Goal: Task Accomplishment & Management: Manage account settings

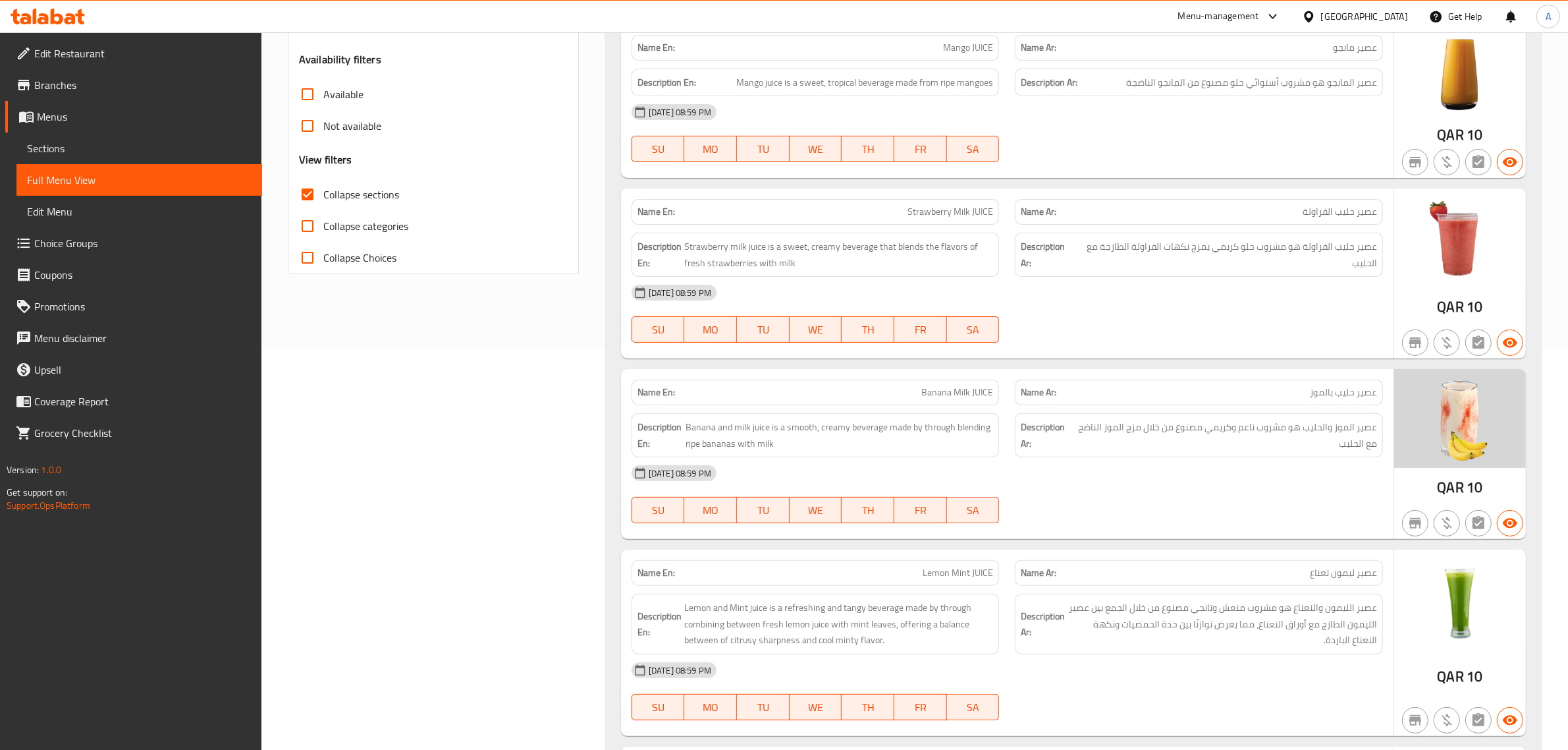
scroll to position [492, 0]
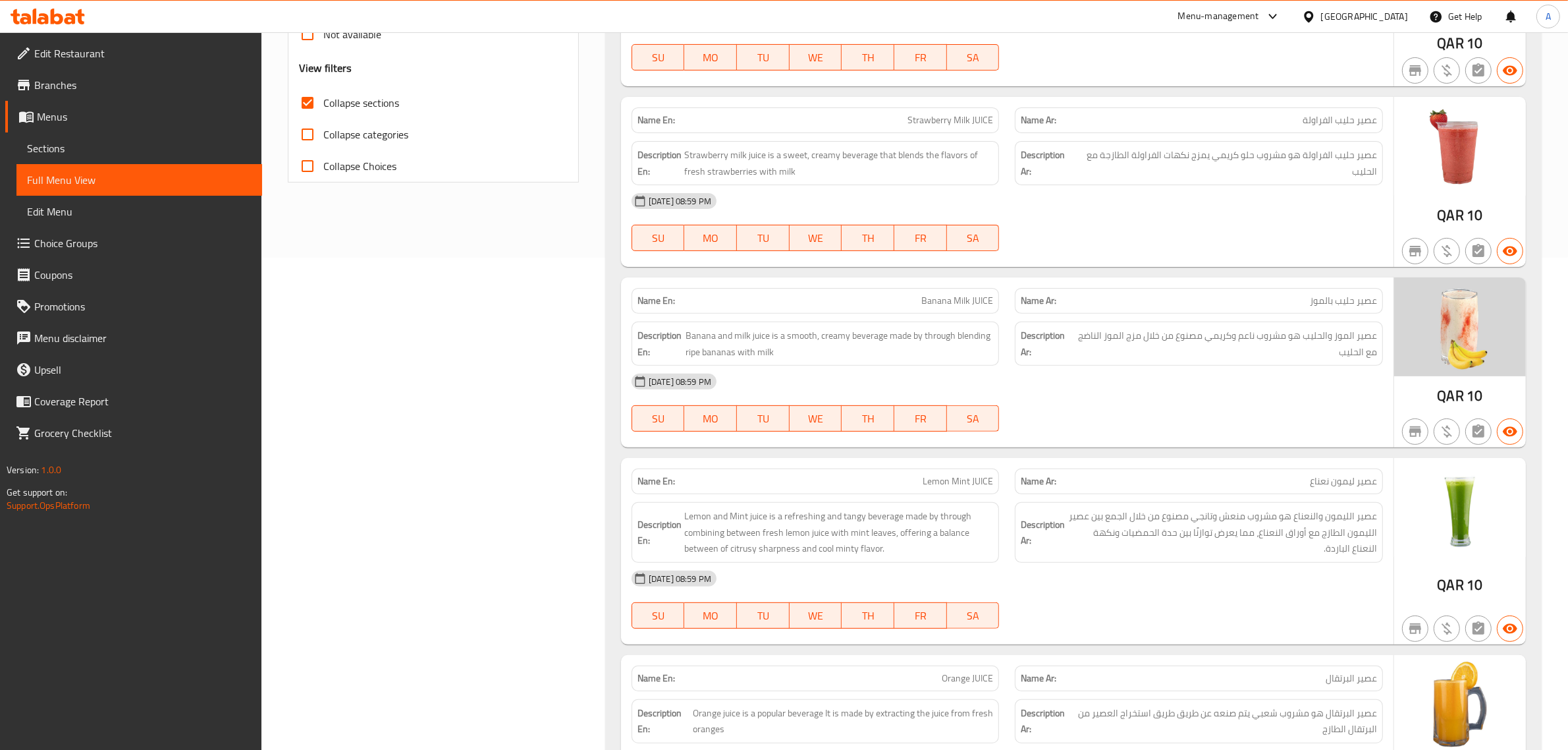
click at [1214, 182] on div "Description Ar: عصير حليب الفراولة هو مشروب حلو كريمي يمزج نكهات الفراولة الطاز…" at bounding box center [1199, 163] width 368 height 44
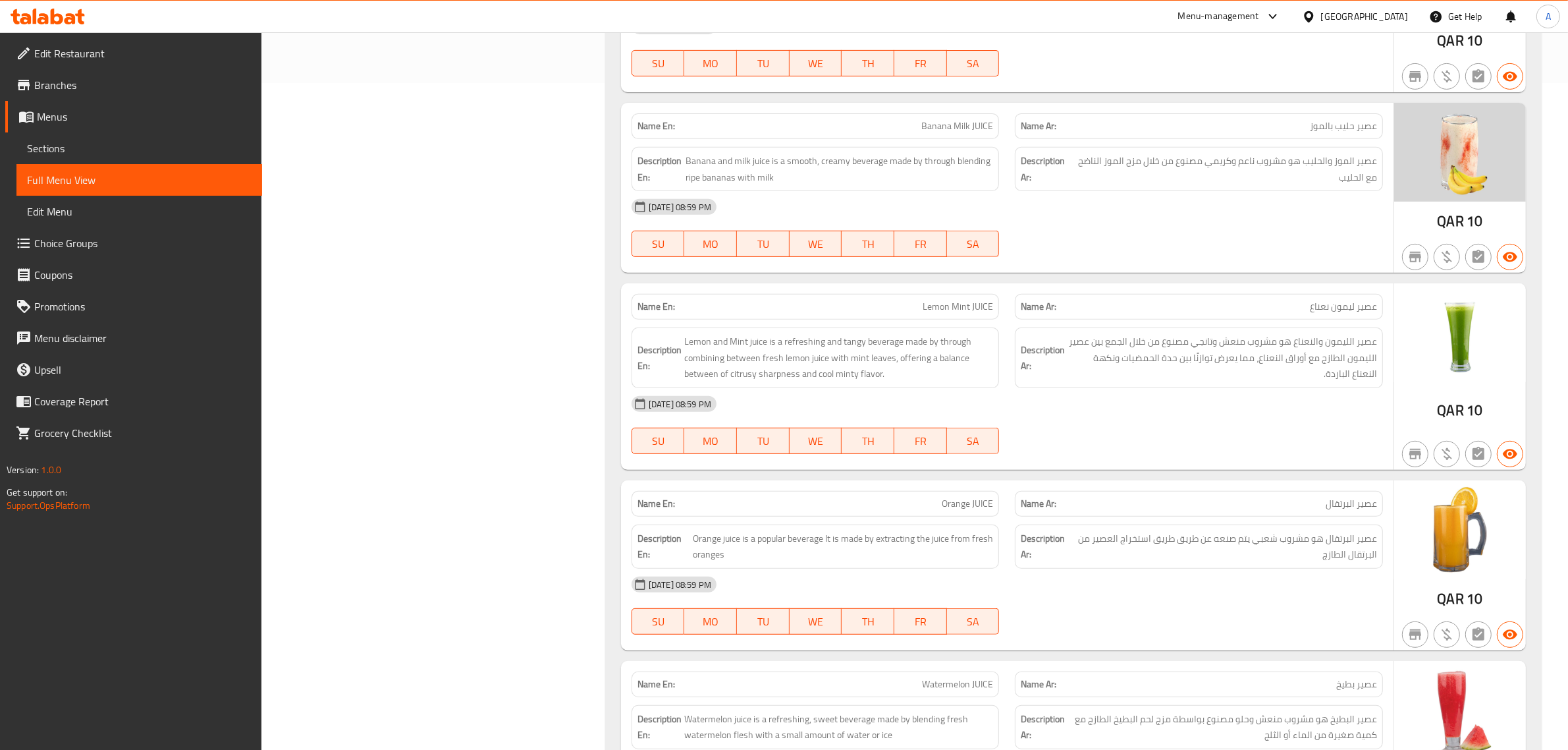
scroll to position [663, 0]
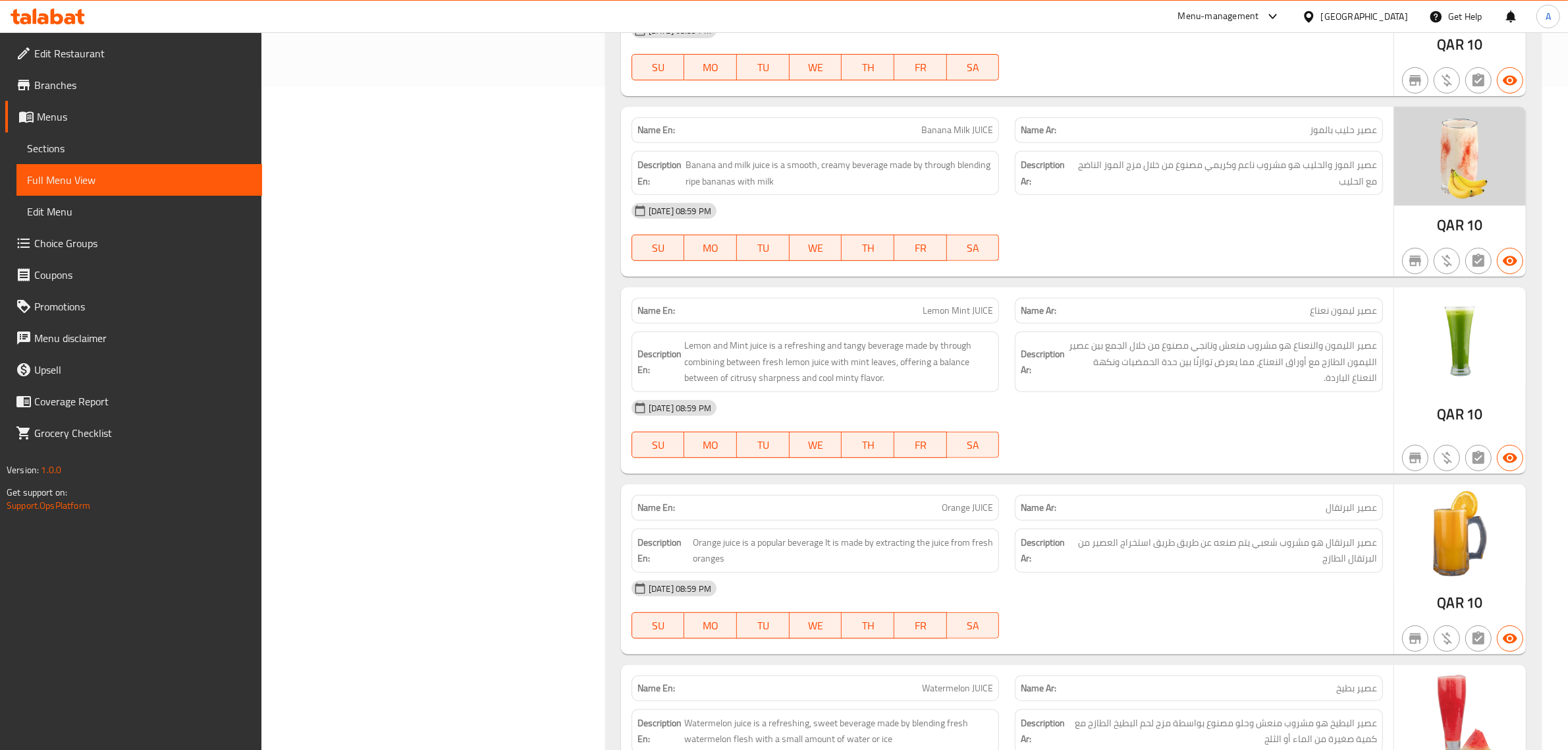
click at [857, 129] on p "Name En: Banana Milk JUICE" at bounding box center [816, 130] width 357 height 14
copy span "Banana Milk JUICE"
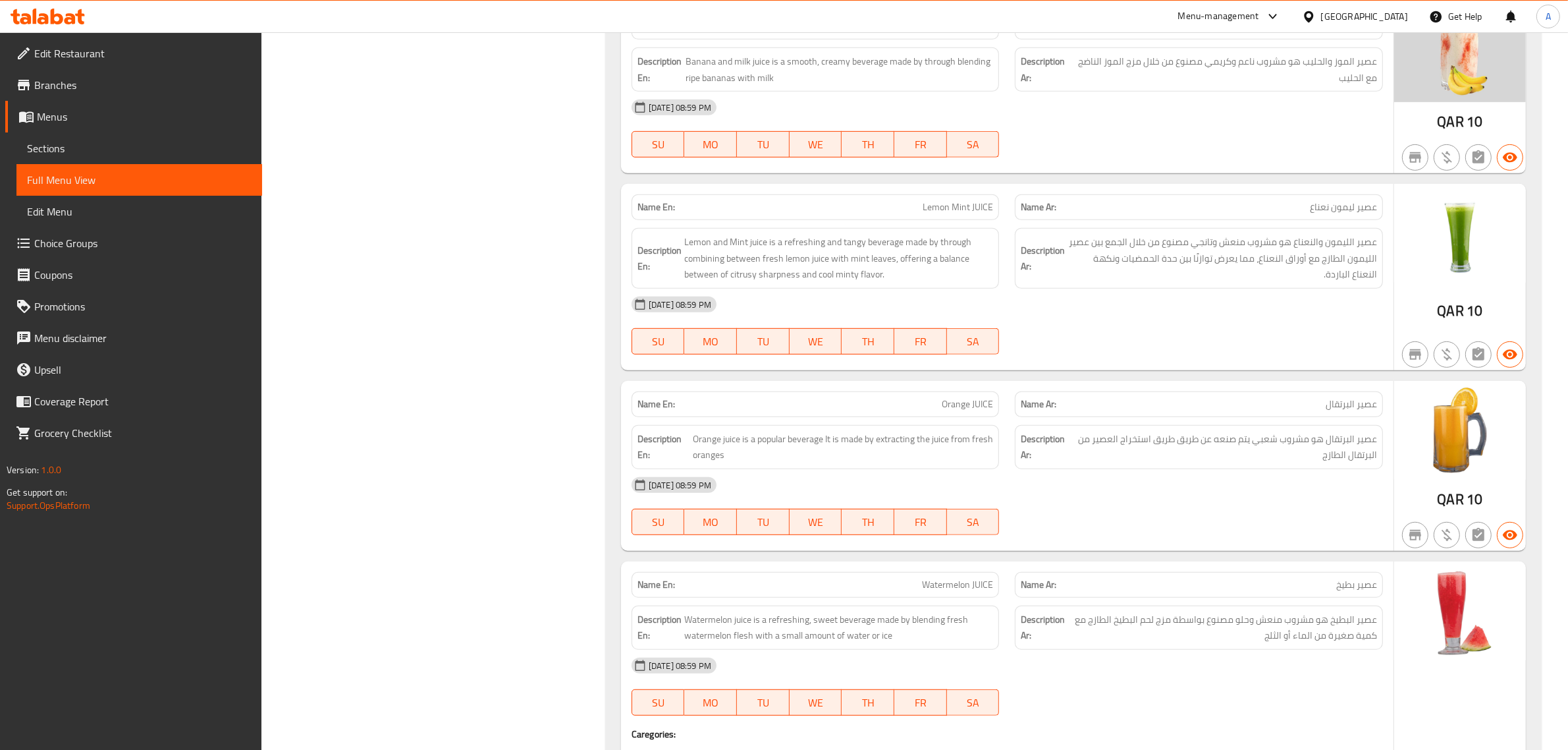
scroll to position [855, 0]
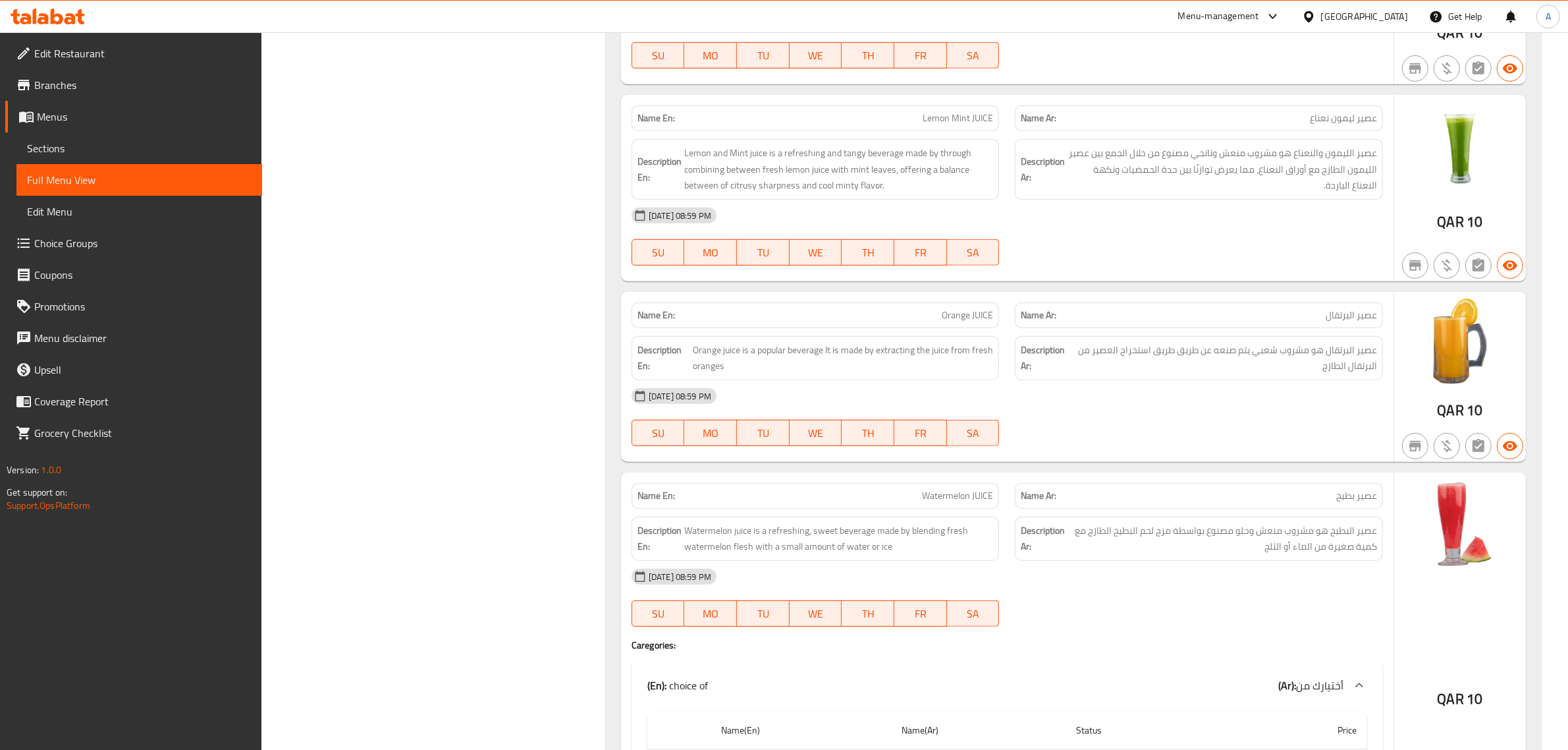
click at [916, 96] on div "Name En: Lemon Mint JUICE Name Ar: عصير ليمون نعناع Description En: Lemon and M…" at bounding box center [1007, 188] width 773 height 187
copy span "Lemon Mint JUICE"
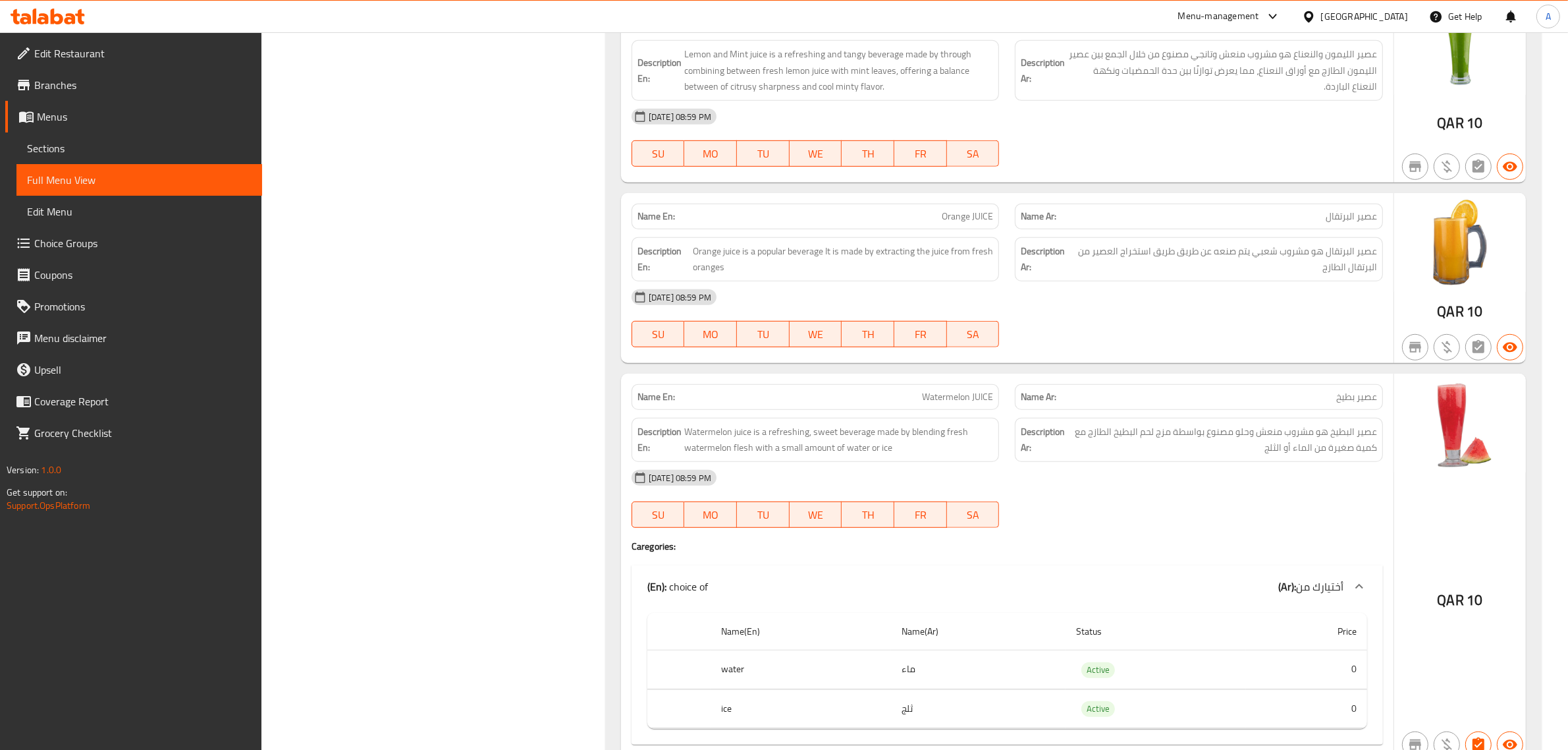
scroll to position [1096, 0]
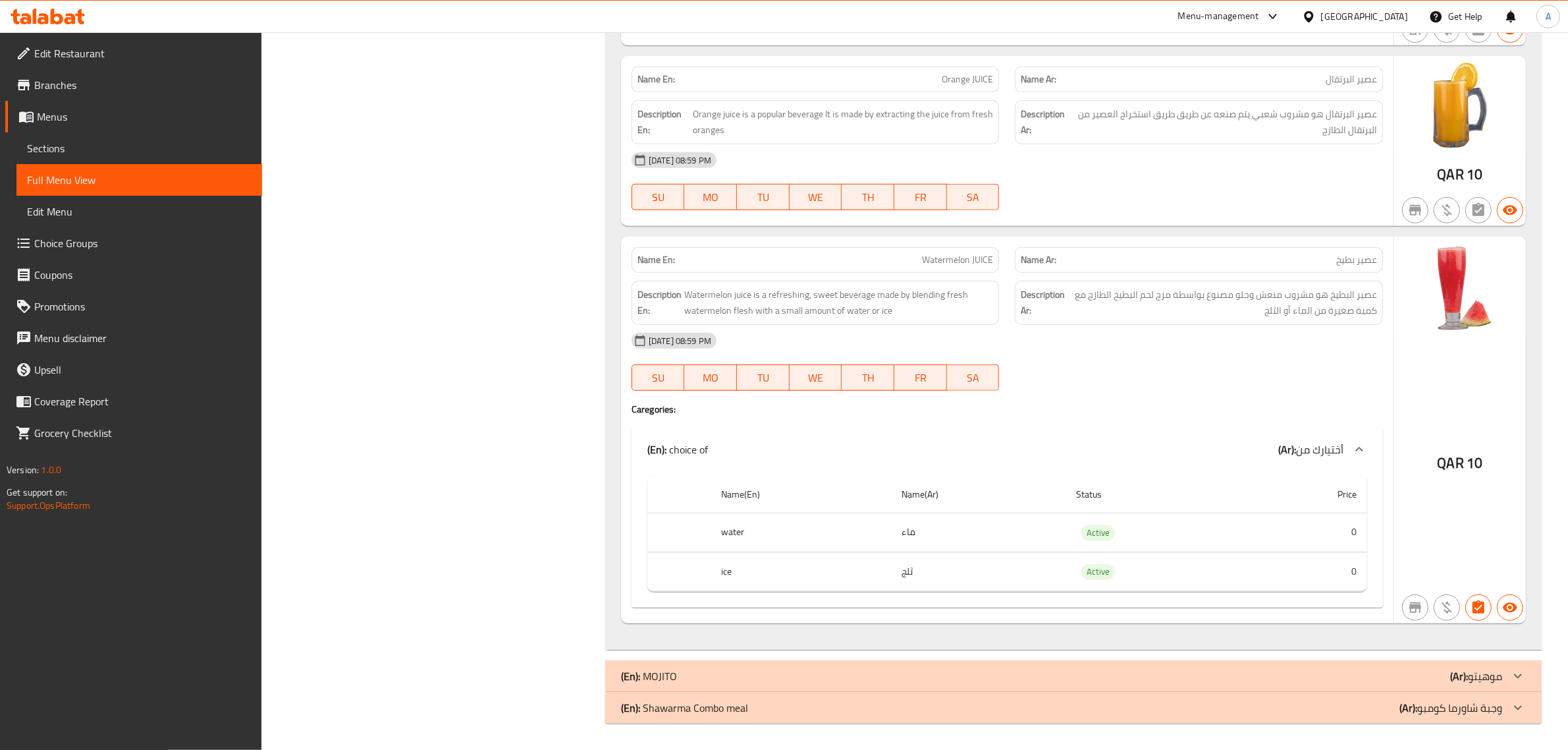
click at [1289, 304] on span "عصير البطيخ هو مشروب منعش وحلو مصنوع بواسطة مزج لحم البطيخ الطازج مع كمية صغيرة…" at bounding box center [1222, 303] width 309 height 32
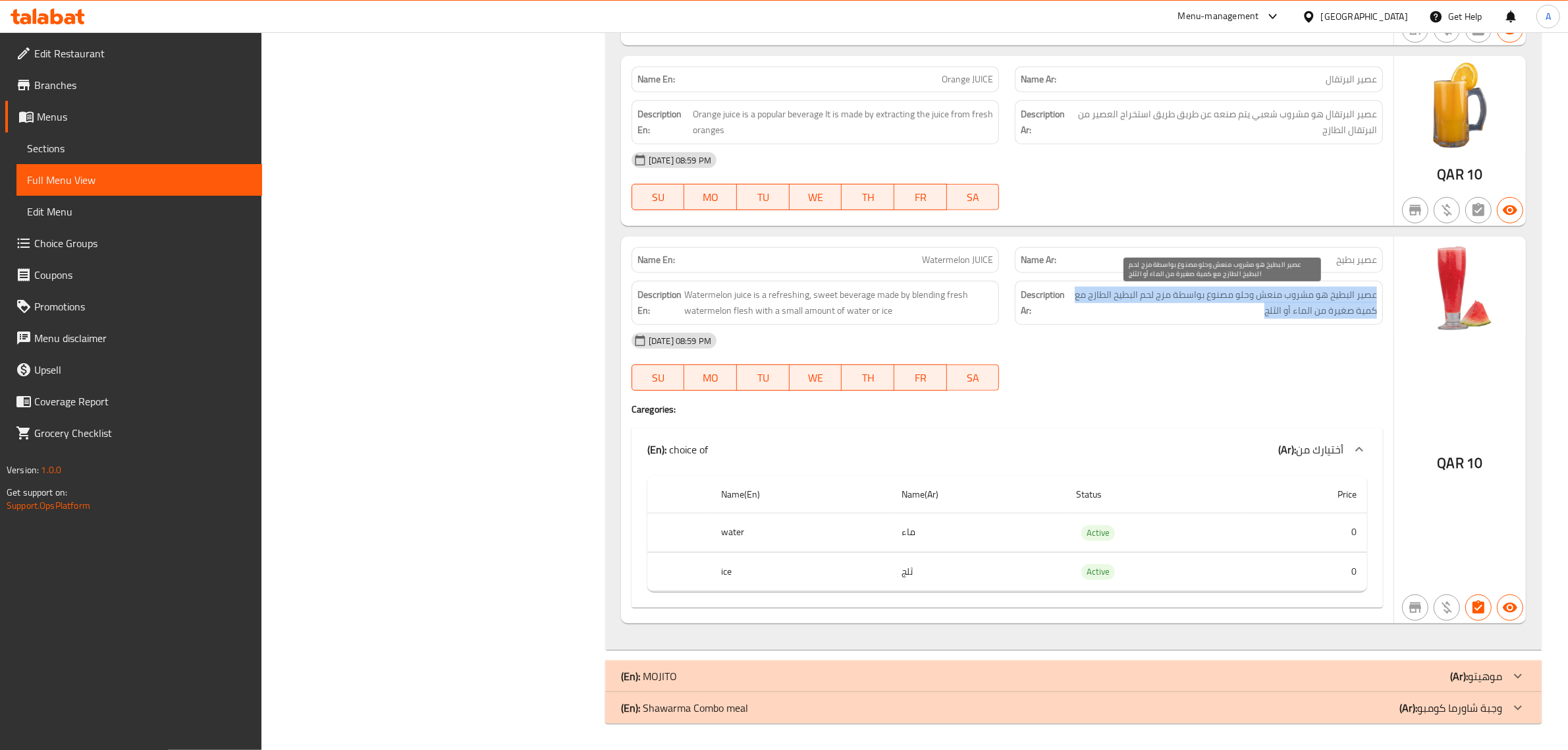
click at [1289, 304] on span "عصير البطيخ هو مشروب منعش وحلو مصنوع بواسطة مزج لحم البطيخ الطازج مع كمية صغيرة…" at bounding box center [1222, 303] width 309 height 32
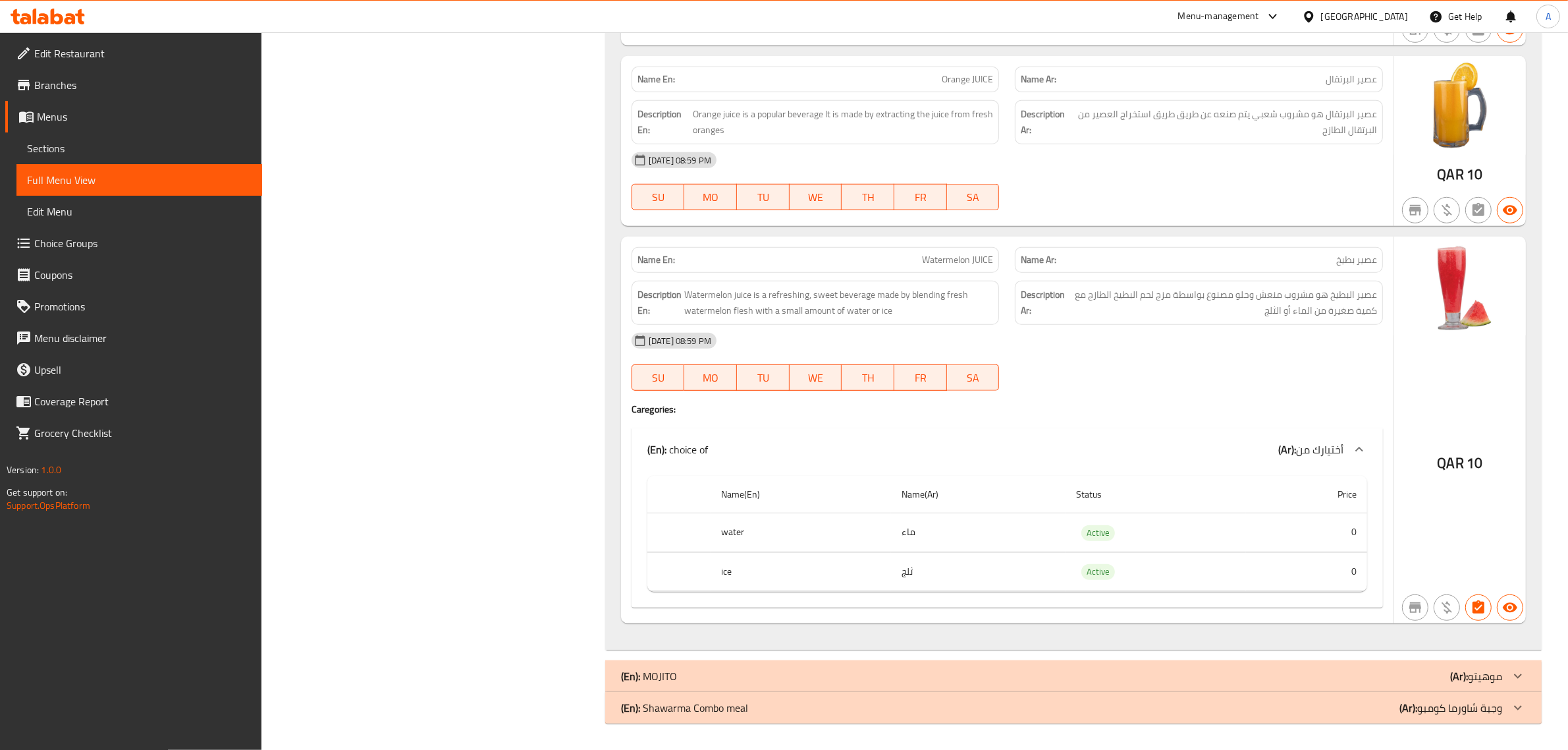
click at [780, 532] on th "water" at bounding box center [801, 533] width 181 height 39
click at [774, 567] on th "ice" at bounding box center [801, 572] width 181 height 39
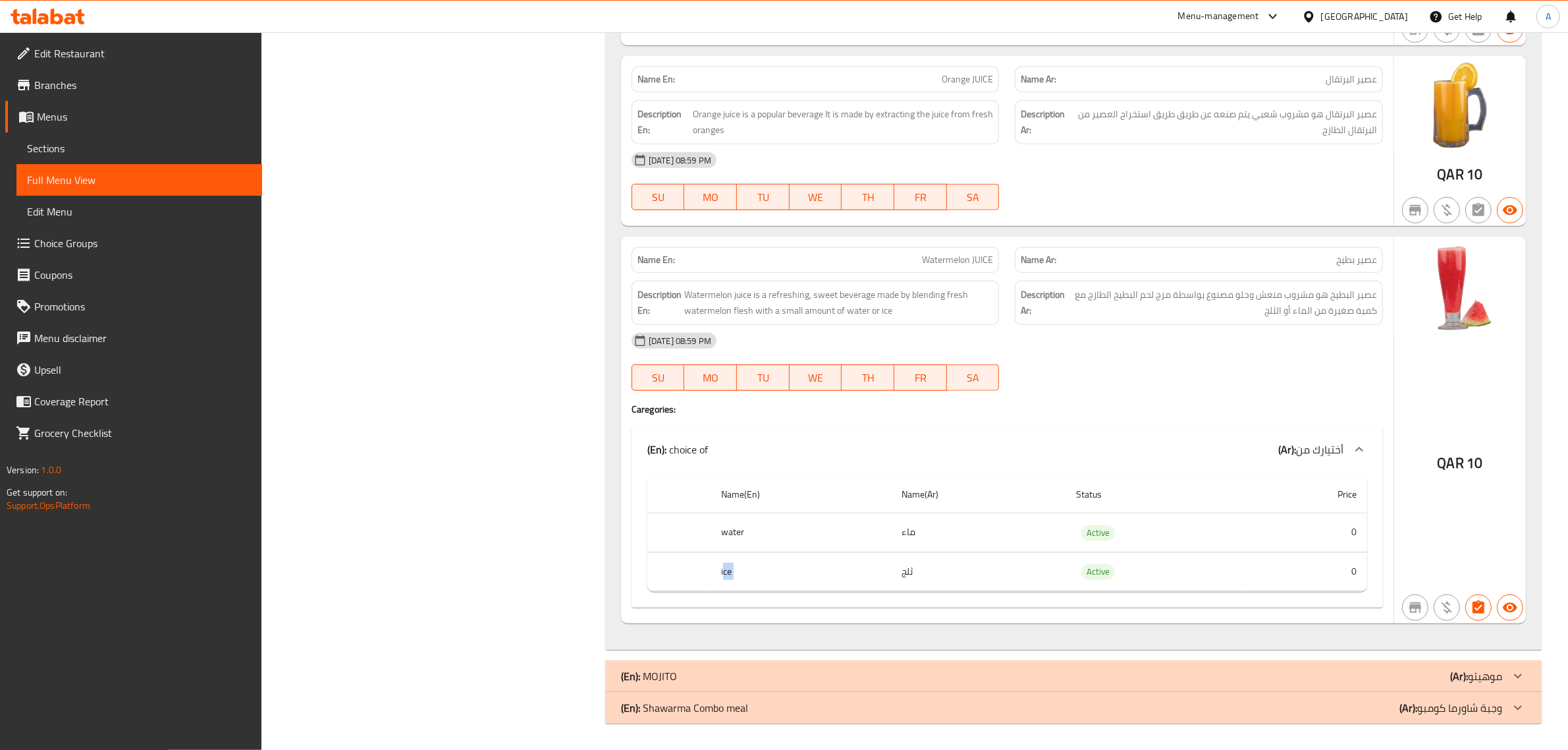
click at [774, 567] on th "ice" at bounding box center [801, 572] width 181 height 39
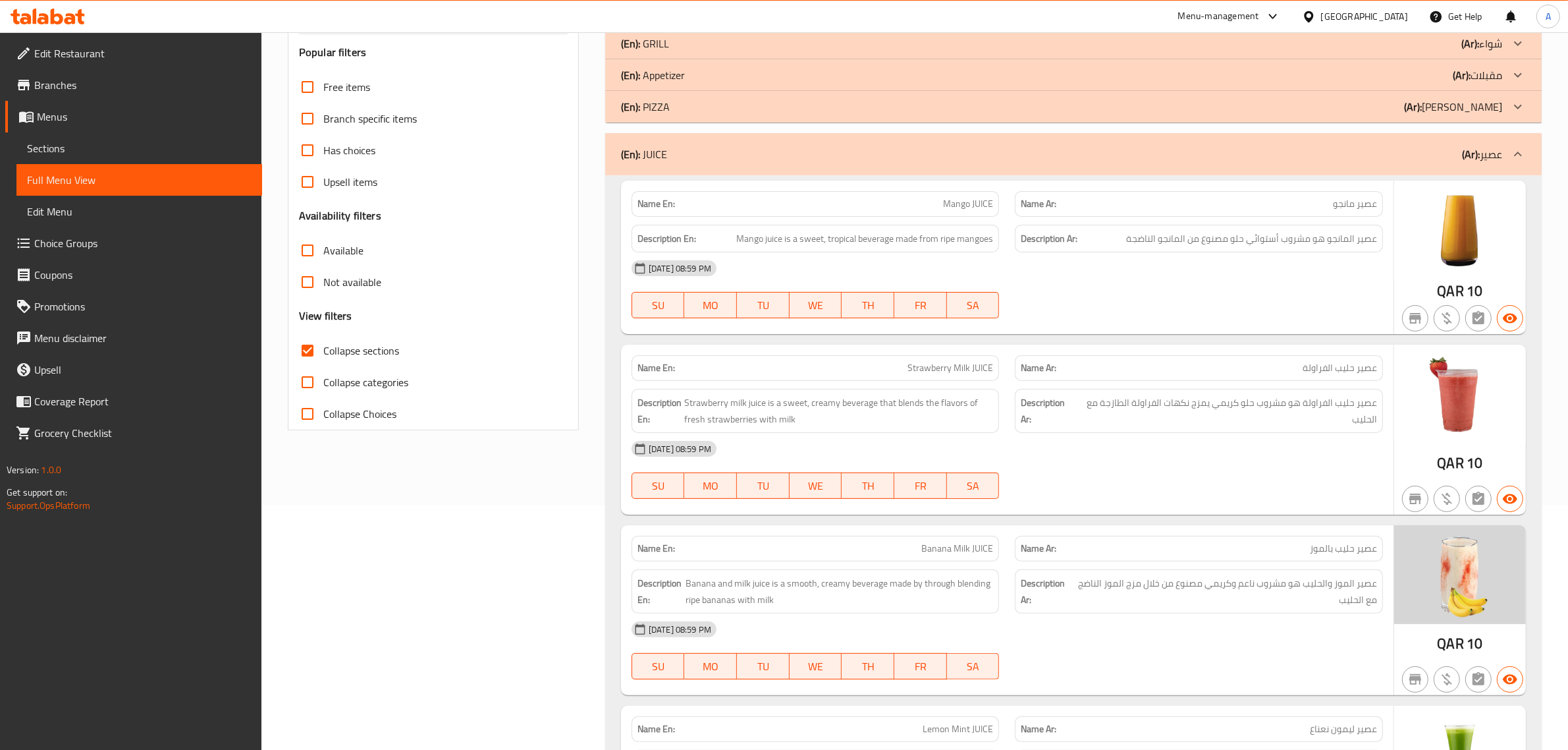
scroll to position [67, 0]
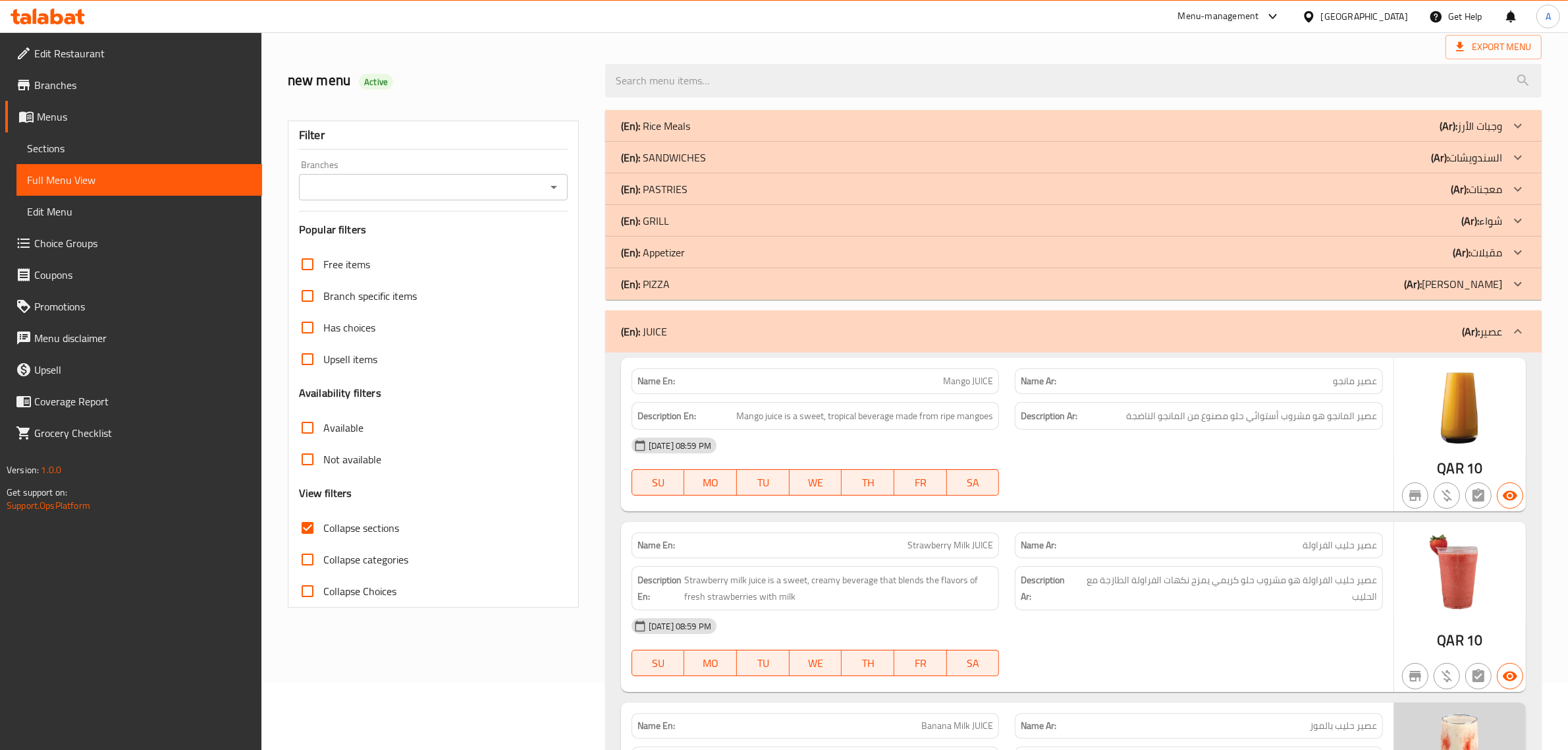
click at [1477, 329] on b "(Ar):" at bounding box center [1470, 332] width 17 height 20
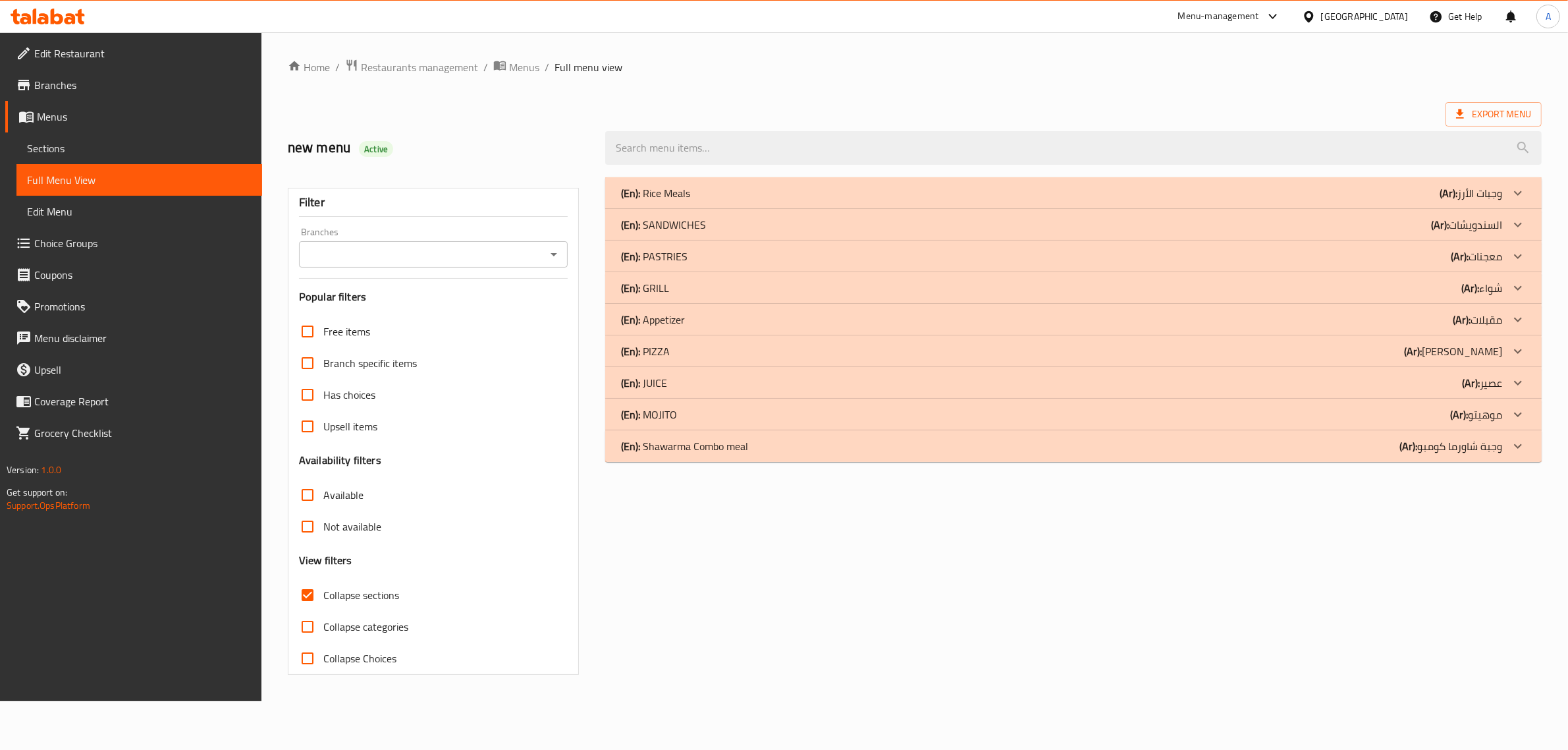
scroll to position [0, 0]
click at [1398, 412] on div "(En): MOJITO (Ar): موهيتو" at bounding box center [1070, 414] width 889 height 16
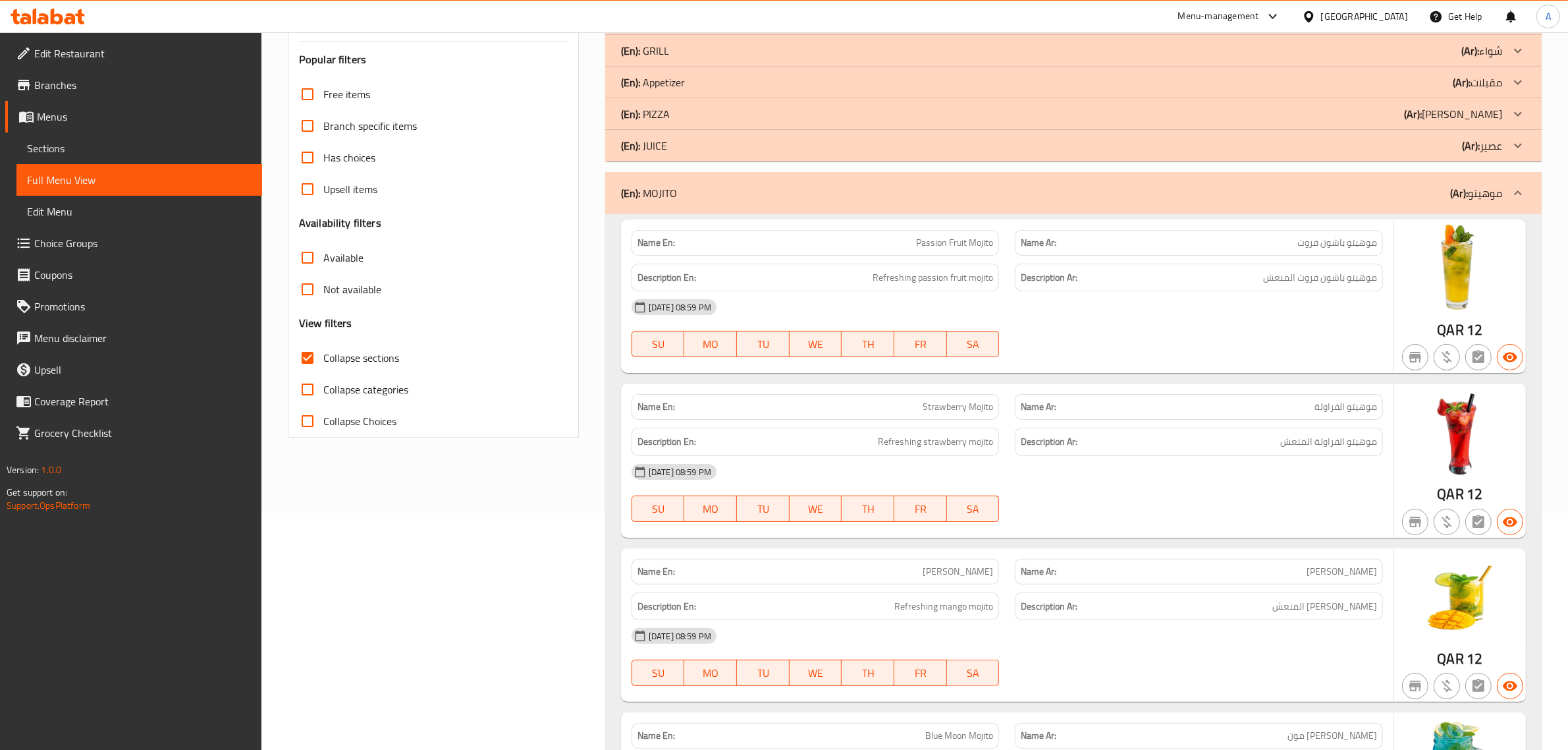
scroll to position [304, 0]
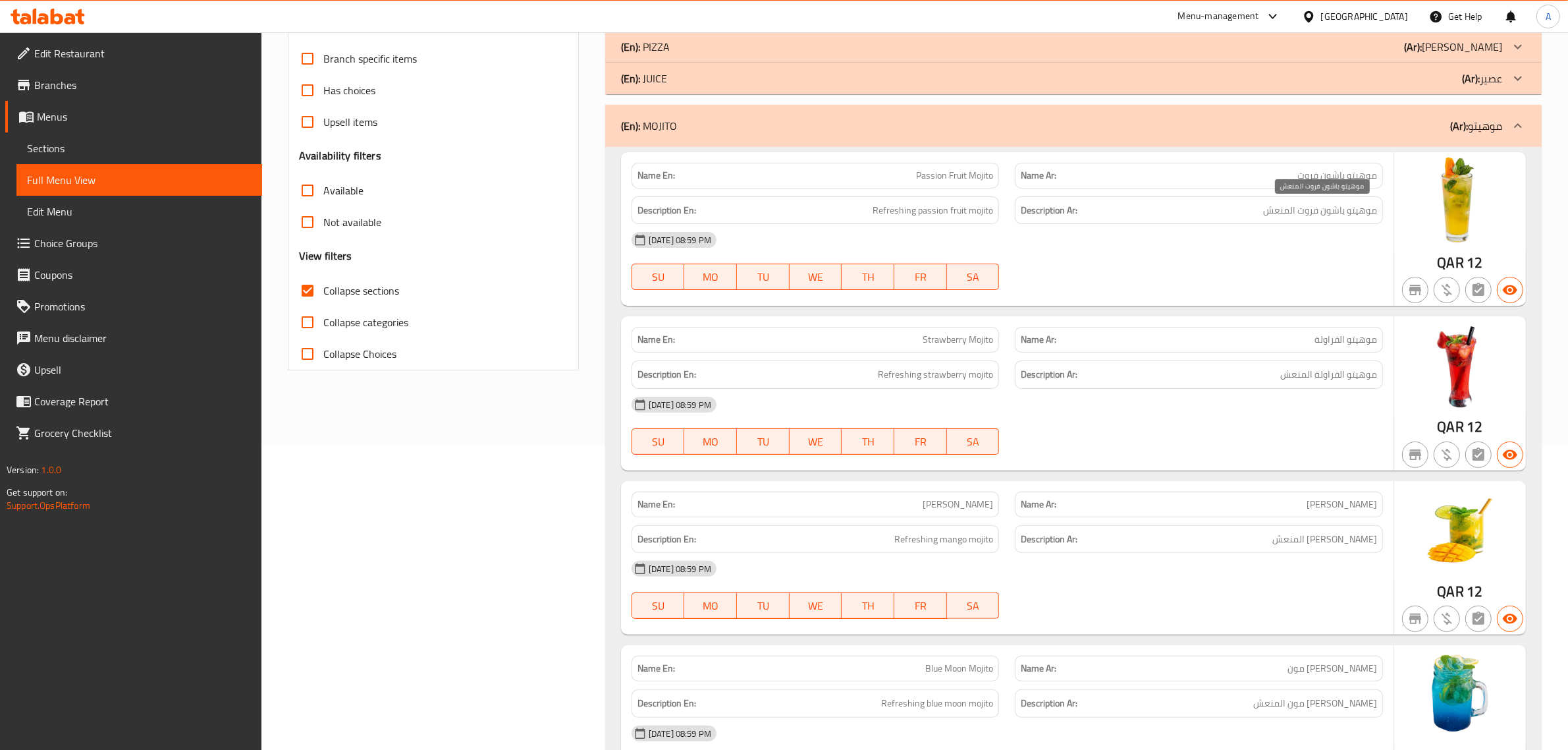
click at [1292, 212] on span "موهيتو باشون فروت المنعش" at bounding box center [1319, 211] width 114 height 17
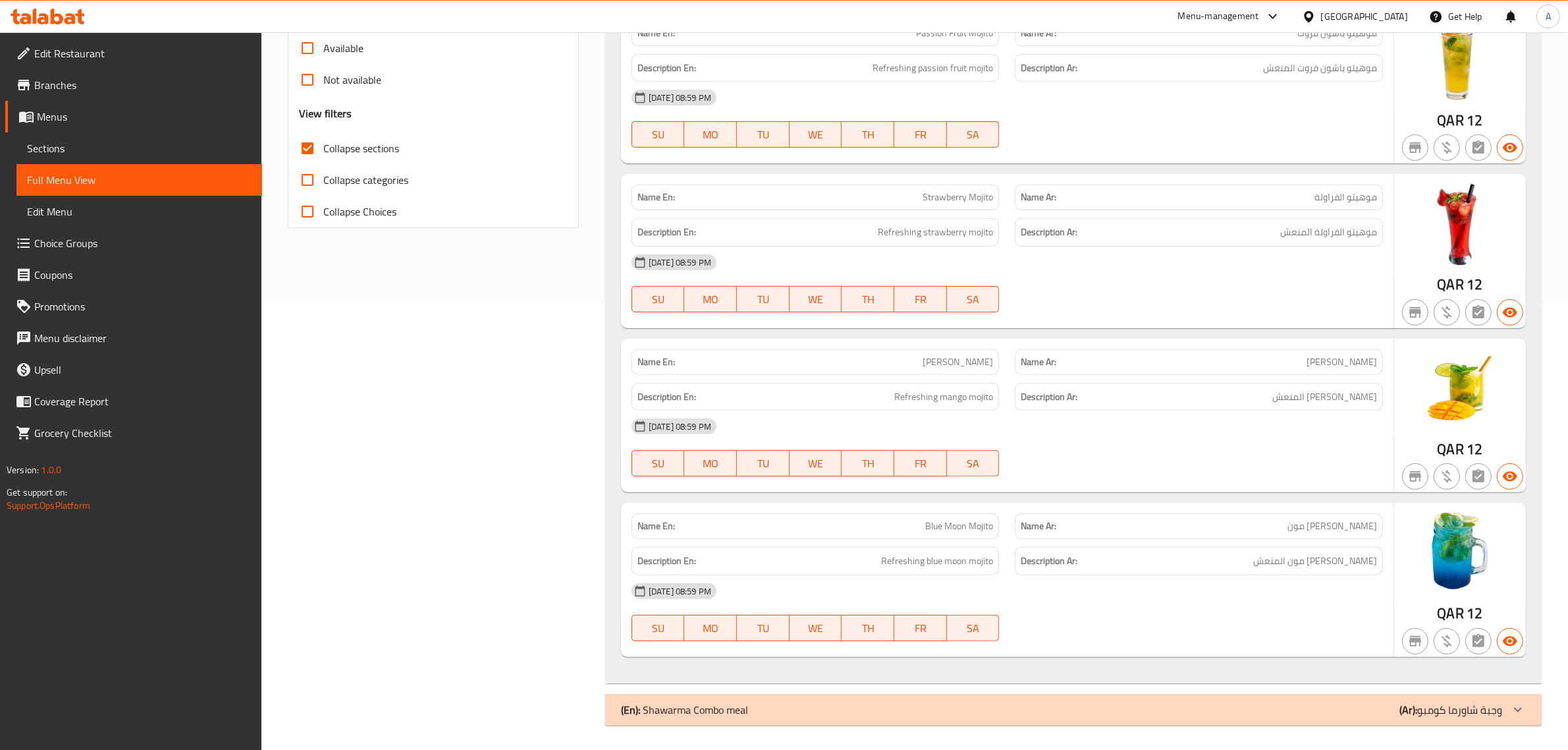
click at [1261, 399] on h6 "Description Ar: موهيتو المانجو المنعش" at bounding box center [1199, 397] width 357 height 17
drag, startPoint x: 1261, startPoint y: 399, endPoint x: 1248, endPoint y: 413, distance: 19.1
click at [1262, 402] on h6 "Description Ar: موهيتو المانجو المنعش" at bounding box center [1199, 397] width 357 height 17
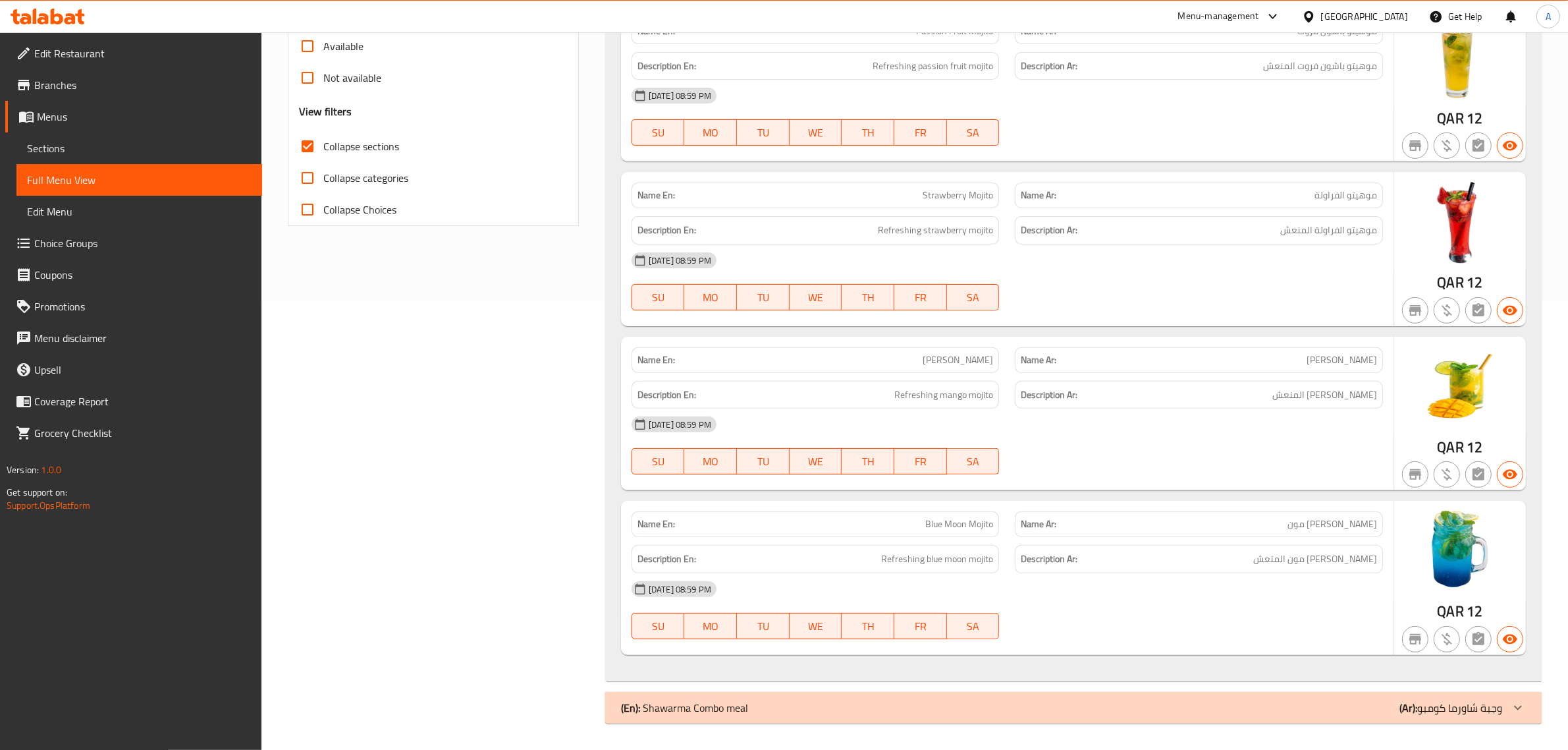
click at [1316, 552] on span "موهيتو بلو مون المنعش" at bounding box center [1315, 559] width 124 height 17
click at [1462, 680] on div "Name En: Passion Fruit Mojito Name Ar: موهيتو باشون فروت Description En: Refres…" at bounding box center [1074, 342] width 937 height 679
click at [1449, 704] on p "(Ar): وجبة شاورما كومبو" at bounding box center [1451, 708] width 103 height 16
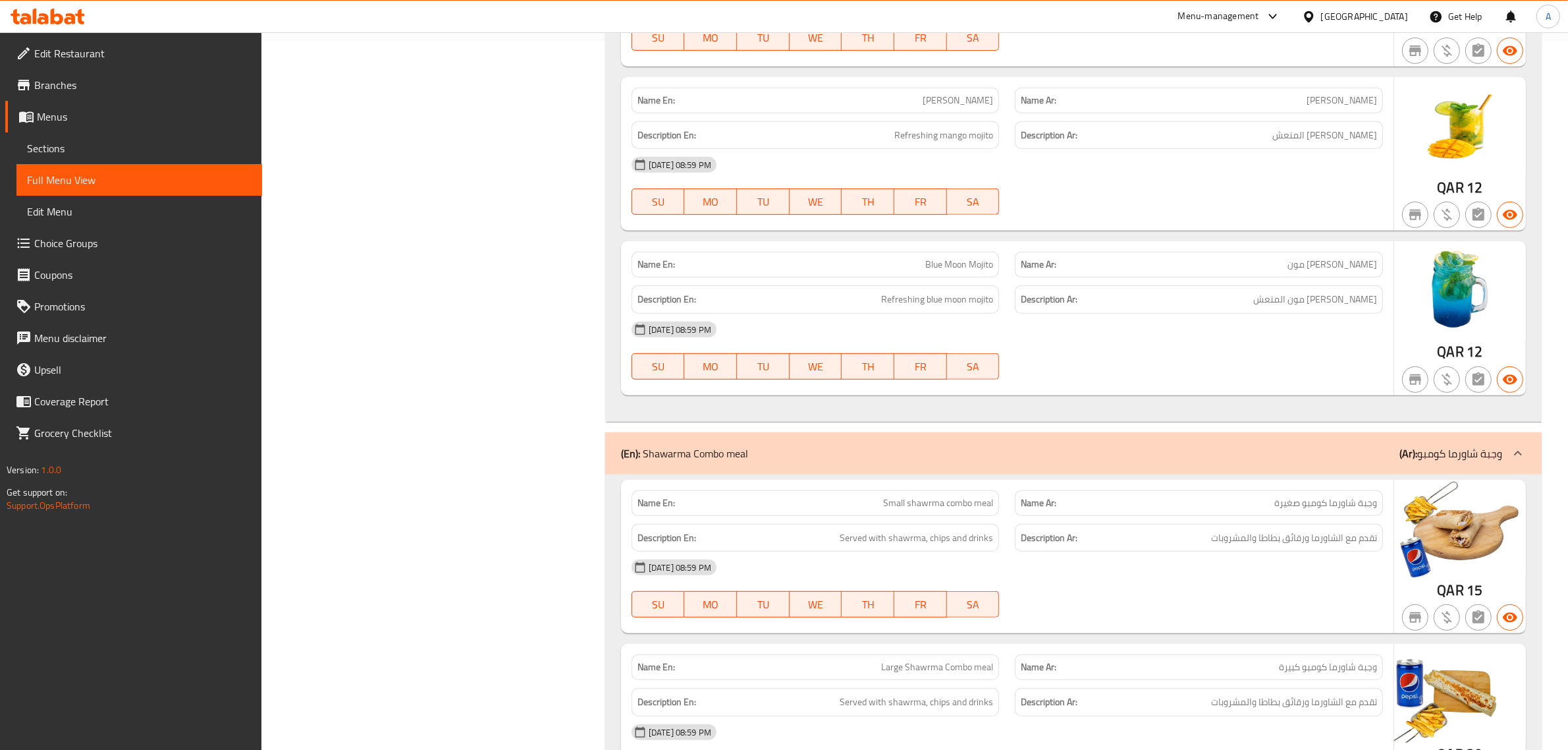
scroll to position [812, 0]
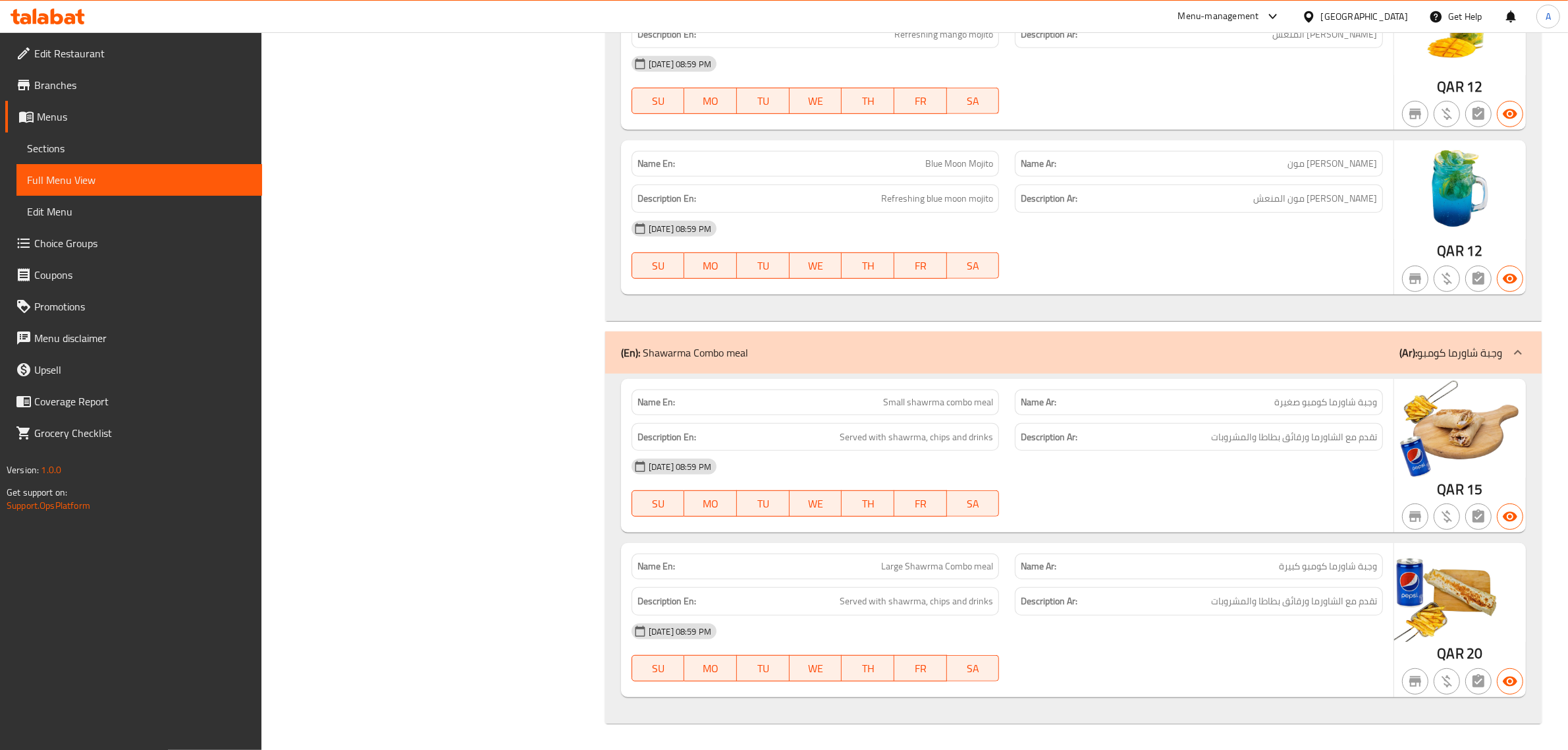
click at [956, 407] on span "Small shawrma combo meal" at bounding box center [938, 402] width 110 height 14
click at [1359, 453] on div "[DATE] 08:59 PM" at bounding box center [1007, 466] width 767 height 32
click at [1359, 448] on div "Description Ar: تقدم مع الشاورما ورقائق بطاطا والمشروبات" at bounding box center [1199, 437] width 368 height 28
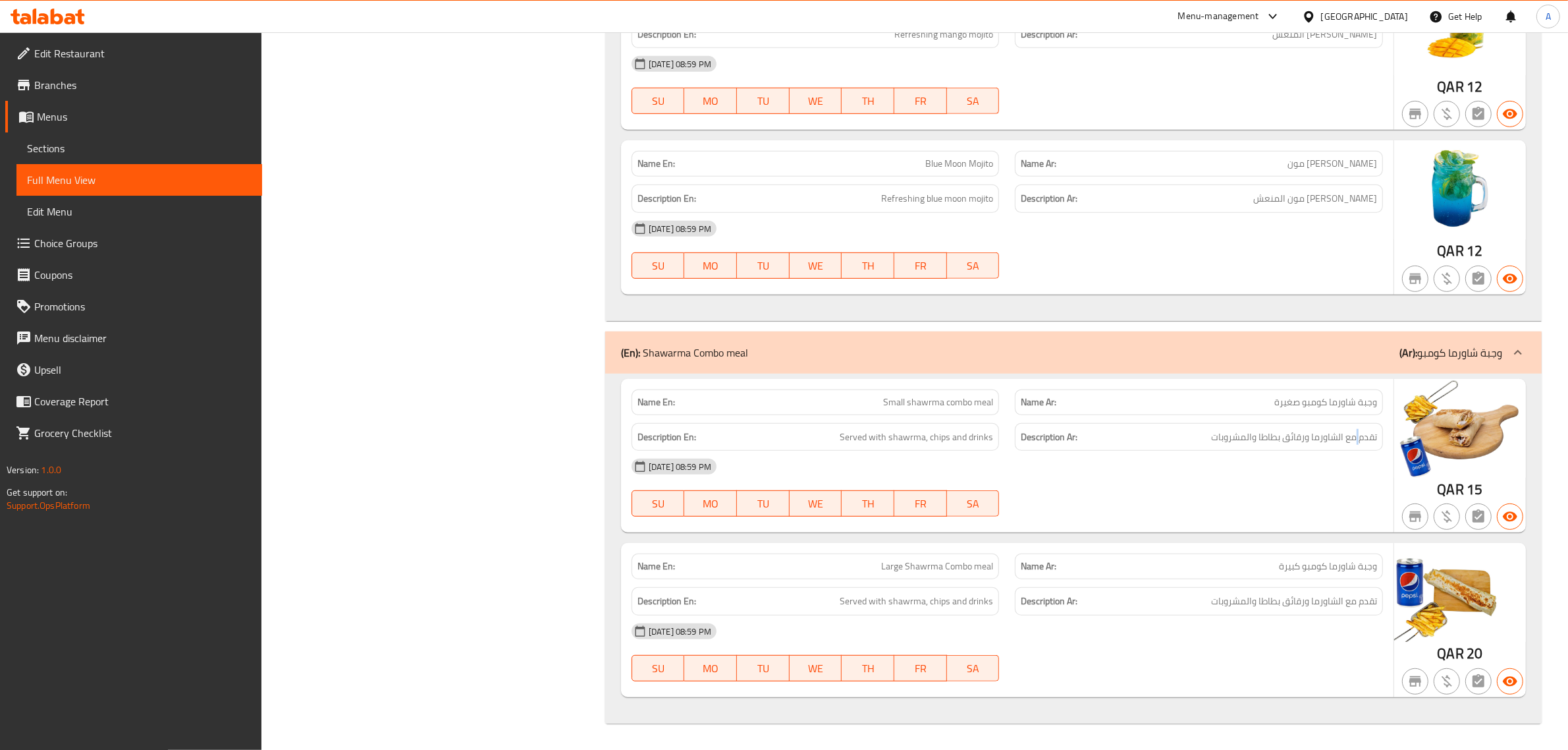
click at [1359, 448] on div "Description Ar: تقدم مع الشاورما ورقائق بطاطا والمشروبات" at bounding box center [1199, 437] width 368 height 28
click at [1337, 614] on div "Description Ar: تقدم مع الشاورما ورقائق بطاطا والمشروبات" at bounding box center [1199, 601] width 368 height 28
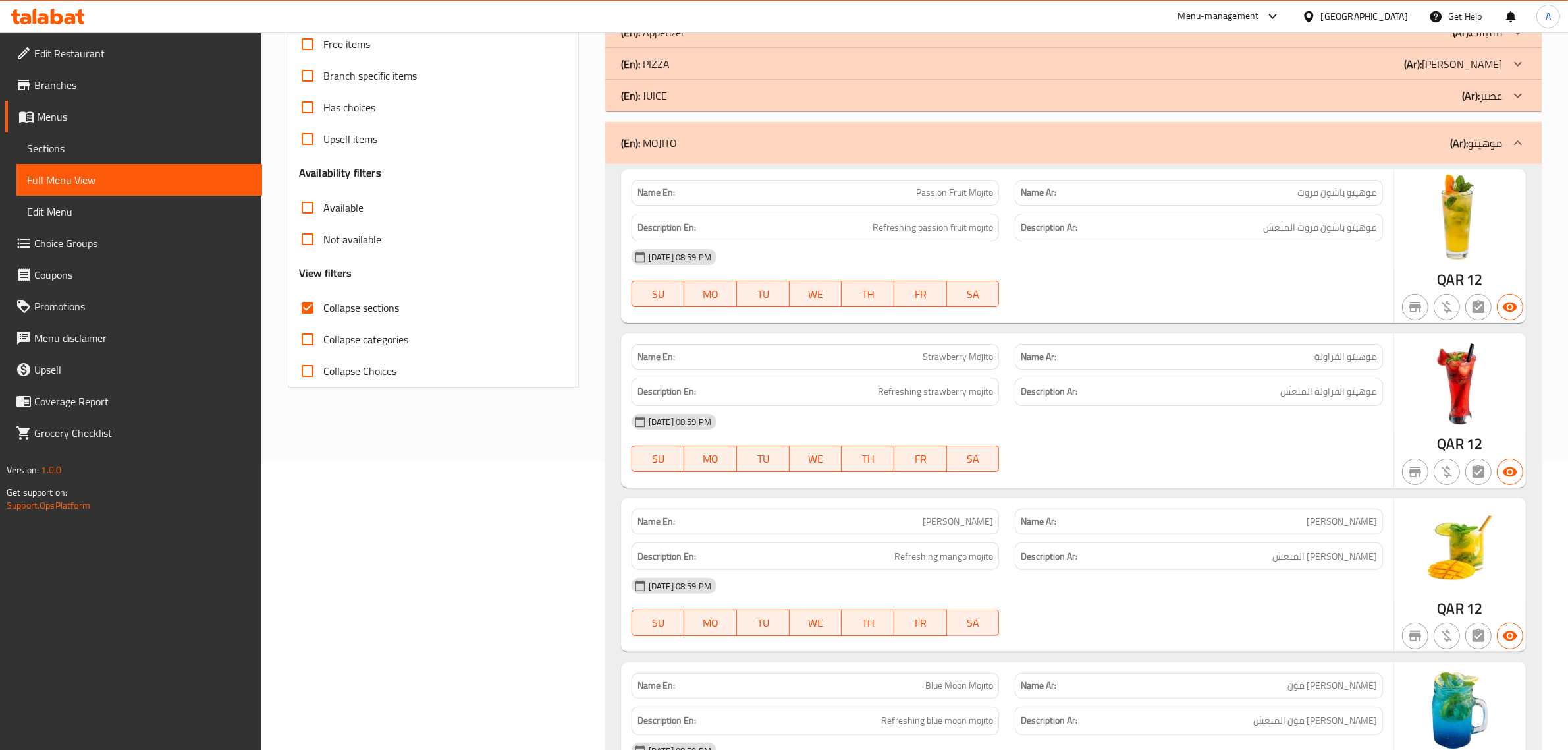
scroll to position [211, 0]
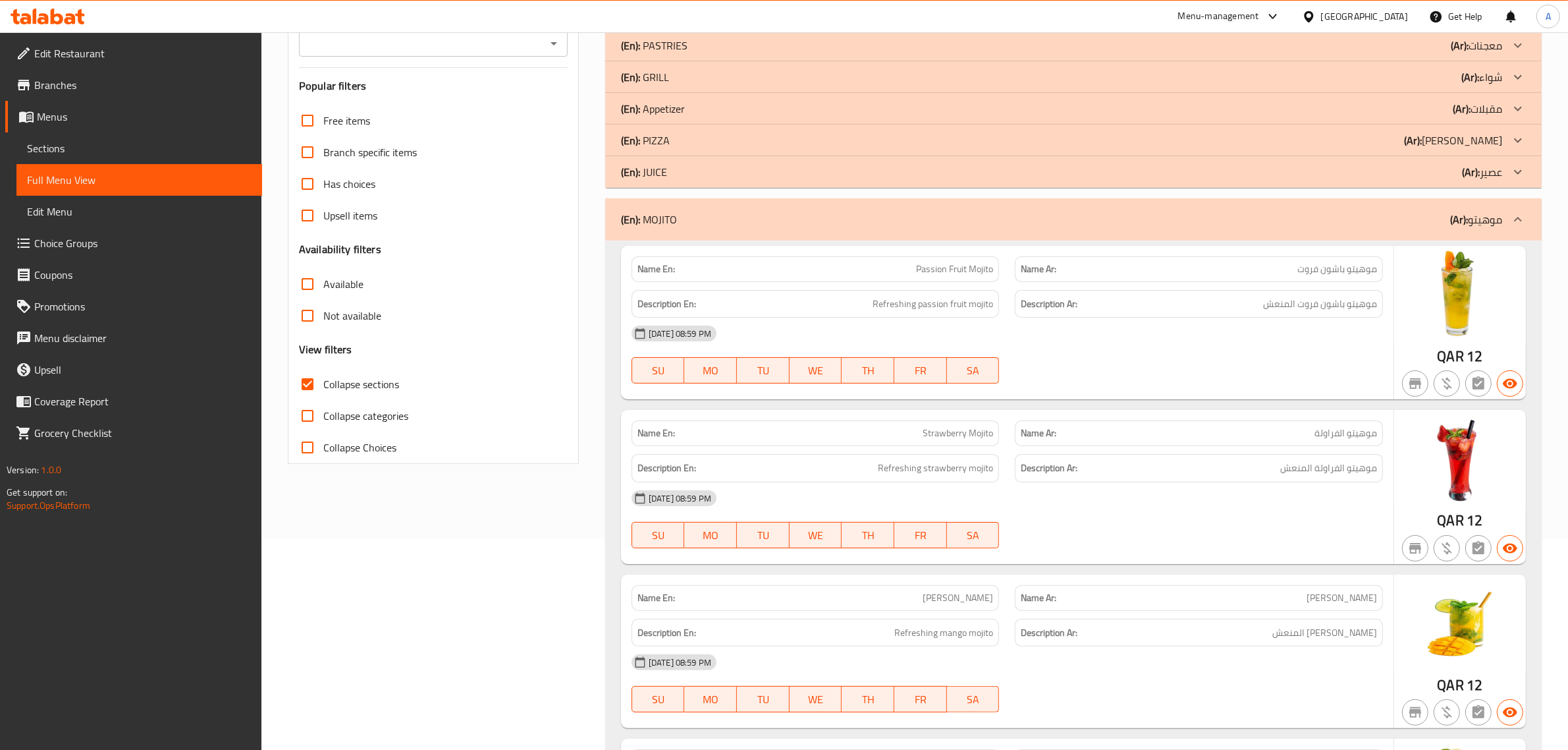
click at [1502, 226] on p "(Ar): موهيتو" at bounding box center [1476, 219] width 52 height 16
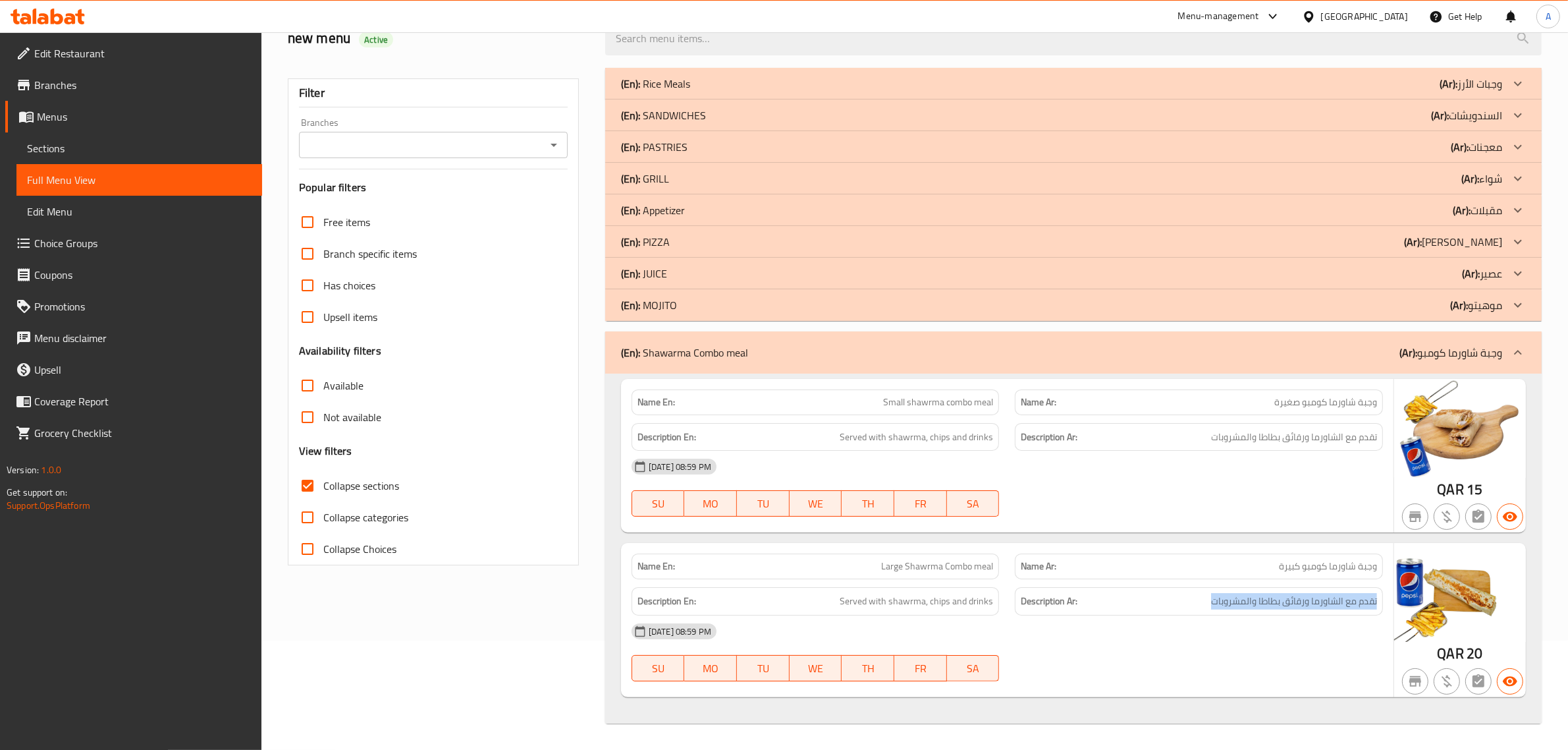
scroll to position [110, 0]
click at [1483, 275] on p "(Ar): عصير" at bounding box center [1482, 273] width 40 height 16
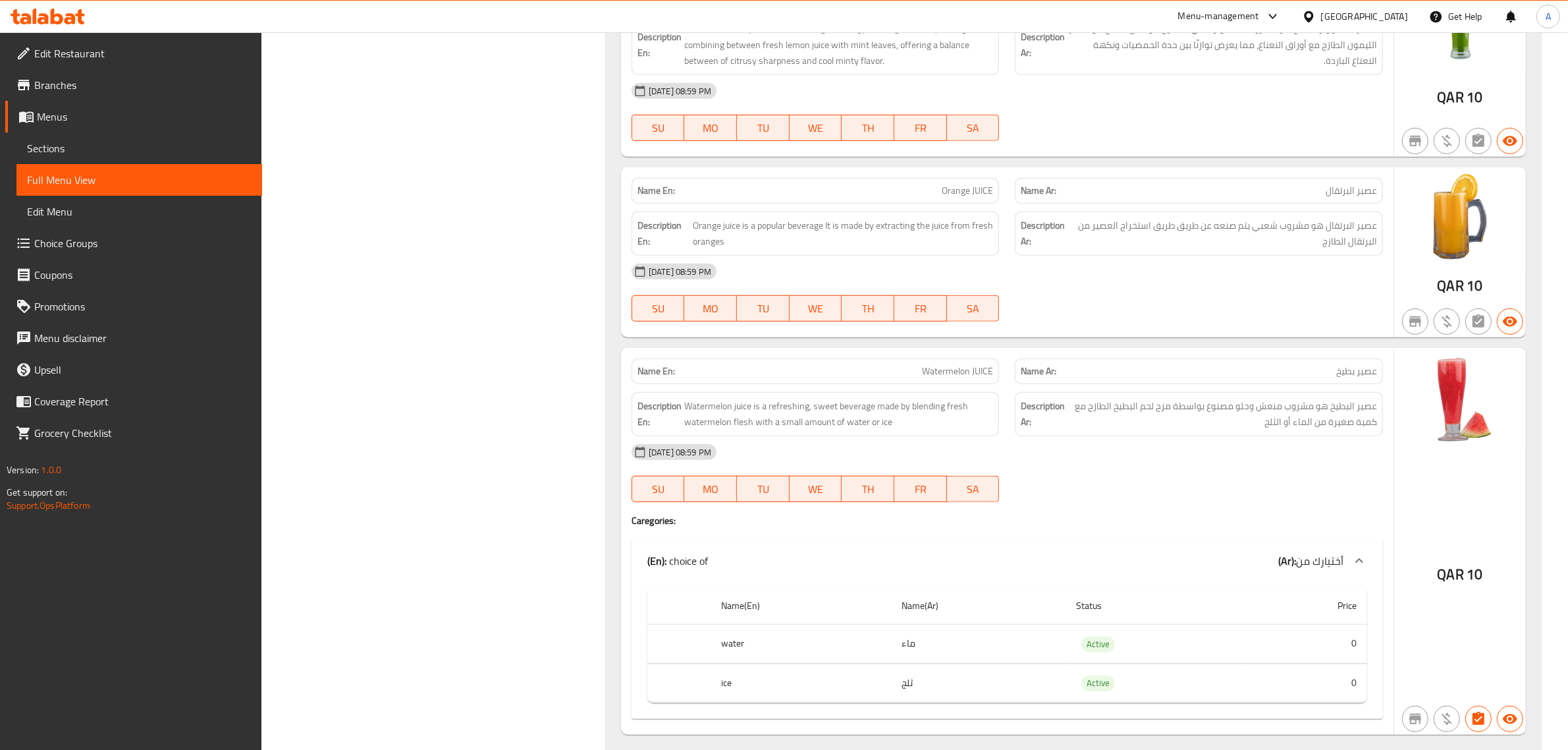
scroll to position [664, 0]
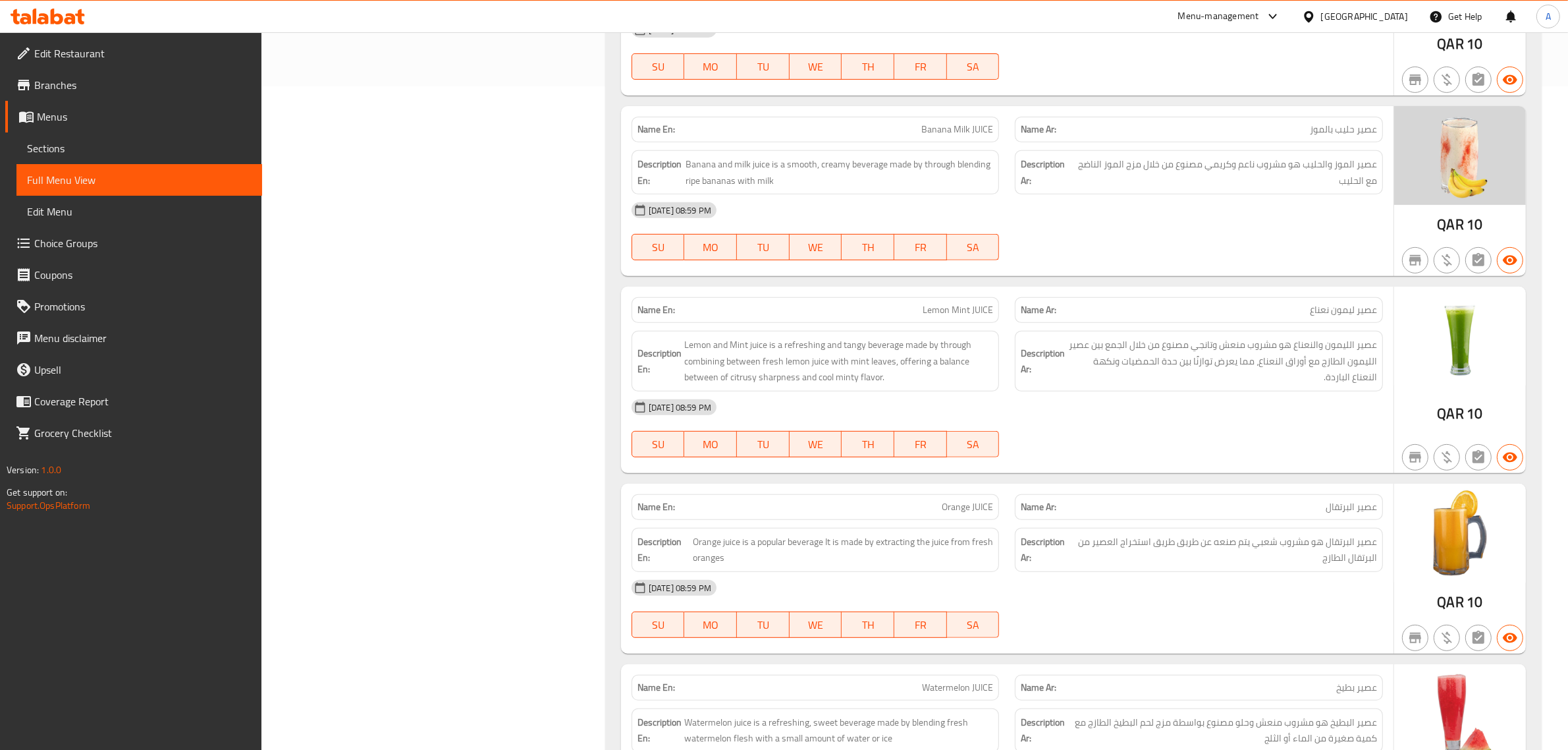
click at [1336, 368] on span "عصير الليمون والنعناع هو مشروب منعش وتانجي مصنوع من خلال الجمع بين عصير الليمون…" at bounding box center [1222, 361] width 309 height 49
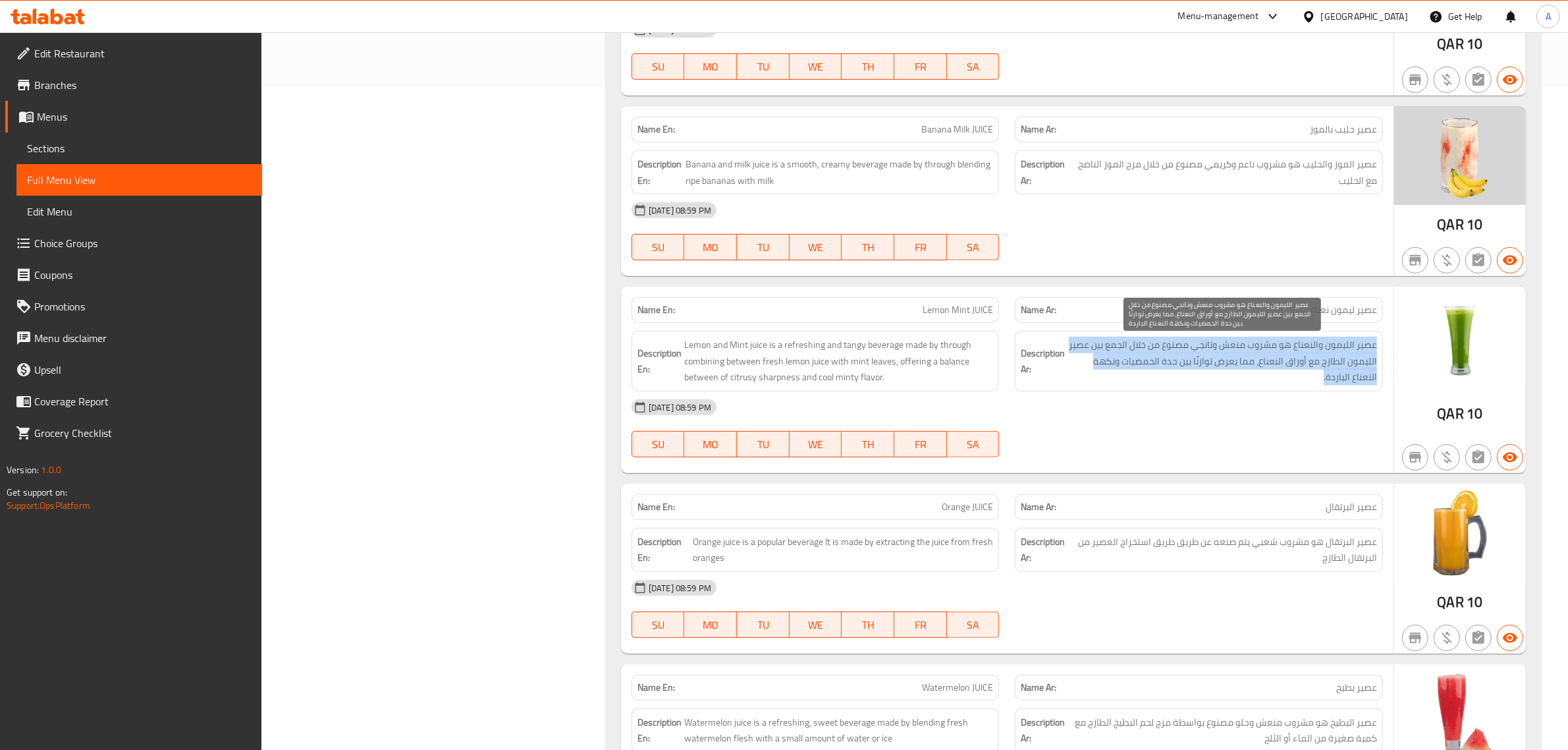
click at [1336, 368] on span "عصير الليمون والنعناع هو مشروب منعش وتانجي مصنوع من خلال الجمع بين عصير الليمون…" at bounding box center [1222, 361] width 309 height 49
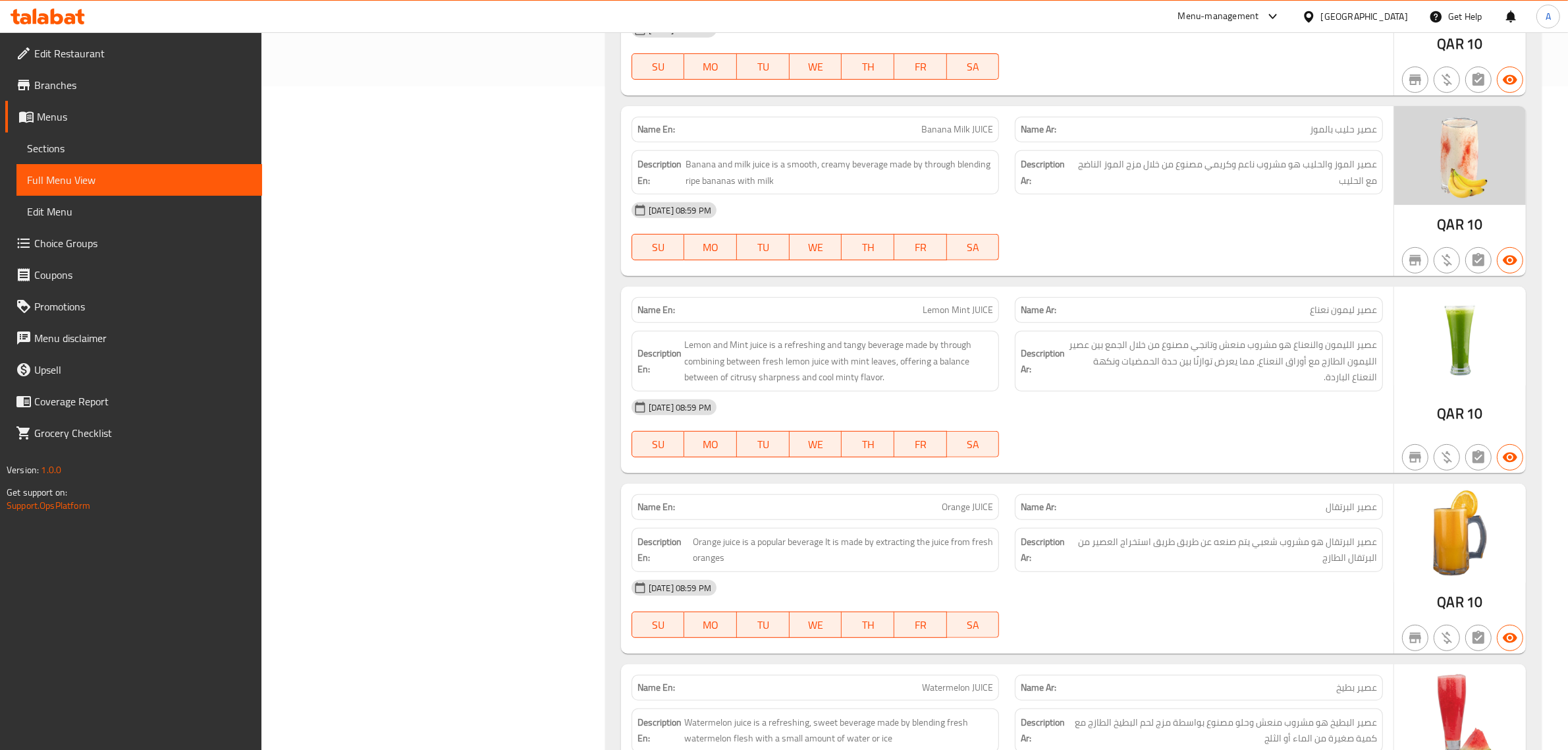
click at [965, 306] on span "Lemon Mint JUICE" at bounding box center [958, 309] width 70 height 14
copy span "Lemon Mint JUICE"
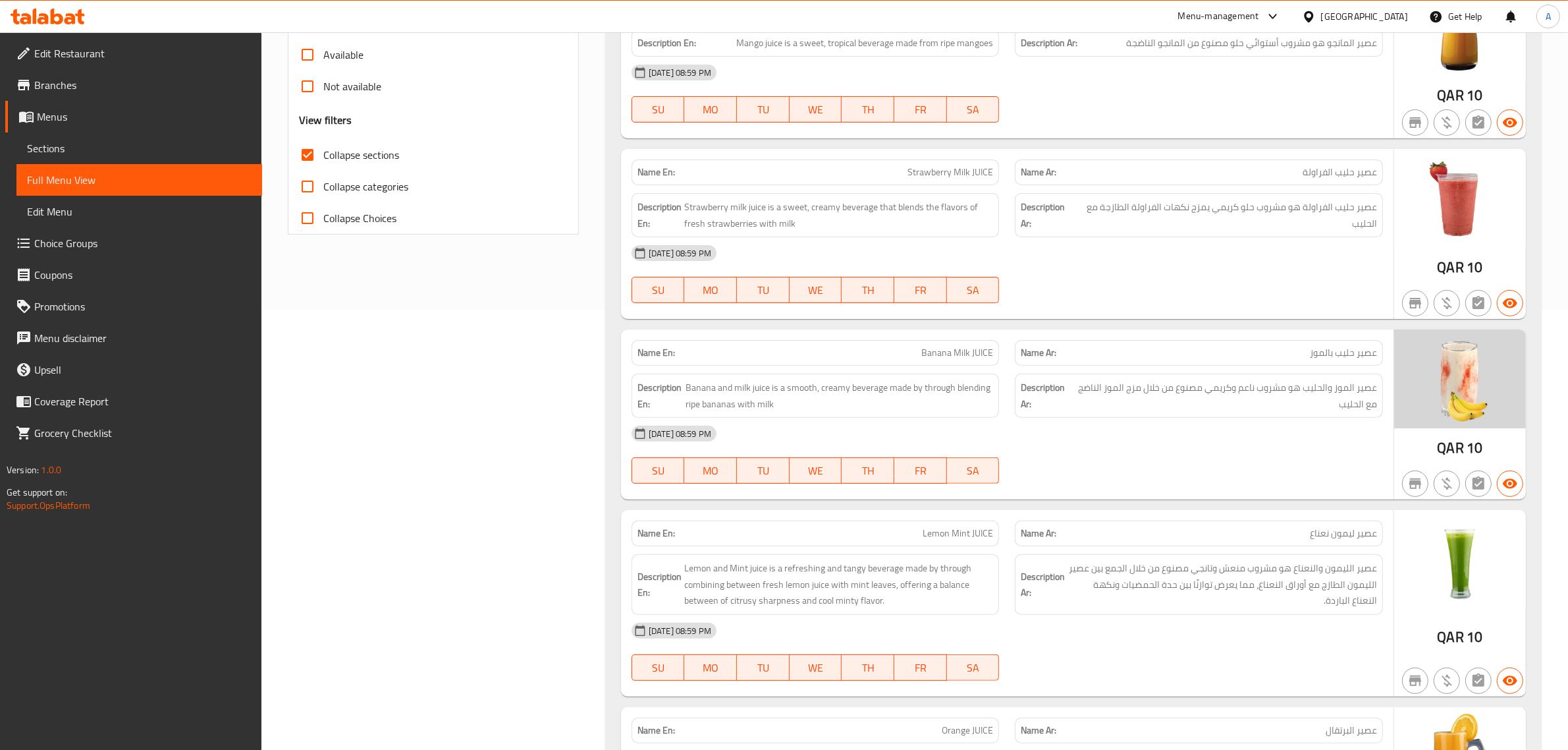
scroll to position [232, 0]
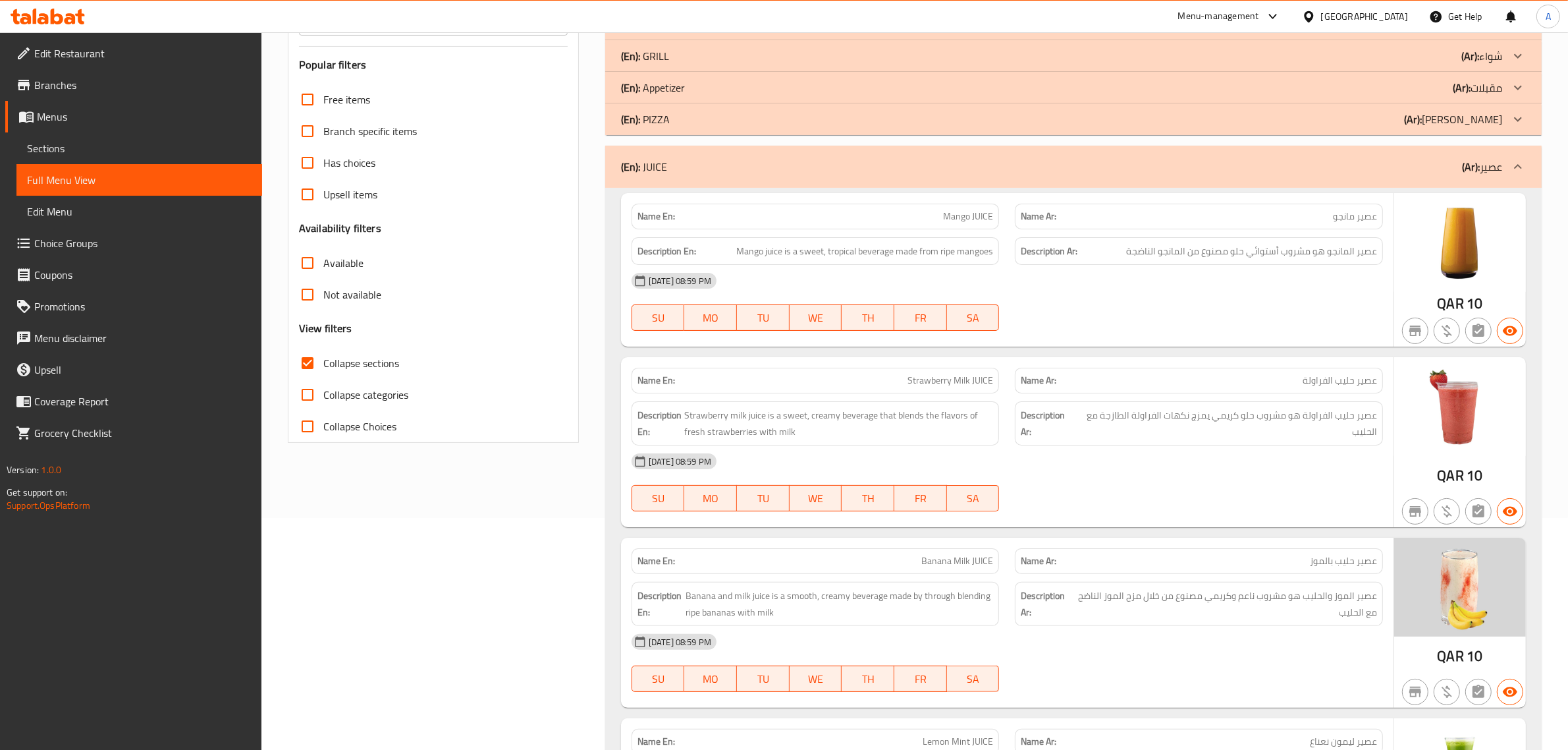
click at [371, 373] on label "Collapse sections" at bounding box center [345, 363] width 107 height 32
click at [323, 373] on input "Collapse sections" at bounding box center [308, 363] width 32 height 32
checkbox input "false"
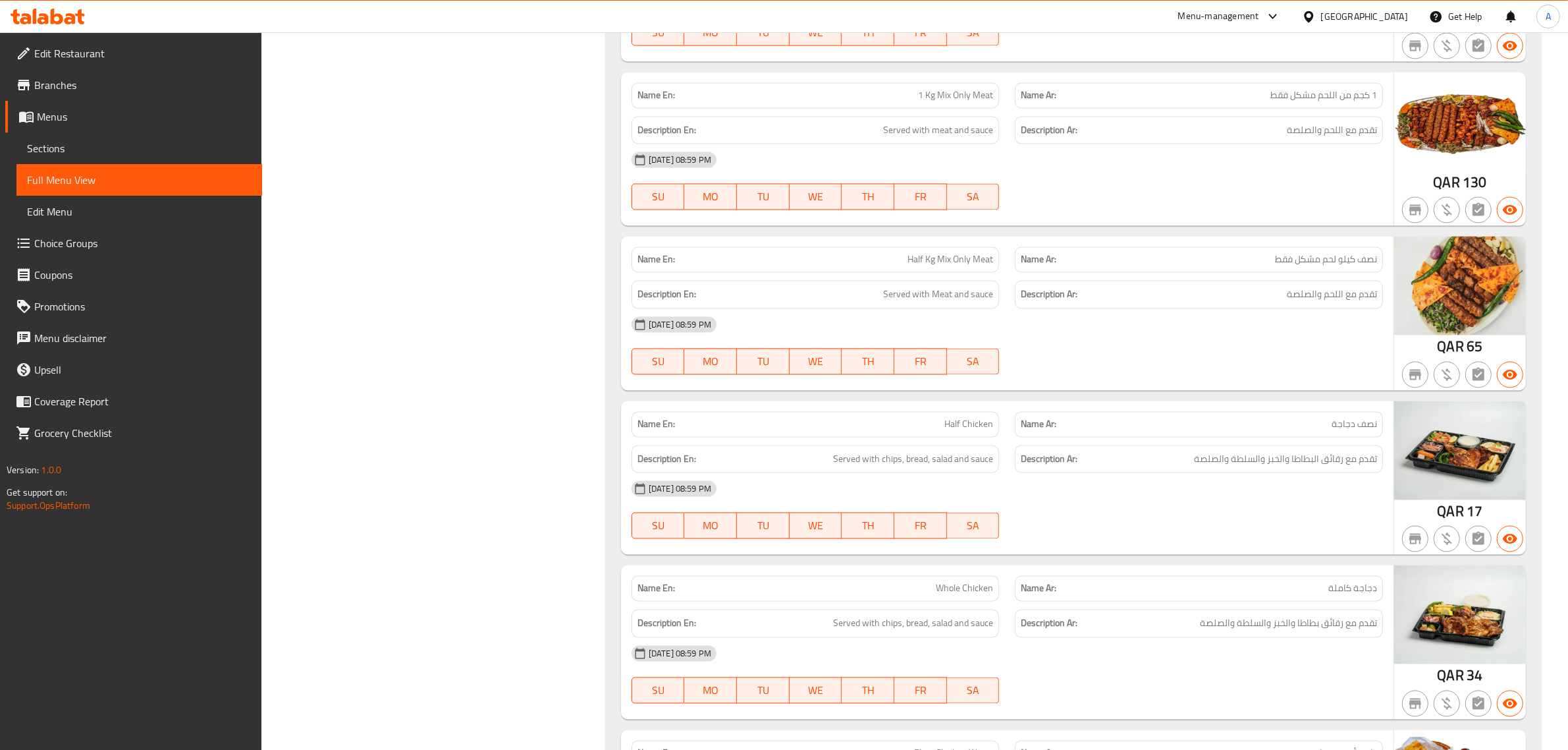
scroll to position [11769, 0]
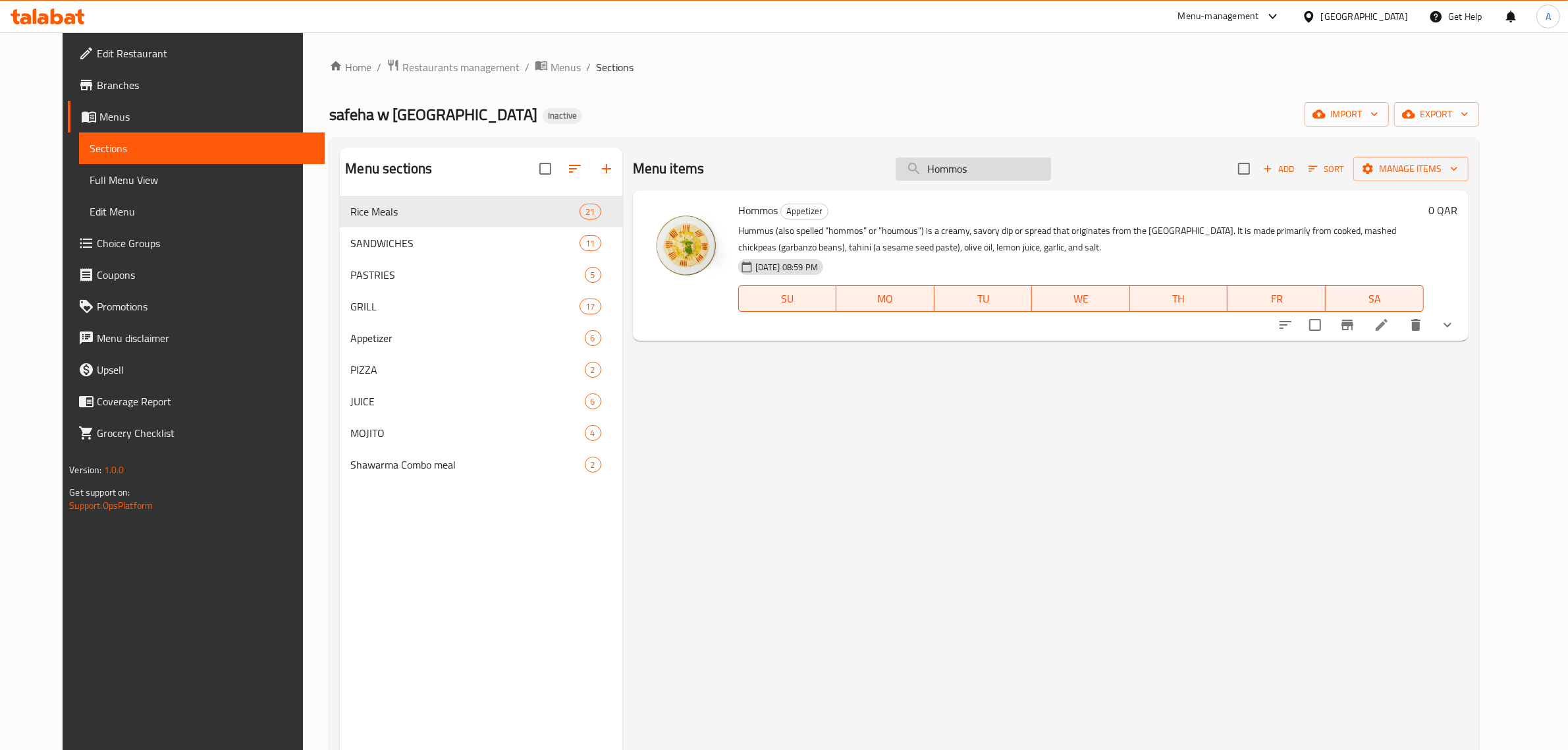
click at [1028, 170] on input "Hommos" at bounding box center [973, 169] width 155 height 23
paste input "Banana Milk JUICE"
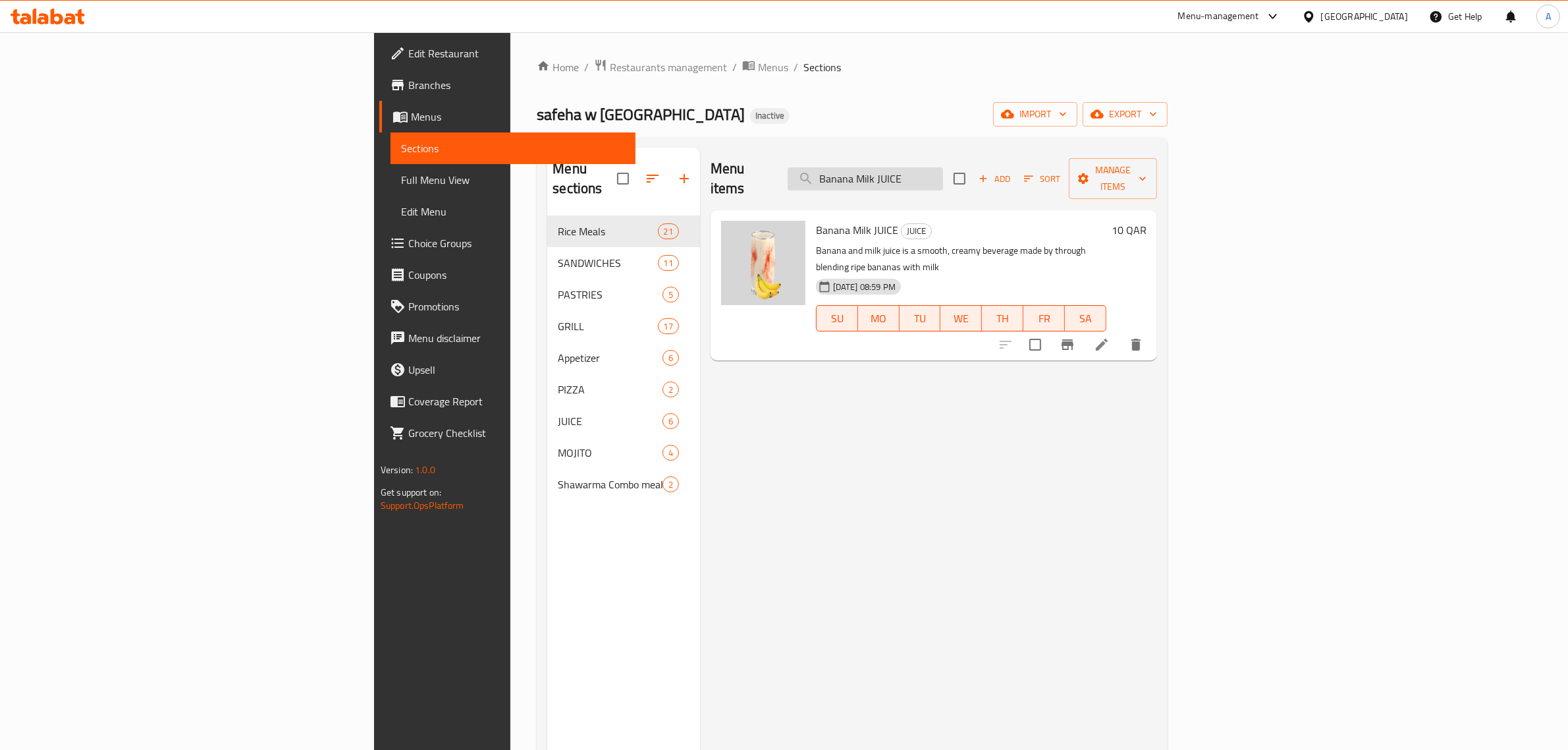
click at [943, 173] on input "Banana Milk JUICE" at bounding box center [865, 179] width 155 height 23
click at [943, 175] on input "Banana Milk JUICE" at bounding box center [865, 179] width 155 height 23
paste input "Lemon Mint"
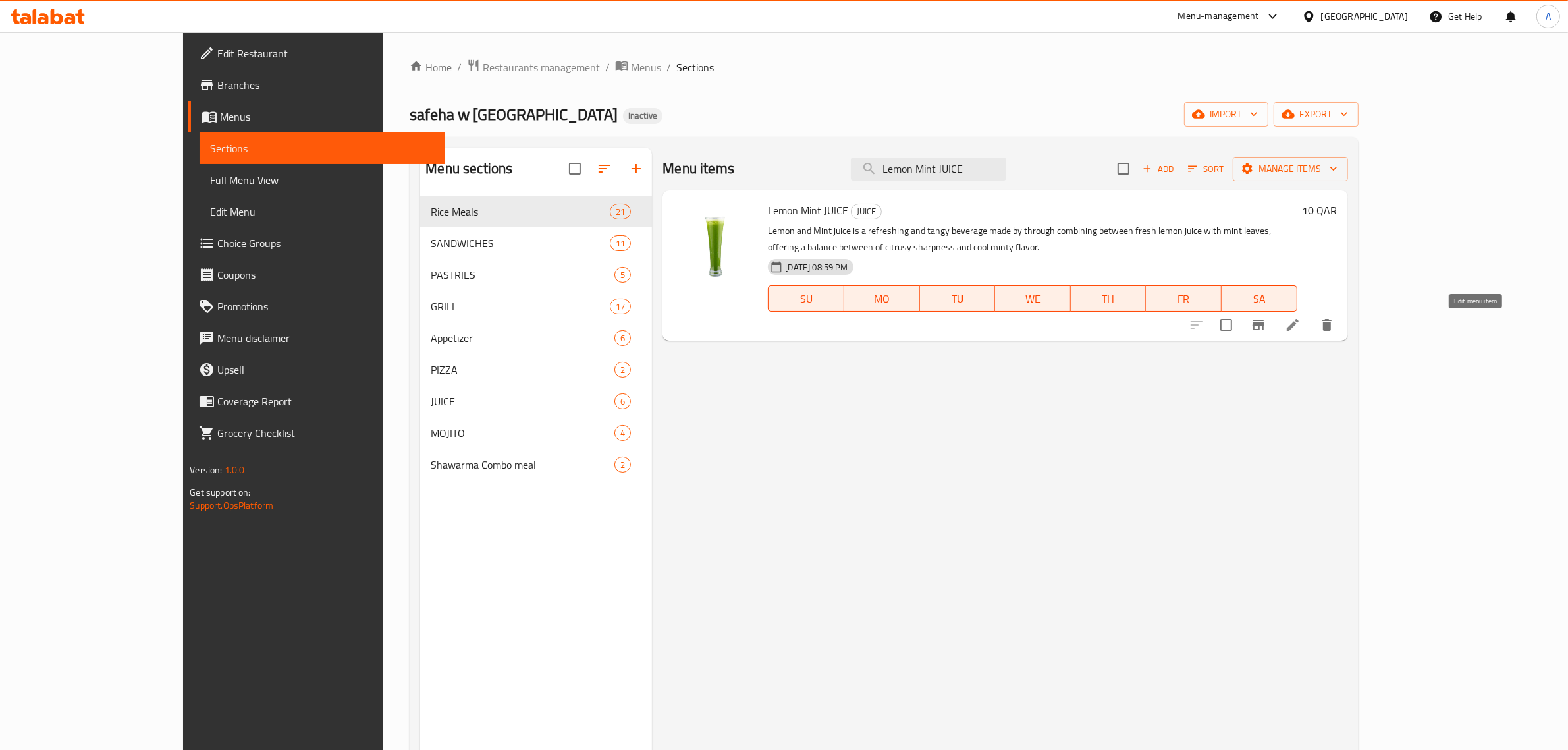
type input "Lemon Mint JUICE"
drag, startPoint x: 1479, startPoint y: 332, endPoint x: 1406, endPoint y: 361, distance: 78.5
click at [1347, 361] on div "Menu items Lemon Mint JUICE Add Sort Manage items Lemon Mint JUICE JUICE Lemon …" at bounding box center [999, 523] width 696 height 750
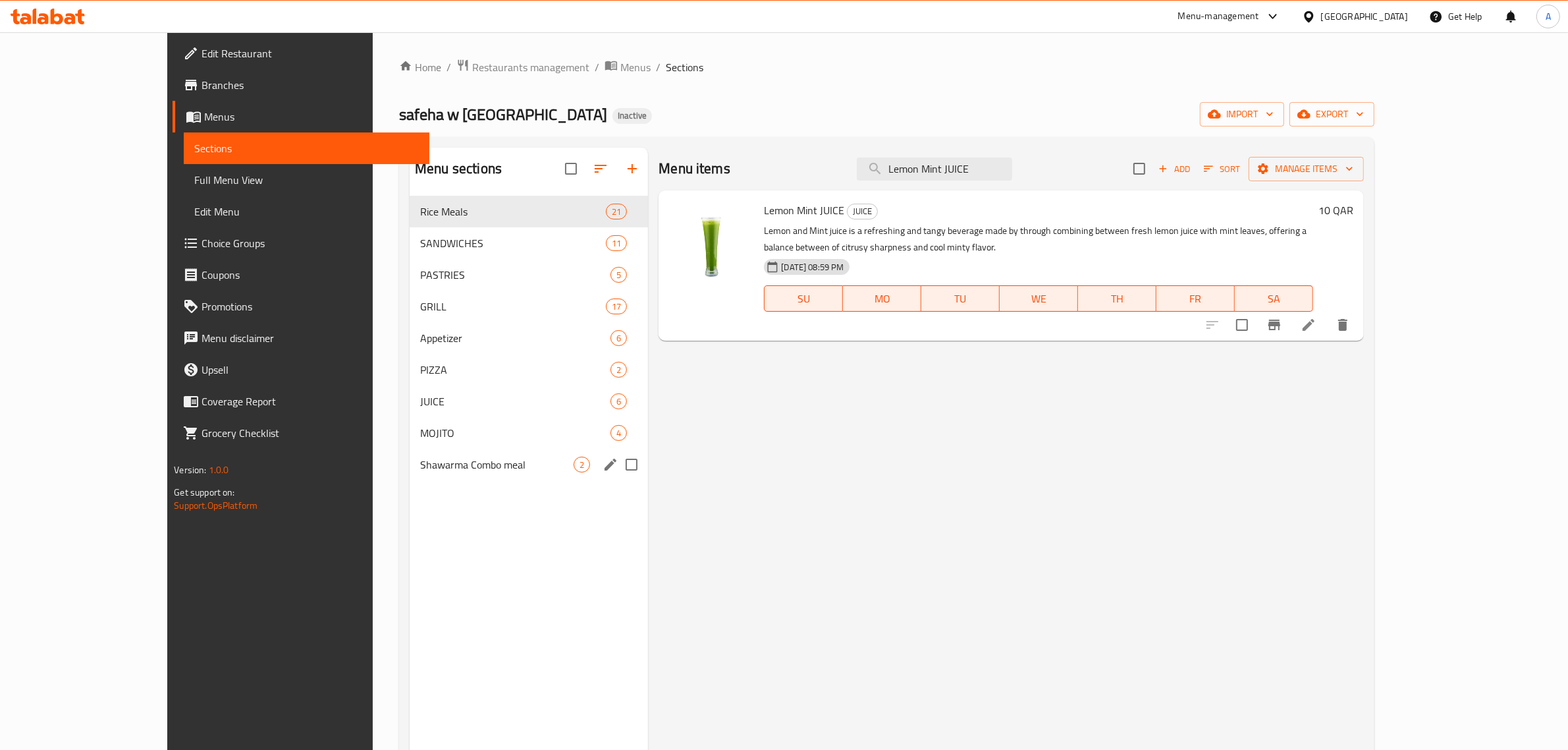
click at [444, 475] on div "Shawarma Combo meal 2" at bounding box center [529, 465] width 239 height 32
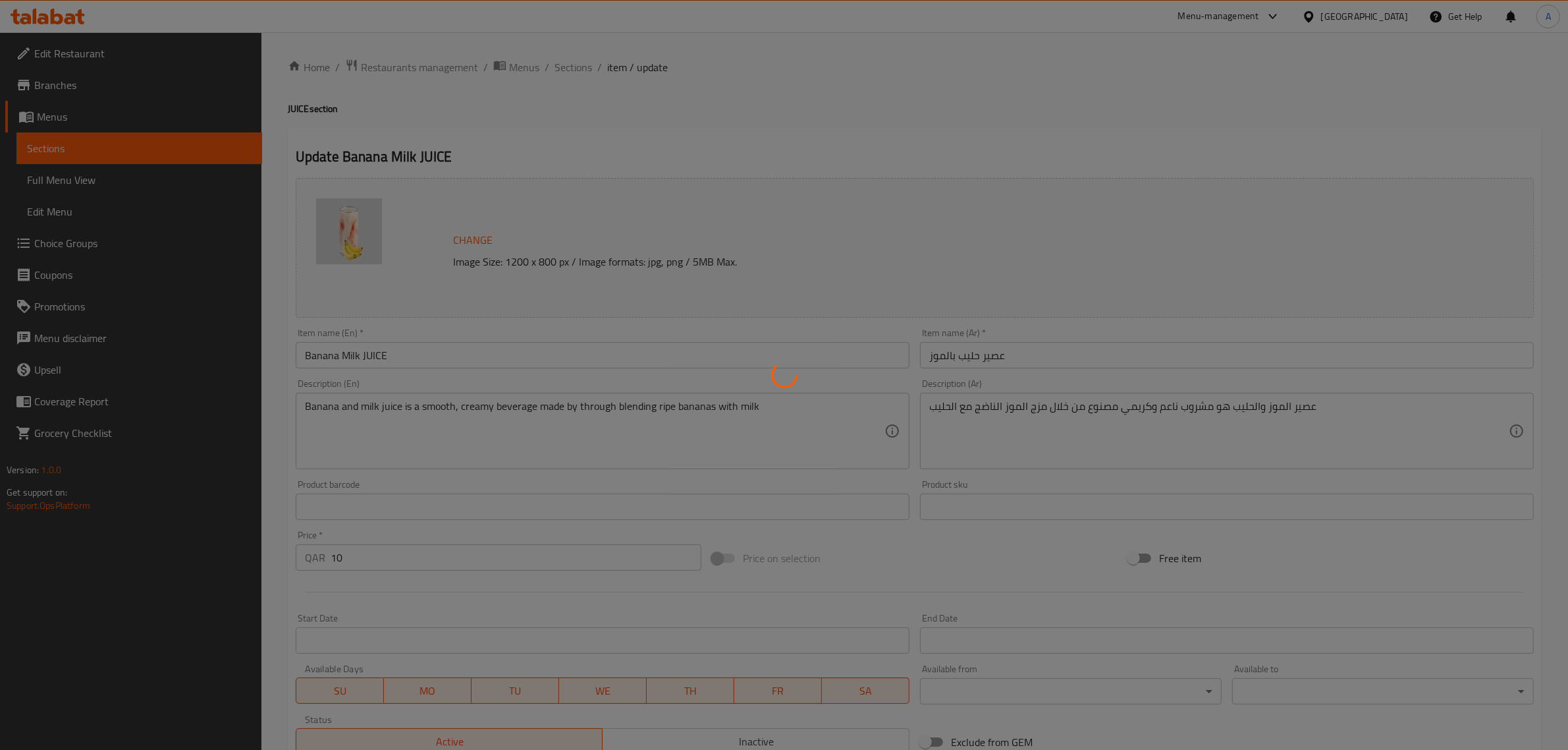
click at [478, 412] on div at bounding box center [784, 375] width 1568 height 750
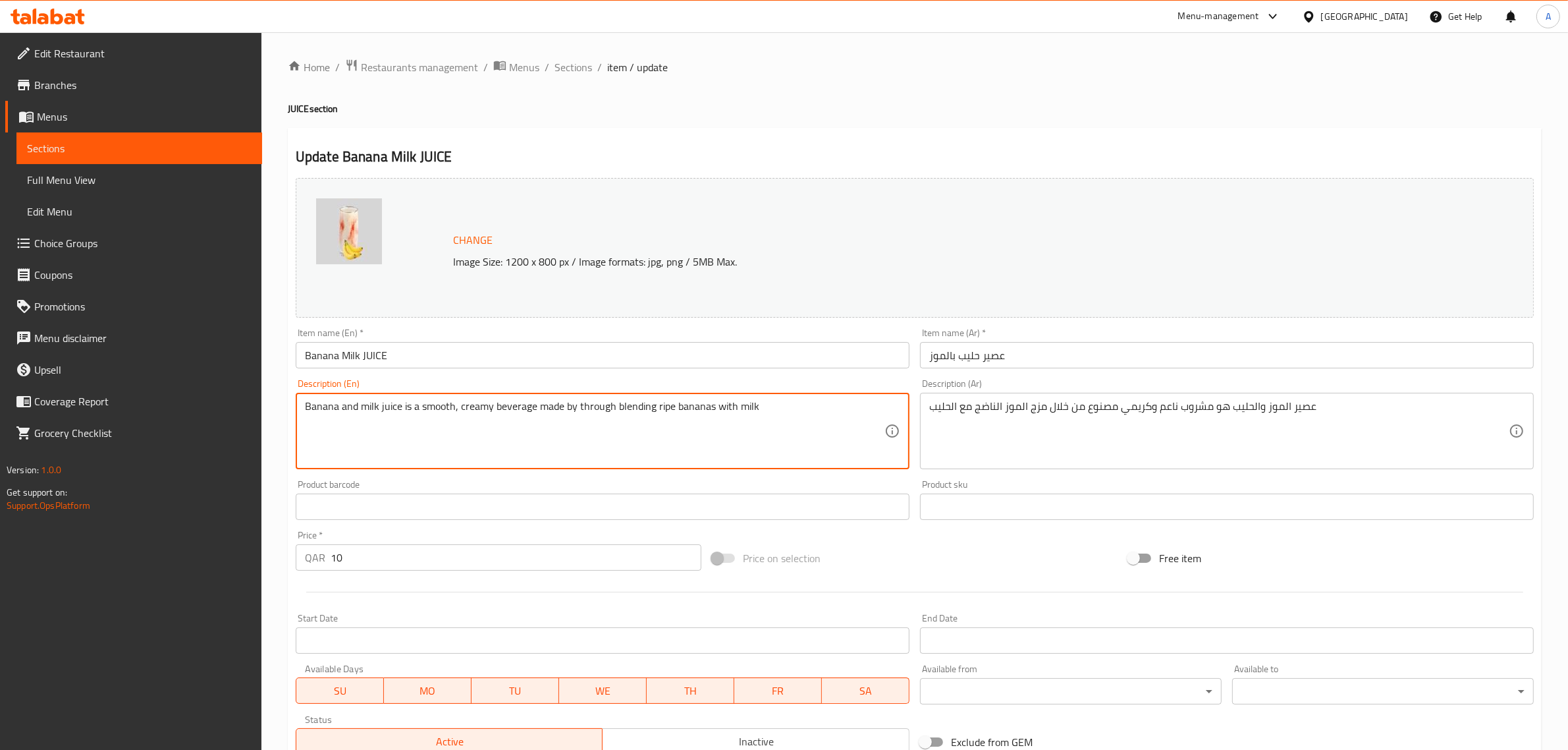
click at [478, 412] on textarea "Banana and milk juice is a smooth, creamy beverage made by through blending rip…" at bounding box center [595, 431] width 580 height 62
paste textarea "milk juice is a smooth, creamy beverage made by"
type textarea "Banana milk juice is a smooth, creamy beverage made by blending ripe bananas wi…"
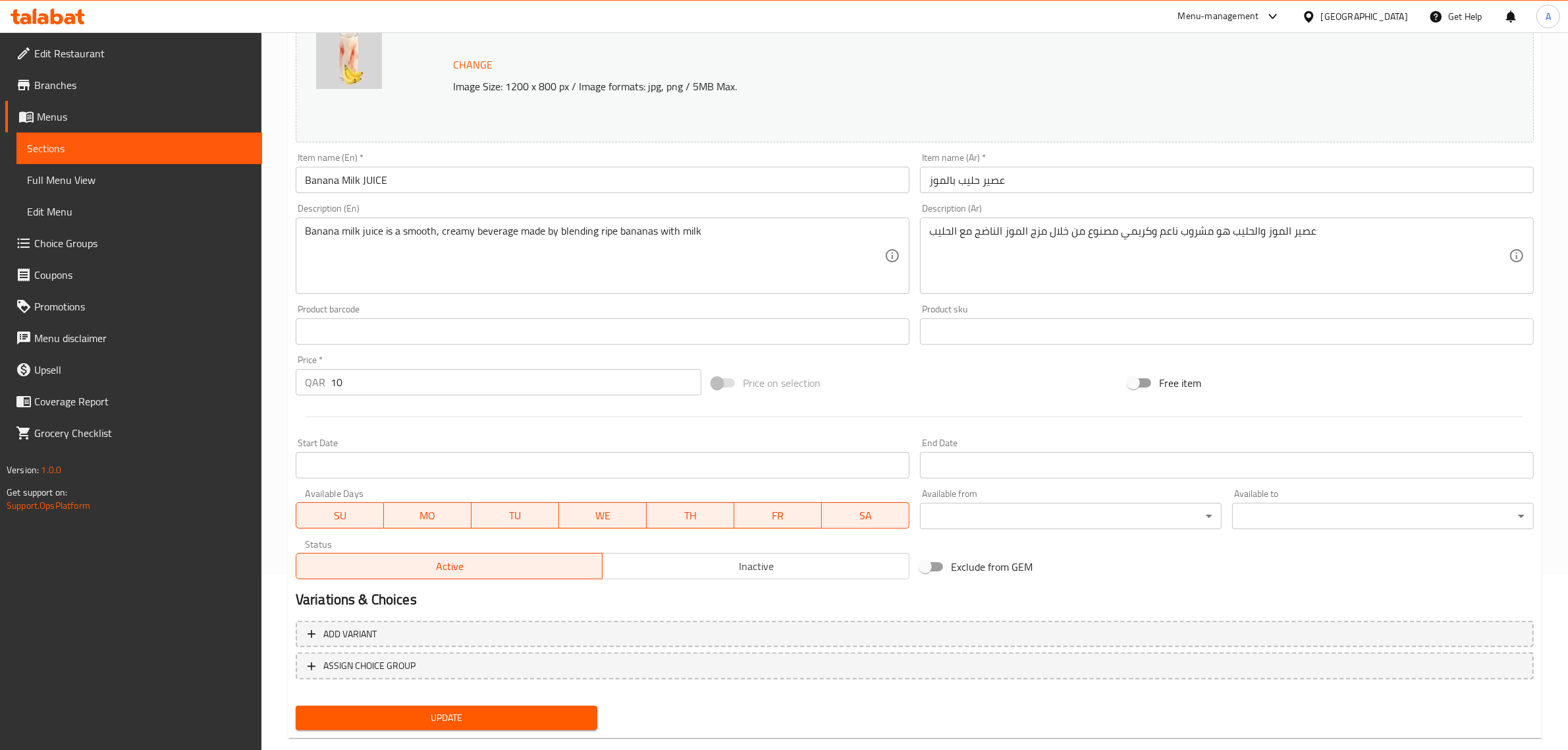
scroll to position [198, 0]
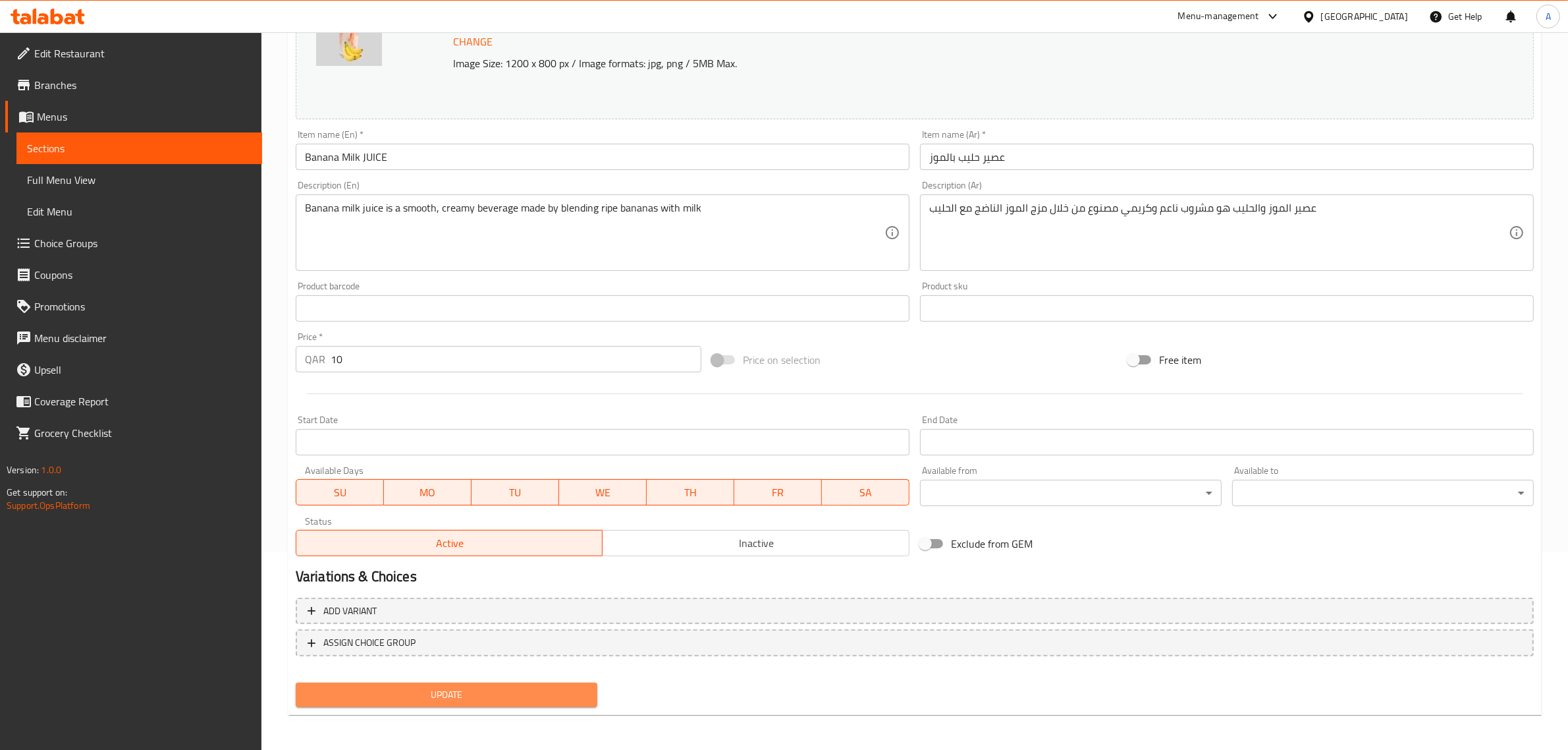
click at [529, 697] on span "Update" at bounding box center [446, 695] width 280 height 17
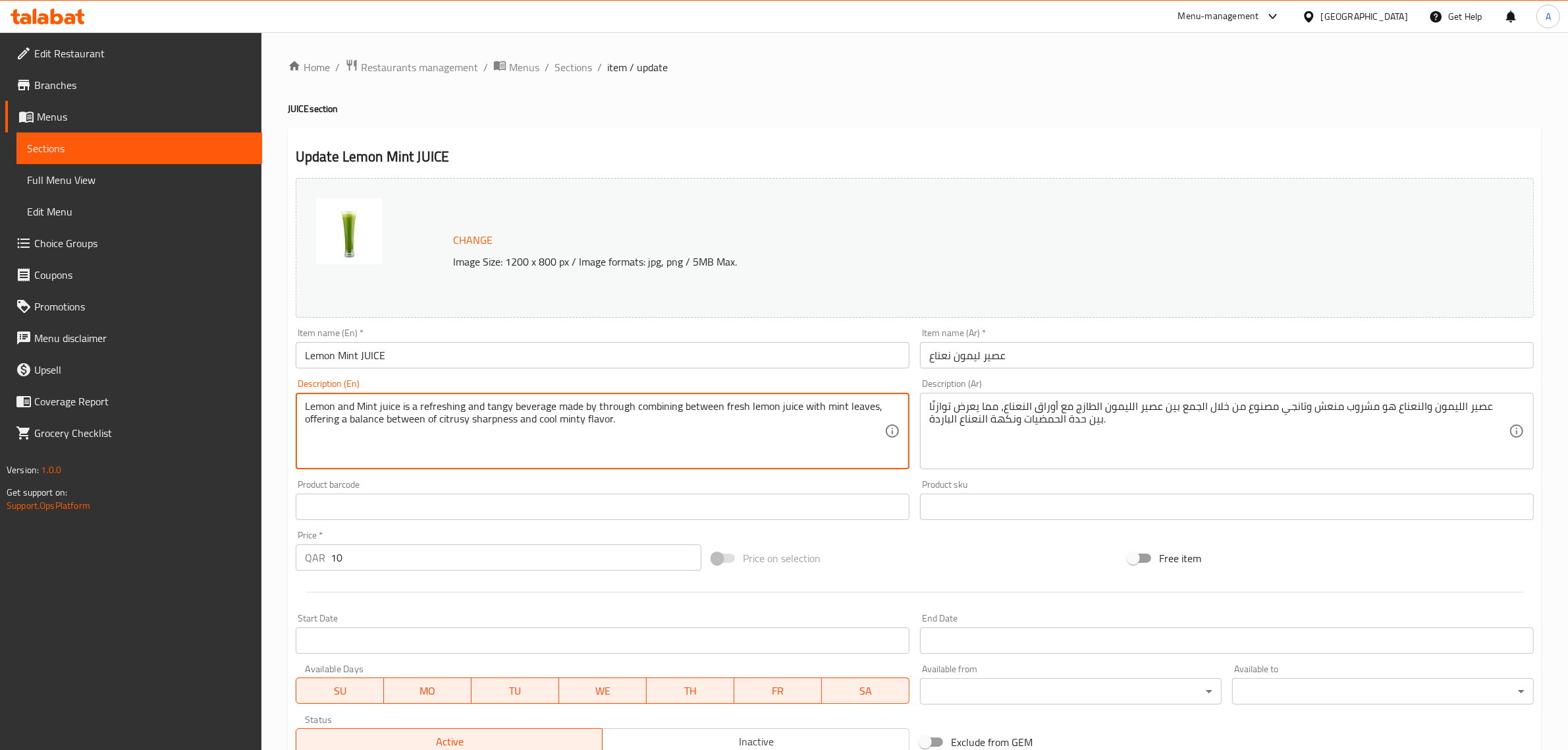
click at [567, 436] on textarea "Lemon and Mint juice is a refreshing and tangy beverage made by through combini…" at bounding box center [595, 431] width 580 height 62
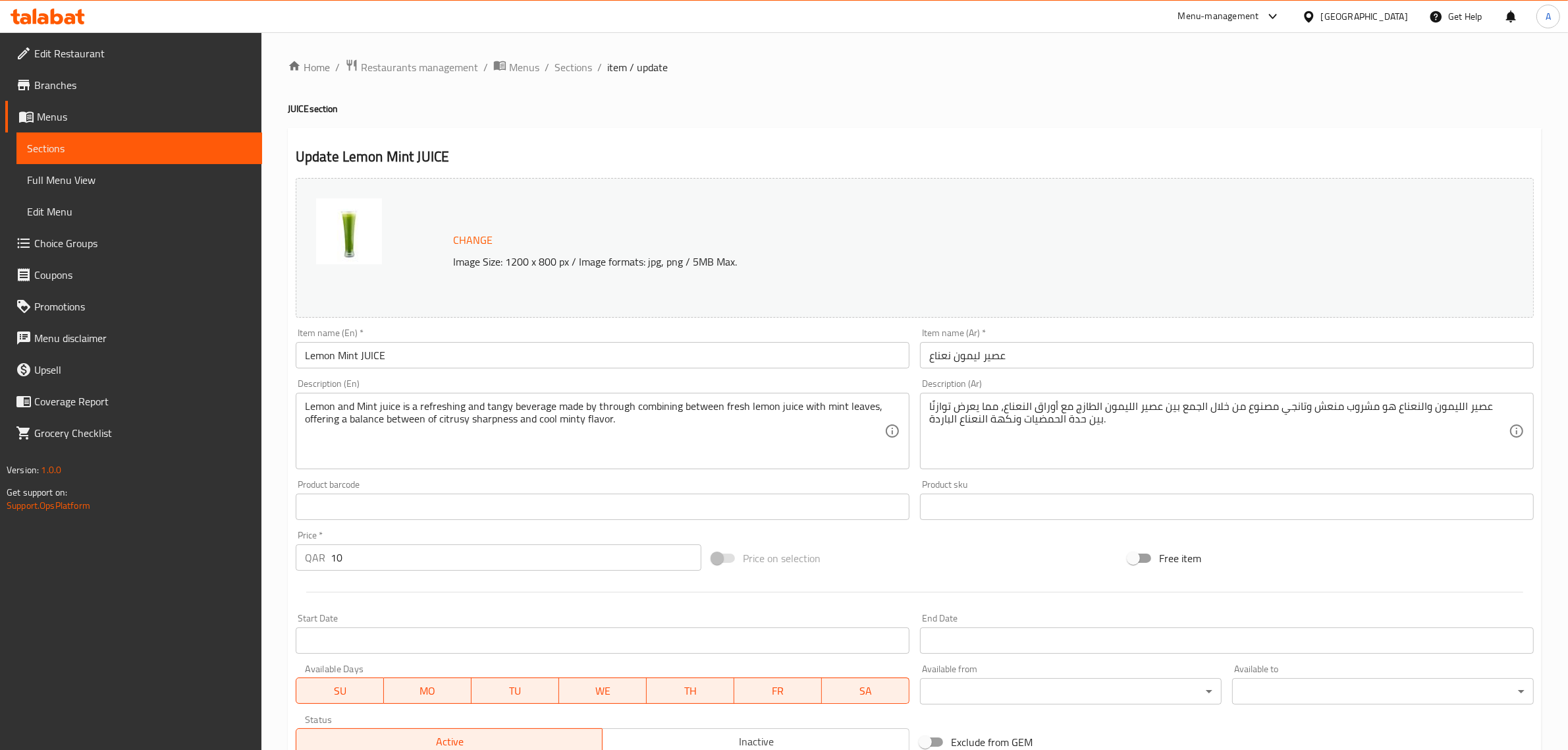
click at [740, 314] on div "Change Image Size: 1200 x 800 px / Image formats: jpg, png / 5MB Max." at bounding box center [915, 247] width 1238 height 139
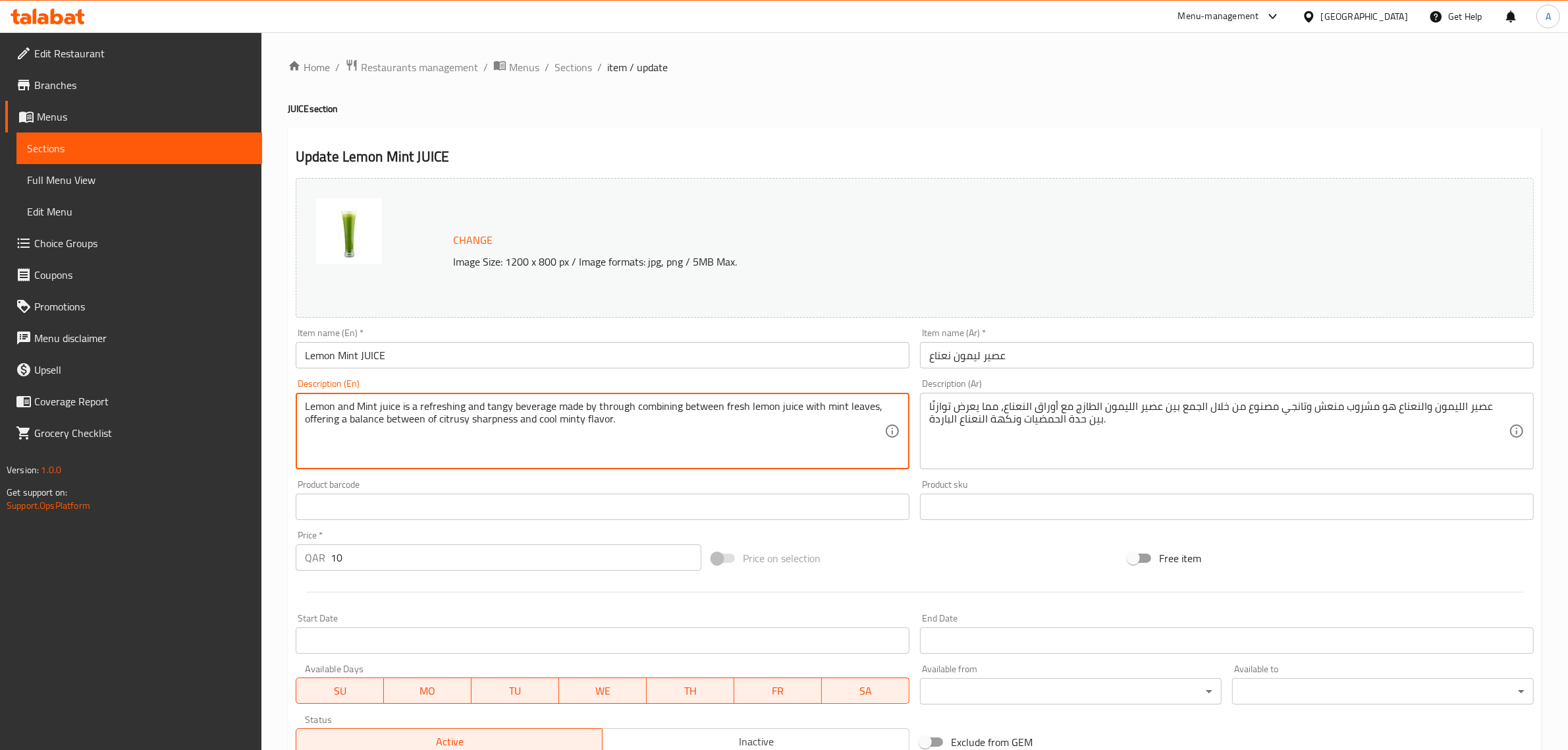
click at [424, 411] on textarea "Lemon and Mint juice is a refreshing and tangy beverage made by through combini…" at bounding box center [595, 431] width 580 height 62
paste textarea "Mint juice is a refreshing and tangy beverage made by combining fresh lemon jui…"
click at [568, 443] on textarea "Lemon and Mint juice is a refreshing and tangy beverage made by through combini…" at bounding box center [595, 431] width 580 height 62
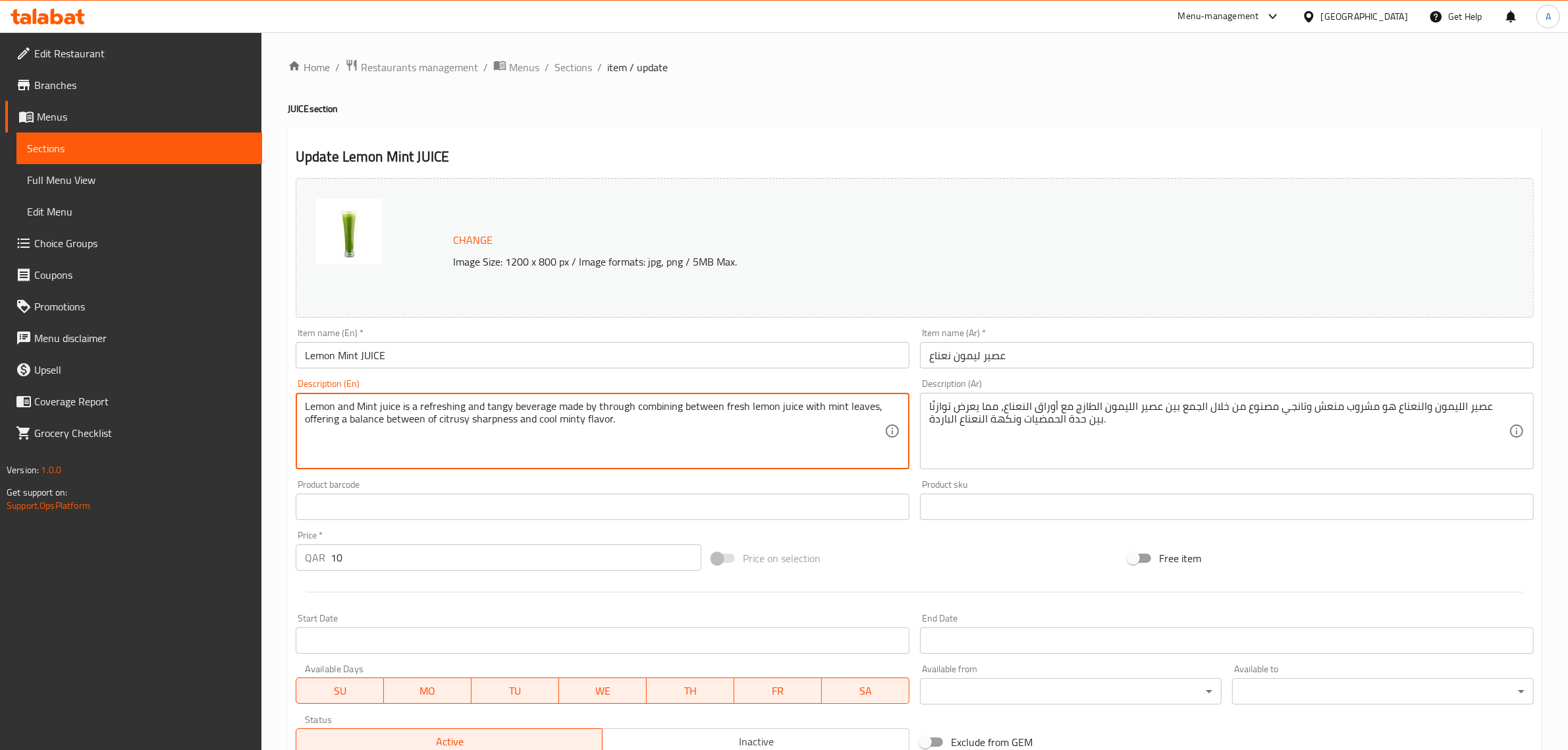
click at [568, 443] on textarea "Lemon and Mint juice is a refreshing and tangy beverage made by through combini…" at bounding box center [595, 431] width 580 height 62
paste textarea "Mint juice is a refreshing and tangy beverage made by combining fresh lemon jui…"
type textarea "Lemon Mint juice is a refreshing and tangy beverage made by combining fresh lem…"
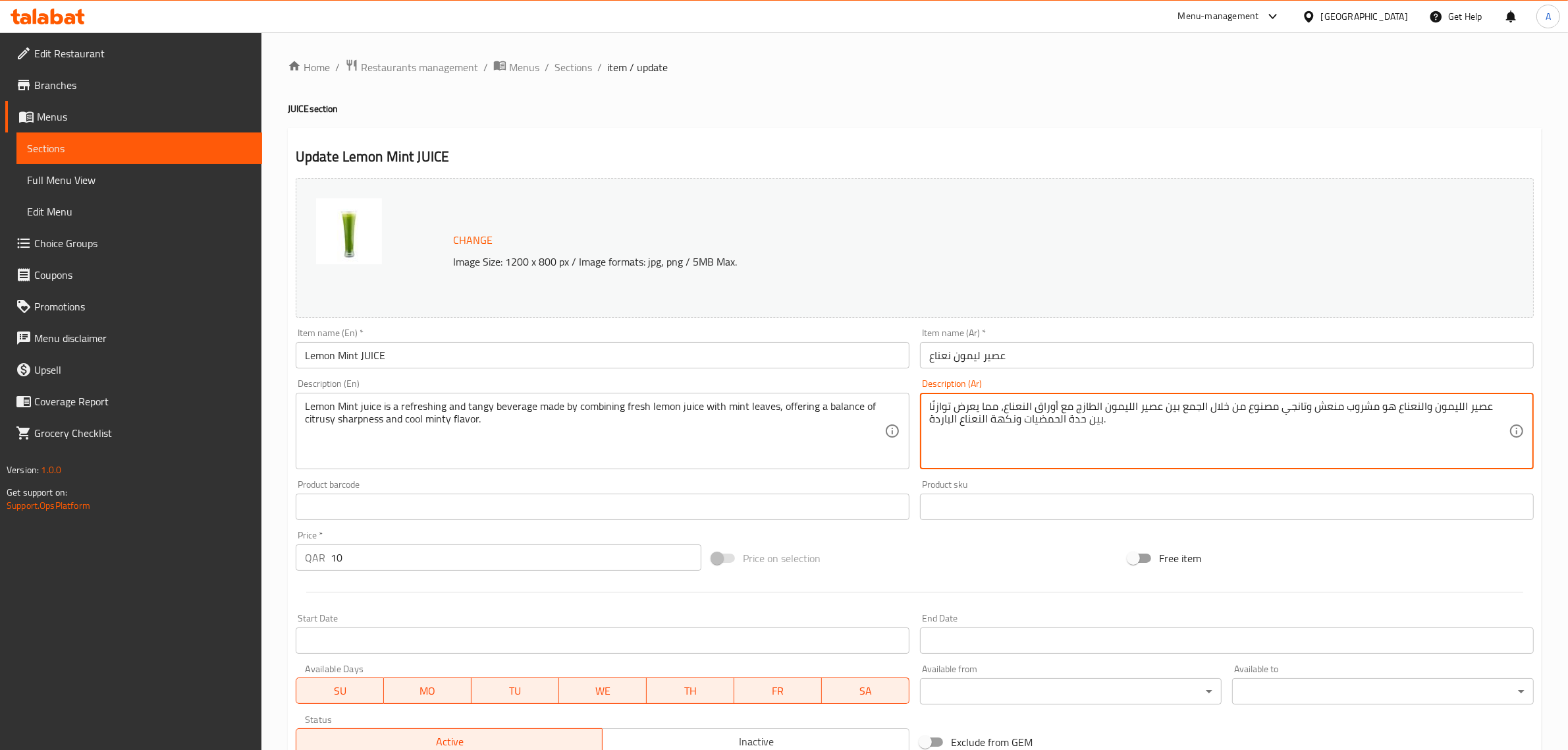
click at [1038, 416] on textarea "عصير الليمون والنعناع هو مشروب منعش وتانجي مصنوع من خلال الجمع بين عصير الليمون…" at bounding box center [1219, 431] width 580 height 62
paste textarea "لذيذ مصنوع من خلال الجمع بين عصير الليمون الطازج وأوراق النعناع، ​​مما يوفر توا…"
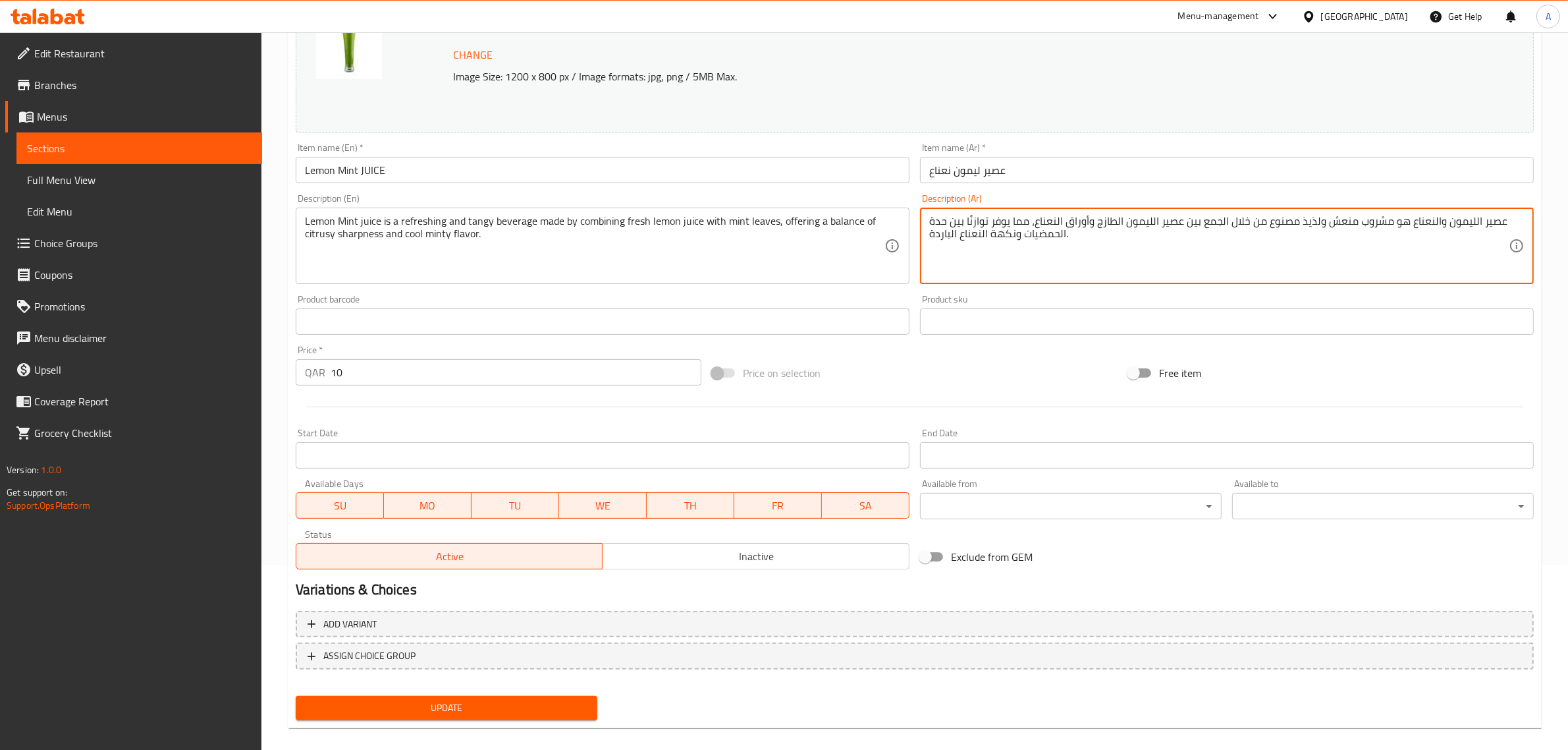
scroll to position [195, 0]
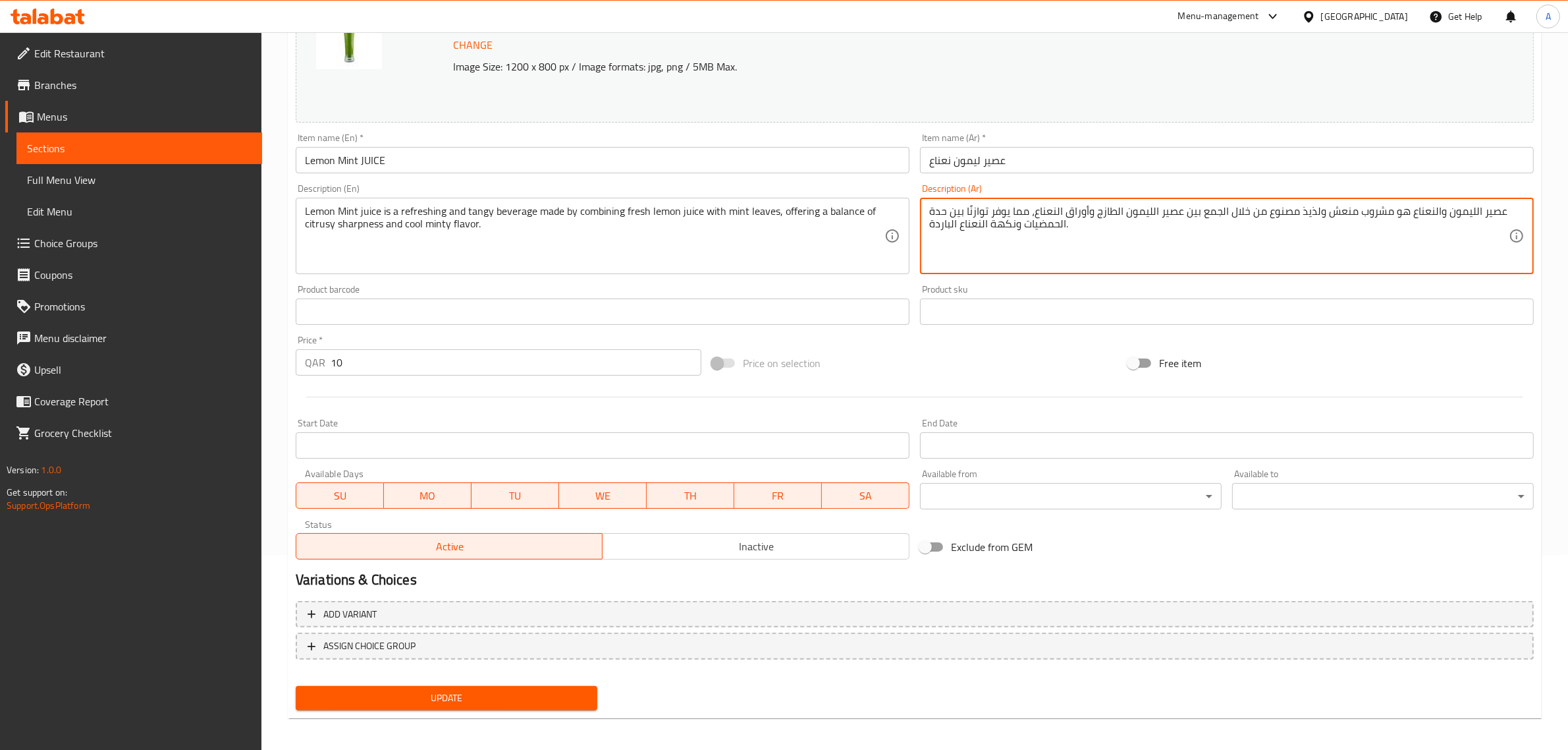
click at [478, 696] on div "Update" at bounding box center [446, 699] width 313 height 35
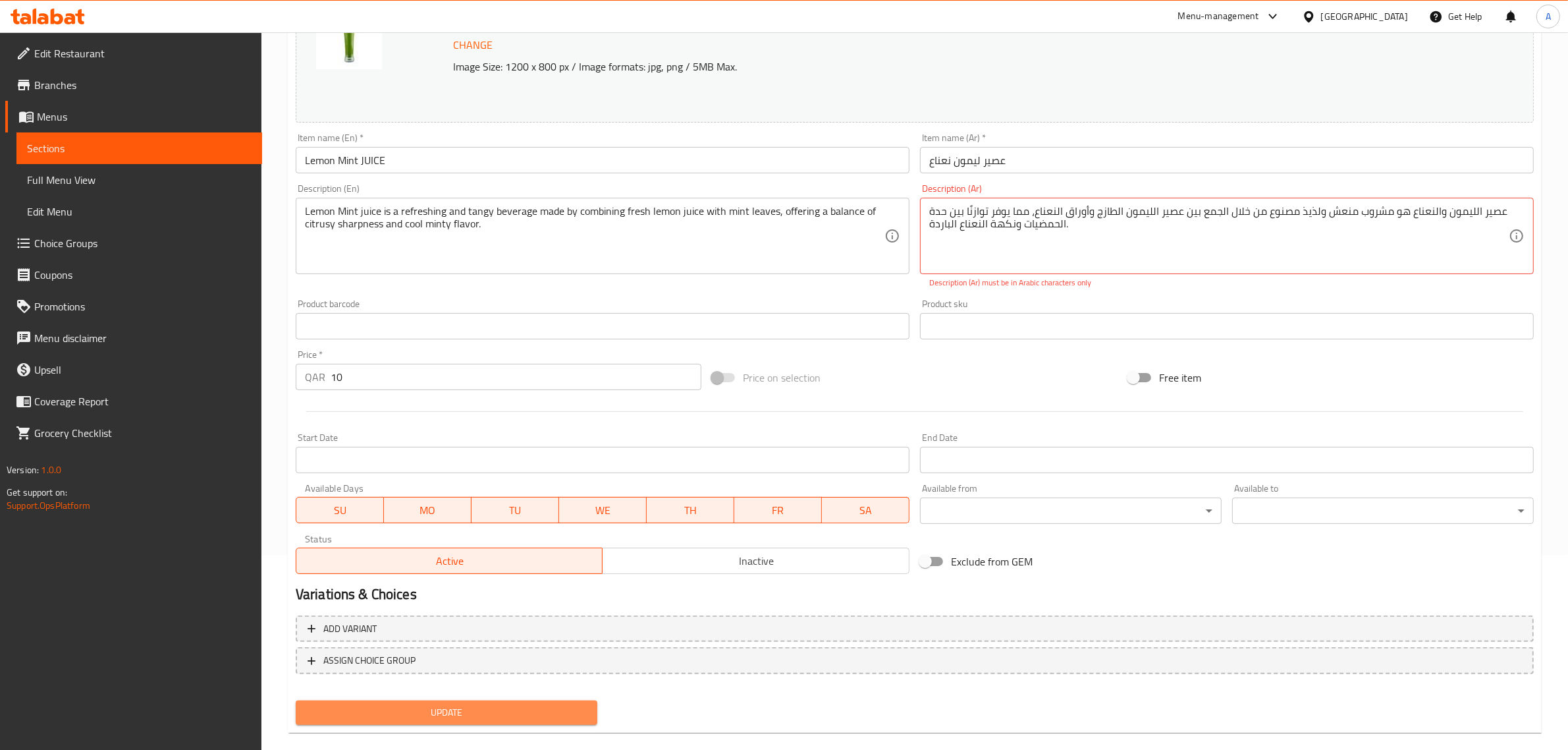
click at [478, 713] on span "Update" at bounding box center [446, 713] width 280 height 17
click at [1446, 239] on textarea "عصير الليمون والنعناع هو مشروب منعش ولذيذ مصنوع من خلال الجمع بين عصير الليمون …" at bounding box center [1219, 236] width 580 height 62
click at [1234, 287] on p "Description (Ar) must be in Arabic characters only" at bounding box center [1227, 283] width 595 height 12
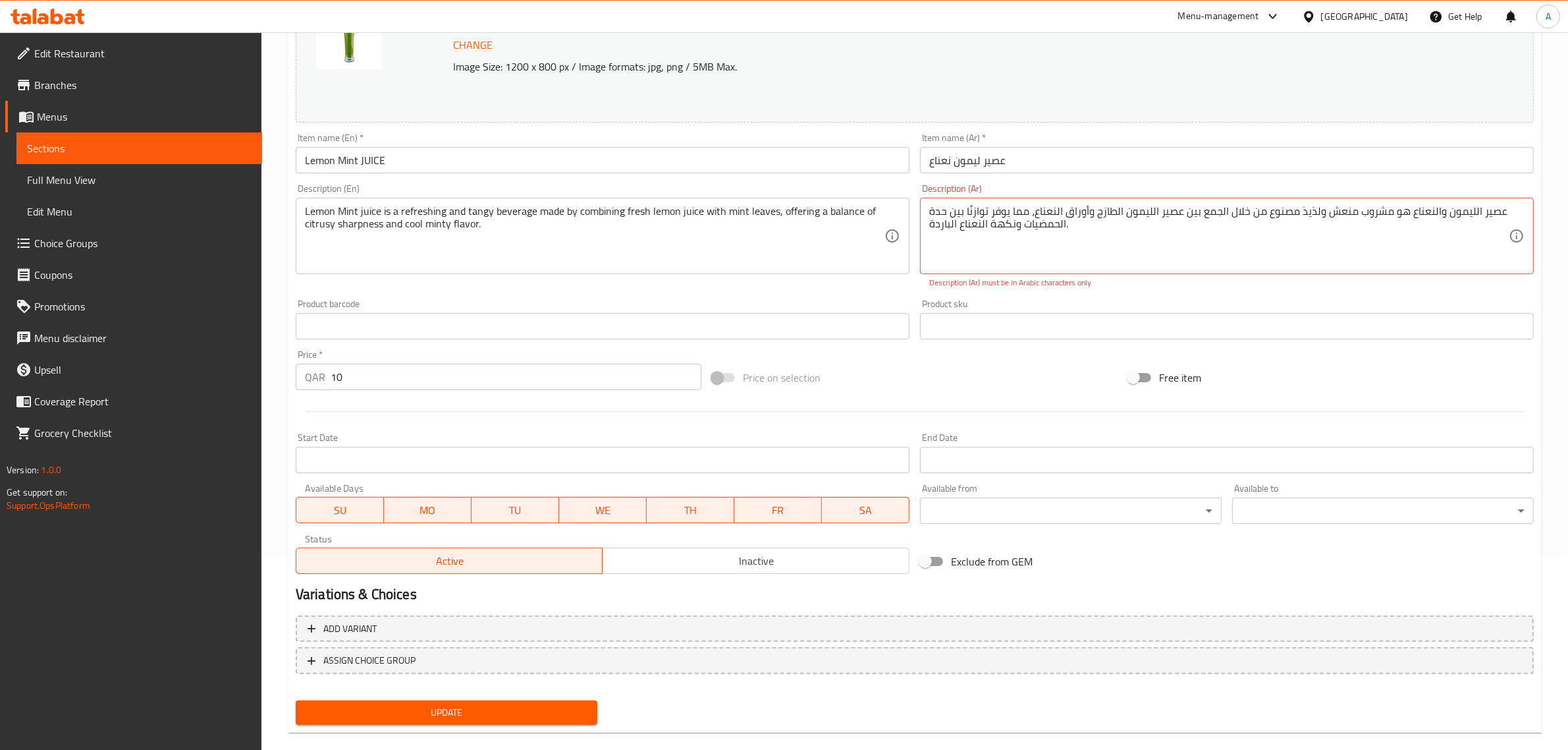
drag, startPoint x: 748, startPoint y: 297, endPoint x: 755, endPoint y: 297, distance: 7.0
click at [751, 297] on div "Product barcode Product barcode" at bounding box center [602, 319] width 624 height 51
click at [1049, 307] on div "Product sku Product sku" at bounding box center [1227, 319] width 614 height 40
click at [1014, 373] on div "Price on selection" at bounding box center [915, 377] width 416 height 36
click at [501, 709] on span "Update" at bounding box center [446, 713] width 280 height 17
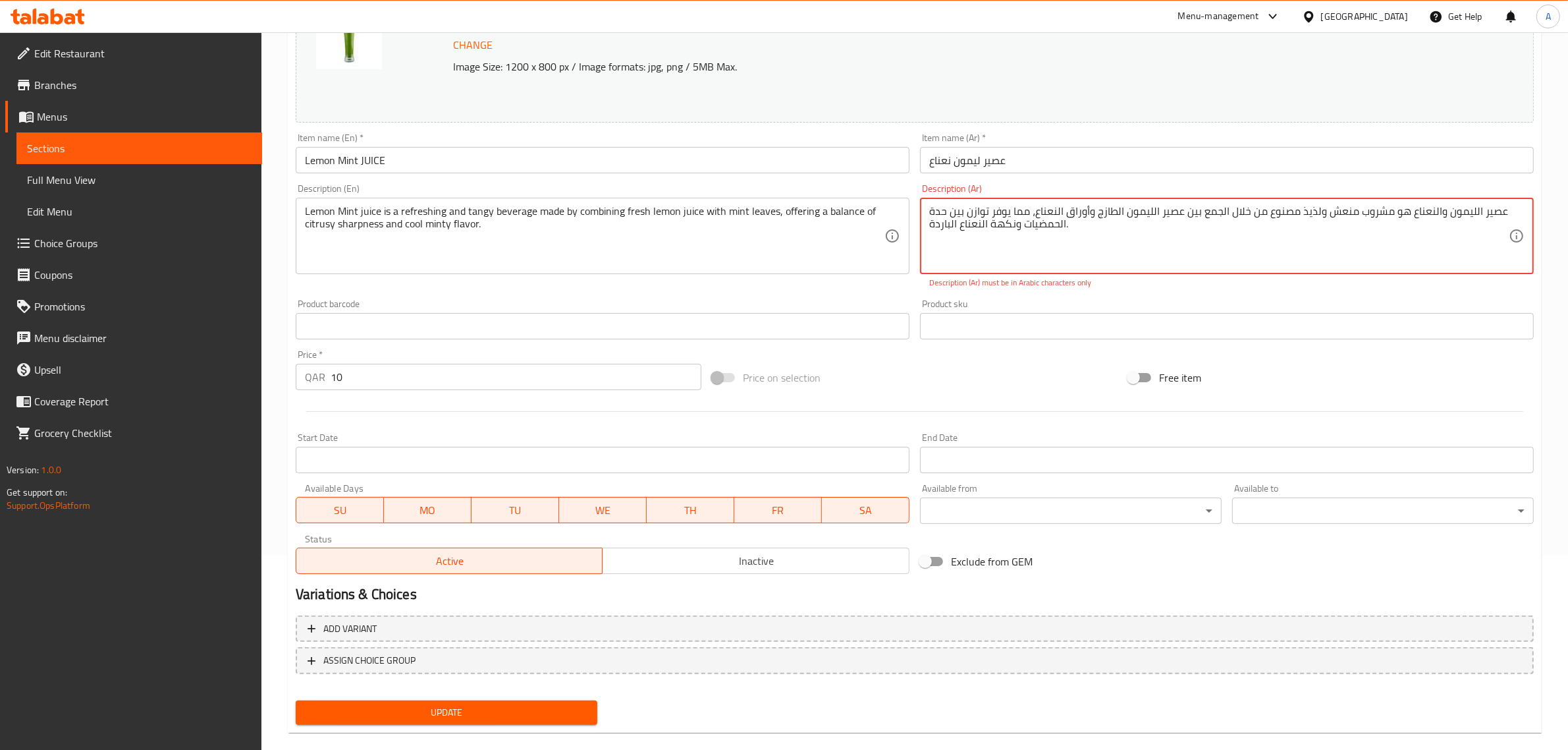
click at [1049, 236] on textarea "عصير الليمون والنعناع هو مشروب منعش ولذيذ مصنوع من خلال الجمع بين عصير الليمون …" at bounding box center [1219, 236] width 580 height 62
click at [1367, 219] on textarea "عصير الليمون والنعناع هو مشروب منعش ولذيذ مصنوع من خلال الجمع بين عصير الليمون …" at bounding box center [1219, 236] width 580 height 62
click at [995, 227] on textarea "عصير الليمون والنعناع هو مشروب منعش ولذيذ مصنوع من خلال الجمع بين عصير الليمون …" at bounding box center [1219, 236] width 580 height 62
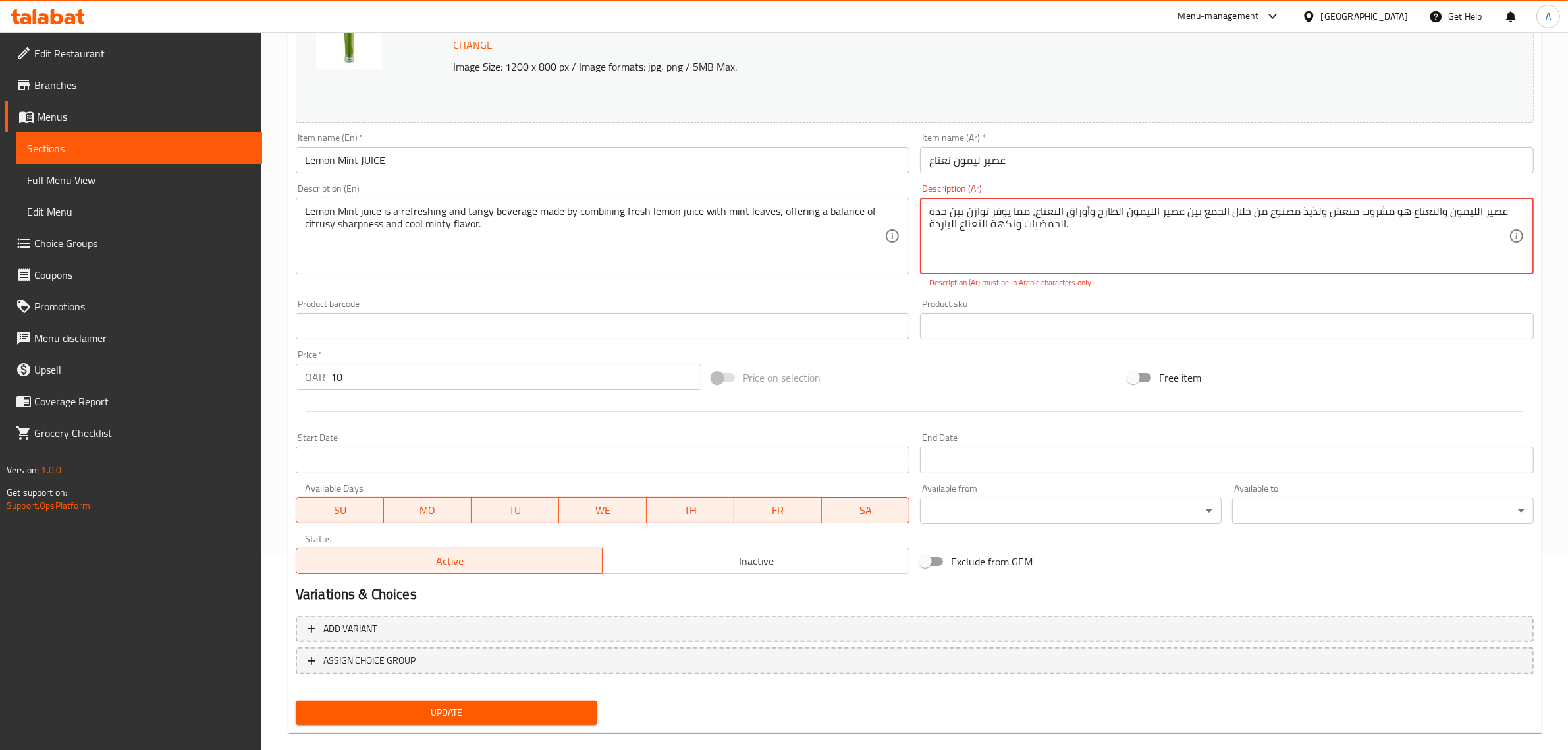
click at [995, 227] on textarea "عصير الليمون والنعناع هو مشروب منعش ولذيذ مصنوع من خلال الجمع بين عصير الليمون …" at bounding box center [1219, 236] width 580 height 62
paste textarea "ًا"
click at [901, 312] on div "Product barcode Product barcode" at bounding box center [603, 319] width 614 height 40
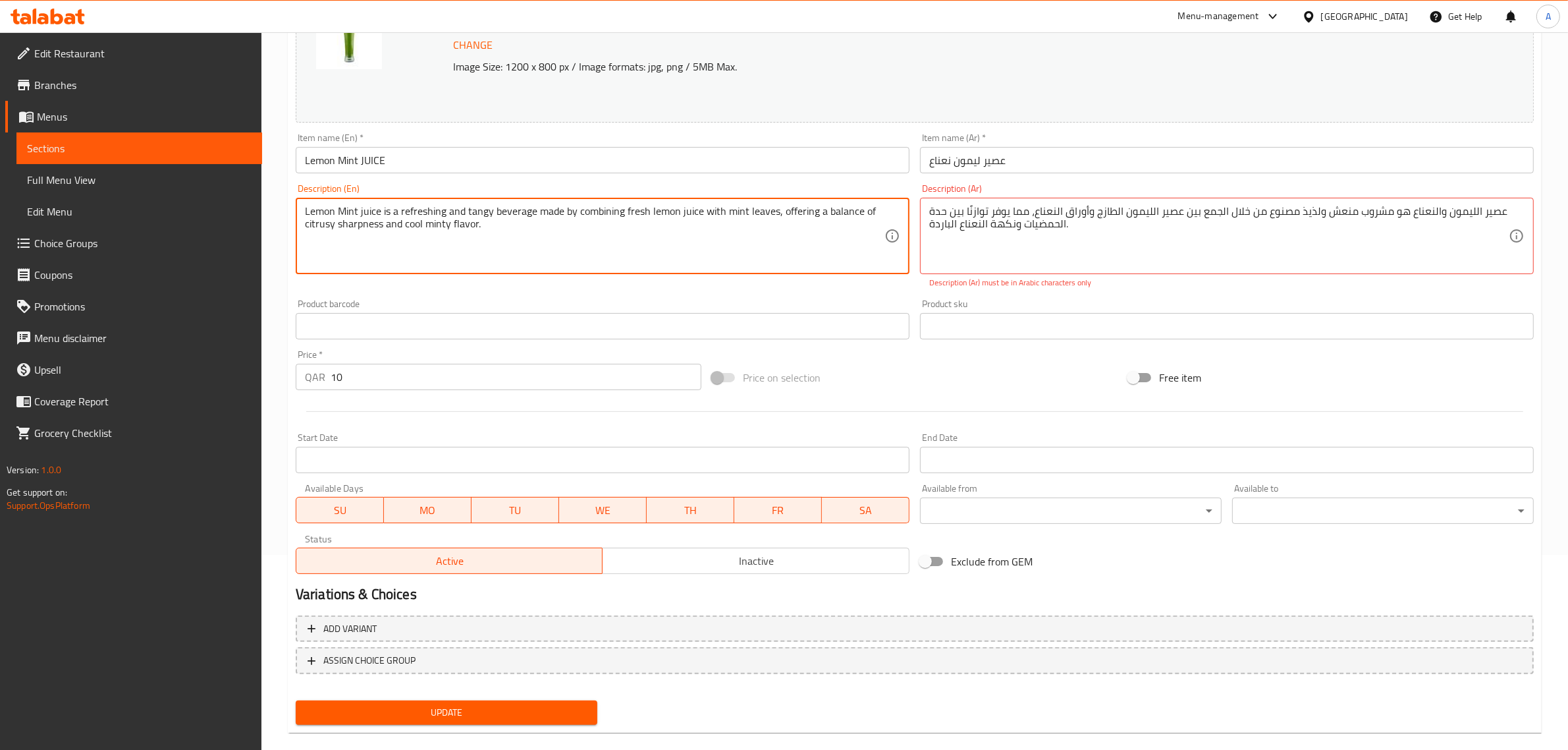
click at [682, 242] on textarea "Lemon Mint juice is a refreshing and tangy beverage made by combining fresh lem…" at bounding box center [595, 236] width 580 height 62
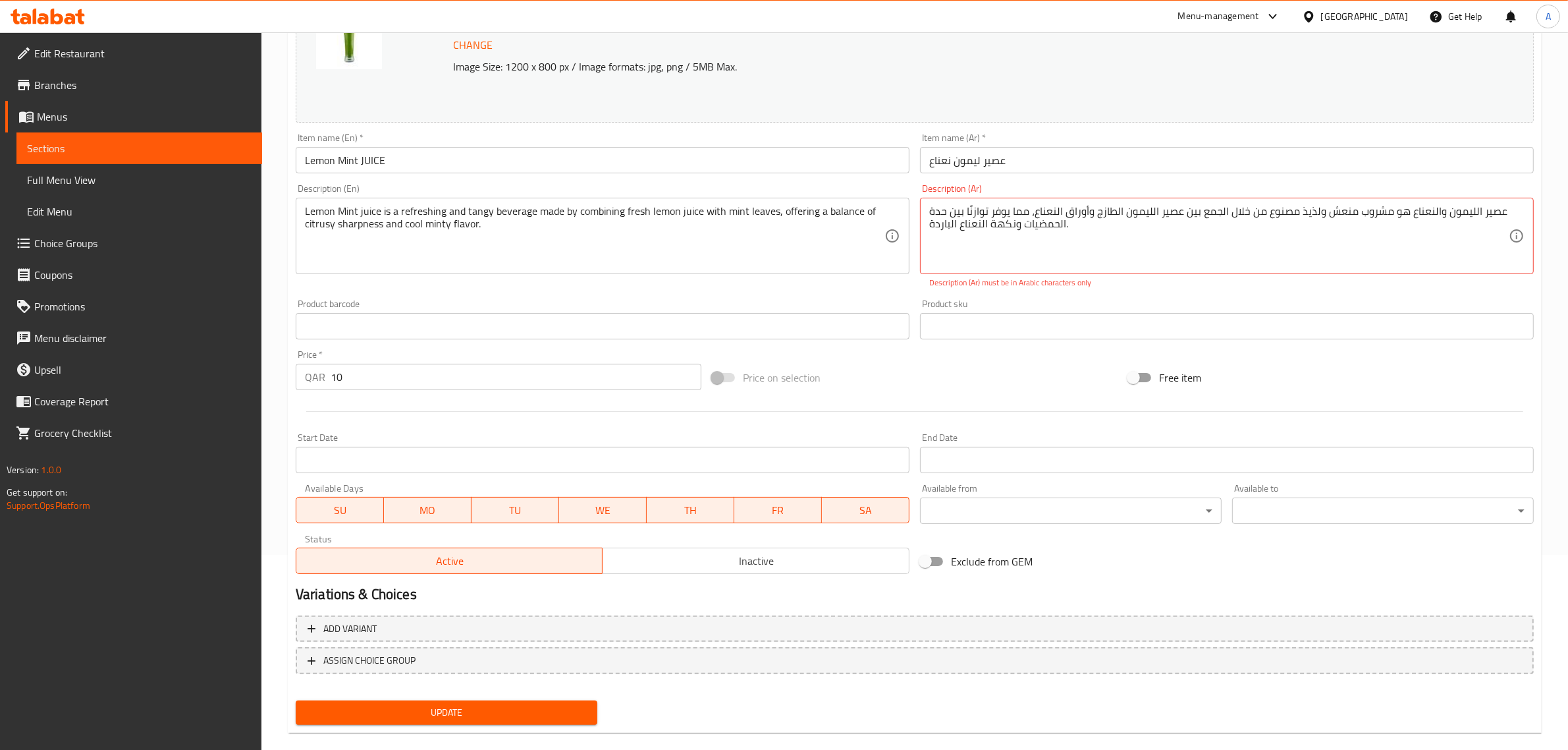
click at [972, 205] on div "عصير الليمون والنعناع هو مشروب منعش ولذيذ مصنوع من خلال الجمع بين عصير الليمون …" at bounding box center [1227, 236] width 614 height 76
click at [969, 211] on textarea "عصير الليمون والنعناع هو مشروب منعش ولذيذ مصنوع من خلال الجمع بين عصير الليمون …" at bounding box center [1219, 236] width 580 height 62
click at [966, 211] on textarea "عصير الليمون والنعناع هو مشروب منعش ولذيذ مصنوع من خلال الجمع بين عصير الليمون …" at bounding box center [1219, 236] width 580 height 62
click at [967, 209] on textarea "عصير الليمون والنعناع هو مشروب منعش ولذيذ مصنوع من خلال الجمع بين عصير الليمون …" at bounding box center [1219, 236] width 580 height 62
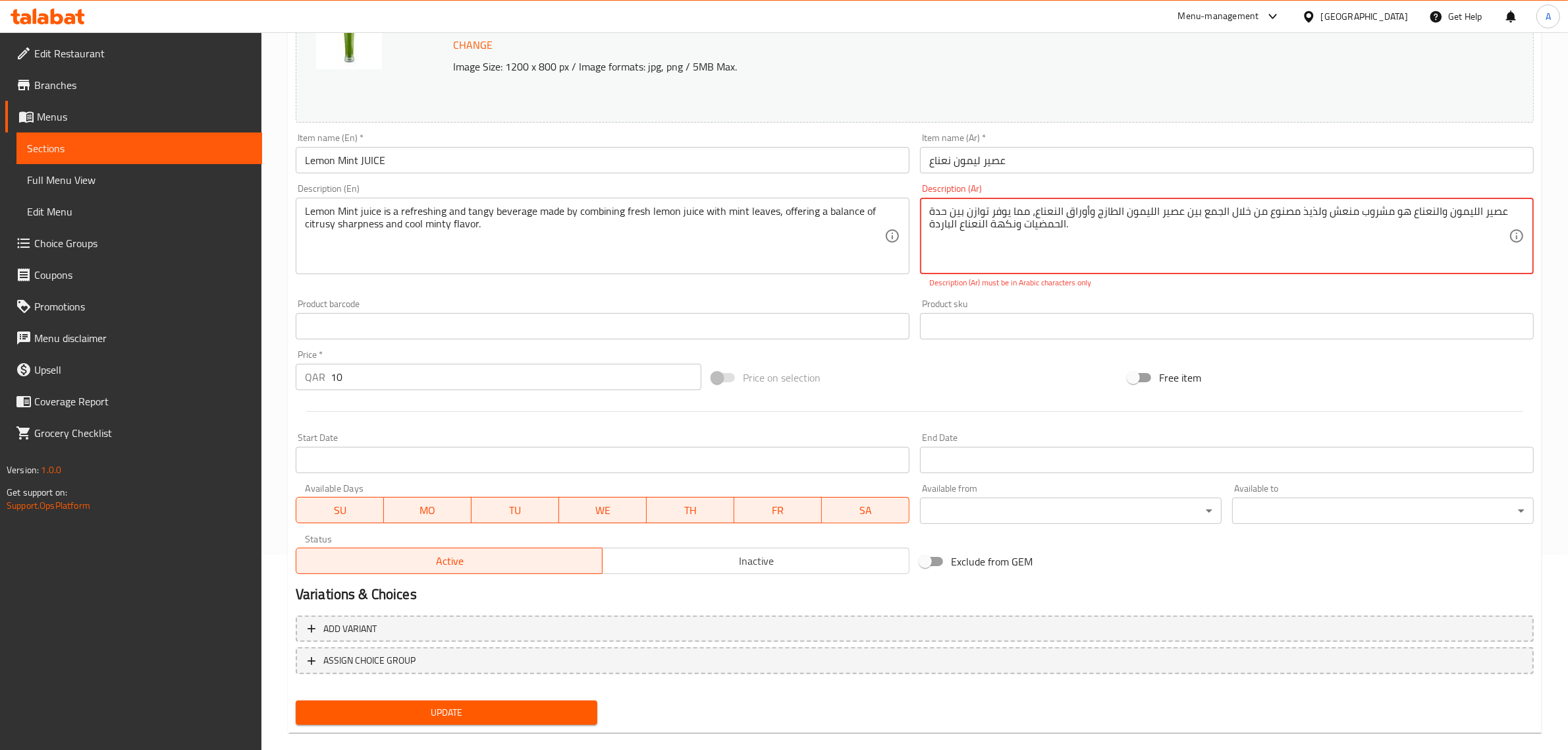
drag, startPoint x: 1294, startPoint y: 213, endPoint x: 1271, endPoint y: 212, distance: 23.0
click at [1271, 212] on textarea "عصير الليمون والنعناع هو مشروب منعش ولذيذ مصنوع من خلال الجمع بين عصير الليمون …" at bounding box center [1219, 236] width 580 height 62
drag, startPoint x: 797, startPoint y: 241, endPoint x: 840, endPoint y: 251, distance: 44.1
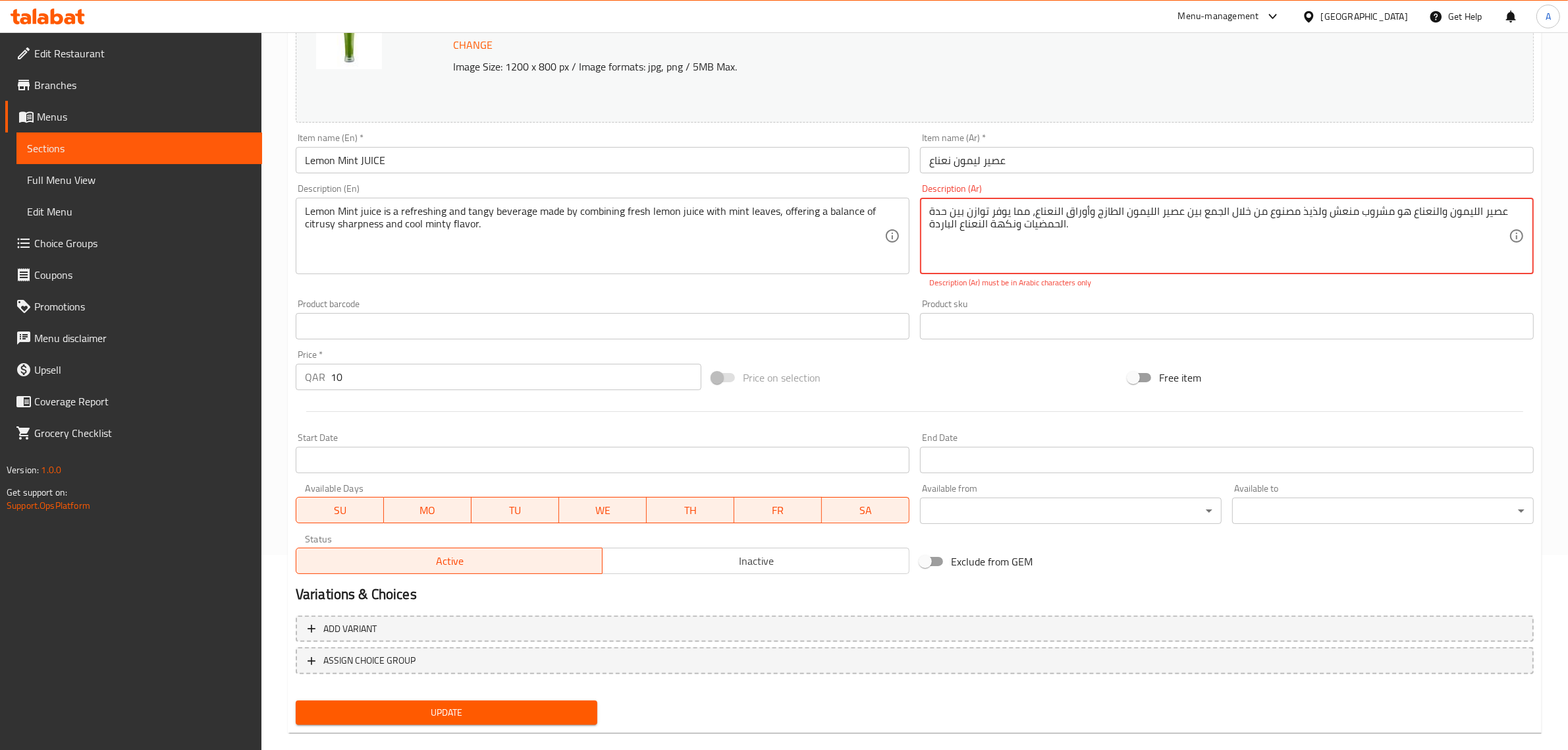
click at [1232, 247] on textarea "عصير الليمون والنعناع هو مشروب منعش ولذيذ مصنوع من خلال الجمع بين عصير الليمون …" at bounding box center [1219, 236] width 580 height 62
click at [521, 713] on span "Update" at bounding box center [446, 713] width 280 height 17
click at [1058, 242] on textarea "عصير الليمون والنعناع هو مشروب منعش ولذيذ مصنوع من خلال الجمع بين عصير الليمون …" at bounding box center [1219, 236] width 580 height 62
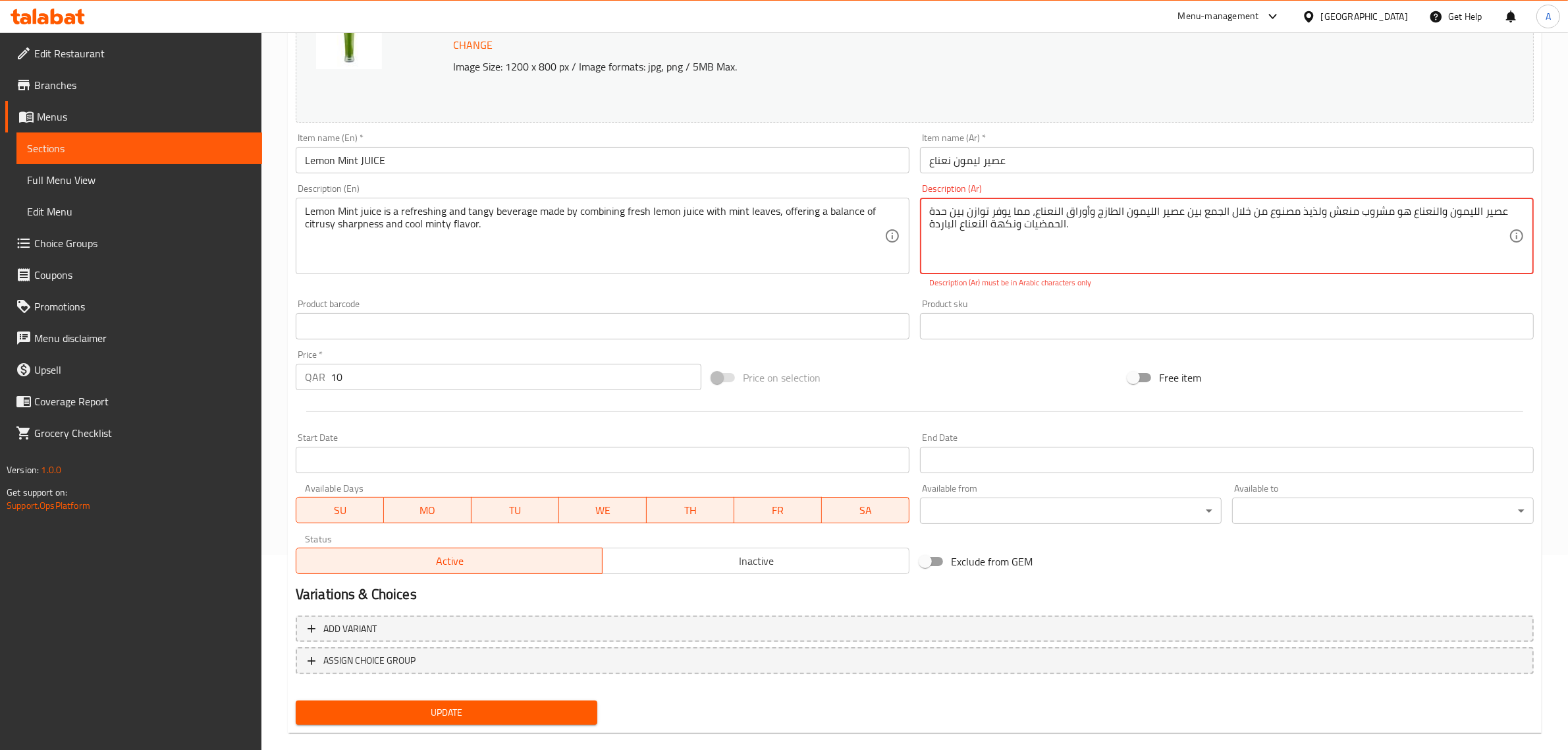
click at [1058, 242] on textarea "عصير الليمون والنعناع هو مشروب منعش ولذيذ مصنوع من خلال الجمع بين عصير الليمون …" at bounding box center [1219, 236] width 580 height 62
click at [1042, 251] on textarea "عصير الليمون والنعناع هو مشروب منعش ولذيذ مصنوع من خلال الجمع بين عصير الليمون …" at bounding box center [1219, 236] width 580 height 62
drag, startPoint x: 1094, startPoint y: 213, endPoint x: 876, endPoint y: 251, distance: 221.3
click at [876, 251] on div "Change Image Size: 1200 x 800 px / Image formats: jpg, png / 5MB Max. Item name…" at bounding box center [915, 278] width 1249 height 601
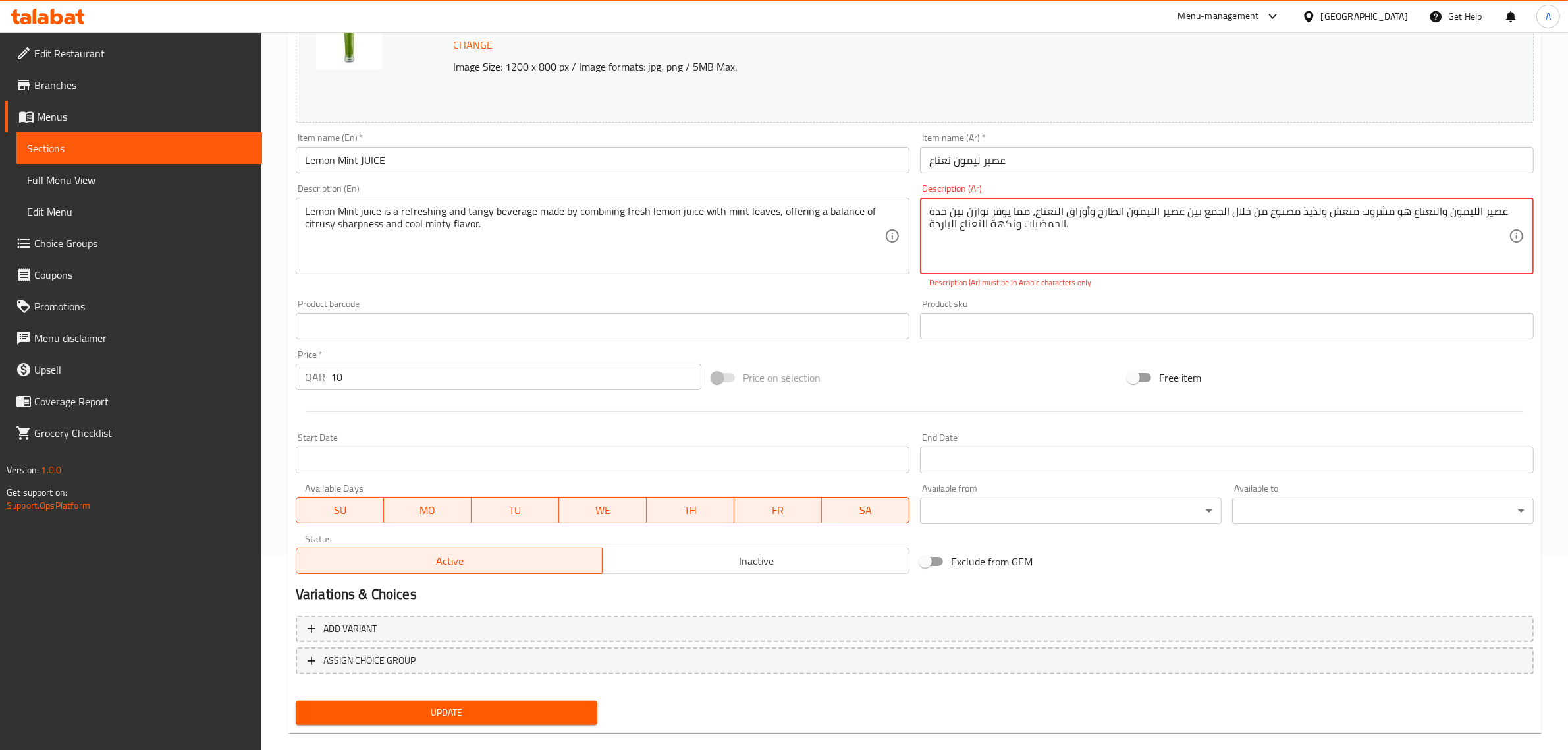
click at [1143, 256] on textarea "عصير الليمون والنعناع هو مشروب منعش ولذيذ مصنوع من خلال الجمع بين عصير الليمون …" at bounding box center [1219, 236] width 580 height 62
click at [1021, 207] on textarea "عصير الليمون والنعناع هو مشروب منعش ولذيذ مصنوع من خلال الجمع بين عصير الليمون …" at bounding box center [1219, 236] width 580 height 62
click at [1002, 289] on p "Description (Ar) must be in Arabic characters only" at bounding box center [1227, 283] width 595 height 12
click at [999, 208] on textarea "عصير الليمون والنعناع هو مشروب منعش ولذيذ مصنوع من خلال الجمع بين عصير الليمون …" at bounding box center [1219, 236] width 580 height 62
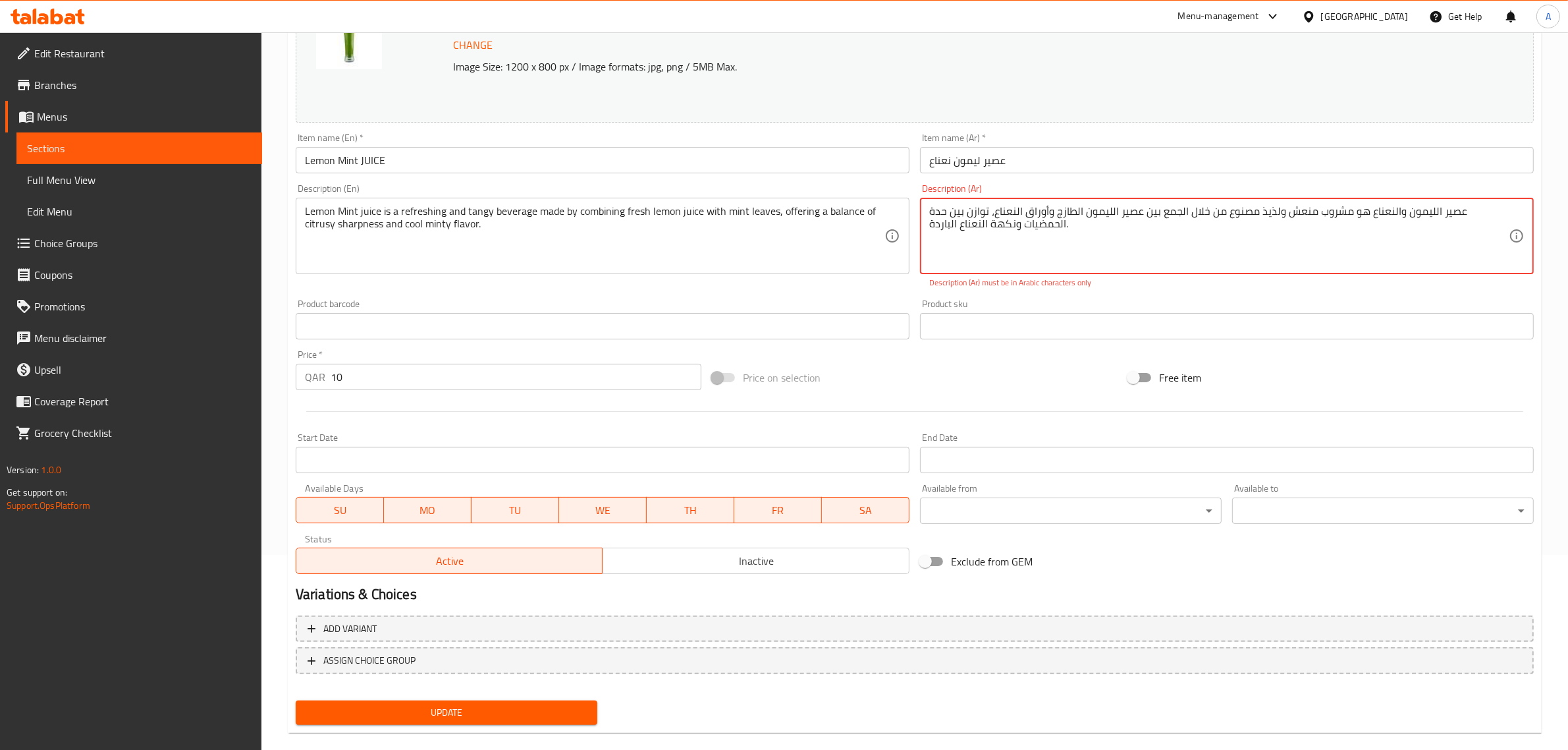
click at [997, 212] on textarea "عصير الليمون والنعناع هو مشروب منعش ولذيذ مصنوع من خلال الجمع بين عصير الليمون …" at bounding box center [1219, 236] width 580 height 62
click at [1010, 207] on textarea "عصير الليمون والنعناع هو مشروب منعش ولذيذ مصنوع من خلال الجمع بين عصير الليمون …" at bounding box center [1219, 236] width 580 height 62
click at [995, 207] on textarea "عصير الليمون والنعناع هو مشروب منعش ولذيذ مصنوع من خلال الجمع بين عصير الليمون …" at bounding box center [1219, 236] width 580 height 62
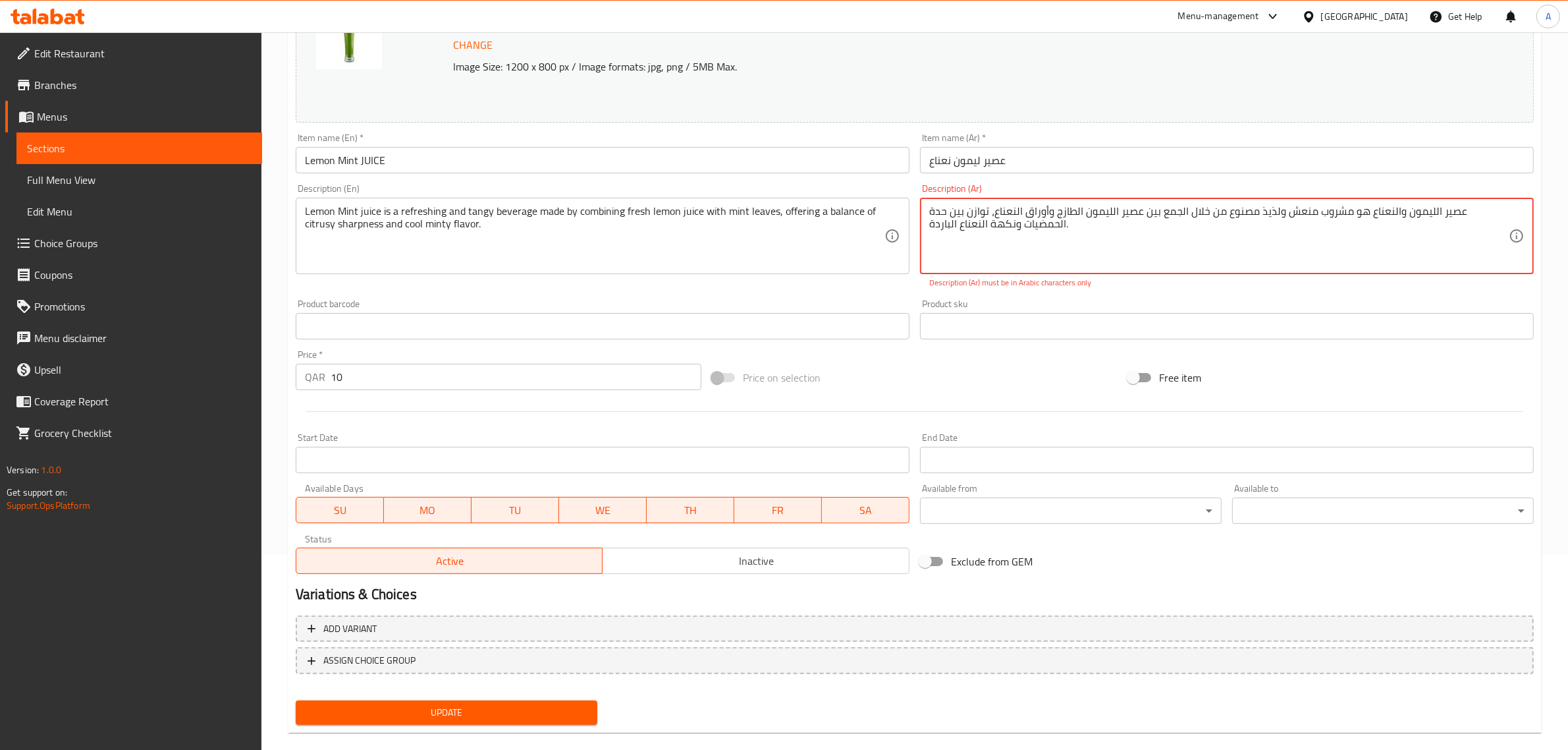
click at [1000, 213] on textarea "عصير الليمون والنعناع هو مشروب منعش ولذيذ مصنوع من خلال الجمع بين عصير الليمون …" at bounding box center [1219, 236] width 580 height 62
click at [984, 211] on textarea "عصير الليمون والنعناع هو مشروب منعش ولذيذ مصنوع من خلال الجمع بين عصير الليمون …" at bounding box center [1219, 236] width 580 height 62
click at [962, 207] on textarea "عصير الليمون والنعناع هو مشروب منعش ولذيذ مصنوع من خلال الجمع بين عصير الليمون …" at bounding box center [1219, 236] width 580 height 62
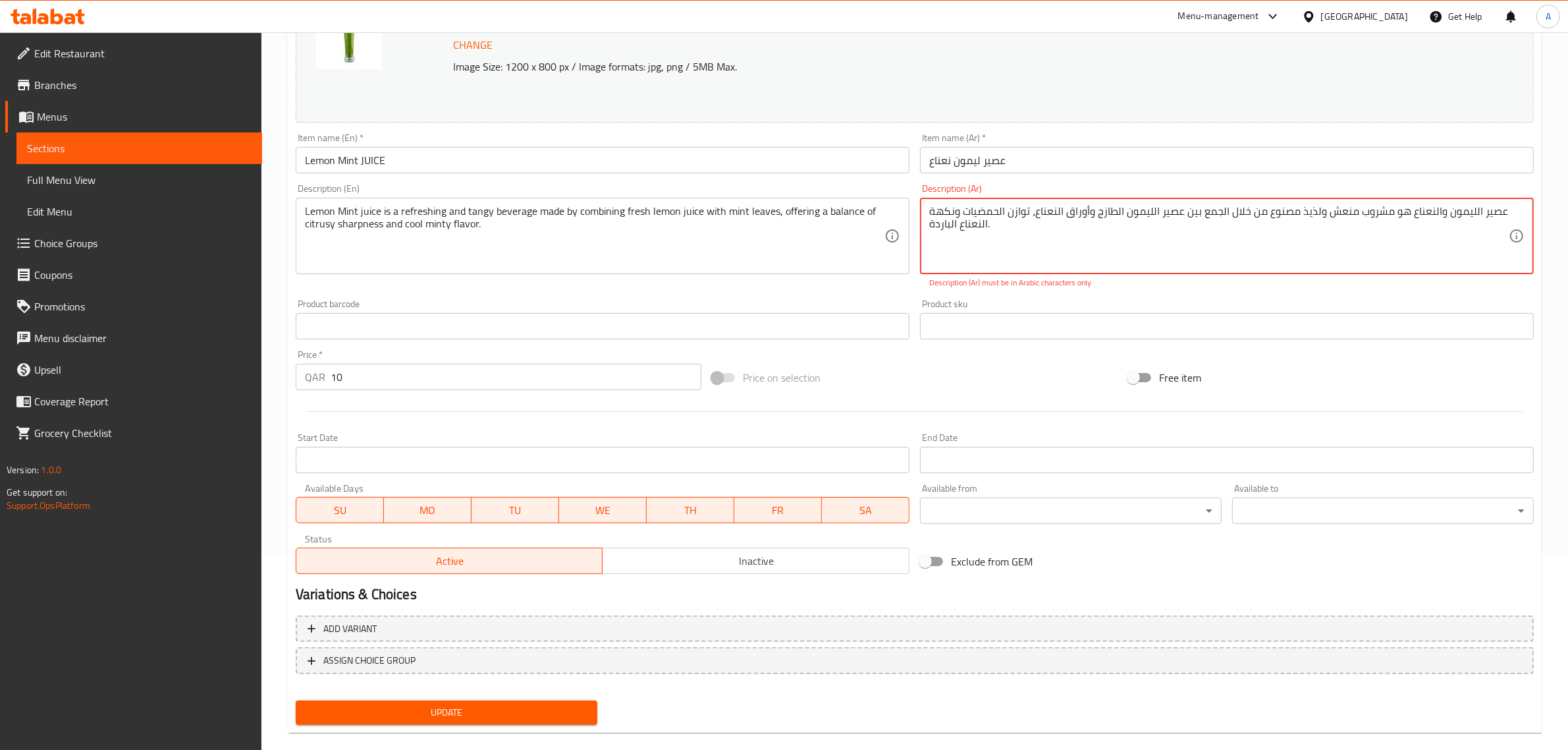
click at [962, 207] on textarea "عصير الليمون والنعناع هو مشروب منعش ولذيذ مصنوع من خلال الجمع بين عصير الليمون …" at bounding box center [1219, 236] width 580 height 62
click at [987, 209] on textarea "عصير الليمون والنعناع هو مشروب منعش ولذيذ مصنوع من خلال الجمع بين عصير الليمون …" at bounding box center [1219, 236] width 580 height 62
click at [949, 209] on textarea "عصير الليمون والنعناع هو مشروب منعش ولذيذ مصنوع من خلال الجمع بين عصير الليمون …" at bounding box center [1219, 236] width 580 height 62
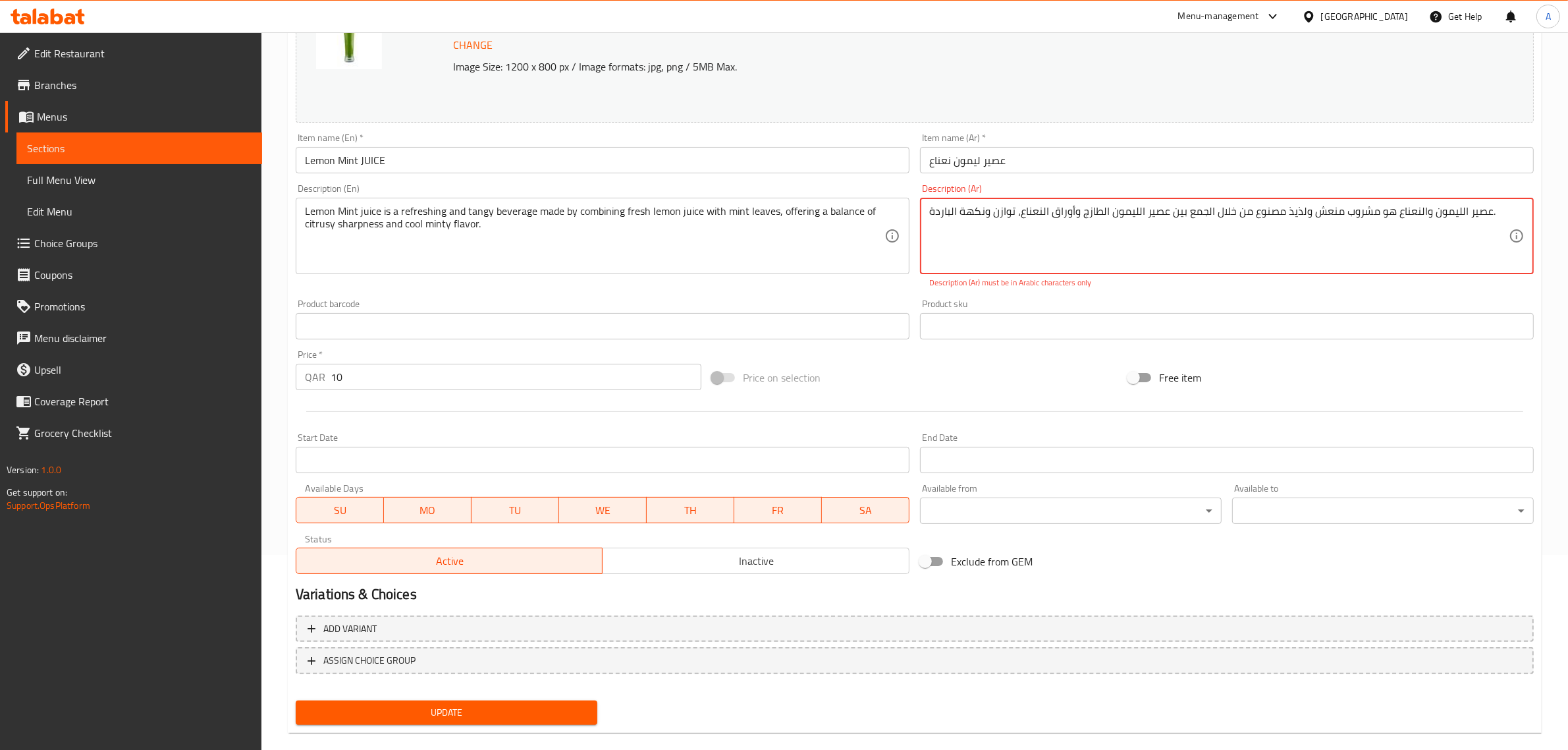
click at [949, 211] on textarea "عصير الليمون والنعناع هو مشروب منعش ولذيذ مصنوع من خلال الجمع بين عصير الليمون …" at bounding box center [1219, 236] width 580 height 62
click at [944, 214] on textarea "عصير الليمون والنعناع هو مشروب منعش ولذيذ مصنوع من خلال الجمع بين عصير الليمون …" at bounding box center [1219, 236] width 580 height 62
click at [953, 206] on textarea "عصير الليمون والنعناع هو مشروب منعش ولذيذ مصنوع من خلال الجمع بين عصير الليمون …" at bounding box center [1219, 236] width 580 height 62
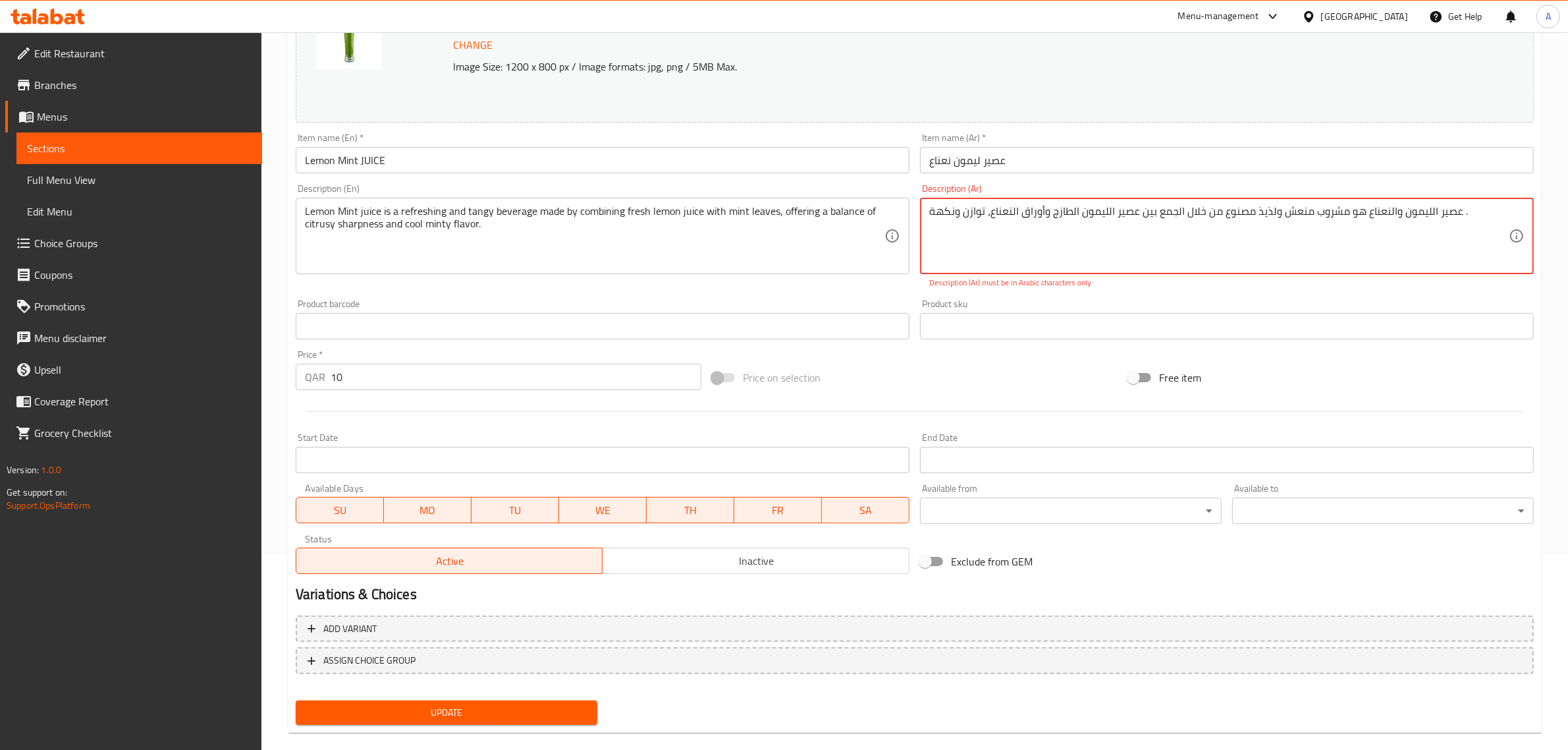
click at [953, 206] on textarea "عصير الليمون والنعناع هو مشروب منعش ولذيذ مصنوع من خلال الجمع بين عصير الليمون …" at bounding box center [1219, 236] width 580 height 62
click at [944, 209] on textarea "عصير الليمون والنعناع هو مشروب منعش ولذيذ مصنوع من خلال الجمع بين عصير الليمون …" at bounding box center [1219, 236] width 580 height 62
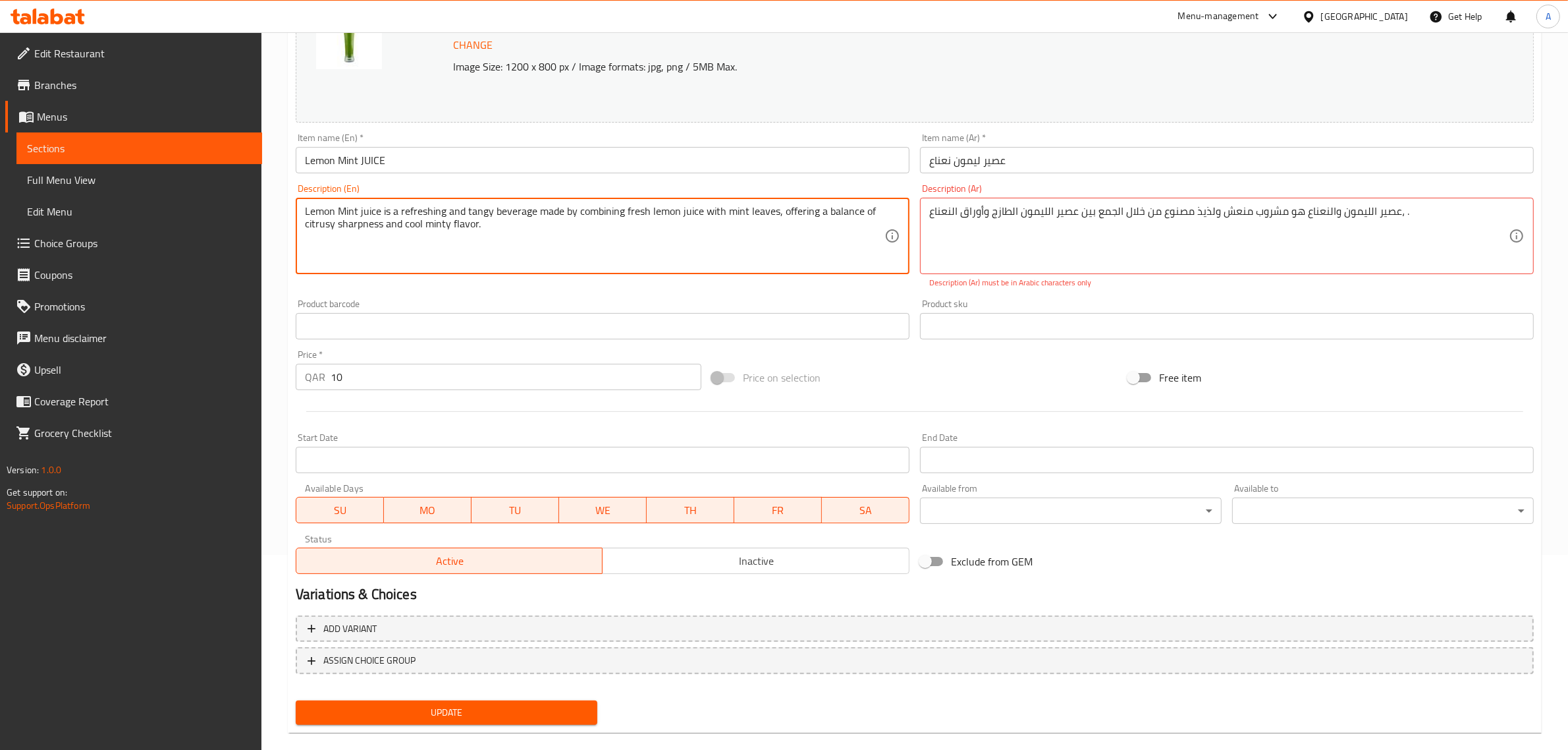
click at [851, 324] on input "text" at bounding box center [603, 326] width 614 height 27
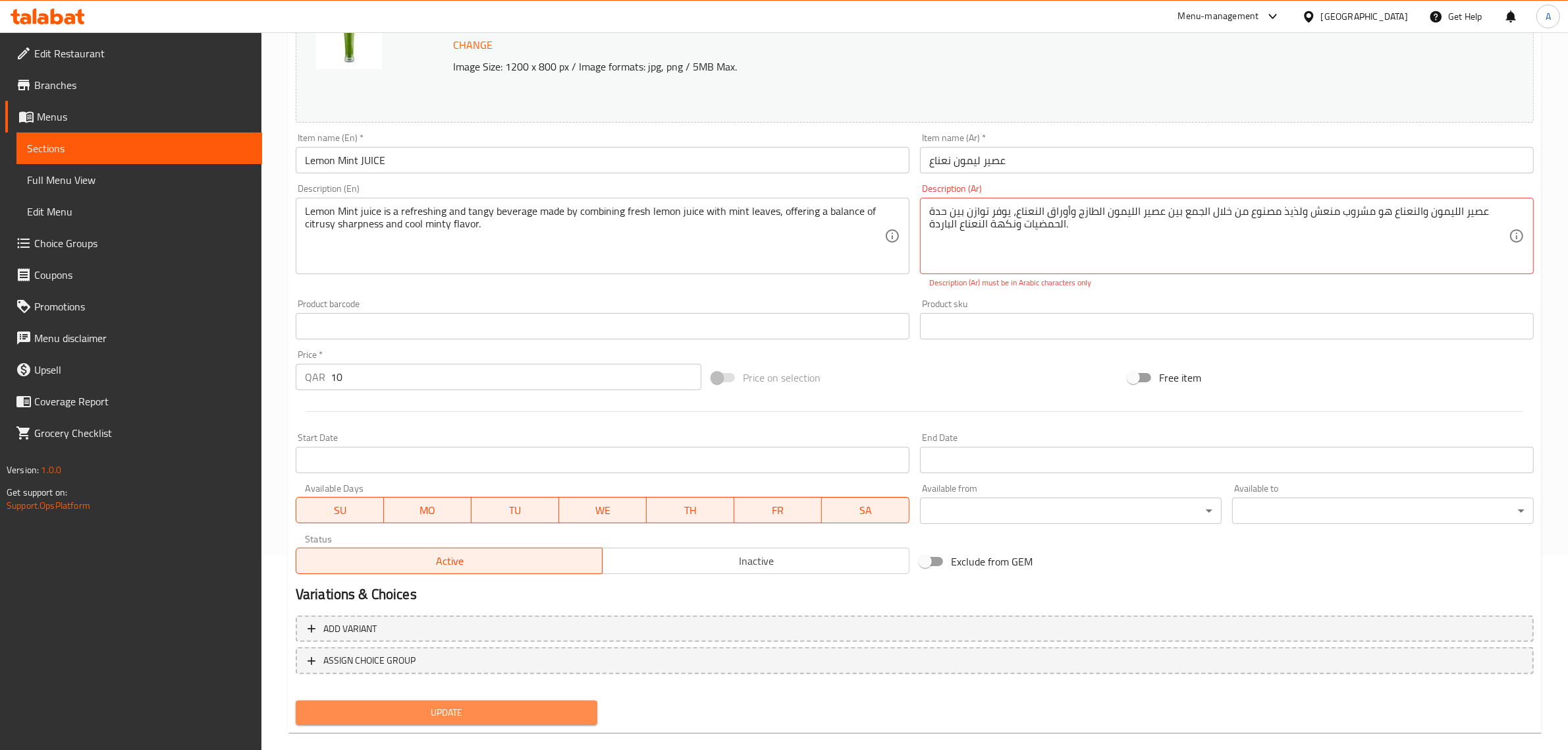
click at [507, 713] on span "Update" at bounding box center [446, 713] width 280 height 17
click at [1036, 222] on textarea "عصير الليمون والنعناع هو مشروب منعش ولذيذ مصنوع من خلال الجمع بين عصير الليمون …" at bounding box center [1219, 236] width 580 height 62
drag, startPoint x: 1017, startPoint y: 208, endPoint x: 923, endPoint y: 241, distance: 99.6
click at [923, 241] on div "عصير الليمون والنعناع هو مشروب منعش ولذيذ مصنوع من خلال الجمع بين عصير الليمون …" at bounding box center [1227, 236] width 614 height 76
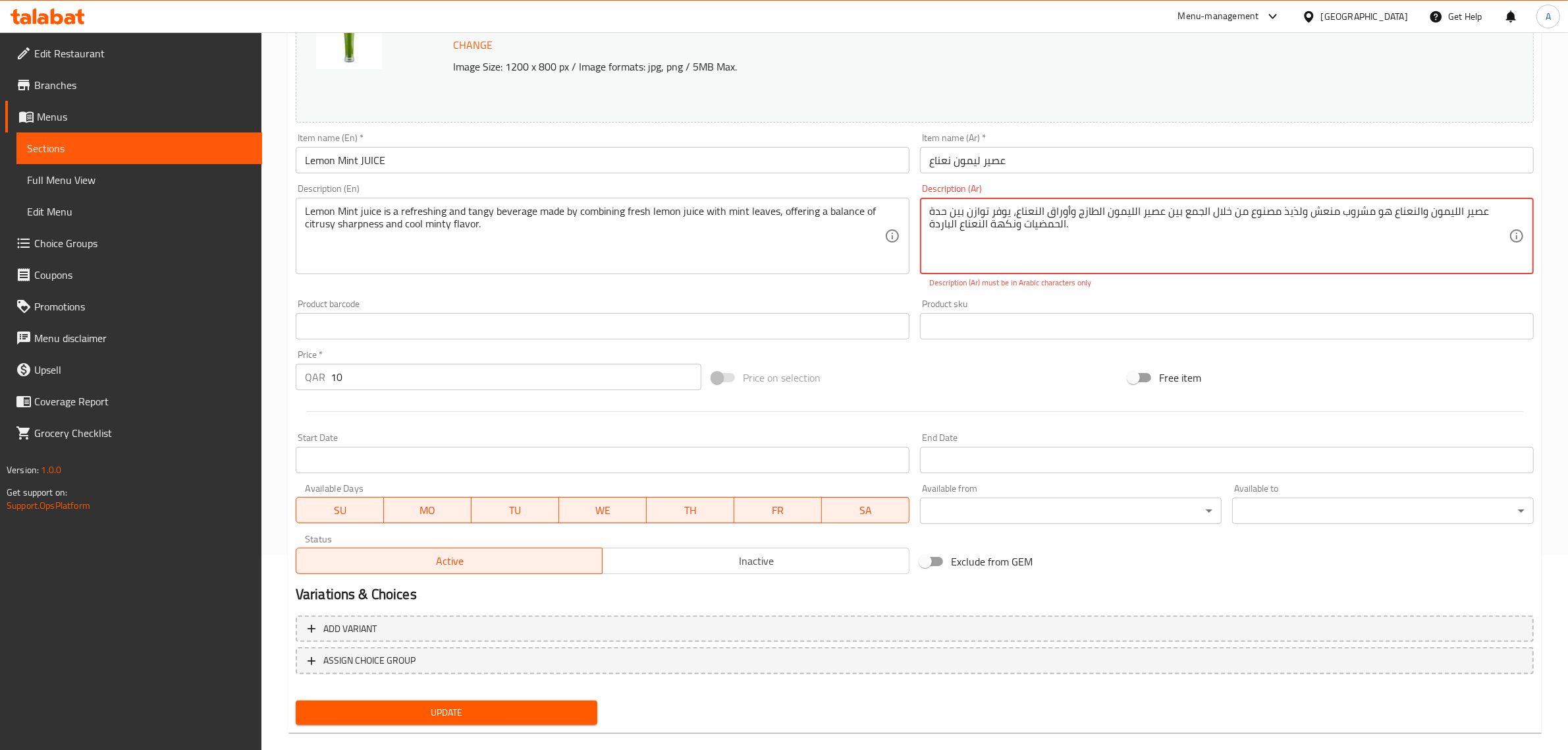
click at [1503, 210] on textarea "عصير الليمون والنعناع هو مشروب منعش ولذيذ مصنوع من خلال الجمع بين عصير الليمون …" at bounding box center [1219, 236] width 580 height 62
drag, startPoint x: 1484, startPoint y: 209, endPoint x: 1532, endPoint y: 209, distance: 48.0
click at [1532, 209] on div "عصير الليمون والنعناع هو مشروب منعش ولذيذ مصنوع من خلال الجمع بين عصير الليمون …" at bounding box center [1227, 236] width 614 height 76
drag, startPoint x: 1482, startPoint y: 210, endPoint x: 1516, endPoint y: 213, distance: 34.1
click at [1516, 213] on div "عصير الليمون والنعناع هو مشروب منعش ولذيذ مصنوع من خلال الجمع بين عصير الليمون …" at bounding box center [1227, 236] width 614 height 76
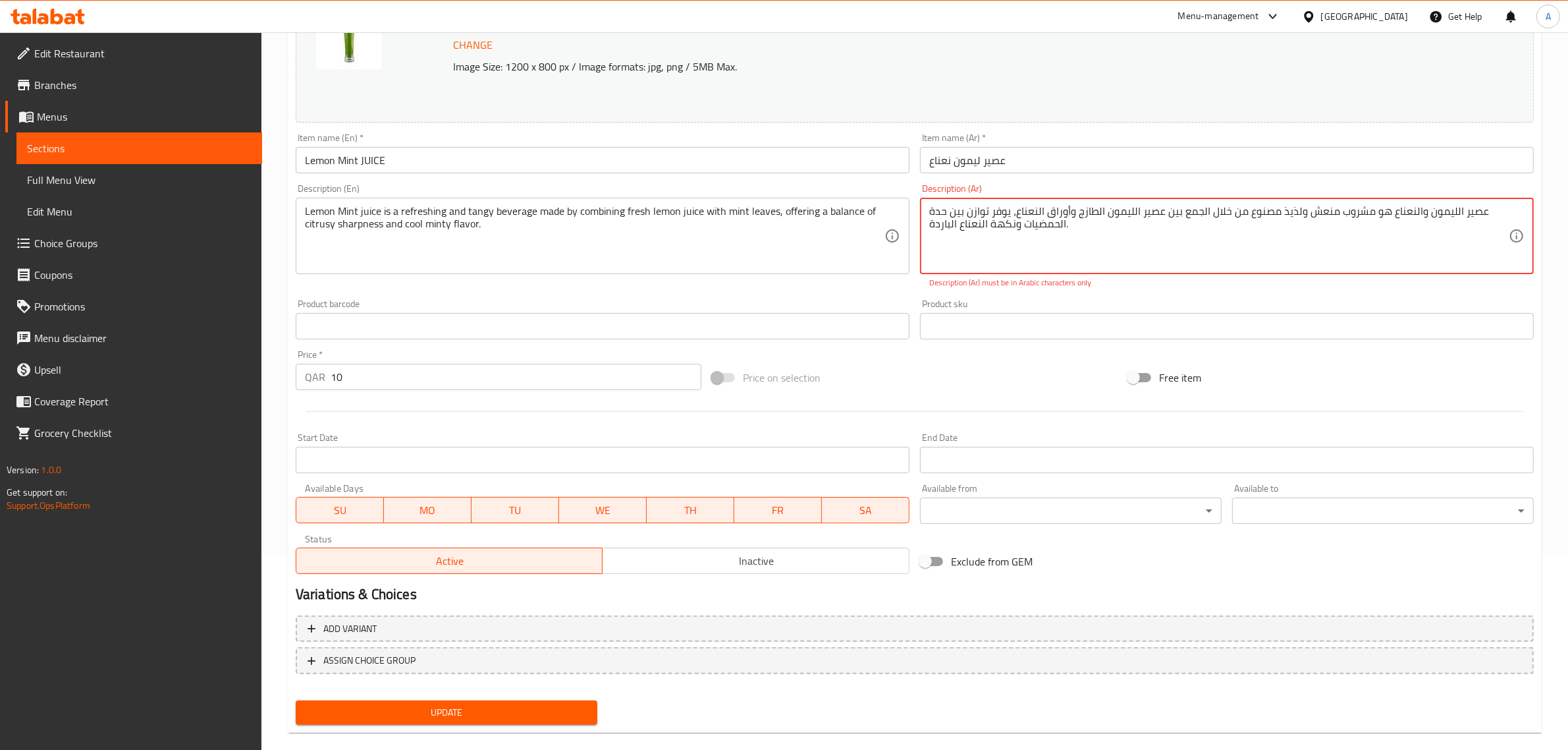
click at [1381, 239] on textarea "عصير الليمون والنعناع هو مشروب منعش ولذيذ مصنوع من خلال الجمع بين عصير الليمون …" at bounding box center [1219, 236] width 580 height 62
drag, startPoint x: 1013, startPoint y: 211, endPoint x: 903, endPoint y: 254, distance: 118.1
click at [903, 254] on div "Change Image Size: 1200 x 800 px / Image formats: jpg, png / 5MB Max. Item name…" at bounding box center [915, 278] width 1249 height 601
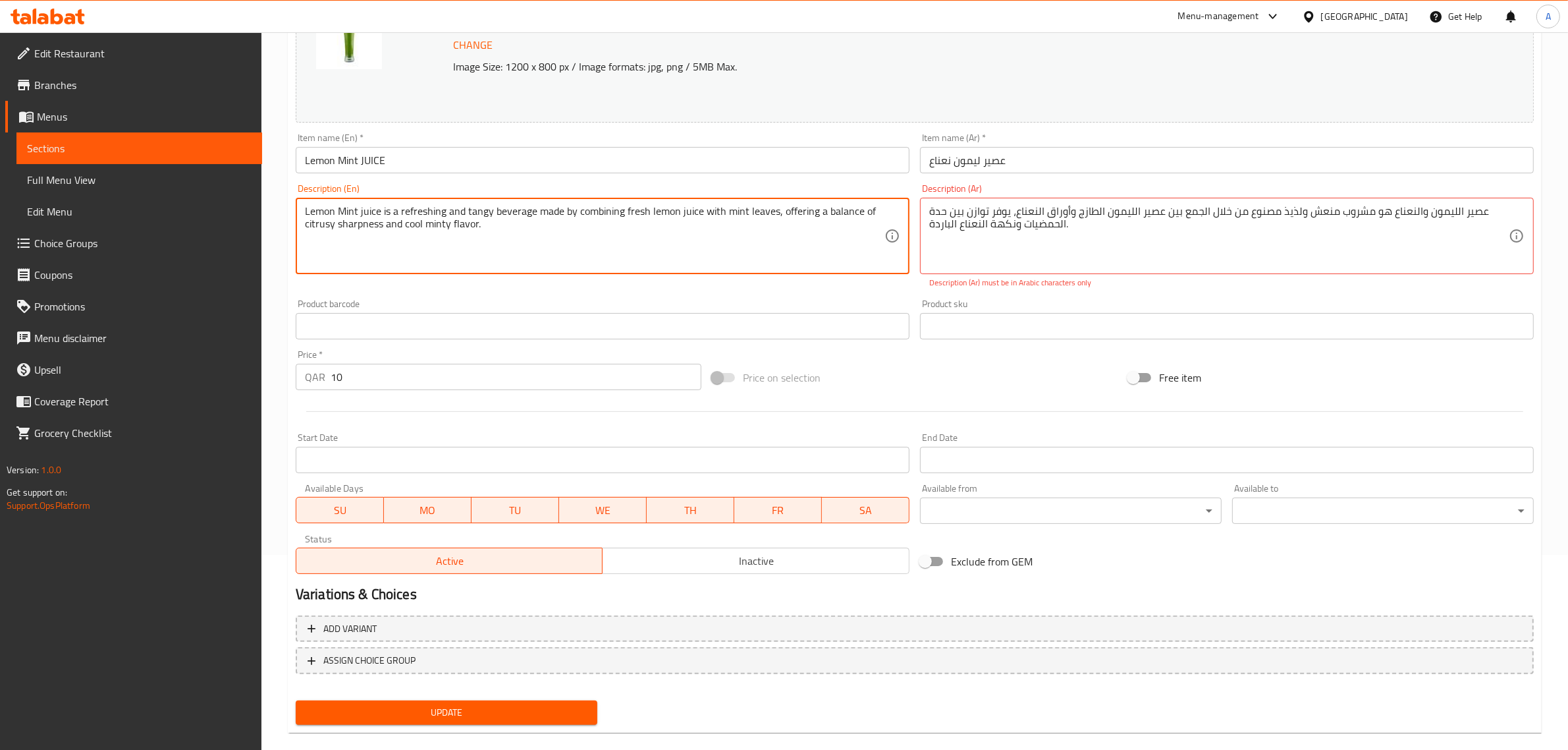
click at [705, 254] on textarea "Lemon Mint juice is a refreshing and tangy beverage made by combining fresh lem…" at bounding box center [595, 236] width 580 height 62
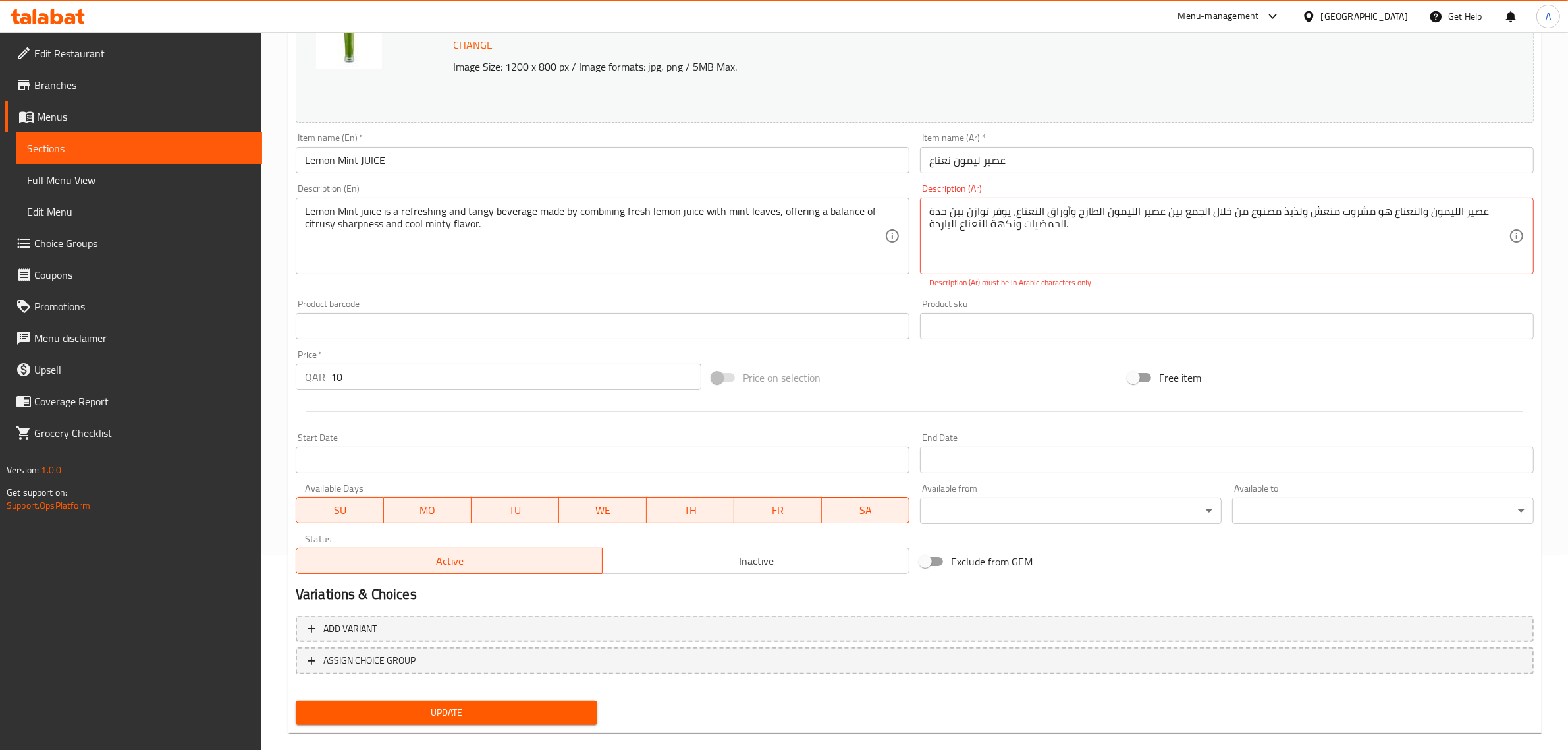
click at [1119, 229] on textarea "عصير الليمون والنعناع هو مشروب منعش ولذيذ مصنوع من خلال الجمع بين عصير الليمون …" at bounding box center [1219, 236] width 580 height 62
paste textarea "ما يوفر توازنًا"
click at [473, 713] on span "Update" at bounding box center [446, 713] width 280 height 17
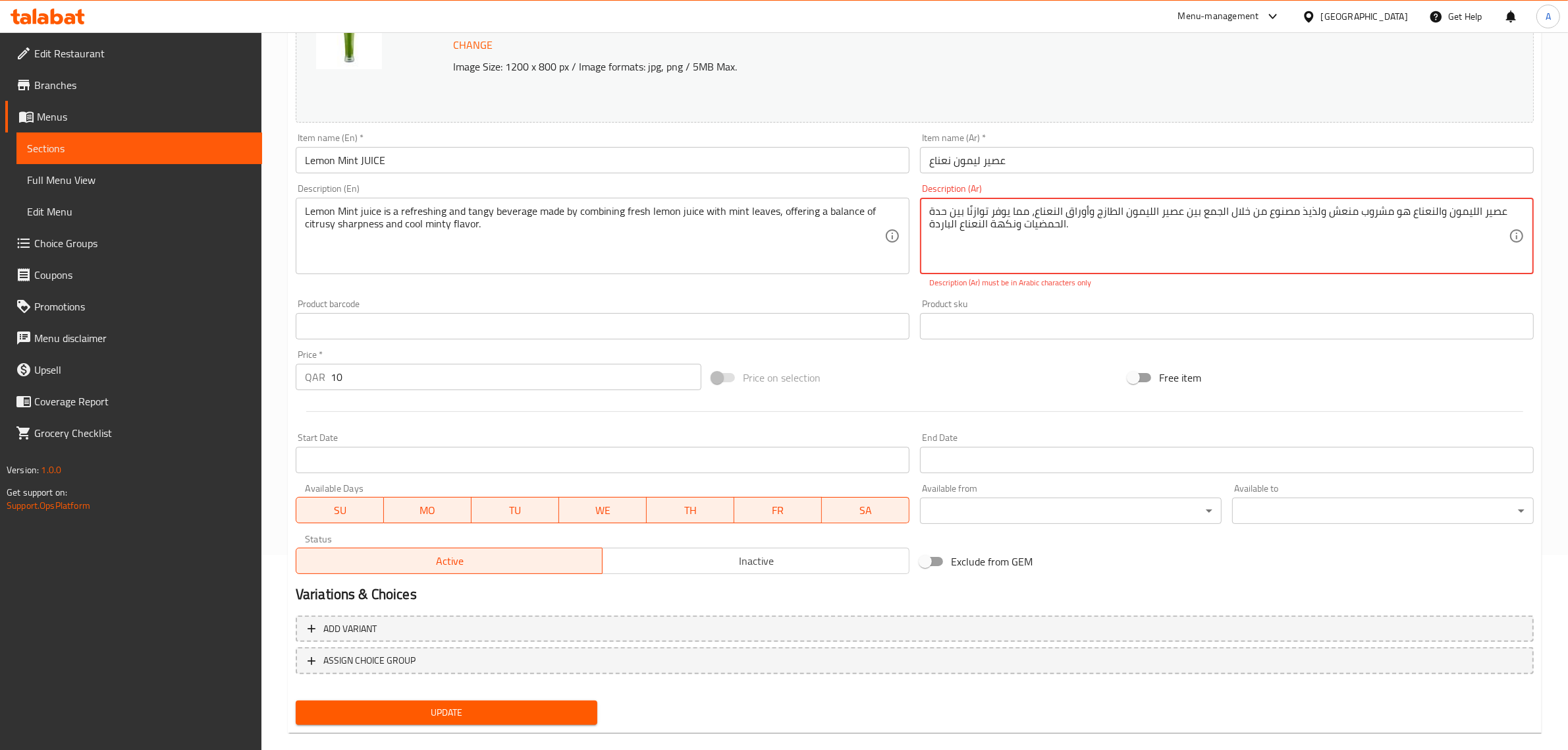
click at [968, 212] on textarea "عصير الليمون والنعناع هو مشروب منعش ولذيذ مصنوع من خلال الجمع بين عصير الليمون …" at bounding box center [1219, 236] width 580 height 62
click at [969, 209] on textarea "عصير الليمون والنعناع هو مشروب منعش ولذيذ مصنوع من خلال الجمع بين عصير الليمون …" at bounding box center [1219, 236] width 580 height 62
click at [802, 275] on div "Description (En) Lemon Mint juice is a refreshing and tangy beverage made by co…" at bounding box center [602, 236] width 624 height 115
click at [1081, 295] on div "Product sku Product sku" at bounding box center [1226, 319] width 624 height 51
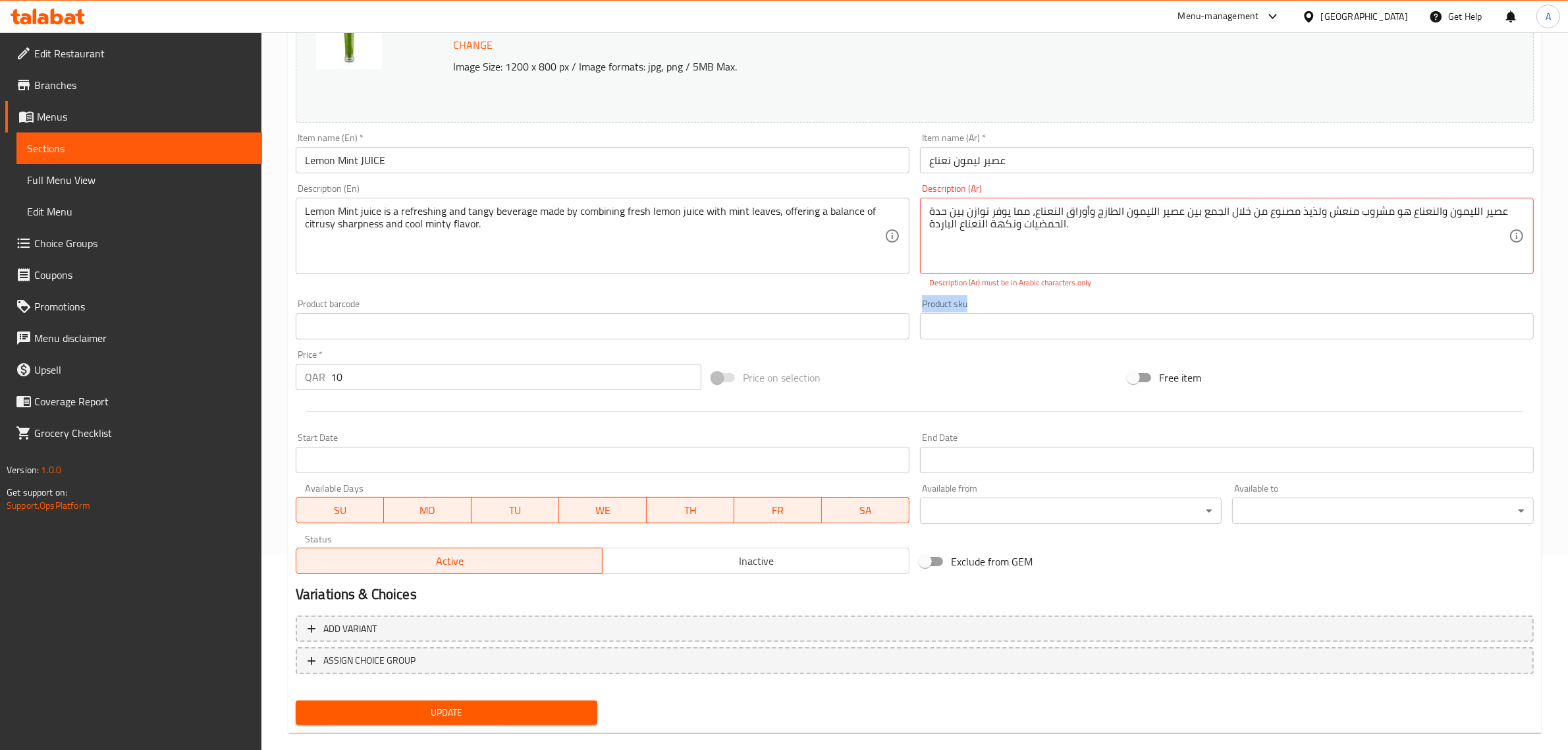
click at [1081, 295] on div "Product sku Product sku" at bounding box center [1226, 319] width 624 height 51
click at [1431, 229] on textarea "عصير الليمون والنعناع هو مشروب منعش ولذيذ مصنوع من خلال الجمع بين عصير الليمون …" at bounding box center [1219, 236] width 580 height 62
click at [1403, 220] on textarea "عصير الليمون والنعناع هو مشروب منعش ولذيذ مصنوع من خلال الجمع بين عصير الليمون …" at bounding box center [1219, 236] width 580 height 62
drag, startPoint x: 1262, startPoint y: 214, endPoint x: 1496, endPoint y: 203, distance: 234.3
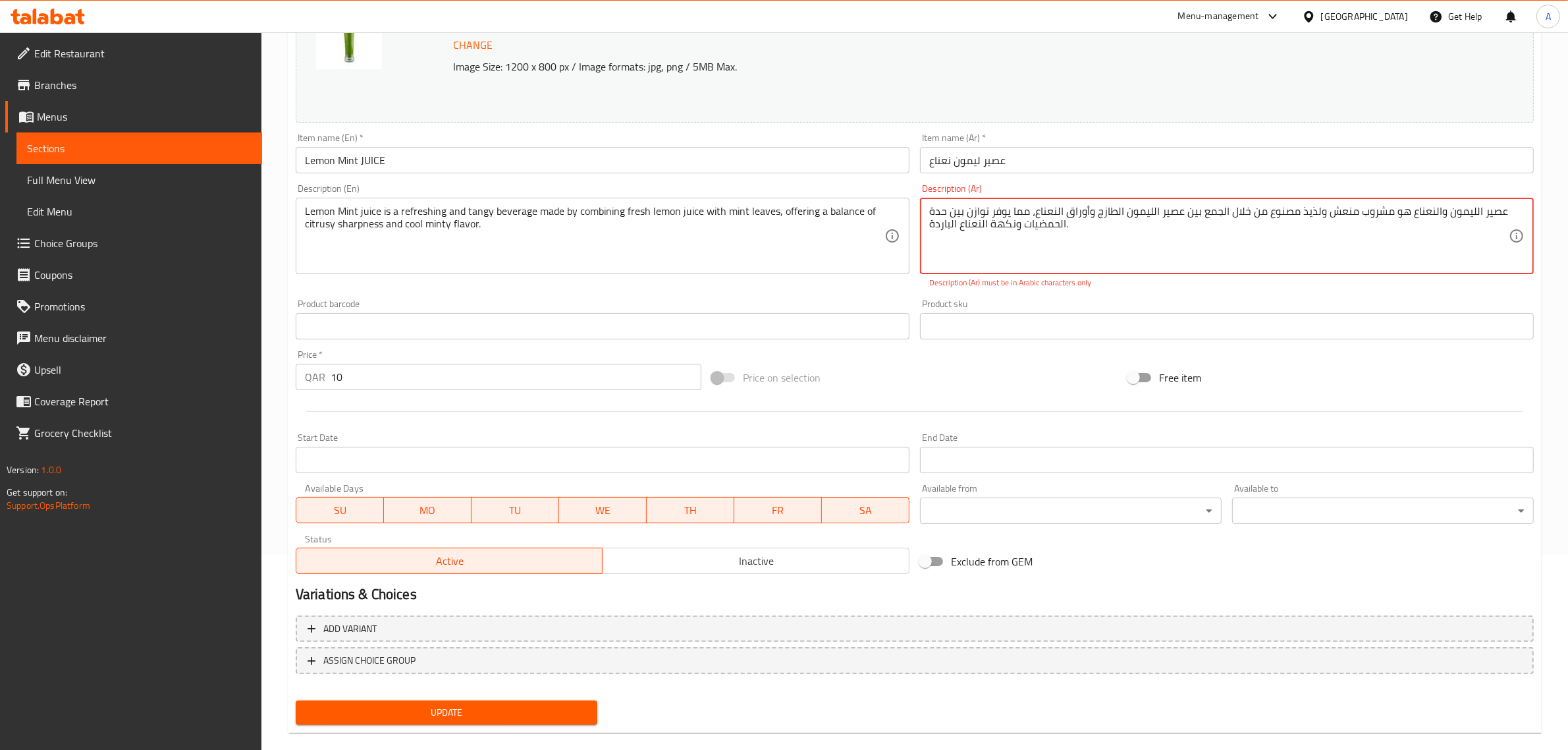
click at [1496, 203] on div "عصير الليمون والنعناع هو مشروب منعش ولذيذ مصنوع من خلال الجمع بين عصير الليمون …" at bounding box center [1227, 236] width 614 height 76
click at [786, 288] on div "Description (En) Lemon Mint juice is a refreshing and tangy beverage made by co…" at bounding box center [602, 236] width 624 height 115
click at [1343, 235] on textarea "عصير الليمون والنعناع هو مشروب منعش ولذيذ مصنوع من خلال الجمع بين عصير الليمون …" at bounding box center [1219, 236] width 580 height 62
drag, startPoint x: 1259, startPoint y: 208, endPoint x: 1137, endPoint y: 221, distance: 122.7
click at [1137, 221] on textarea "عصير الليمون والنعناع هو مشروب منعش ولذيذ مصنوع من خلال الجمع بين عصير الليمون …" at bounding box center [1219, 236] width 580 height 62
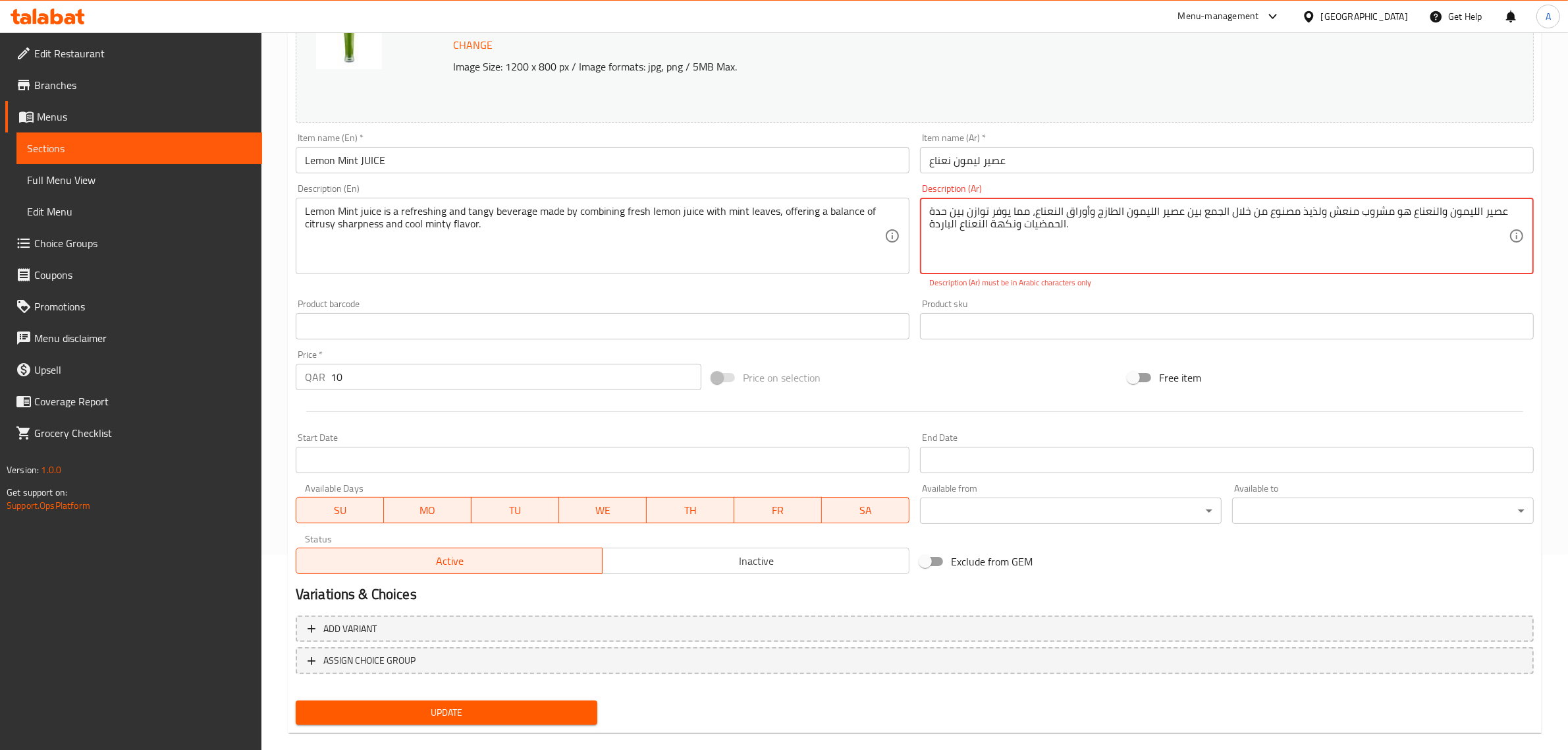
click at [1279, 212] on textarea "عصير الليمون والنعناع هو مشروب منعش ولذيذ مصنوع من خلال الجمع بين عصير الليمون …" at bounding box center [1219, 236] width 580 height 62
drag, startPoint x: 1265, startPoint y: 215, endPoint x: 1139, endPoint y: 213, distance: 126.0
click at [1139, 213] on textarea "عصير الليمون والنعناع هو مشروب منعش ولذيذ مصنوع من خلال الجمع بين عصير الليمون …" at bounding box center [1219, 236] width 580 height 62
click at [1173, 245] on textarea "عصير الليمون والنعناع هو مشروب منعش ولذيذ مصنوع من خلال الجمع بين عصير الليمون …" at bounding box center [1219, 236] width 580 height 62
click at [930, 221] on textarea "عصير الليمون والنعناع هو مشروب منعش ولذيذ مصنوع من خلال الجمع بين عصير الليمون …" at bounding box center [1219, 236] width 580 height 62
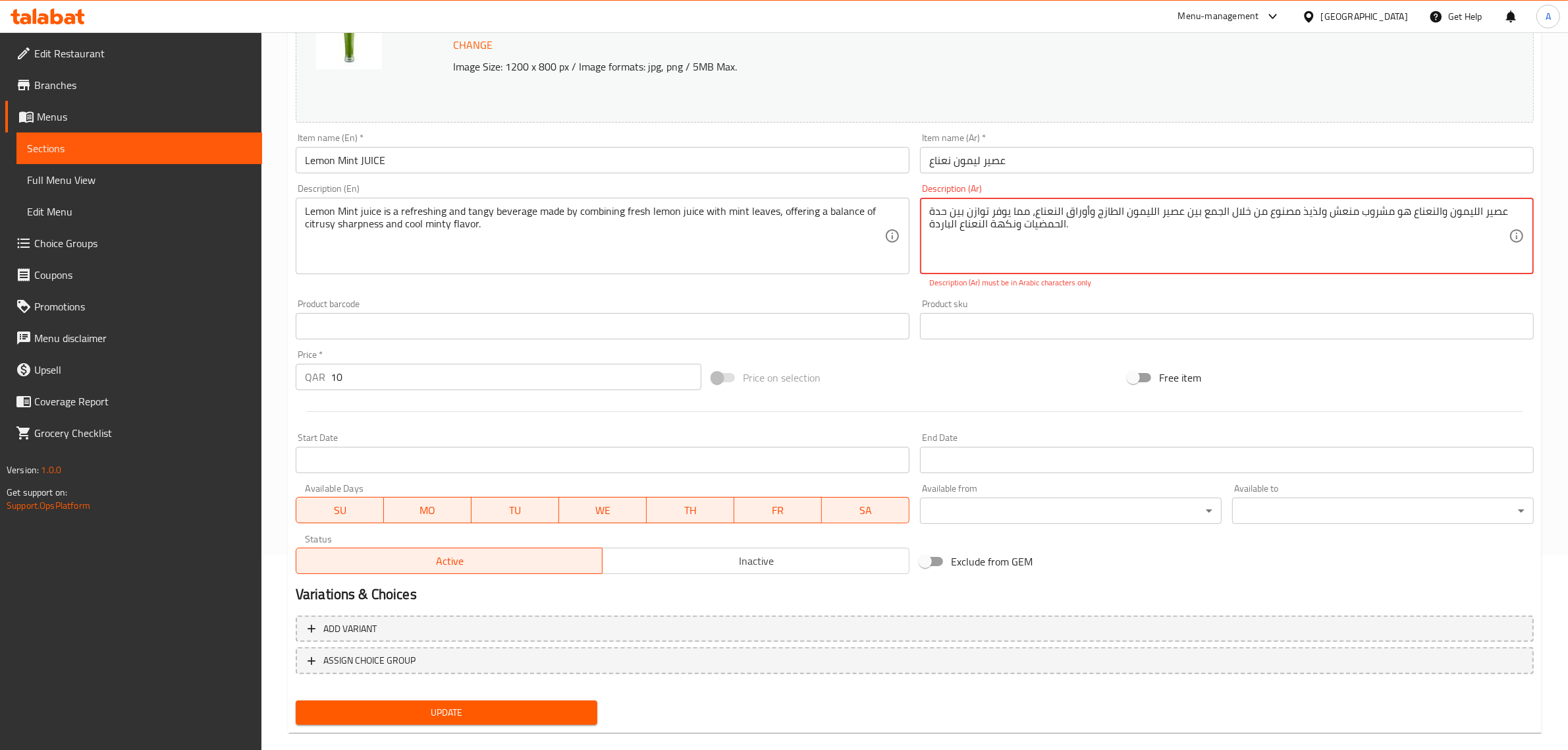
click at [930, 221] on textarea "عصير الليمون والنعناع هو مشروب منعش ولذيذ مصنوع من خلال الجمع بين عصير الليمون …" at bounding box center [1219, 236] width 580 height 62
drag, startPoint x: 934, startPoint y: 228, endPoint x: 920, endPoint y: 226, distance: 14.1
click at [920, 226] on div "عصير الليمون والنعناع هو مشروب منعش ولذيذ مصنوع من خلال الجمع بين عصير الليمون …" at bounding box center [1227, 236] width 614 height 76
click at [537, 729] on div "Update Lemon Mint JUICE Change Image Size: 1200 x 800 px / Image formats: jpg, …" at bounding box center [915, 333] width 1254 height 801
click at [498, 704] on span "Update" at bounding box center [446, 713] width 280 height 17
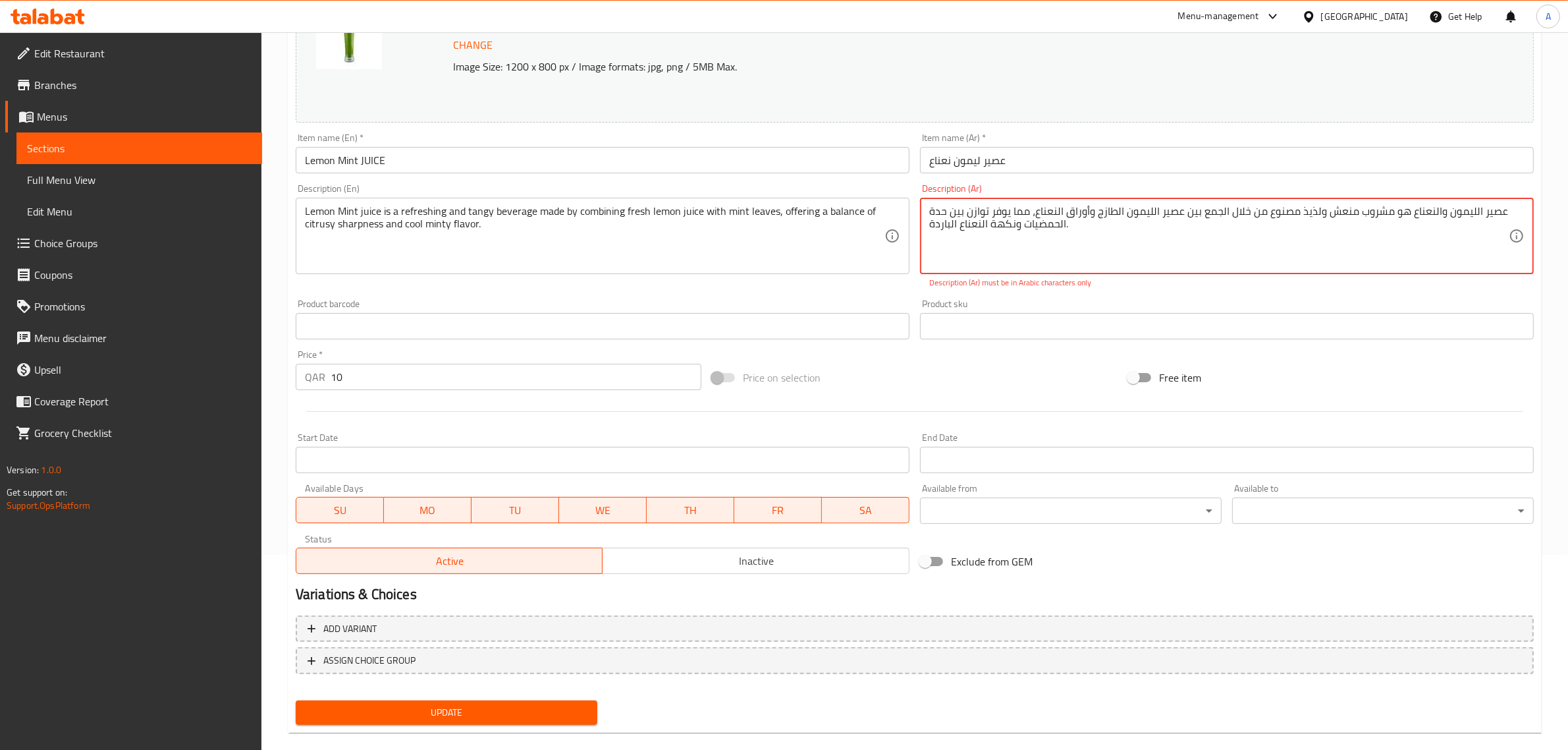
click at [1049, 226] on textarea "عصير الليمون والنعناع هو مشروب منعش ولذيذ مصنوع من خلال الجمع بين عصير الليمون …" at bounding box center [1219, 236] width 580 height 62
type textarea "عصير الليمون والنعناع هو مشروب منعش ولذيذ مصنوع من خلال الجمع بين عصير الليمون …"
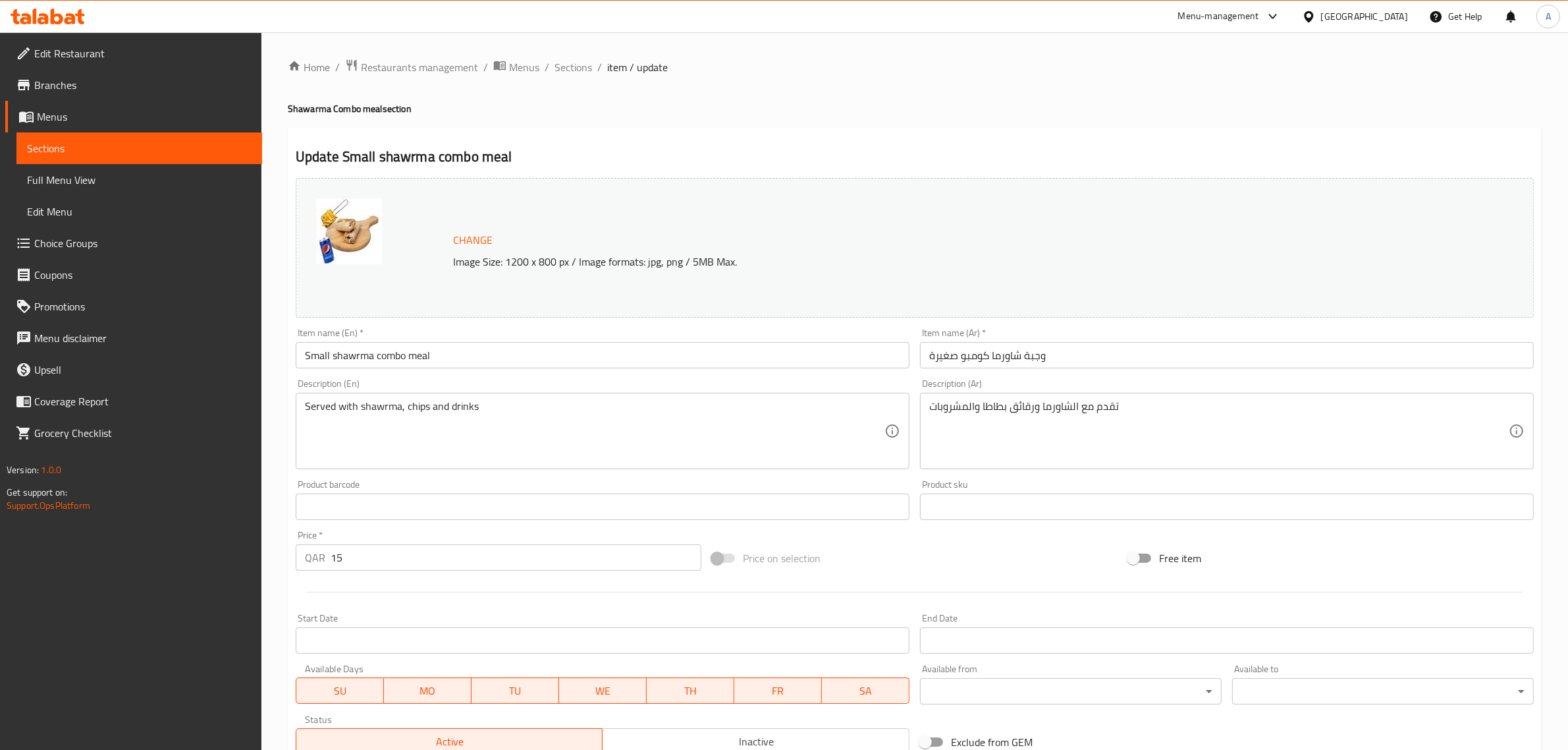
click at [428, 346] on div at bounding box center [784, 375] width 1568 height 750
click at [428, 346] on div "Home / Restaurants management / Menus / Sections / item / update Shawarma Combo…" at bounding box center [915, 491] width 1254 height 865
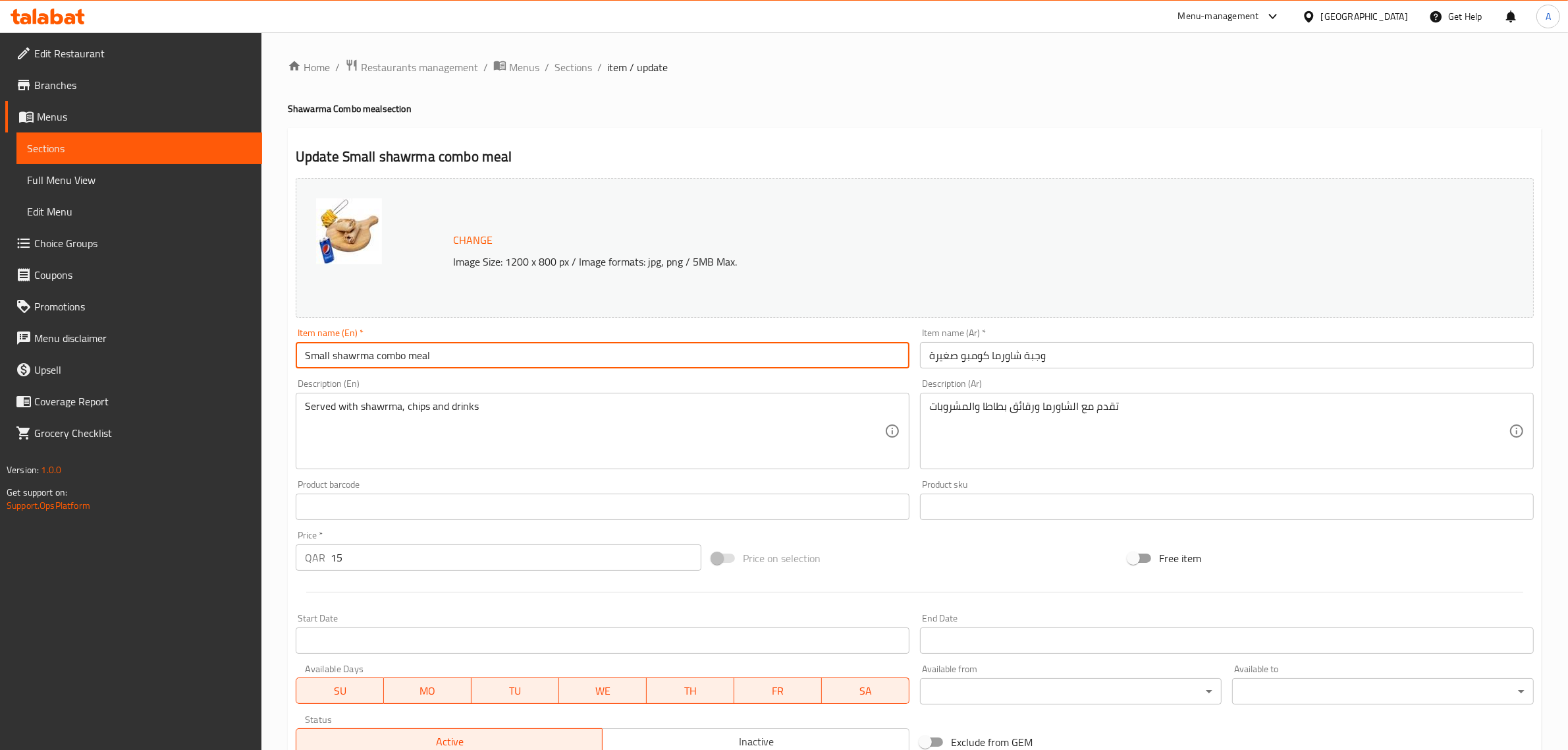
click at [419, 351] on input "Small shawrma combo meal" at bounding box center [603, 355] width 614 height 27
click at [428, 363] on input "Small shawrma combo meal" at bounding box center [603, 355] width 614 height 27
type input "Small shawrma combo"
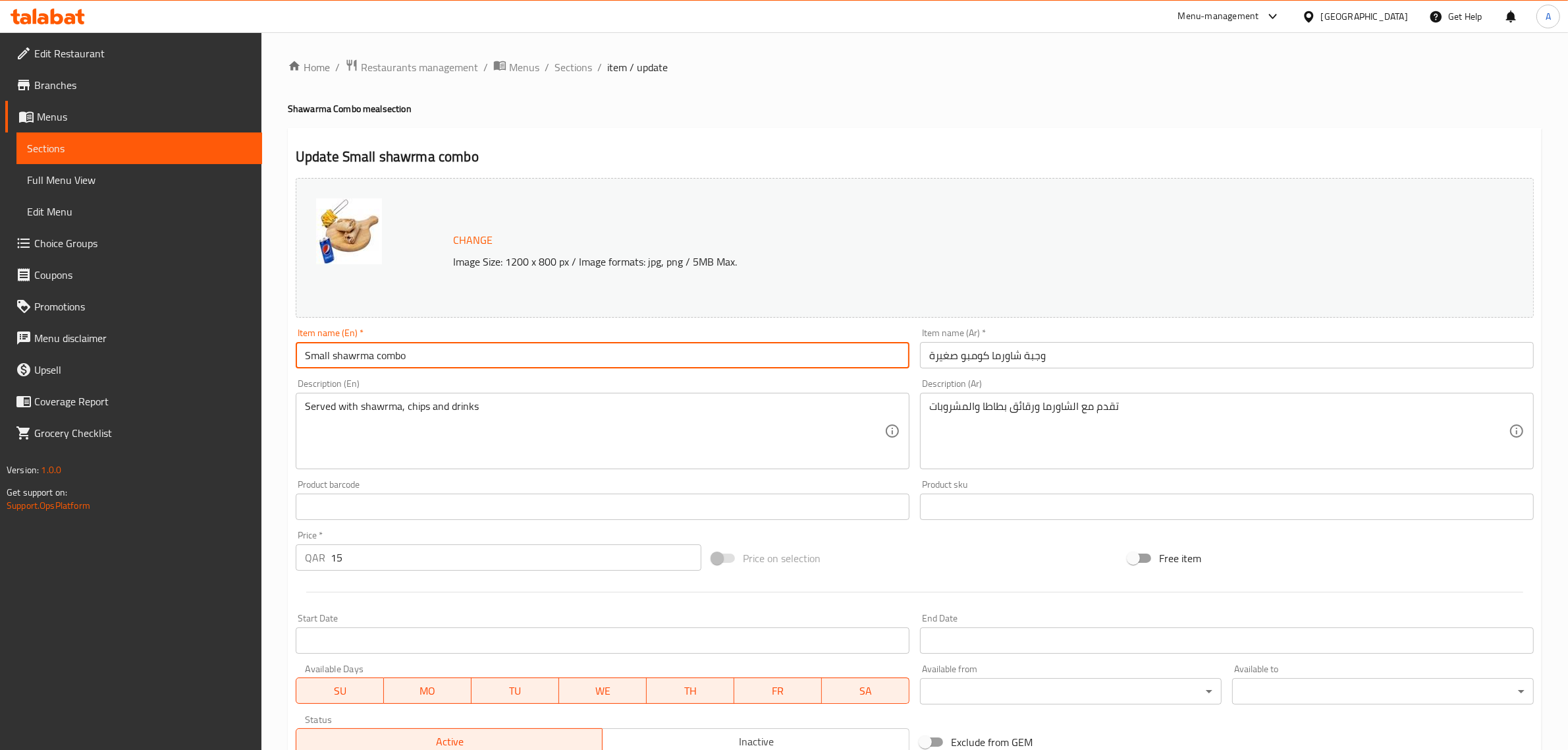
click at [1035, 354] on input "وجبة شاورما كومبو صغيرة" at bounding box center [1227, 355] width 614 height 27
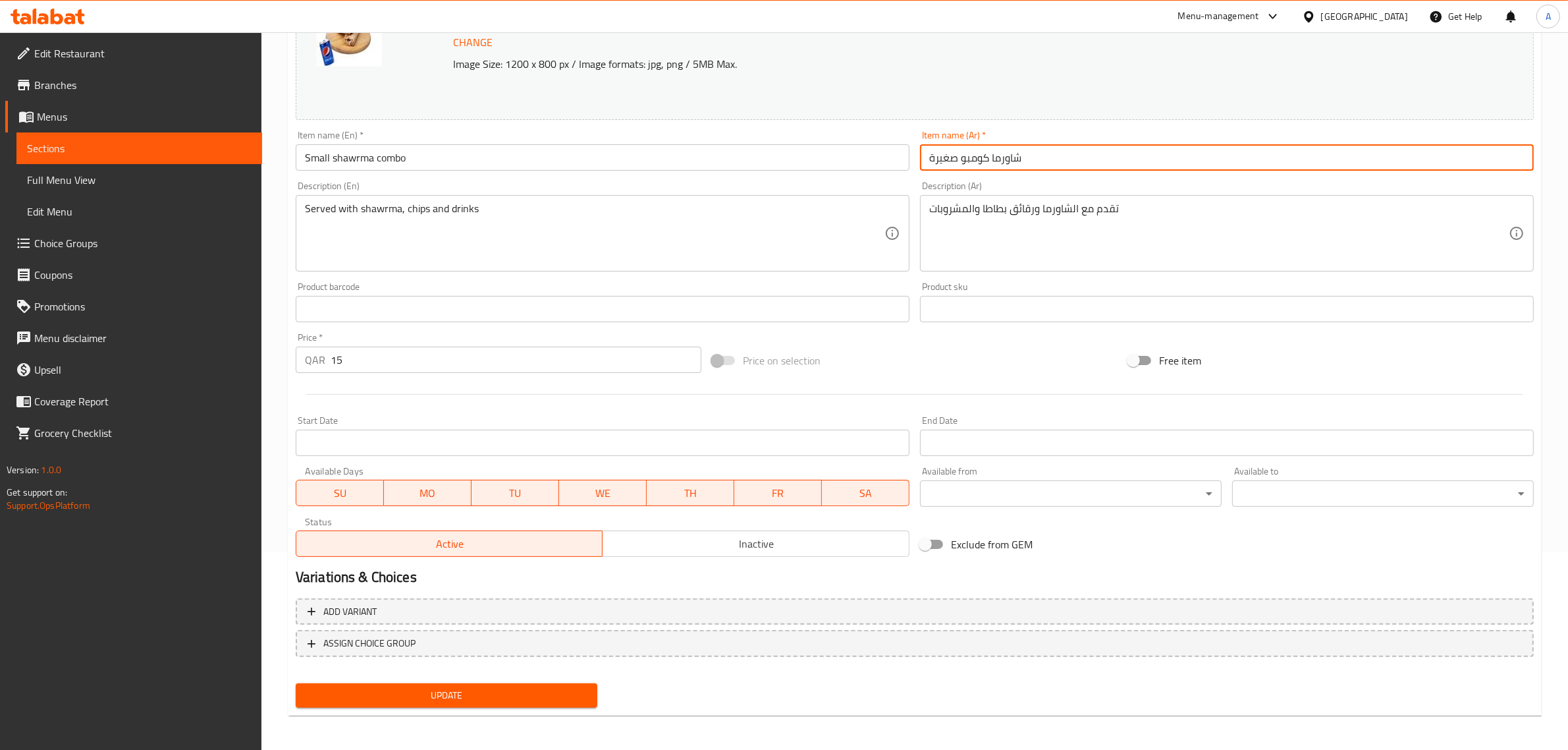
scroll to position [198, 0]
type input "شاورما كومبو صغيرة"
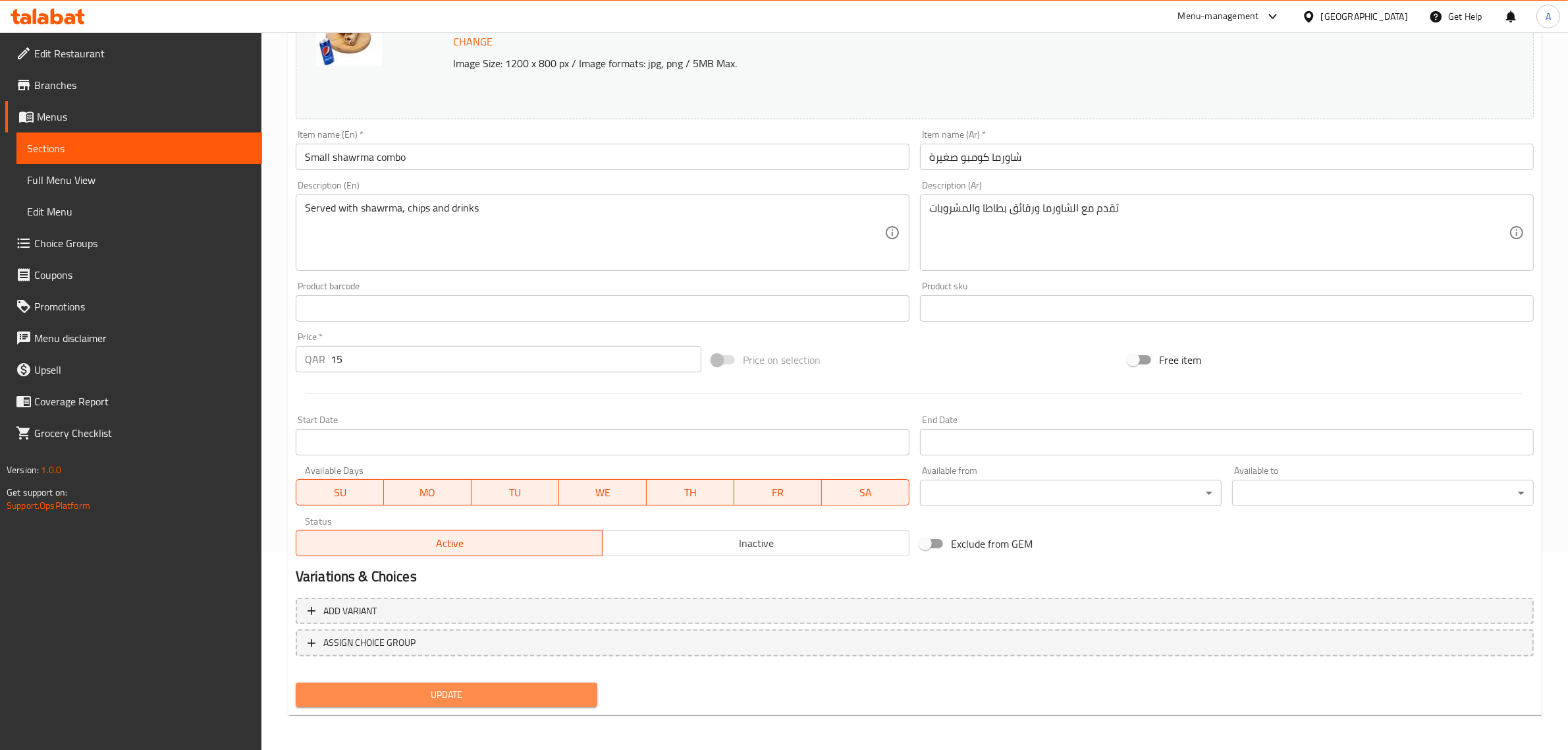
click at [488, 697] on span "Update" at bounding box center [446, 695] width 280 height 17
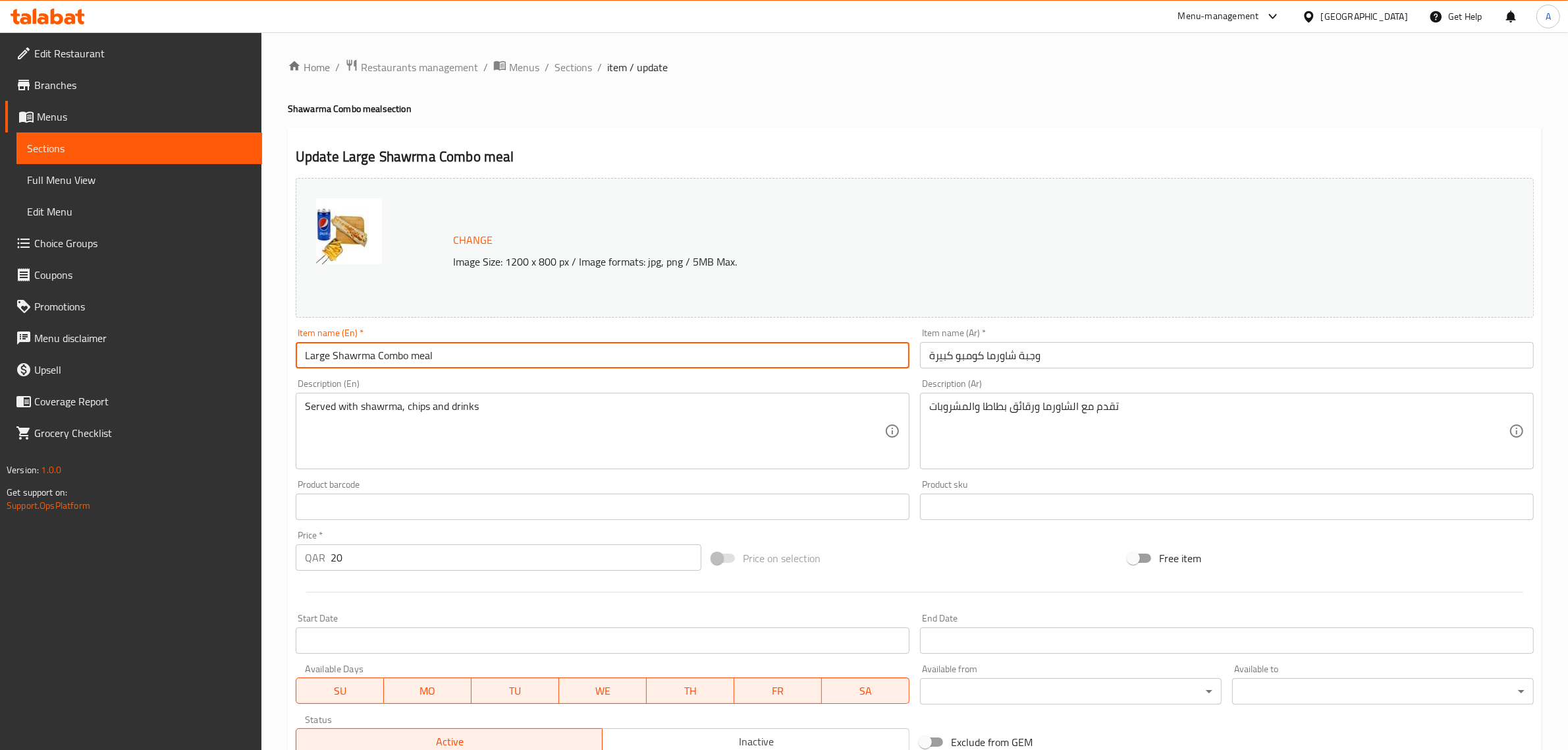
click at [419, 351] on input "Large Shawrma Combo meal" at bounding box center [603, 355] width 614 height 27
type input "Large Shawrma Combo"
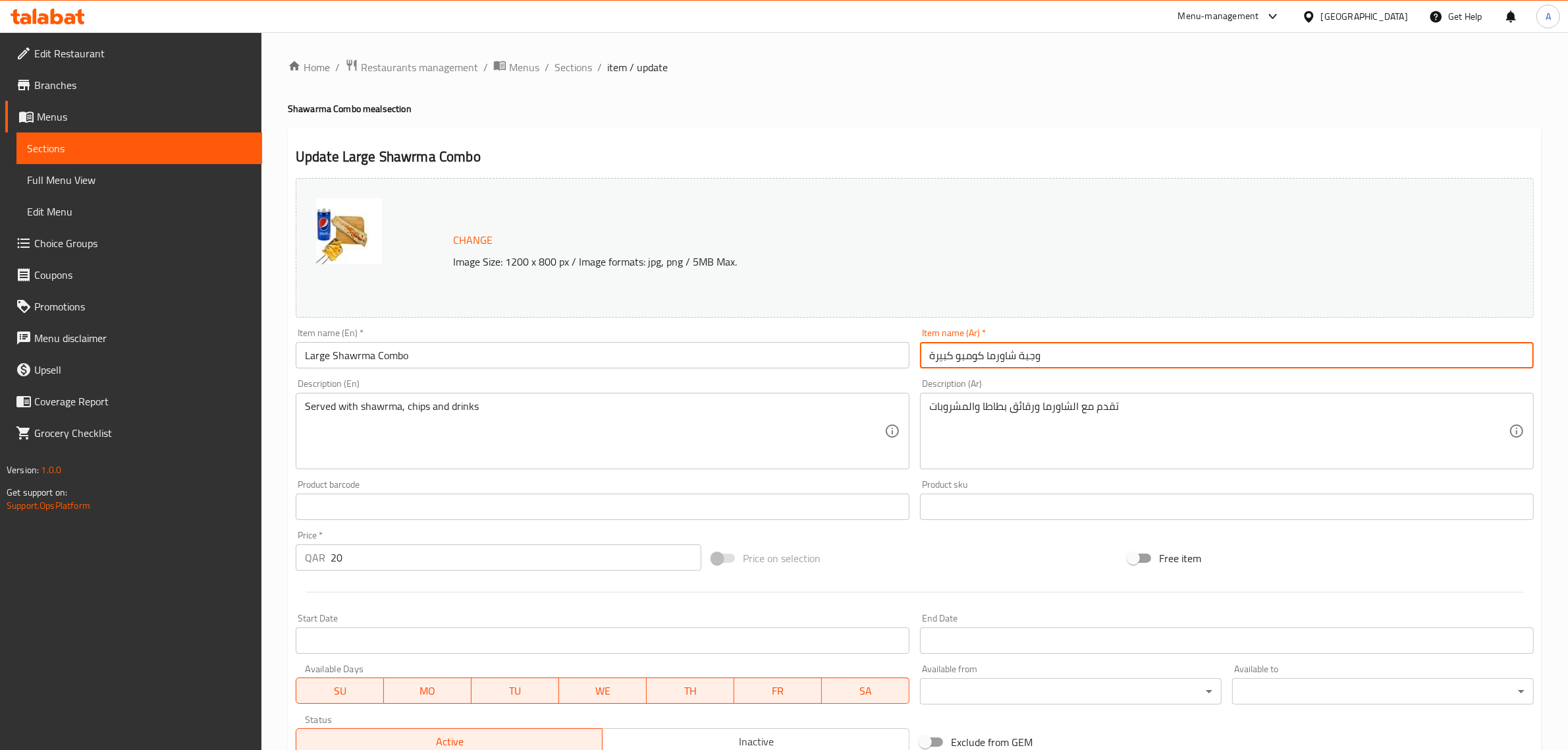
click at [1030, 359] on input "وجبة شاورما كومبو كبيرة" at bounding box center [1227, 355] width 614 height 27
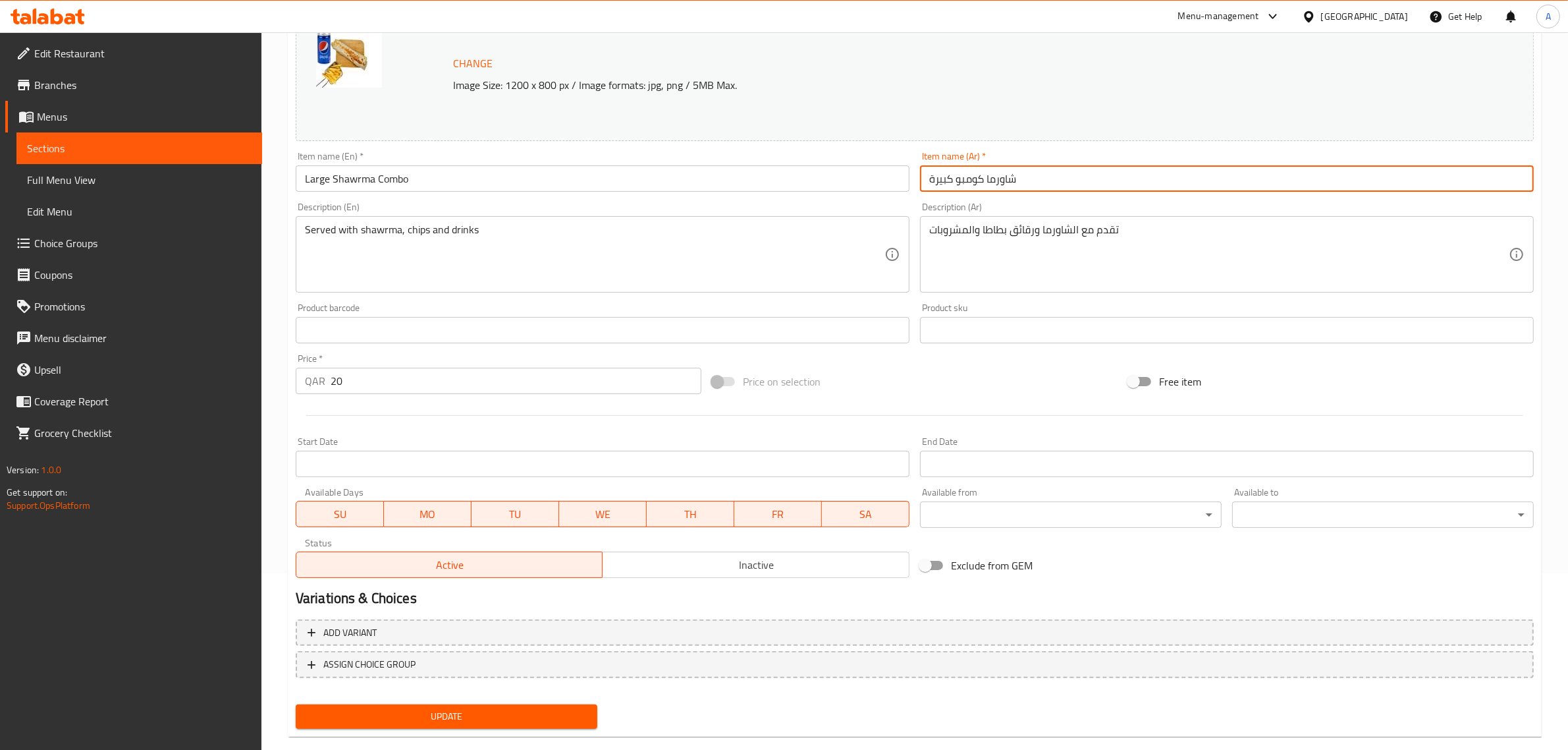
scroll to position [198, 0]
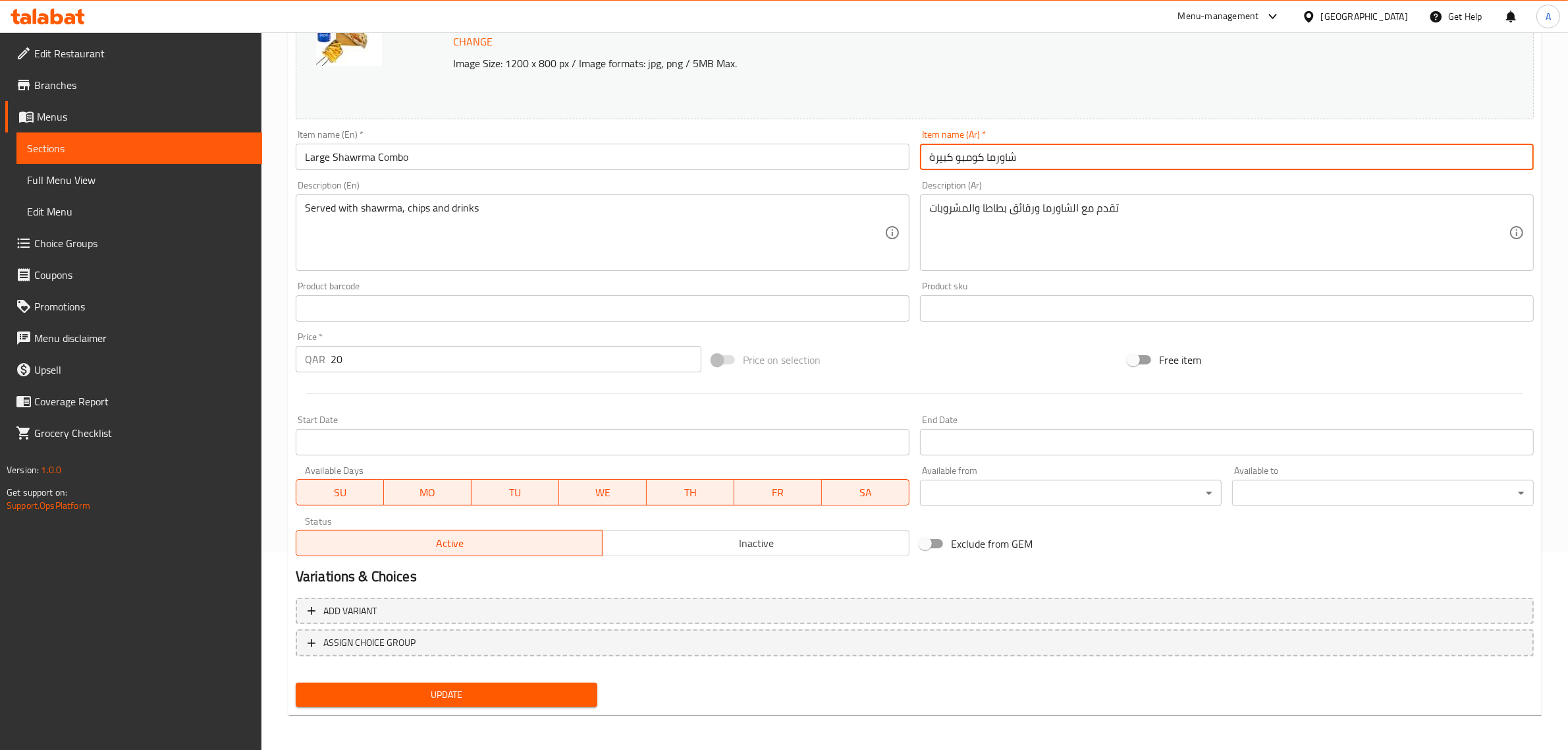
type input "شاورما كومبو كبيرة"
click at [506, 679] on div "Update" at bounding box center [446, 695] width 313 height 35
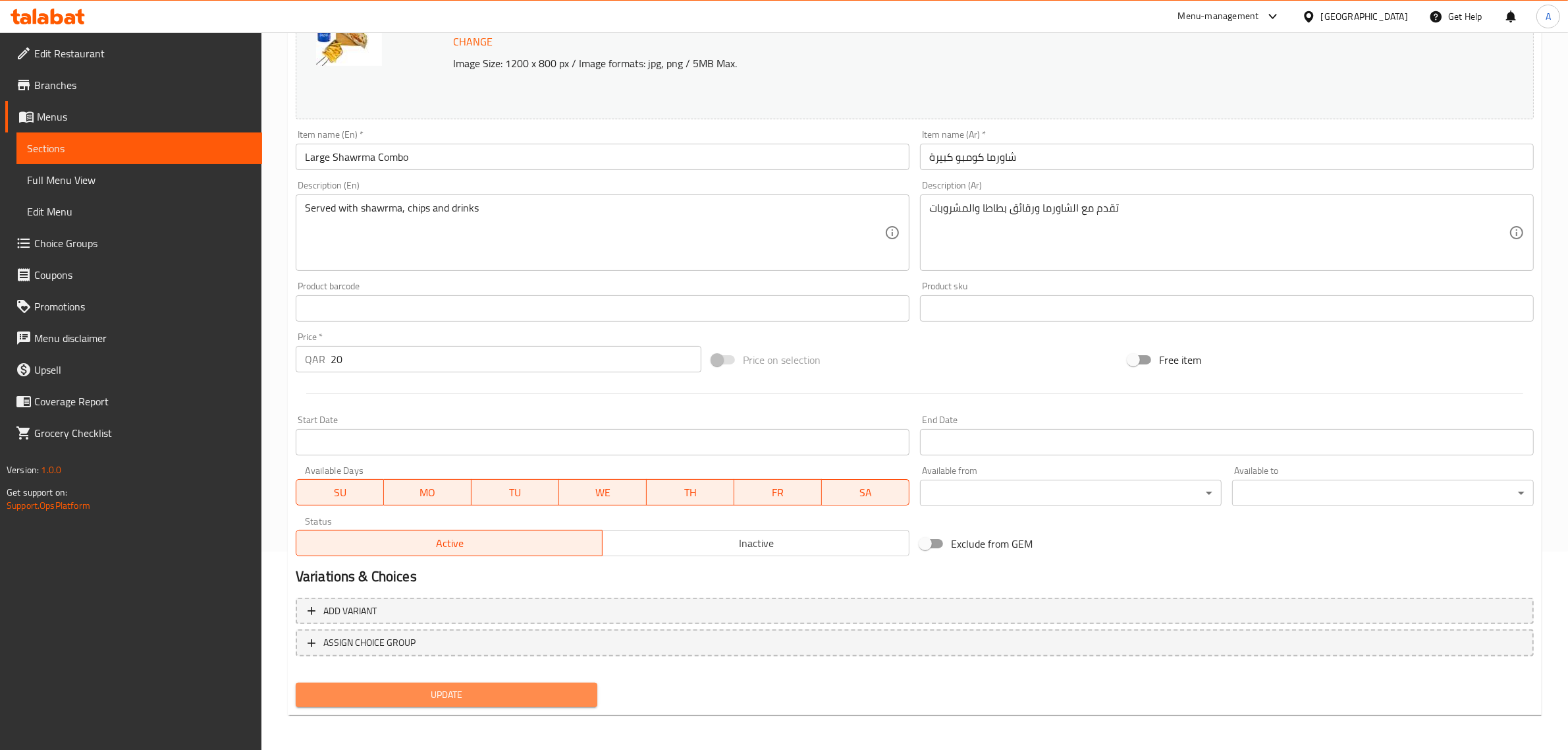
click at [491, 690] on span "Update" at bounding box center [446, 695] width 280 height 17
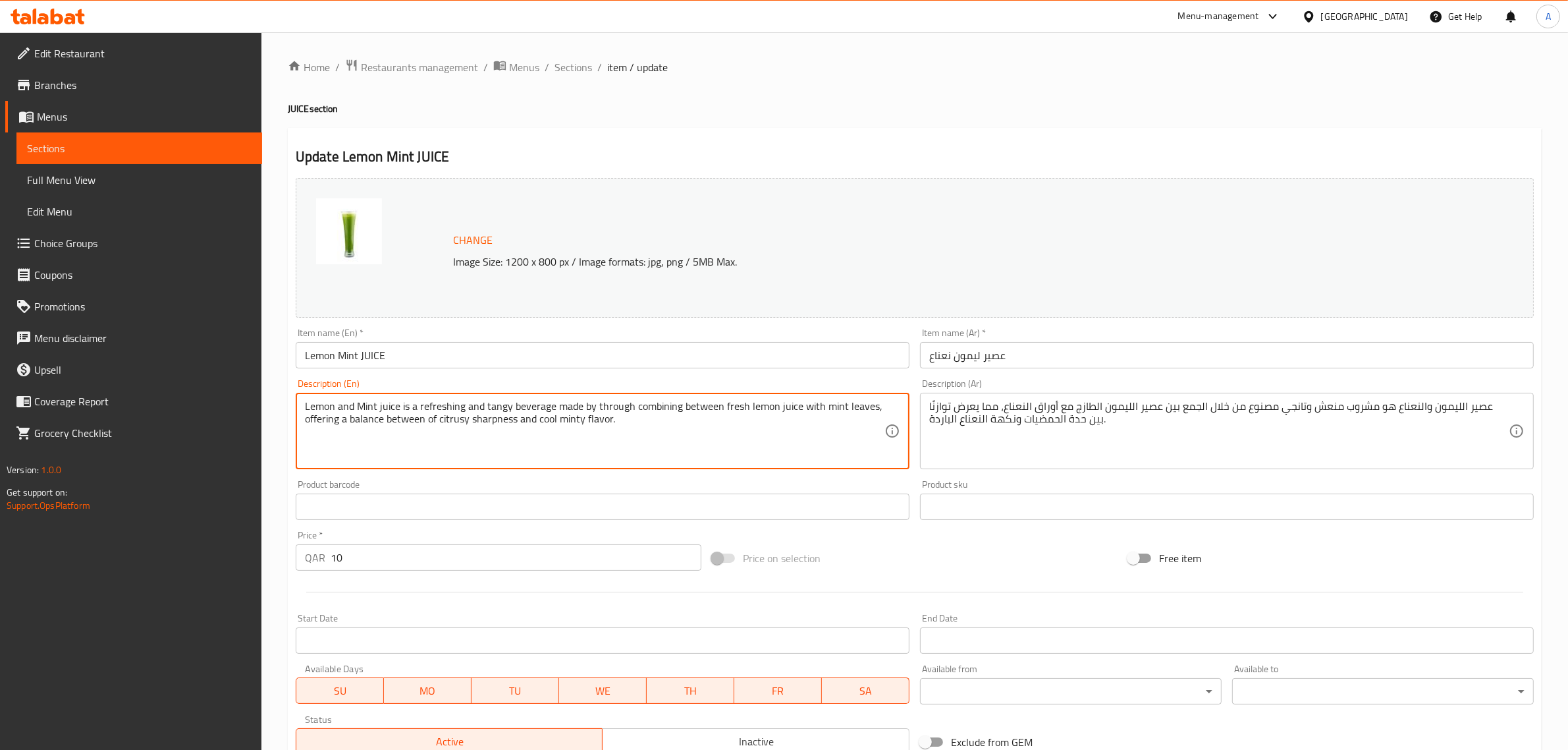
click at [614, 416] on textarea "Lemon and Mint juice is a refreshing and tangy beverage made by through combini…" at bounding box center [595, 431] width 580 height 62
paste textarea "Mint juice is a refreshing and tangy beverage made by combining fresh lemon jui…"
type textarea "Lemon Mint juice is a refreshing and tangy beverage made by combining fresh lem…"
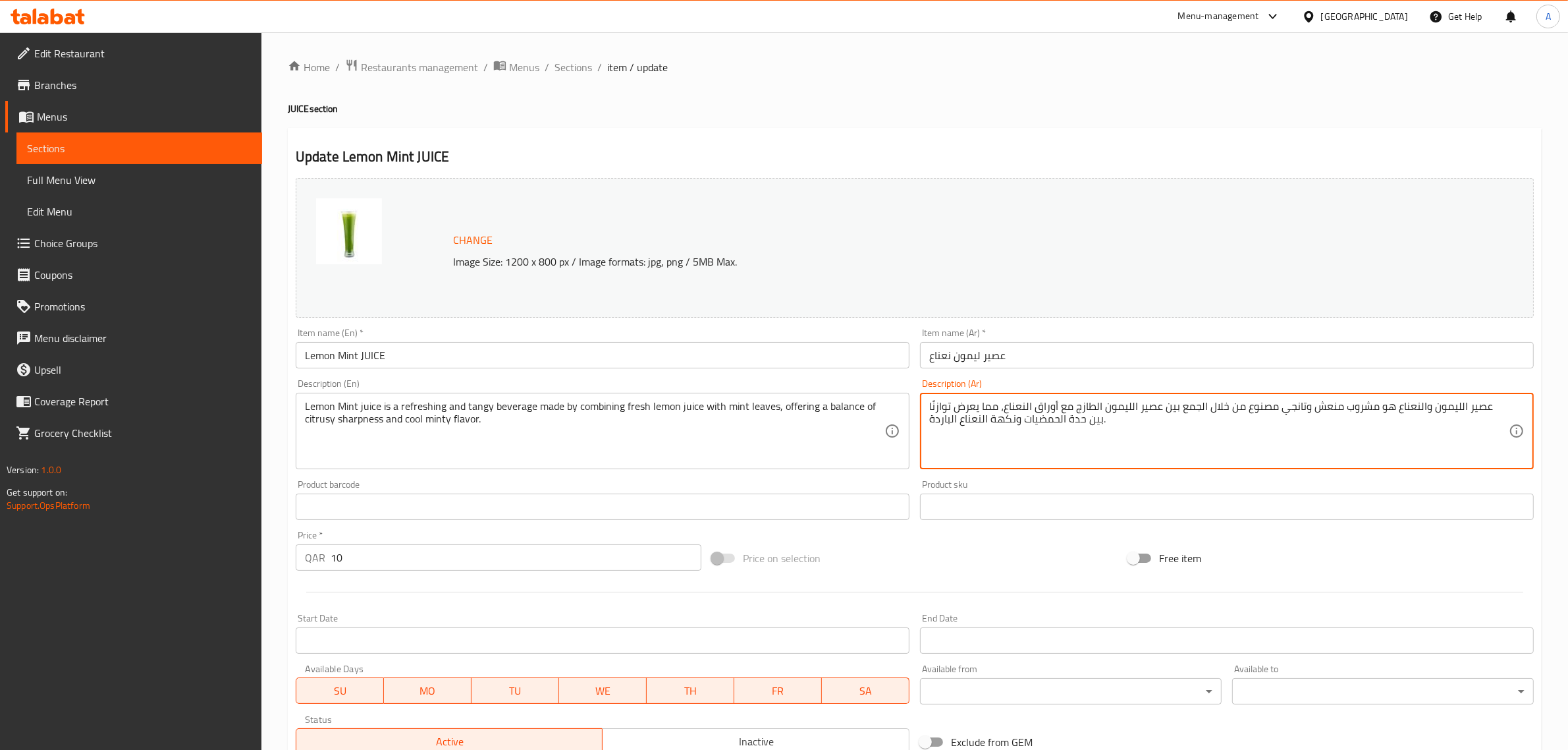
click at [1173, 452] on textarea "عصير الليمون والنعناع هو مشروب منعش وتانجي مصنوع من خلال الجمع بين عصير الليمون…" at bounding box center [1219, 431] width 580 height 62
click at [1187, 412] on textarea "عصير الليمون والنعناع هو مشروب منعش وتانجي مصنوع من خلال الجمع بين عصير الليمون…" at bounding box center [1219, 431] width 580 height 62
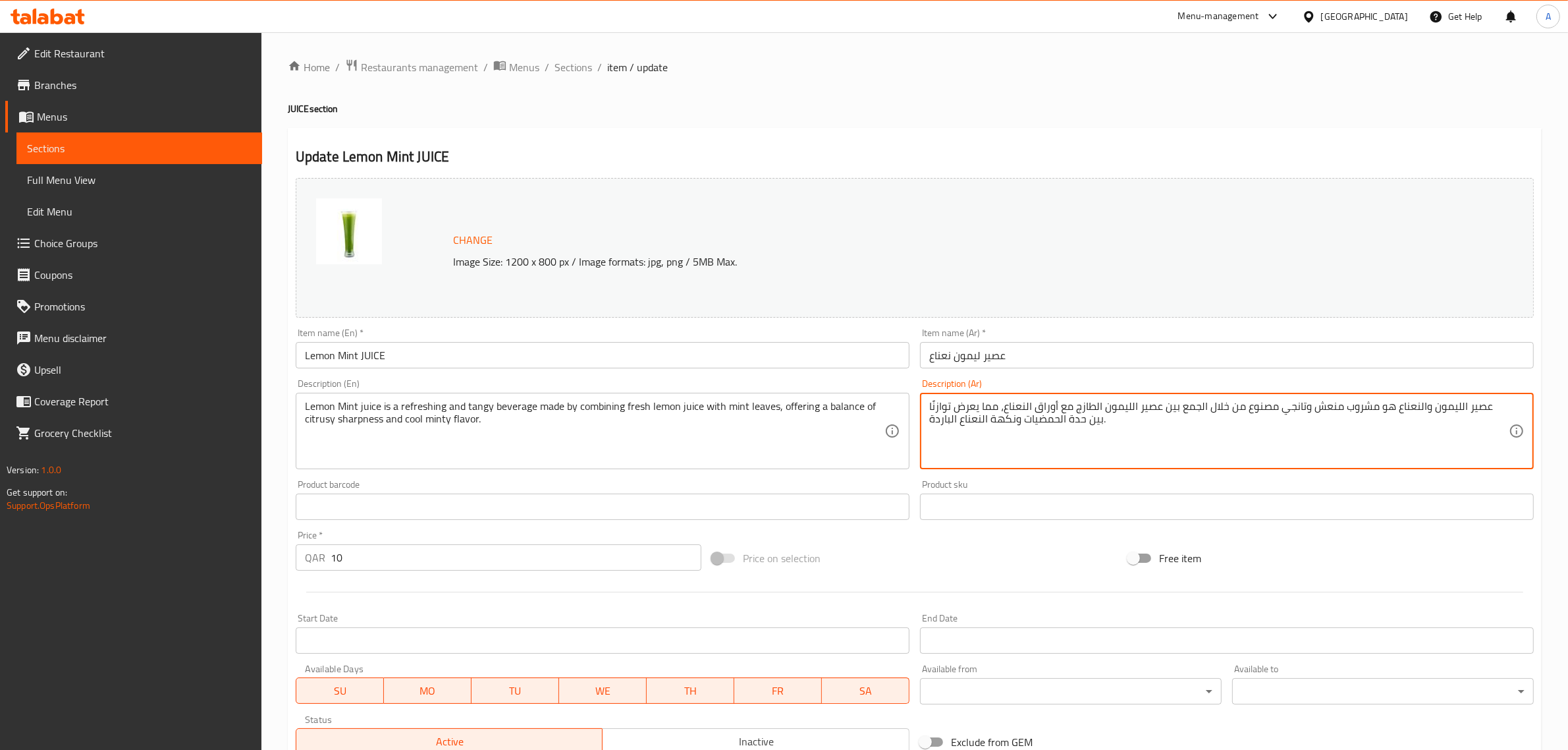
paste textarea "لذيذ مصنوع من خلال الجمع بين عصير الليمون الطازج وأوراق النعناع، ​​مما يوفر توا…"
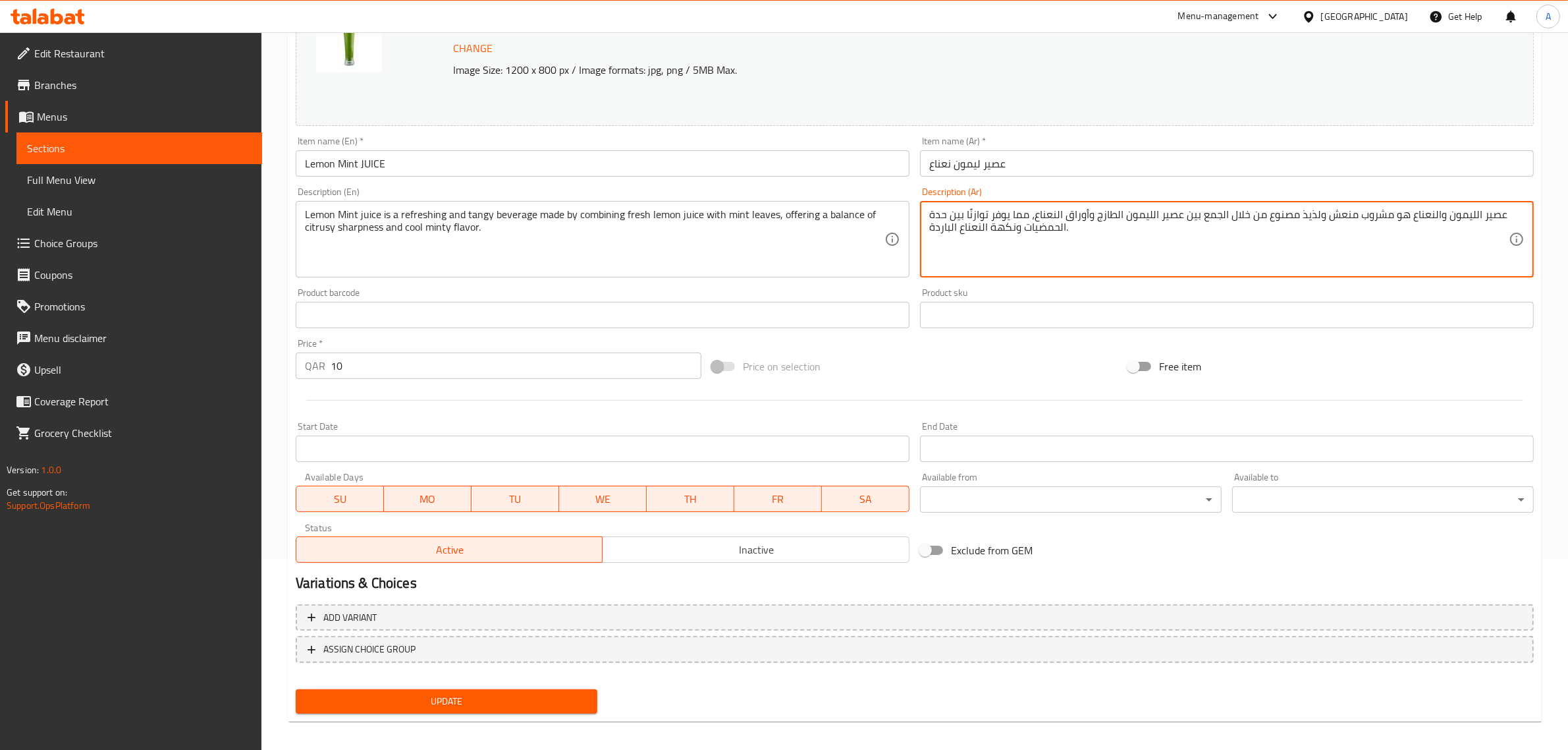
click at [485, 695] on div "Change Image Size: 1200 x 800 px / Image formats: jpg, png / 5MB Max. Item name…" at bounding box center [915, 350] width 1249 height 738
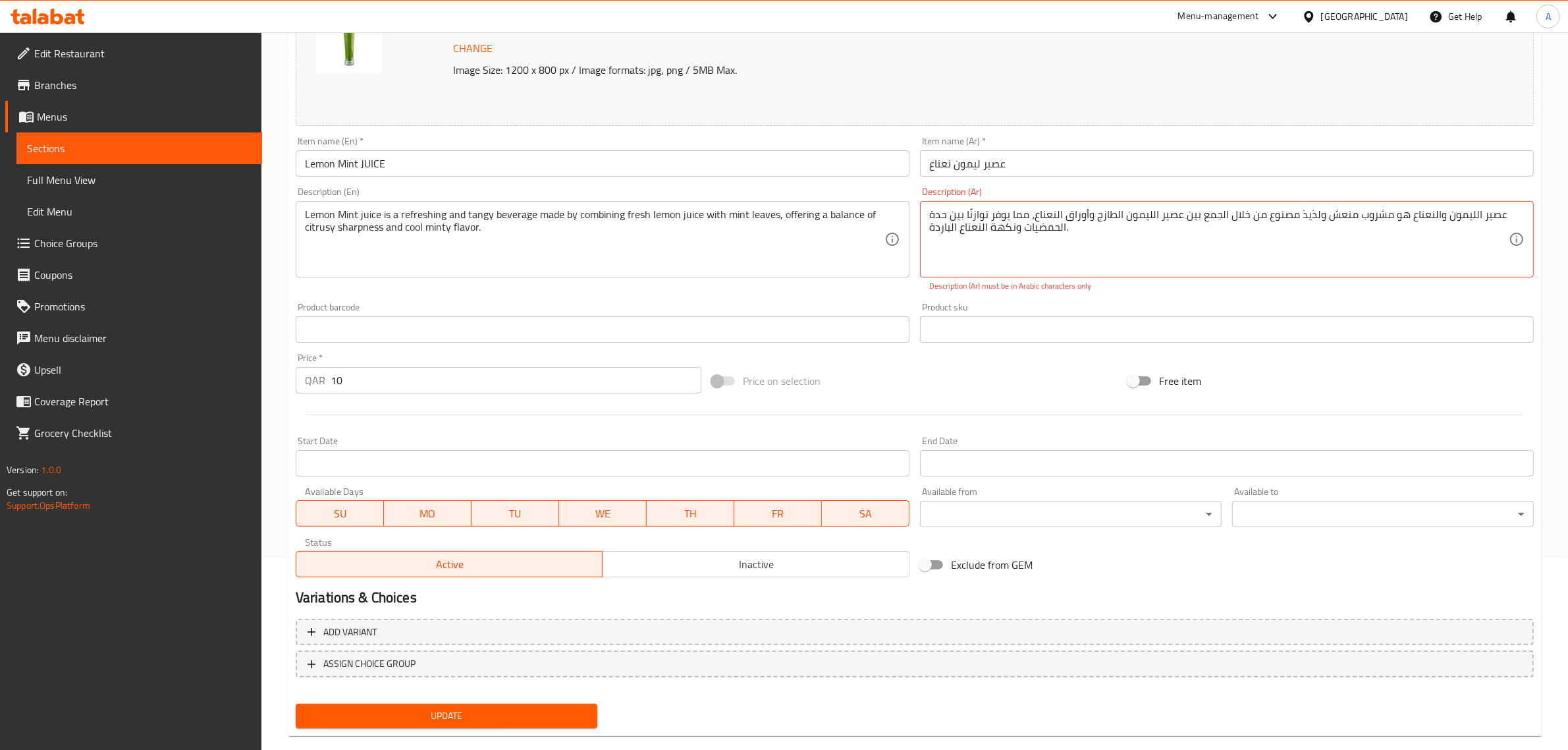
click at [491, 715] on span "Update" at bounding box center [446, 716] width 280 height 17
drag, startPoint x: 1032, startPoint y: 212, endPoint x: 943, endPoint y: 237, distance: 92.4
click at [943, 237] on textarea "عصير الليمون والنعناع هو مشروب منعش ولذيذ مصنوع من خلال الجمع بين عصير الليمون …" at bounding box center [1219, 239] width 580 height 62
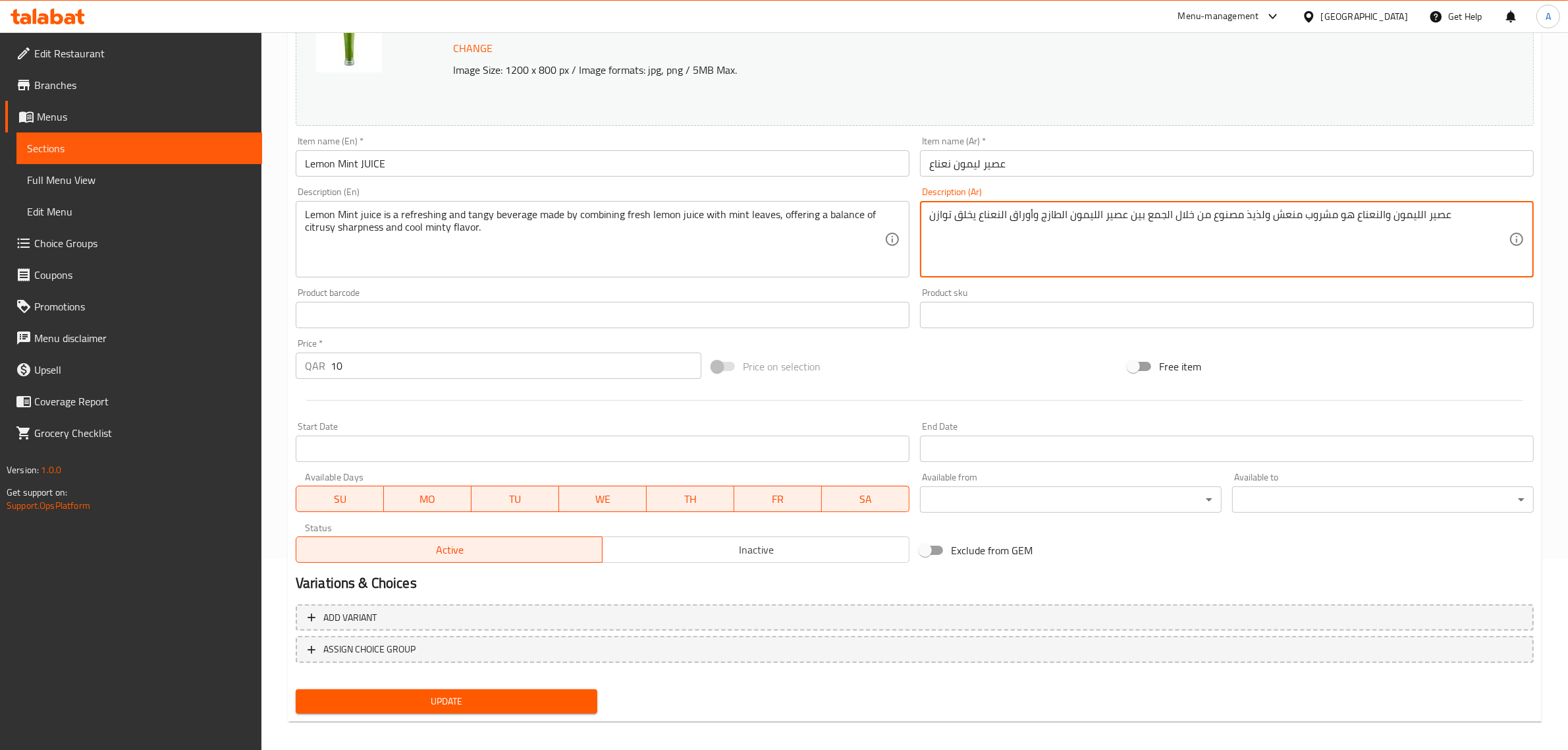
paste textarea "بين حدة الحمضيات ونكهة النعناع الباردة."
type textarea "عصير الليمون والنعناع هو مشروب منعش ولذيذ مصنوع من خلال الجمع بين عصير الليمون …"
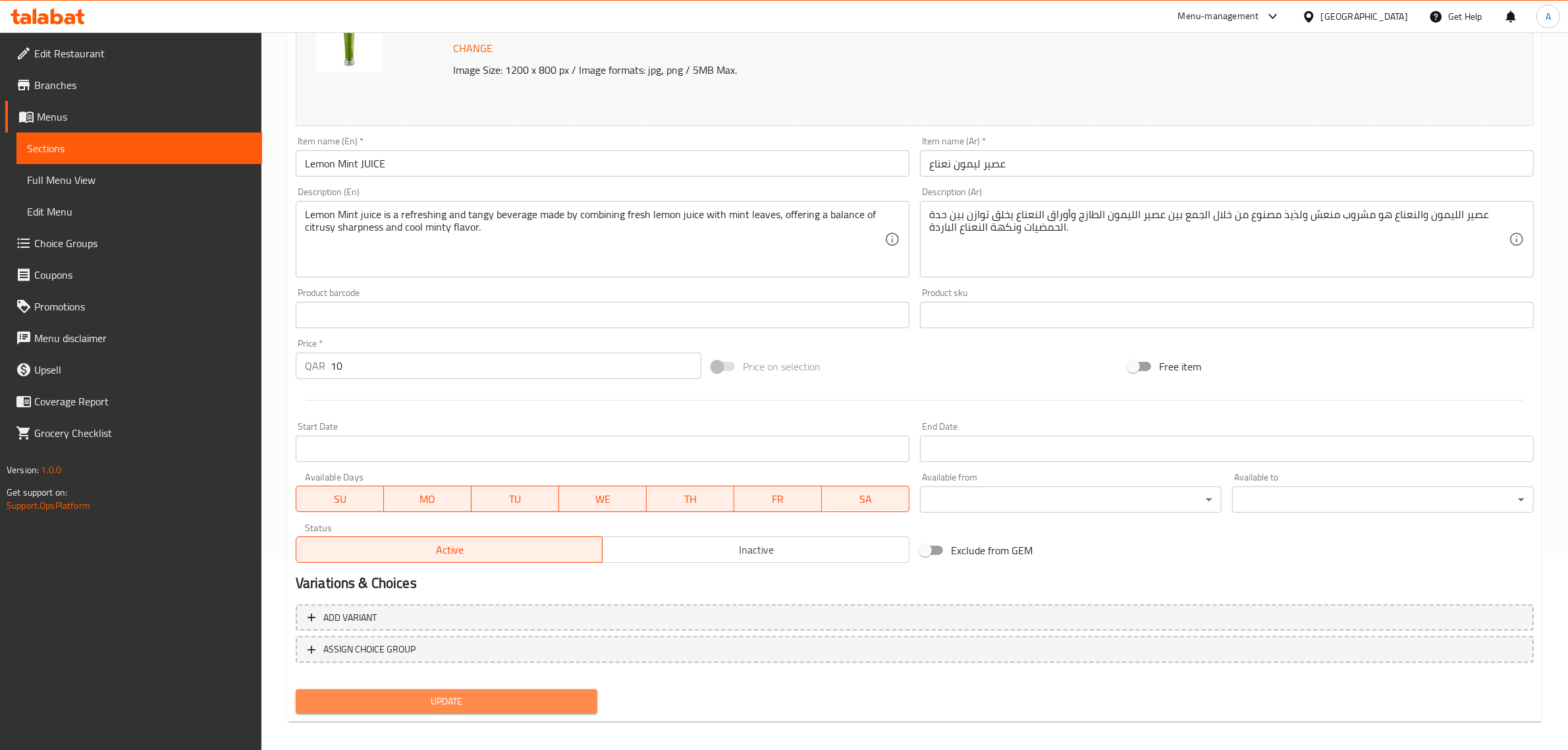
click at [484, 705] on span "Update" at bounding box center [446, 702] width 280 height 17
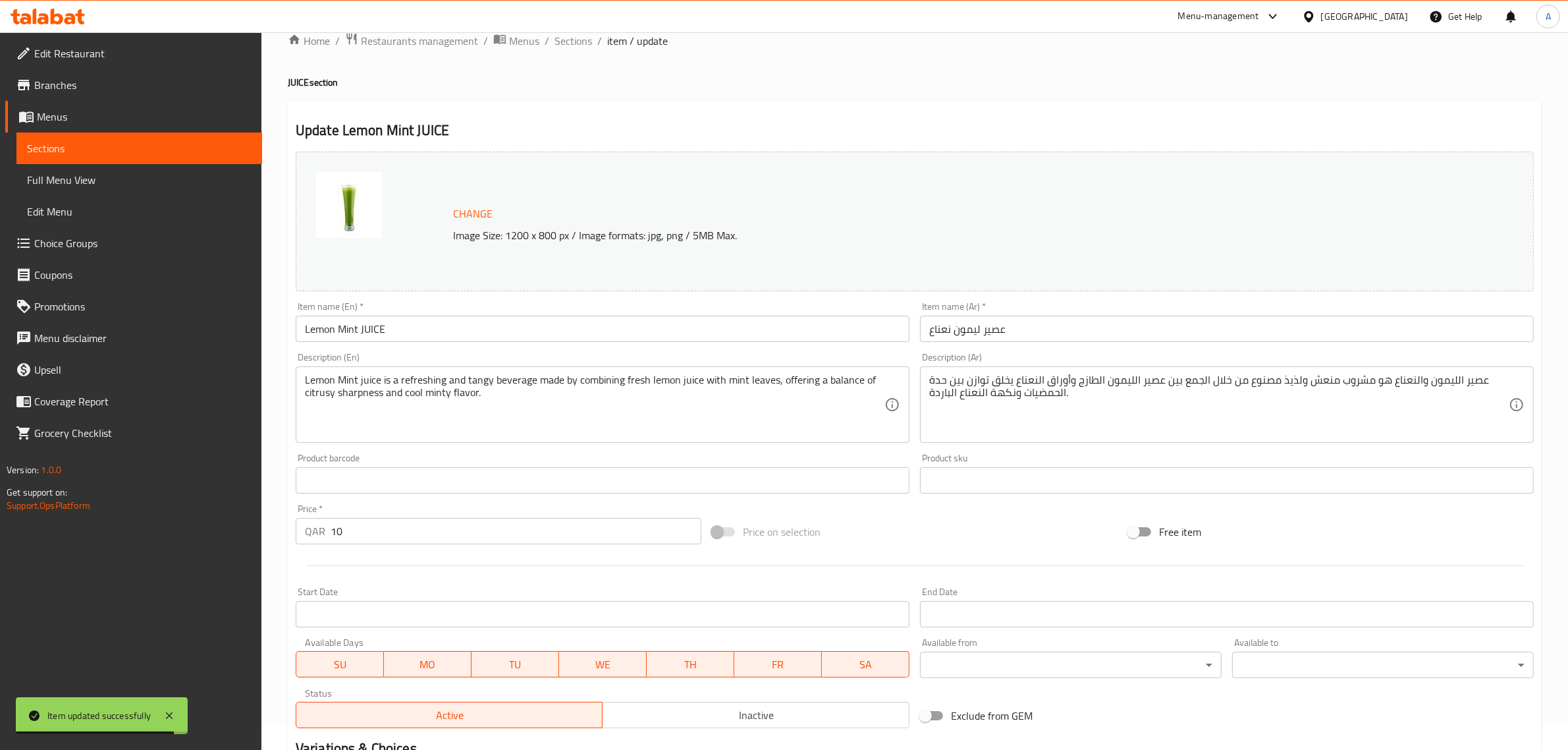
scroll to position [0, 0]
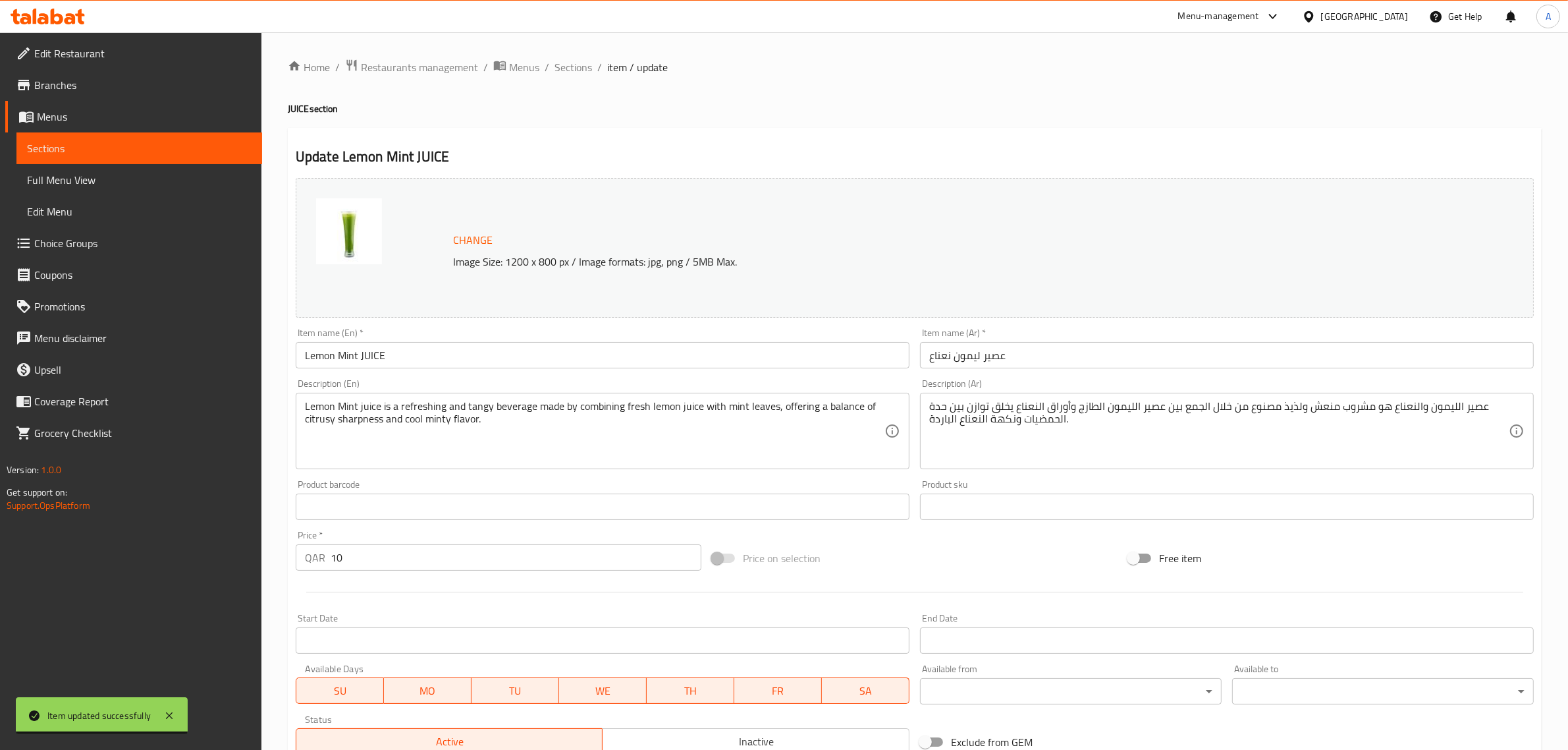
click at [580, 51] on div "Home / Restaurants management / Menus / Sections / item / update JUICE section …" at bounding box center [915, 491] width 1307 height 918
click at [580, 59] on span "Sections" at bounding box center [573, 66] width 37 height 16
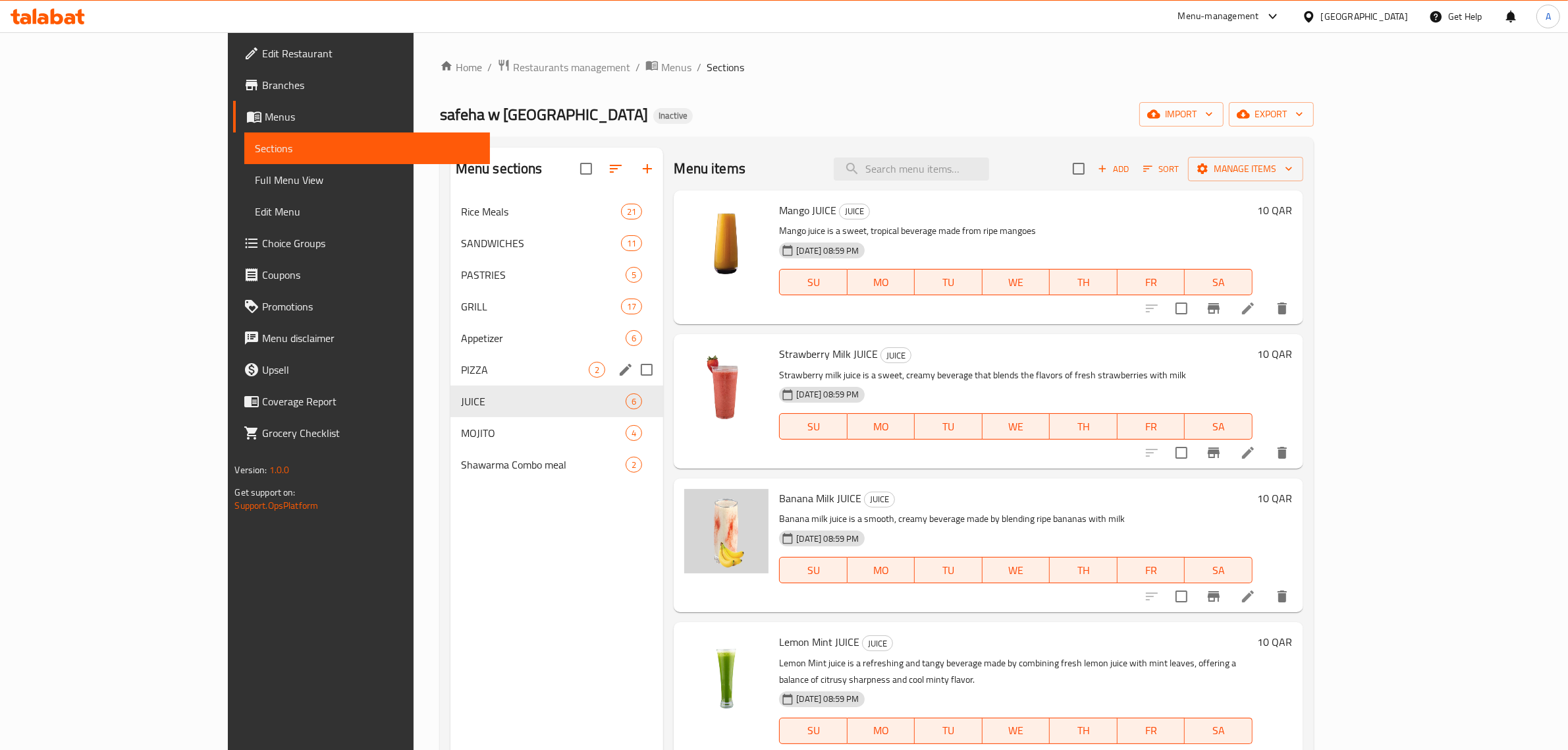
click at [450, 384] on div "PIZZA 2" at bounding box center [556, 370] width 213 height 32
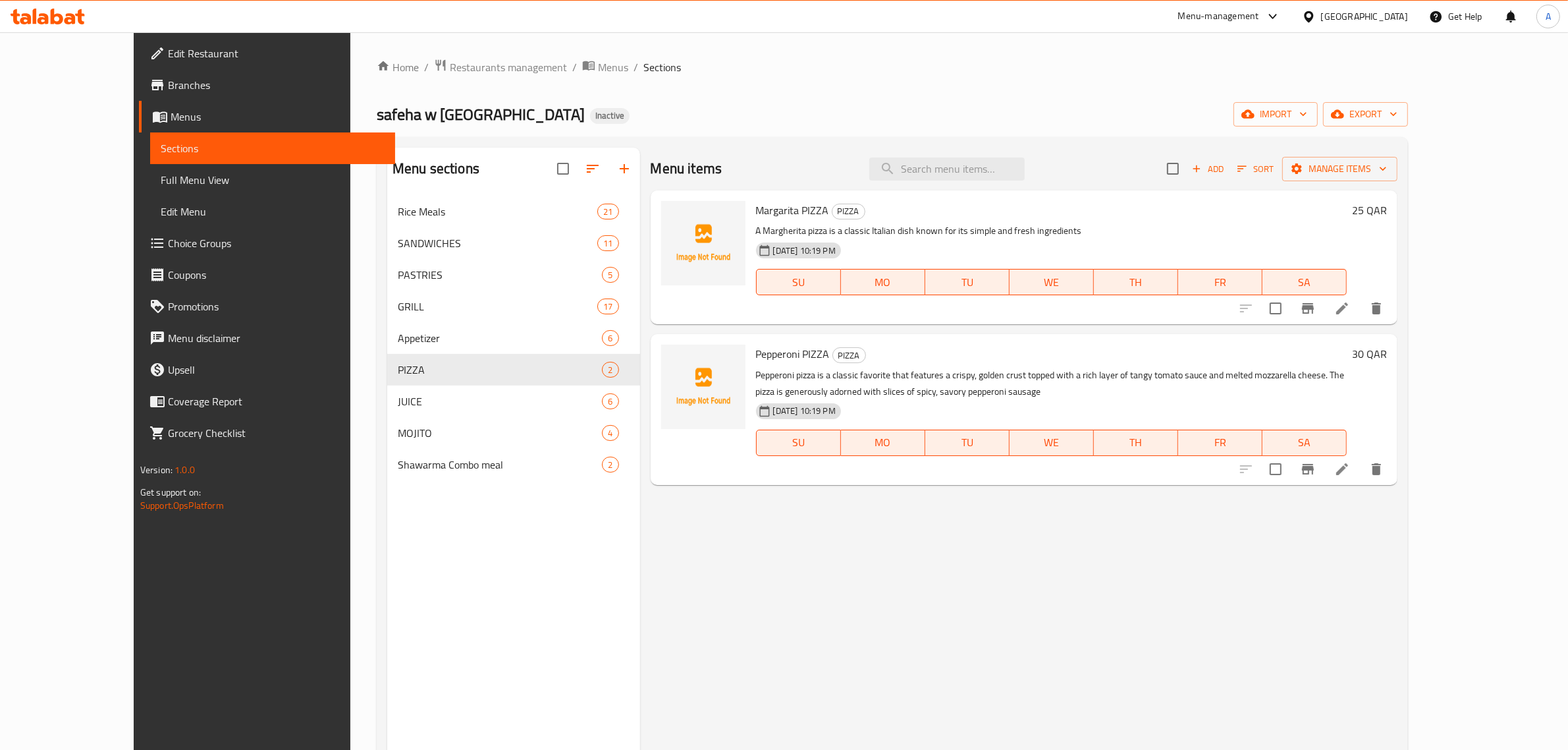
click at [772, 351] on span "Pepperoni PIZZA" at bounding box center [793, 354] width 74 height 20
copy h6 "Pepperoni PIZZA"
click at [673, 219] on icon "upload picture" at bounding box center [680, 219] width 13 height 12
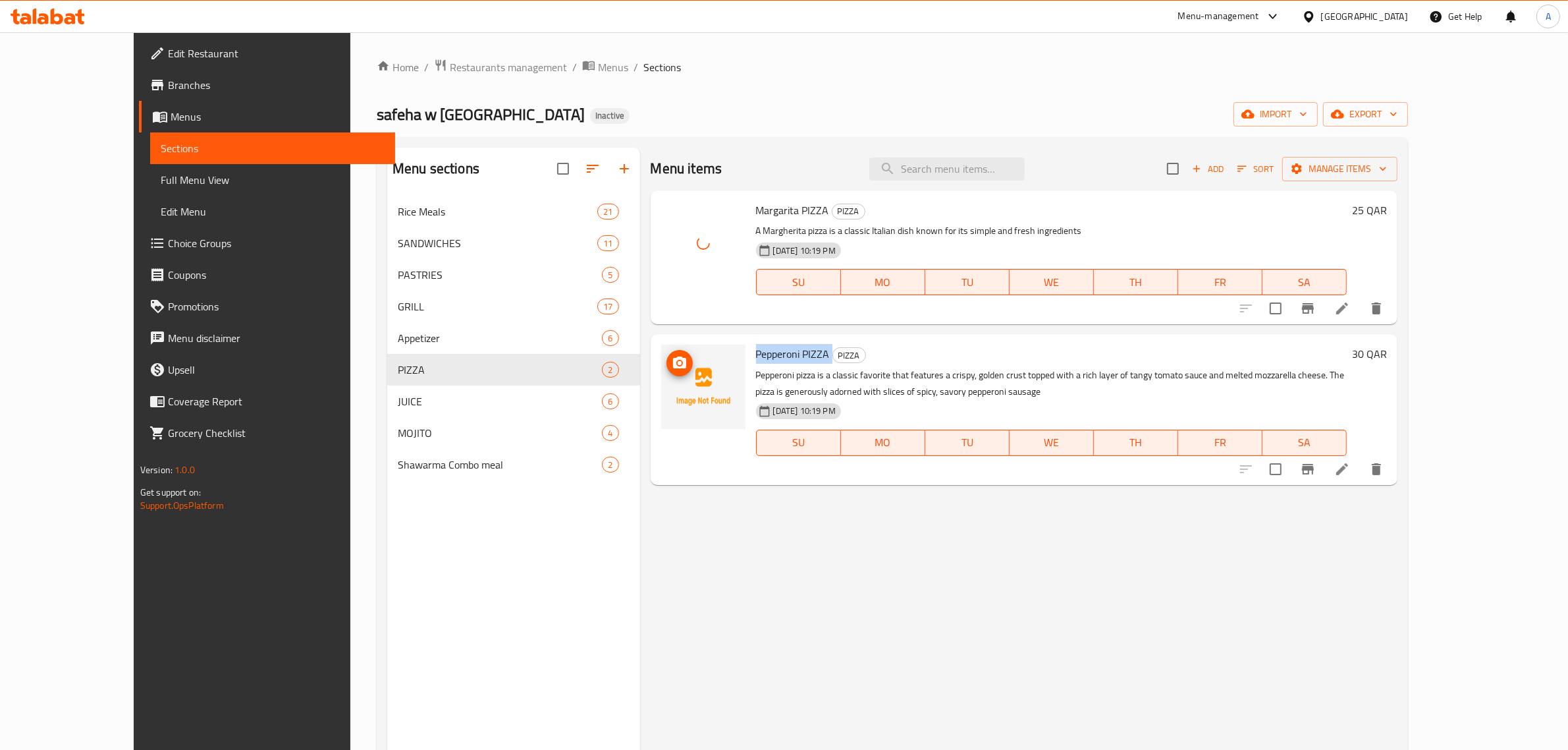
click at [673, 363] on icon "upload picture" at bounding box center [680, 363] width 13 height 12
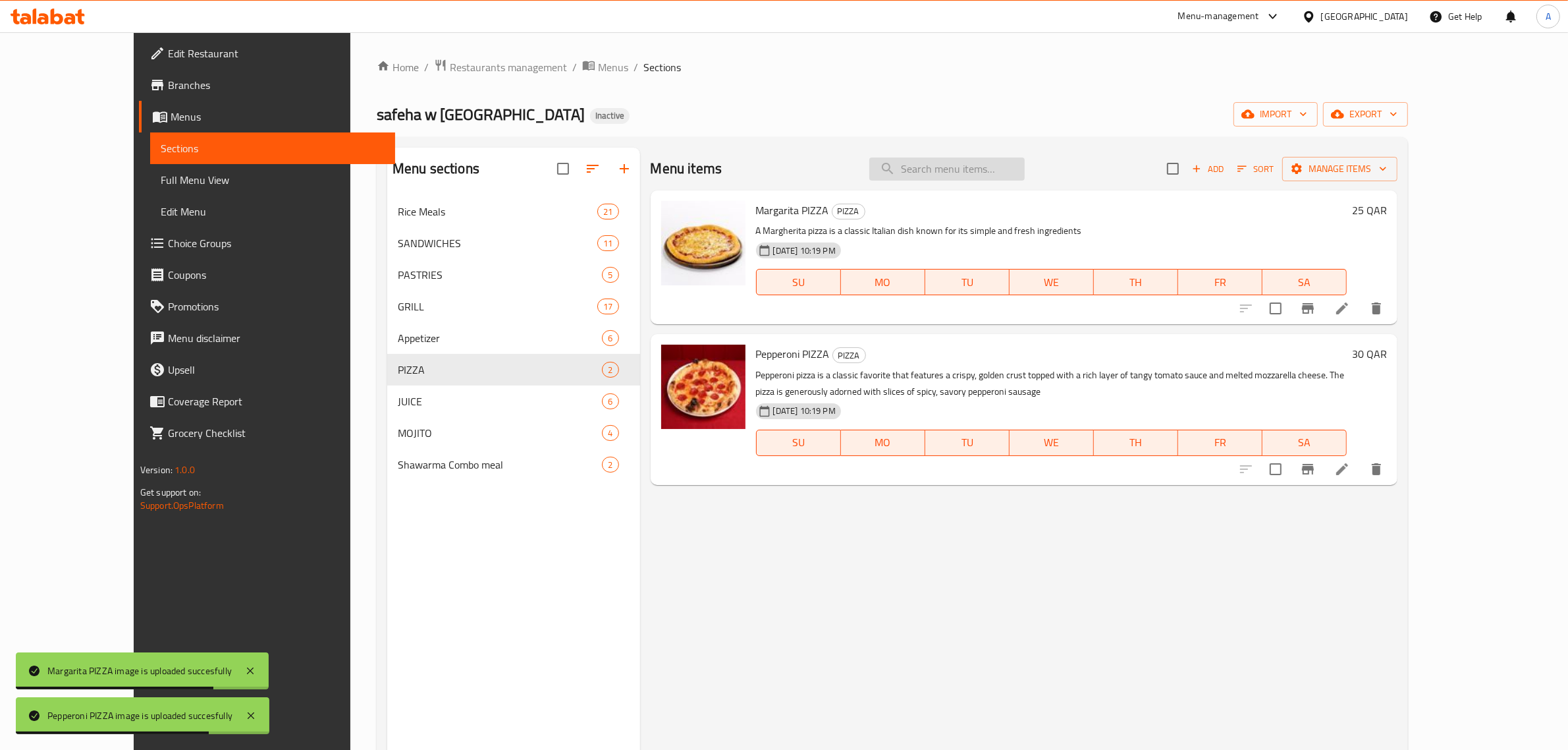
click at [970, 167] on input "search" at bounding box center [946, 169] width 155 height 23
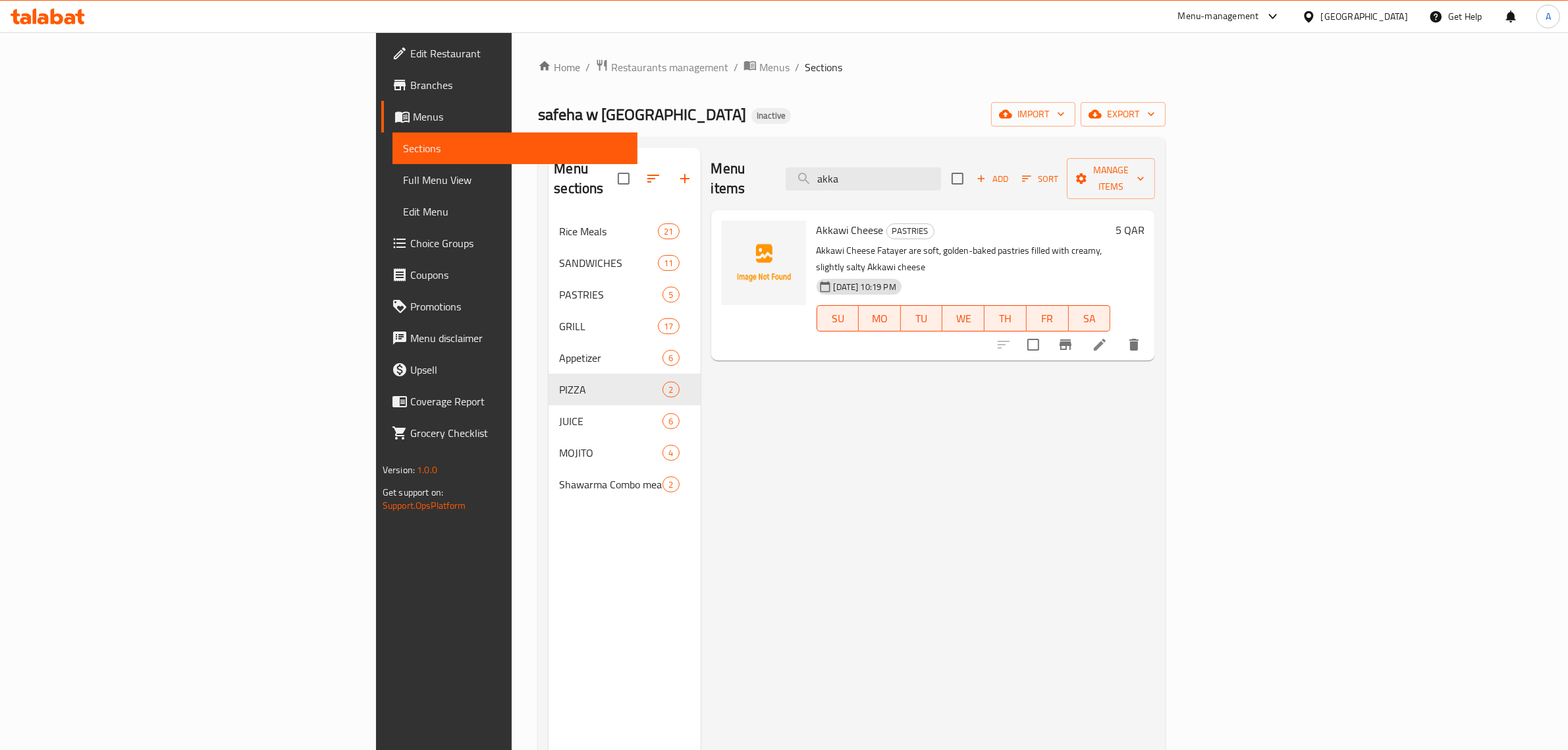
type input "akka"
click at [734, 232] on icon "upload picture" at bounding box center [740, 238] width 13 height 12
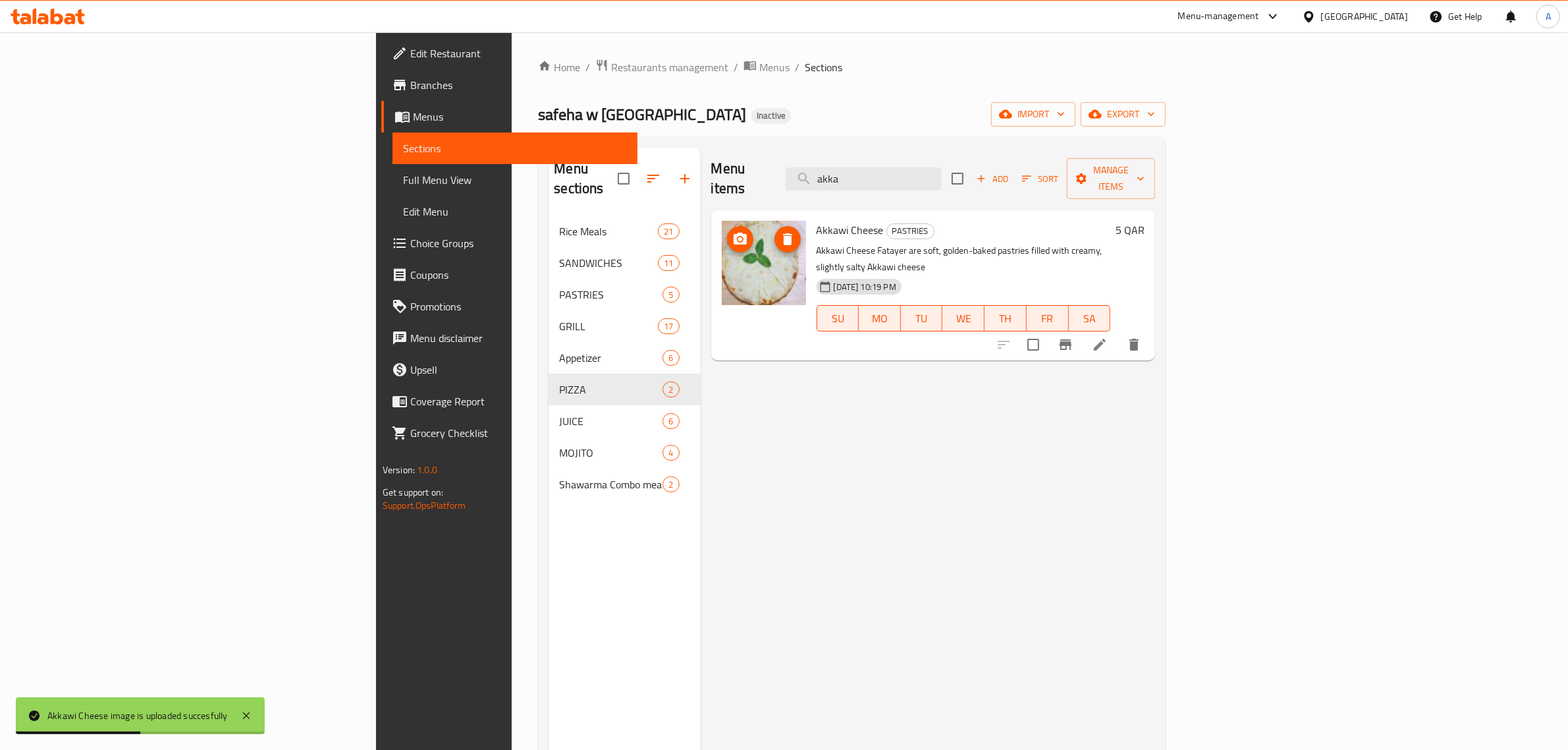
click at [727, 229] on button "upload picture" at bounding box center [740, 239] width 27 height 27
click at [941, 180] on input "akka" at bounding box center [863, 179] width 155 height 23
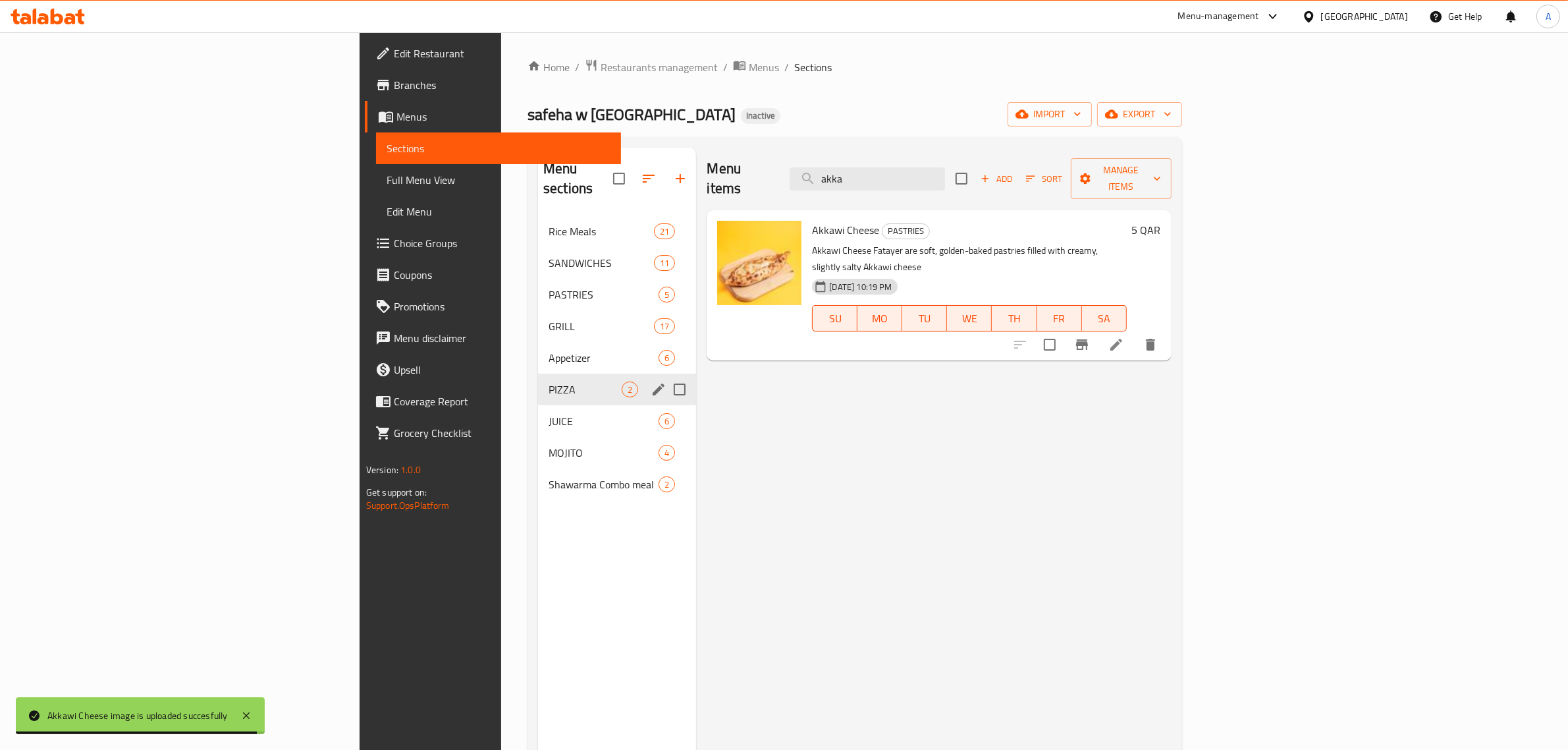
click at [549, 413] on span "JUICE" at bounding box center [604, 421] width 110 height 16
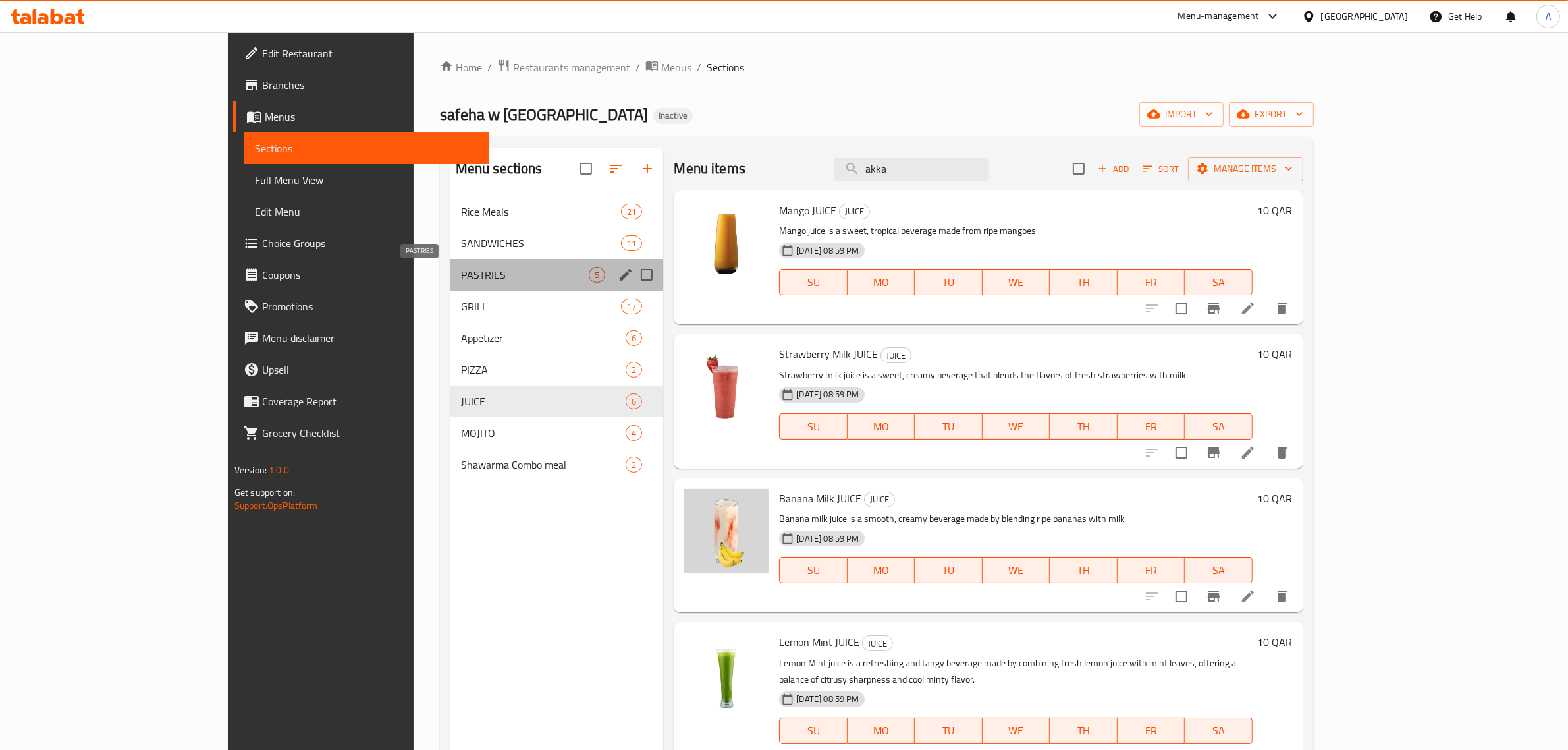
click at [461, 275] on span "PASTRIES" at bounding box center [525, 275] width 129 height 16
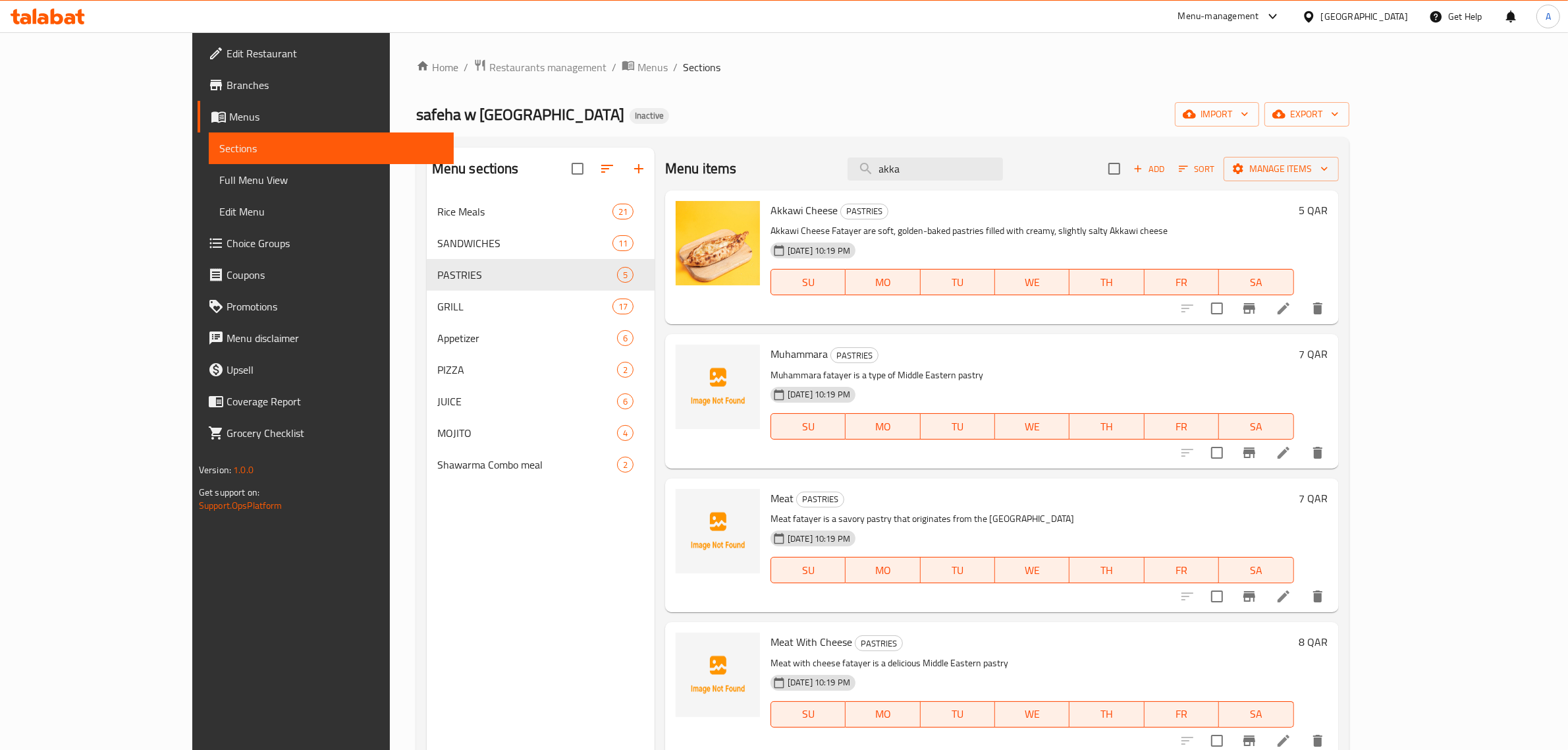
scroll to position [85, 0]
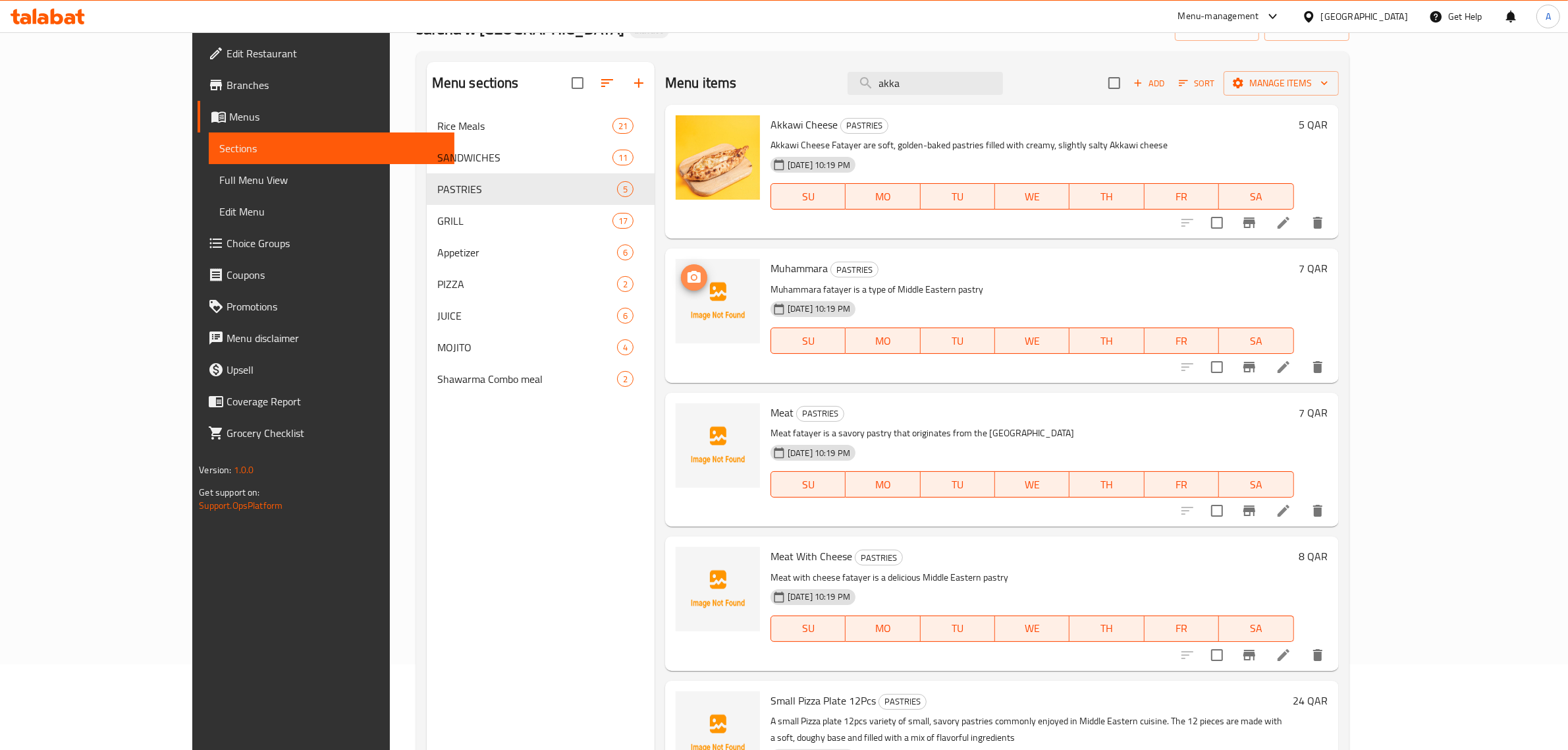
click at [687, 280] on icon "upload picture" at bounding box center [694, 277] width 16 height 16
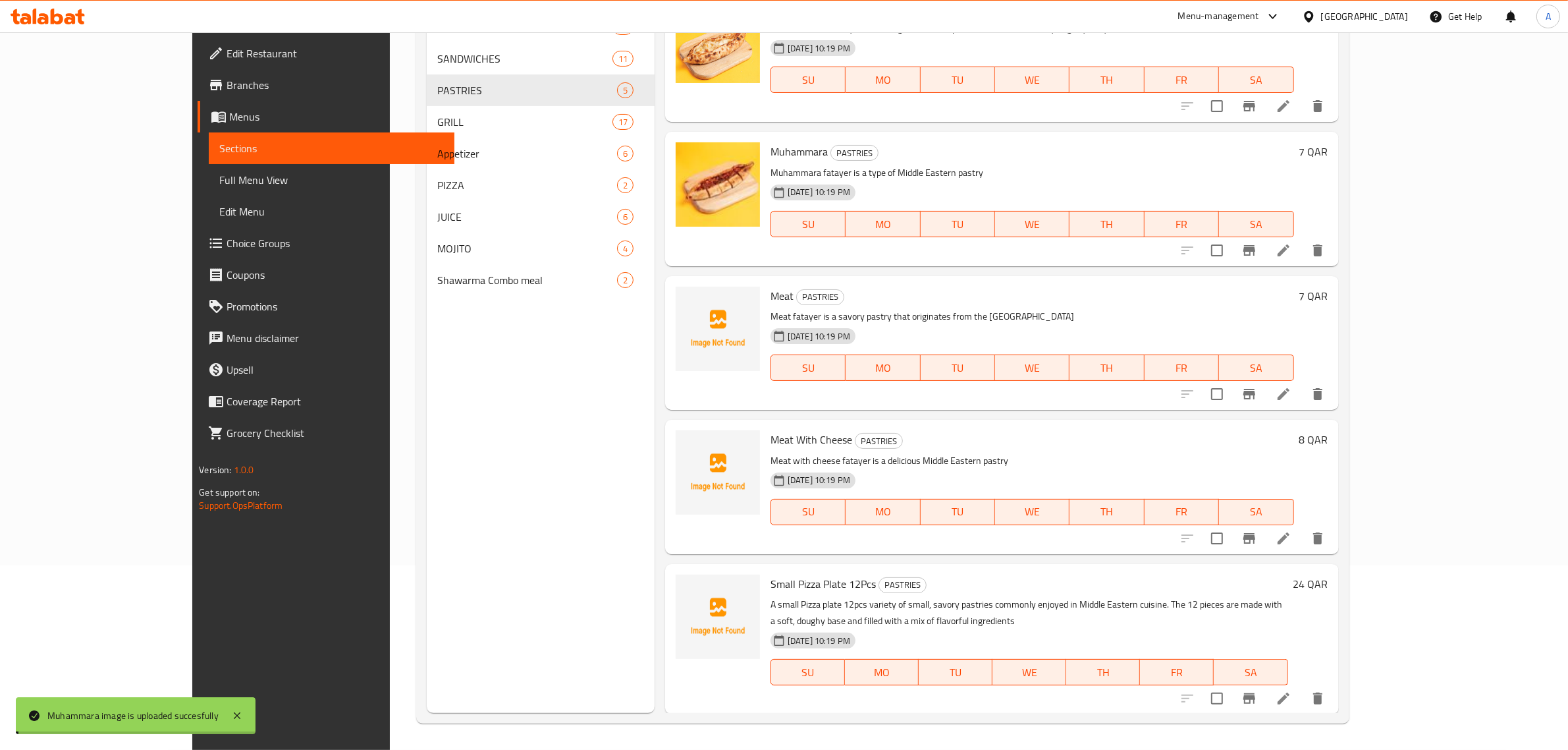
scroll to position [0, 0]
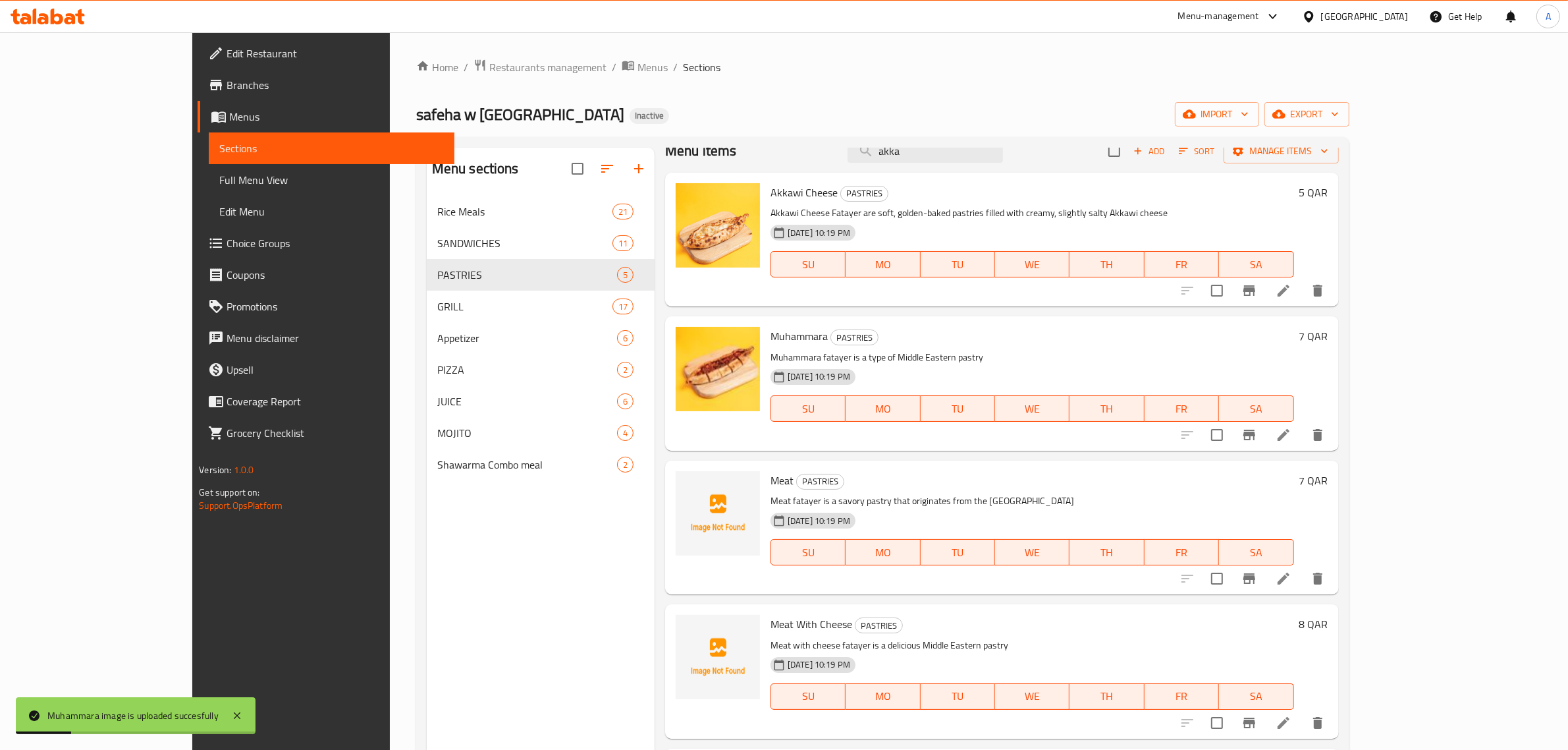
click at [226, 47] on span "Edit Restaurant" at bounding box center [335, 53] width 217 height 16
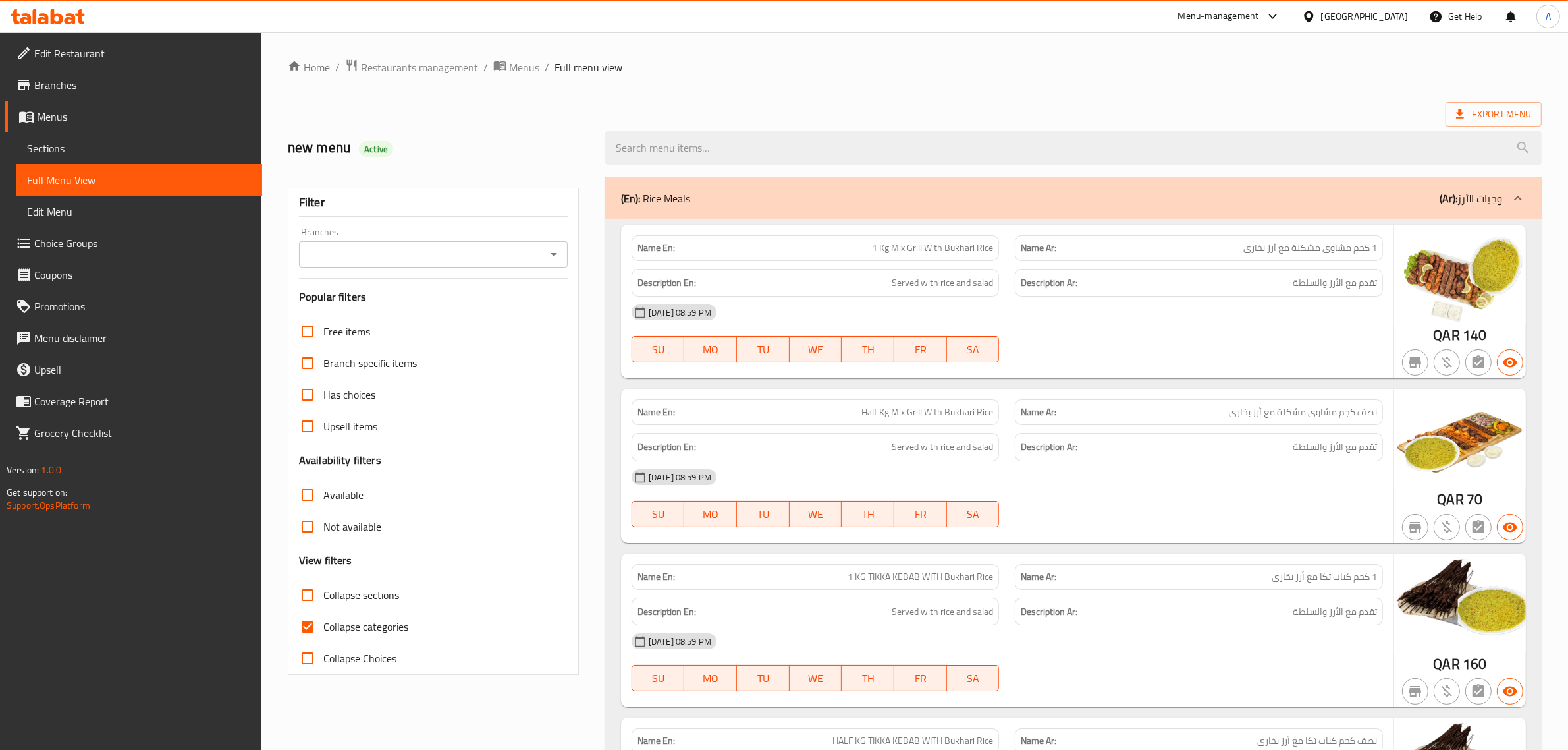
click at [317, 627] on input "Collapse categories" at bounding box center [308, 626] width 32 height 32
checkbox input "false"
click at [1474, 105] on span "Export Menu" at bounding box center [1494, 114] width 96 height 24
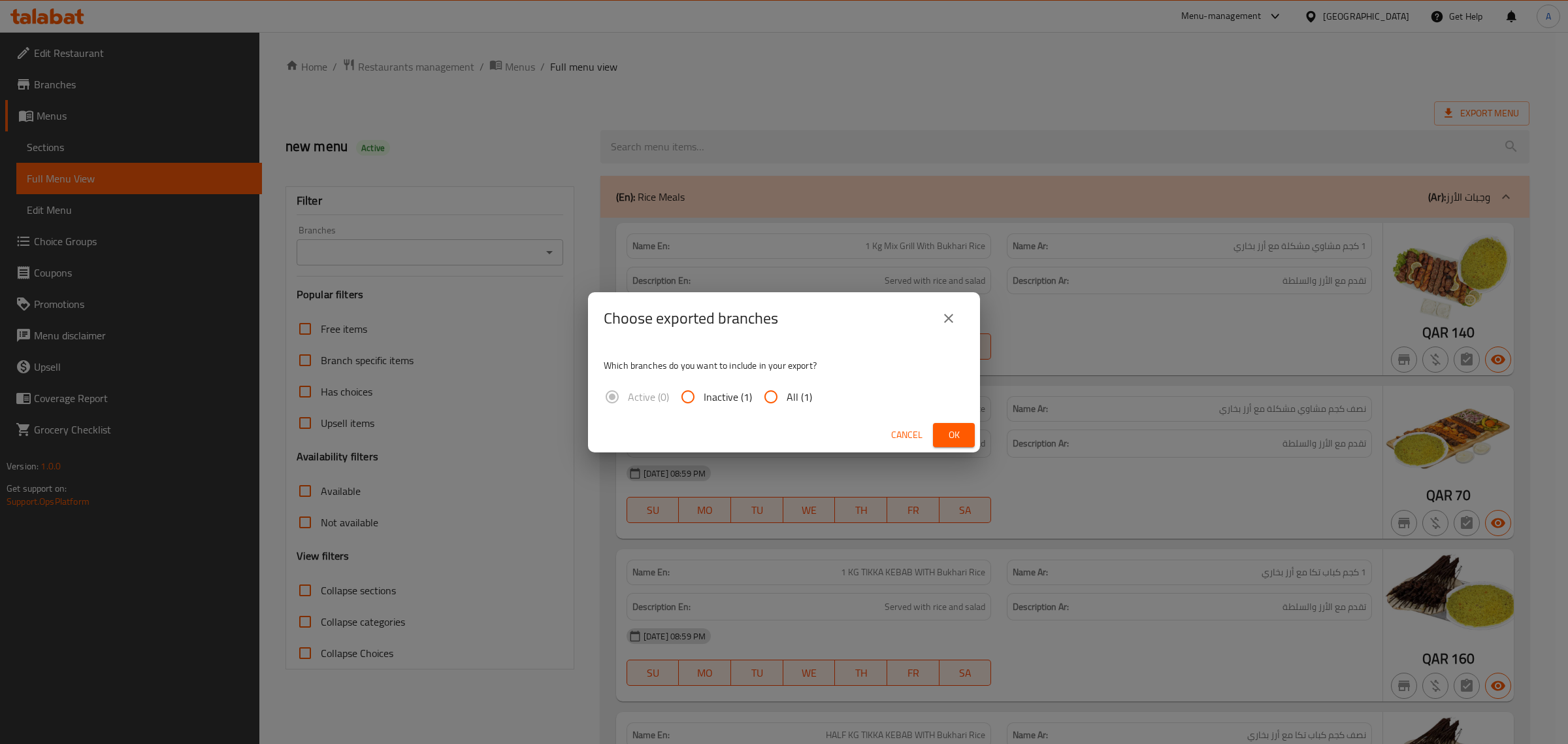
click at [801, 389] on span "All (1)" at bounding box center [799, 397] width 26 height 16
click at [786, 388] on input "All (1)" at bounding box center [771, 397] width 31 height 31
radio input "true"
click at [967, 435] on button "Ok" at bounding box center [953, 435] width 42 height 24
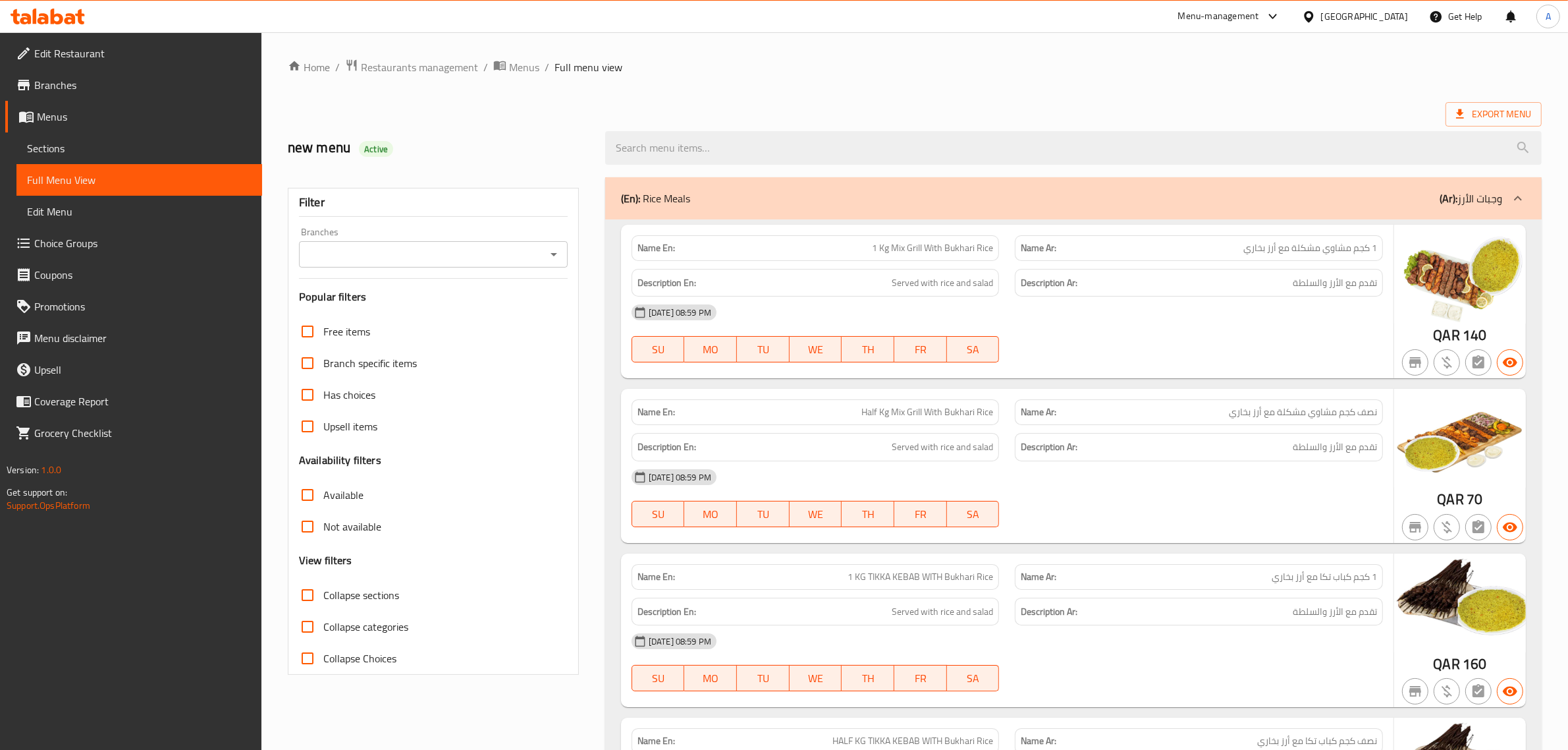
click at [390, 155] on span "Active" at bounding box center [376, 149] width 34 height 12
copy div "Active"
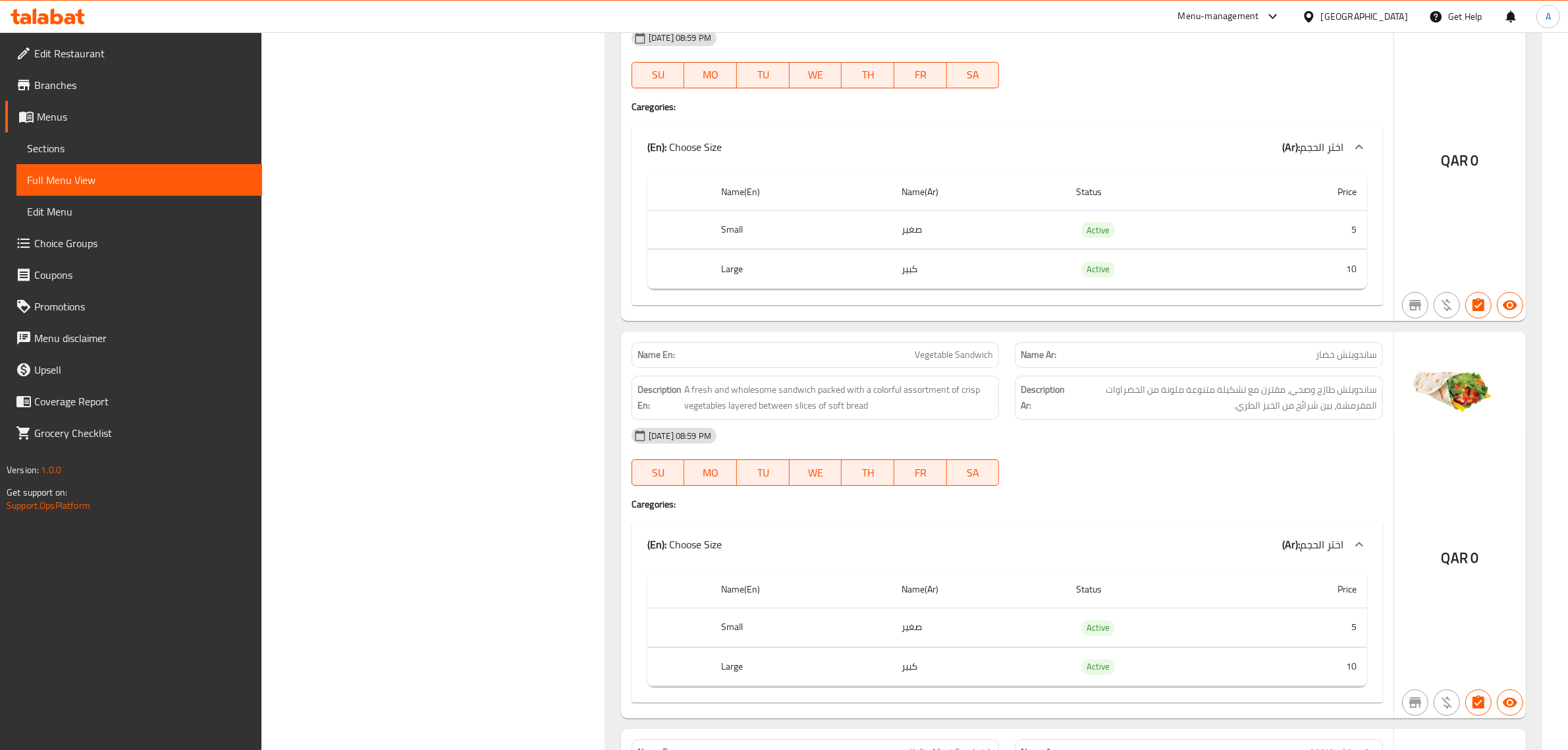
click at [1291, 404] on span "ساندويتش طازج وصحي، مقترن مع تشكيلة متنوعة ملونة من الخضراوات المقرمشة، بين شرا…" at bounding box center [1222, 397] width 309 height 32
click at [1362, 416] on span "طبق شهي ومريح يحتوي على بطاطس طرية متبلة موزعة بين شرائح الخبز الطازج." at bounding box center [1228, 400] width 298 height 32
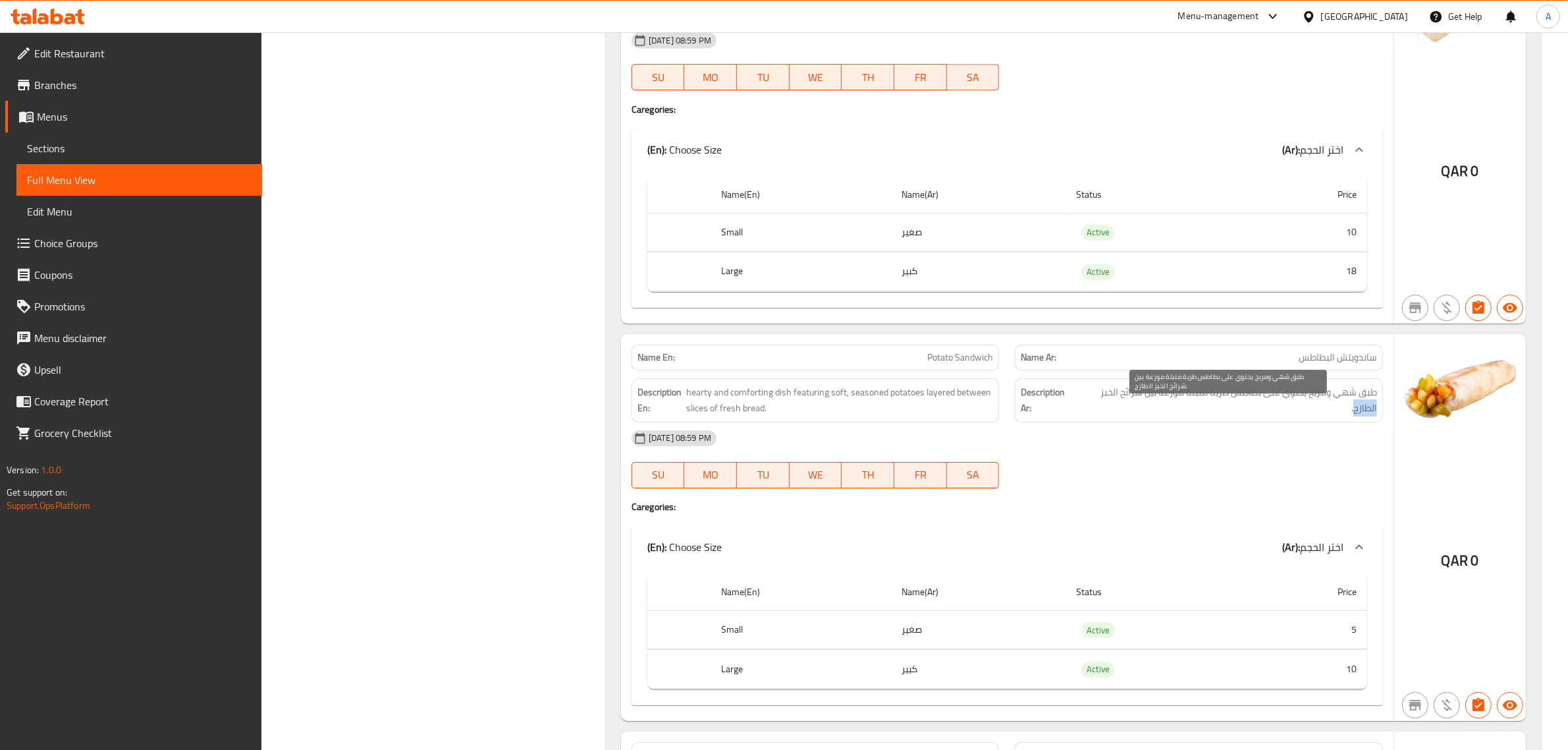
click at [1362, 416] on span "طبق شهي ومريح يحتوي على بطاطس طرية متبلة موزعة بين شرائح الخبز الطازج." at bounding box center [1228, 400] width 298 height 32
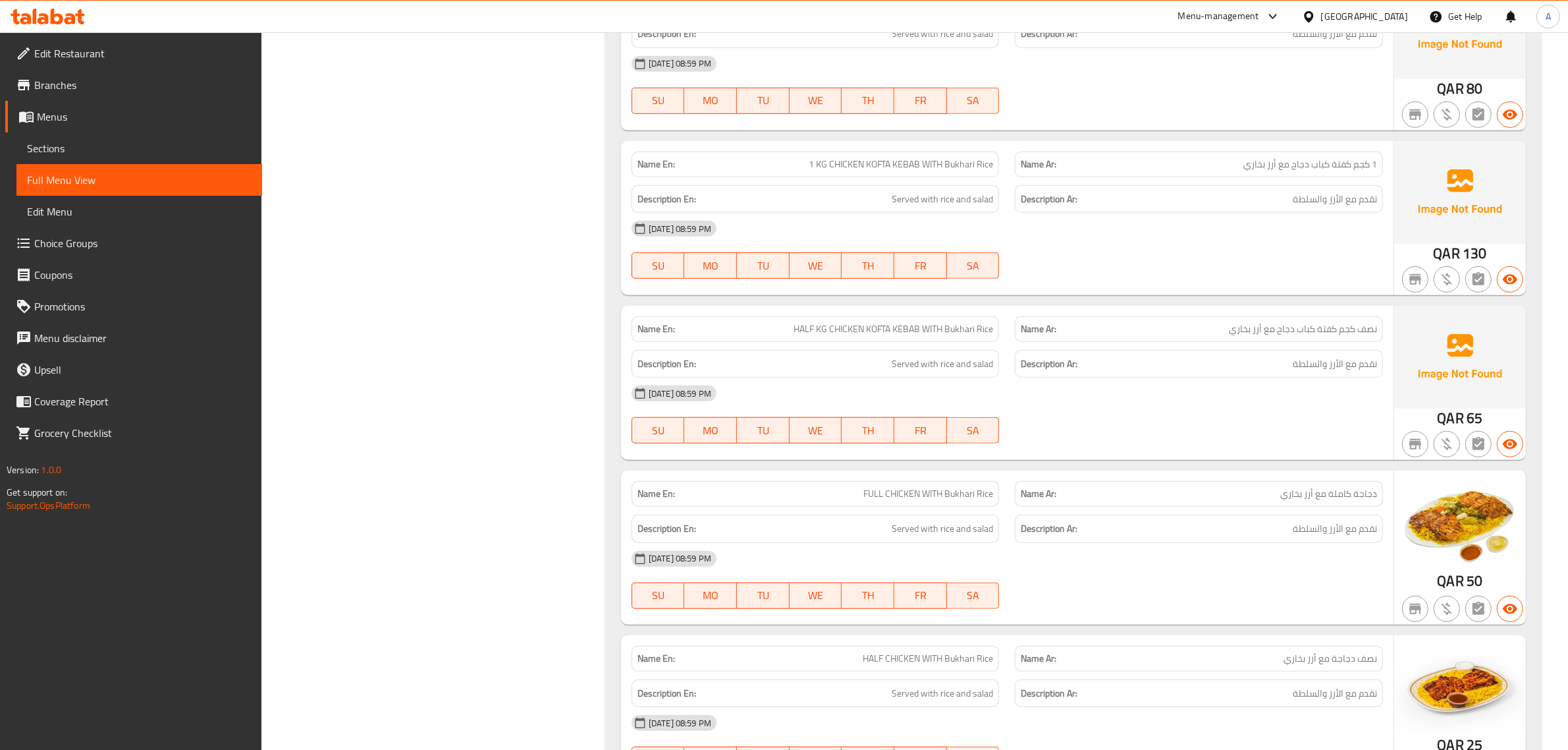
scroll to position [0, 0]
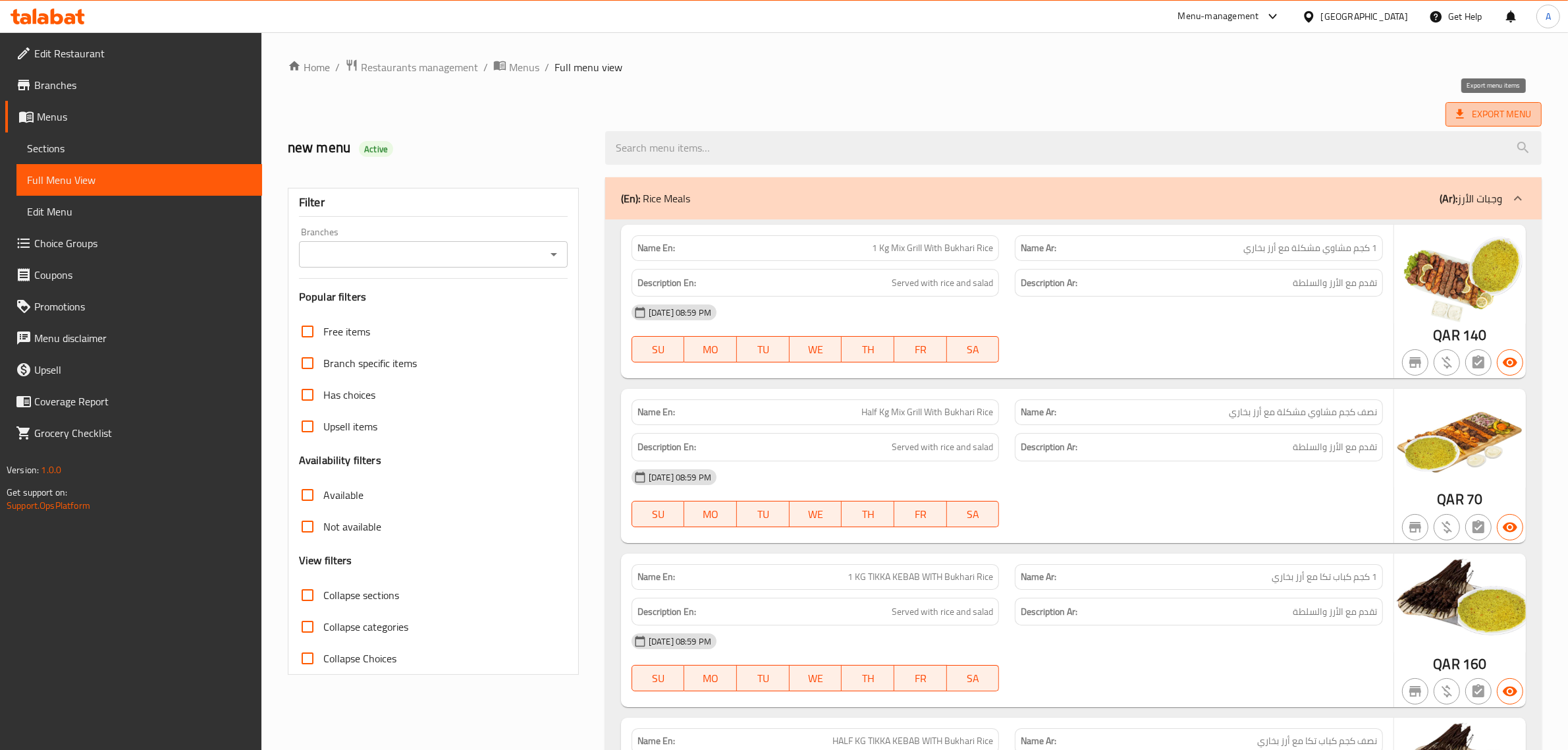
click at [1492, 114] on span "Export Menu" at bounding box center [1493, 114] width 75 height 17
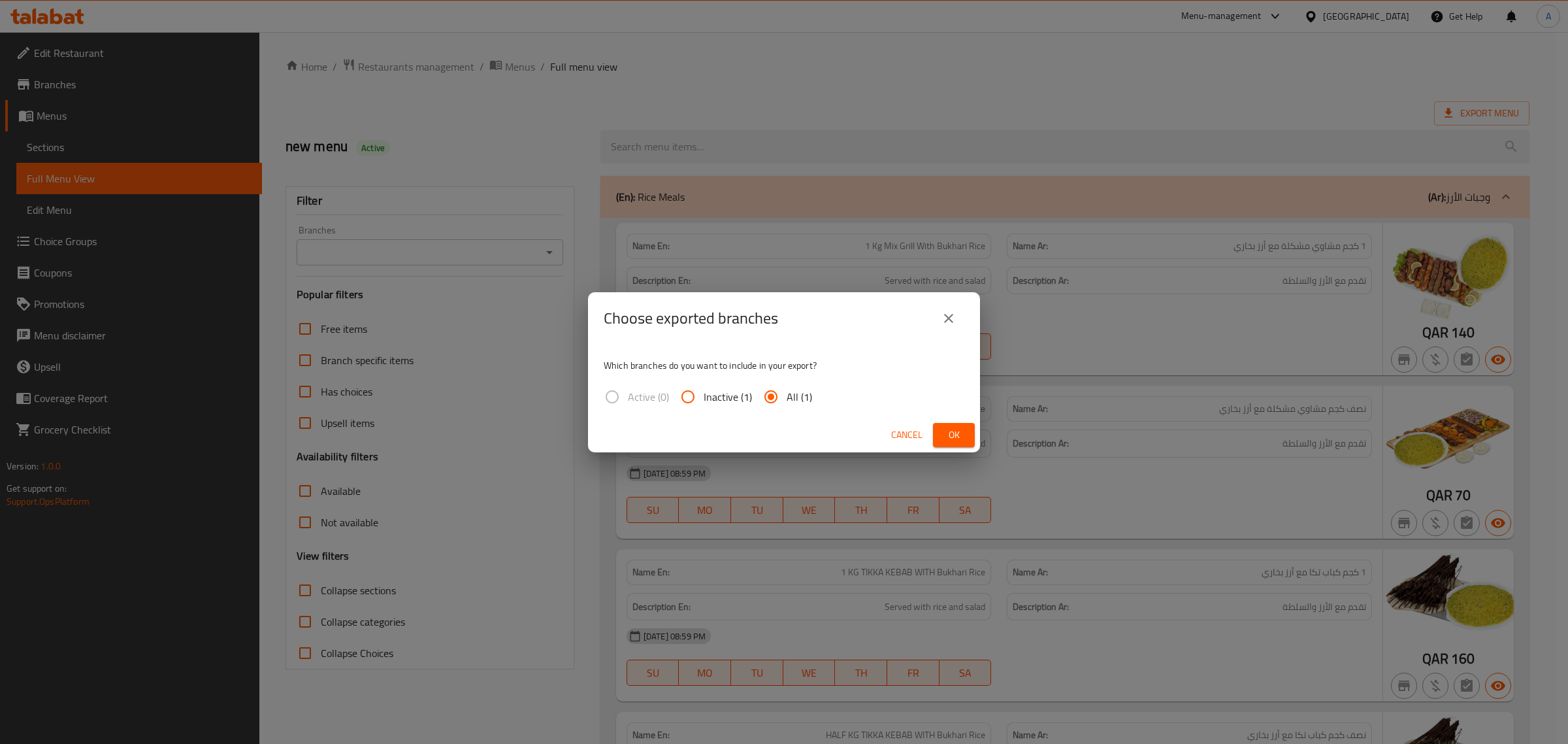
click at [912, 433] on span "Cancel" at bounding box center [907, 435] width 31 height 16
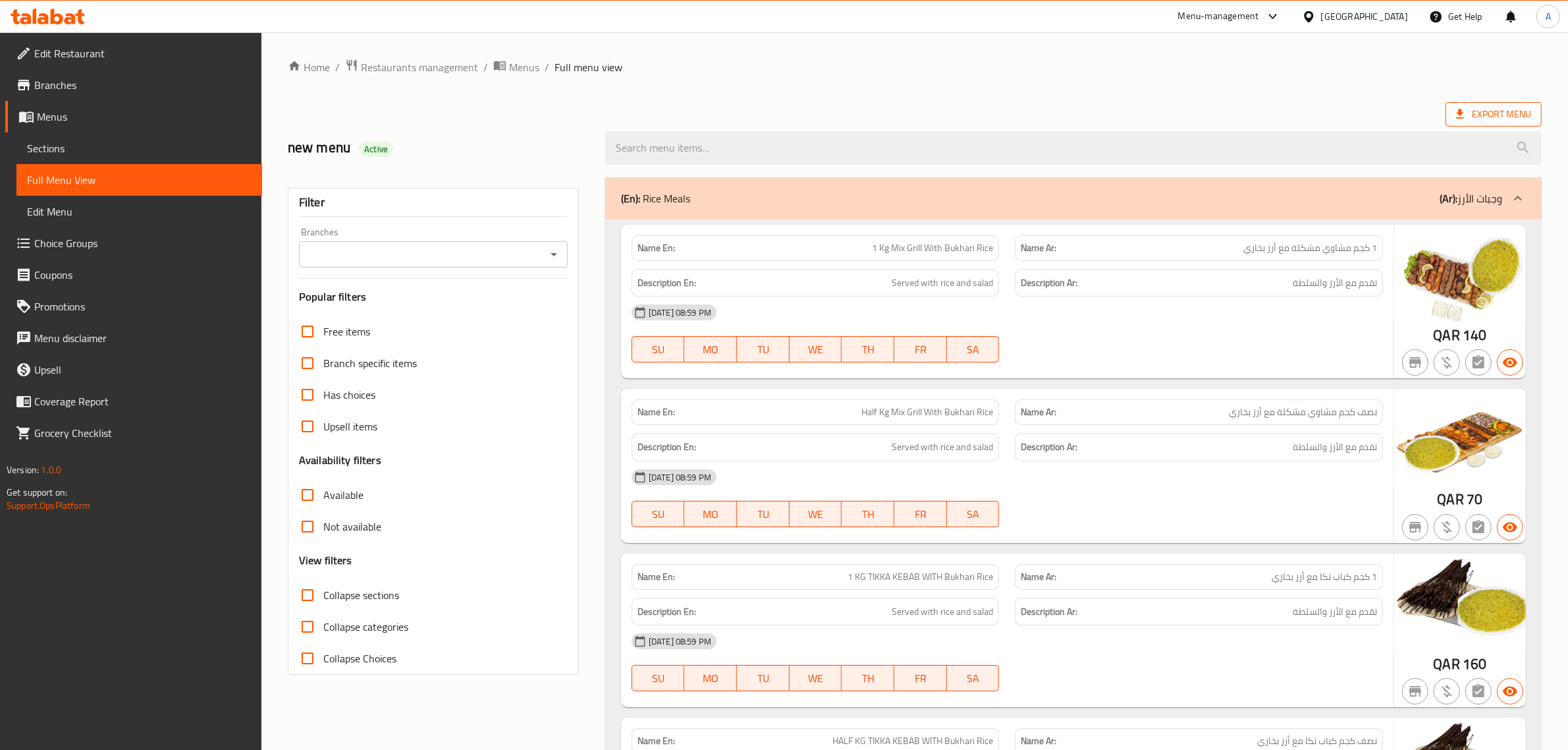
click at [1493, 102] on span "Export Menu" at bounding box center [1494, 114] width 96 height 24
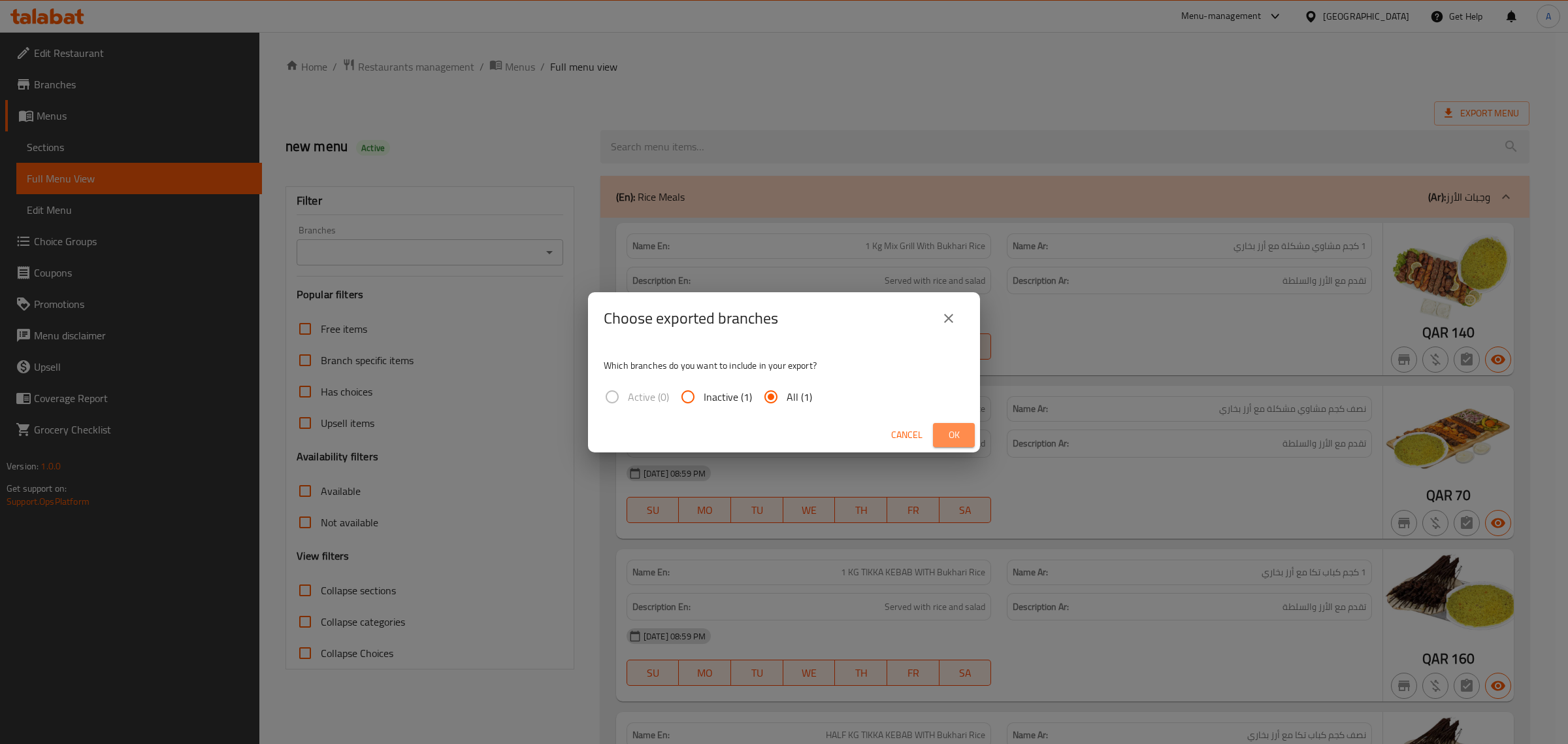
click at [942, 437] on button "Ok" at bounding box center [953, 435] width 42 height 24
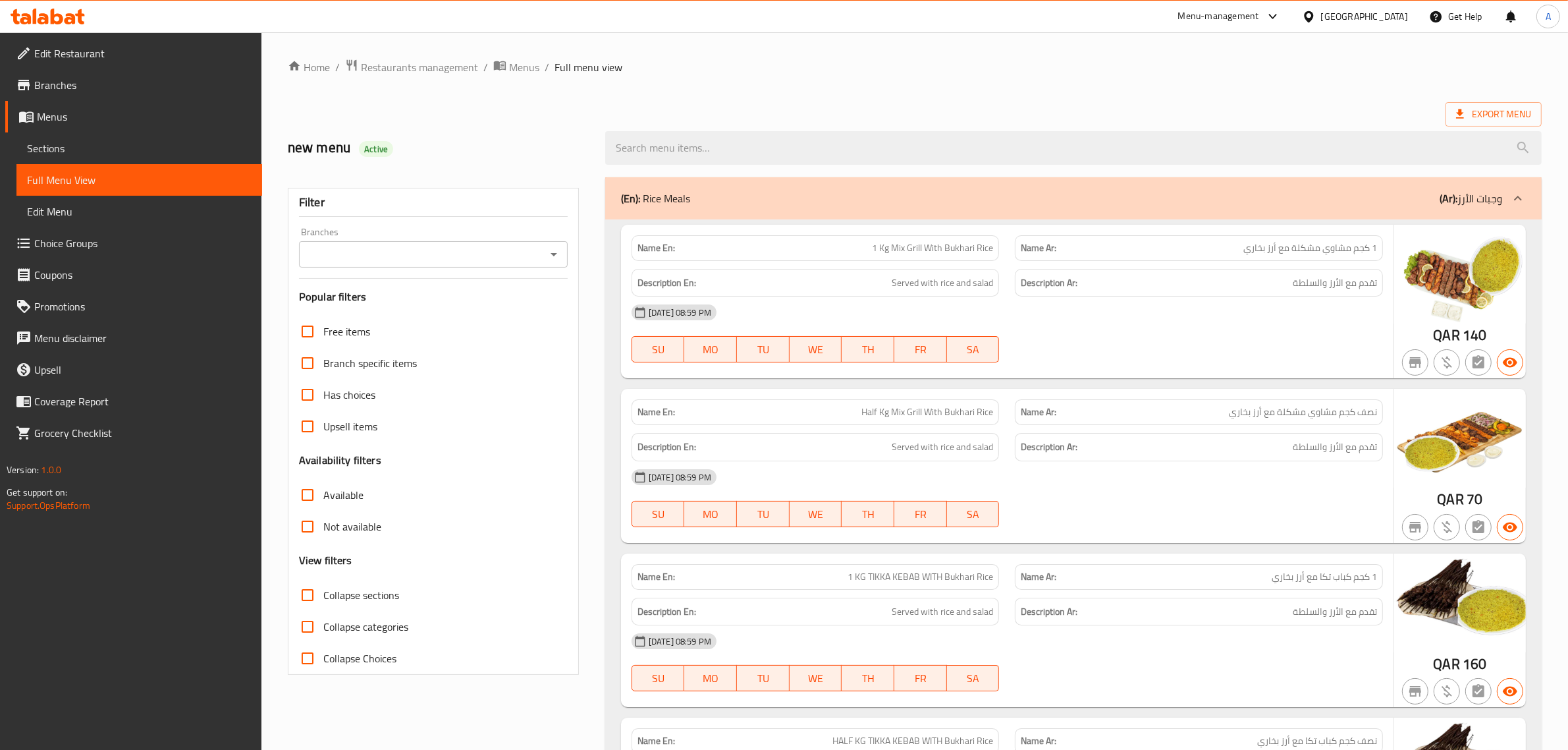
scroll to position [6137, 0]
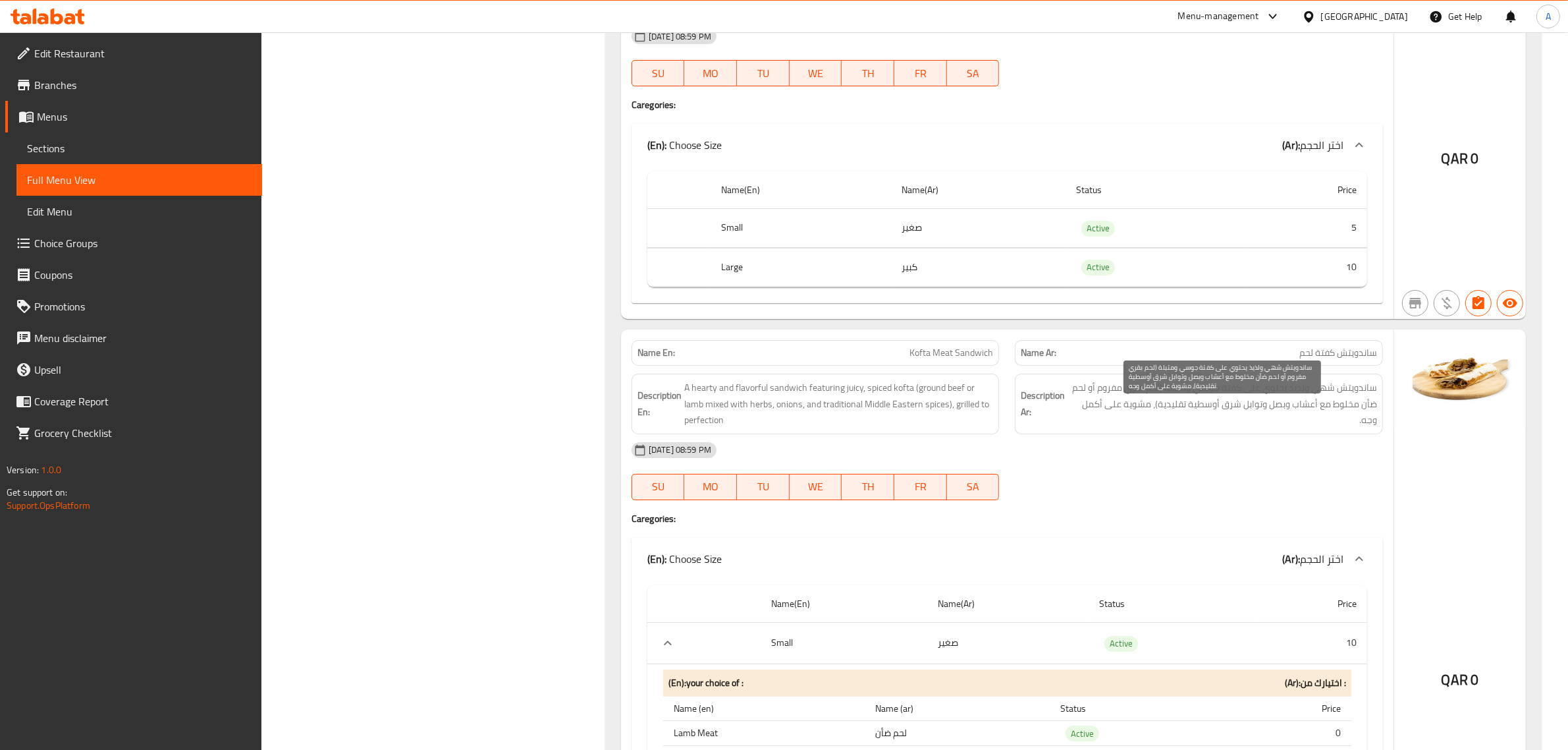
click at [1210, 426] on span "ساندويتش شهي ولذيذ يحتوي على كفتة جوسي ومتبلة (لحم بقري مفروم أو لحم ضأن مخلوط …" at bounding box center [1222, 404] width 309 height 49
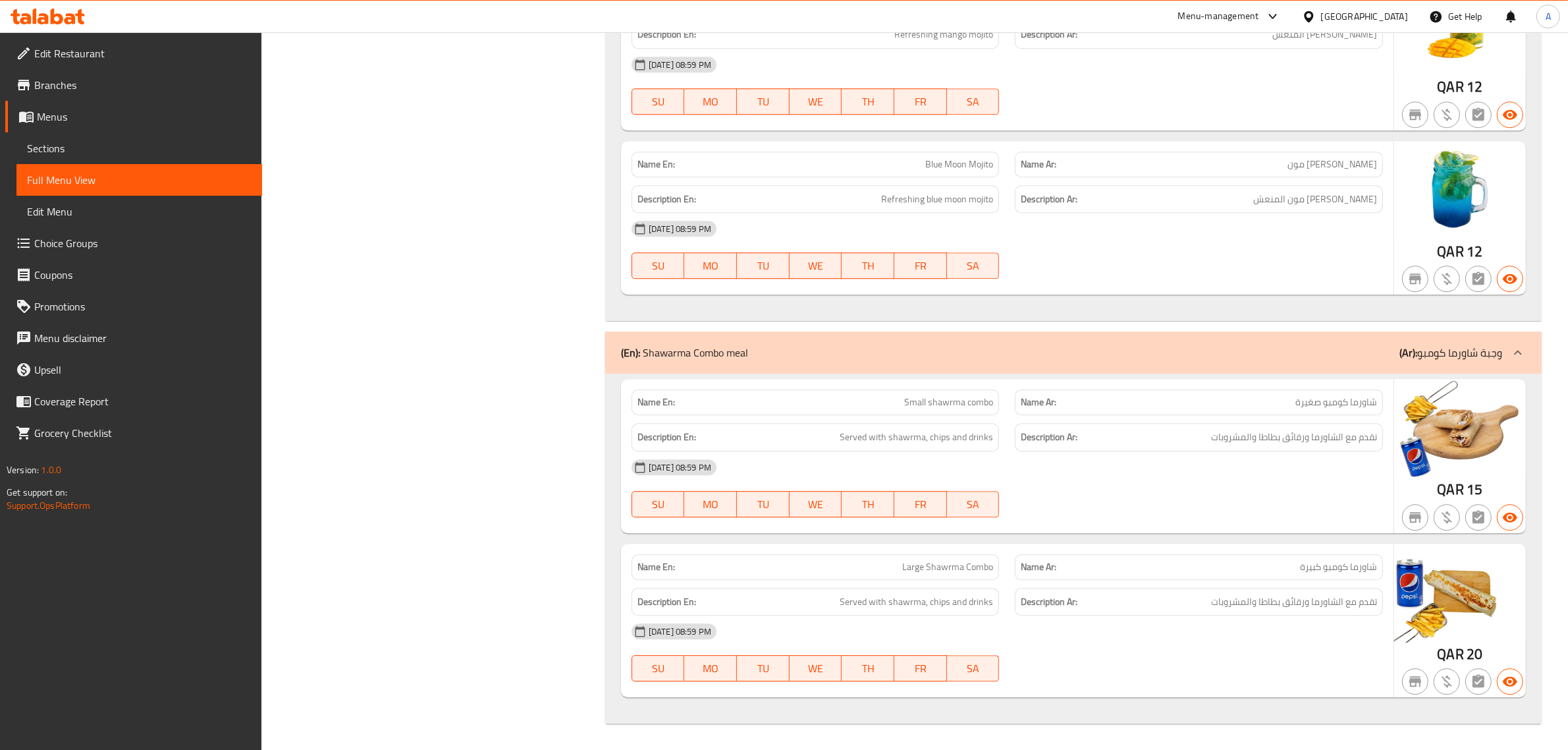
scroll to position [0, 0]
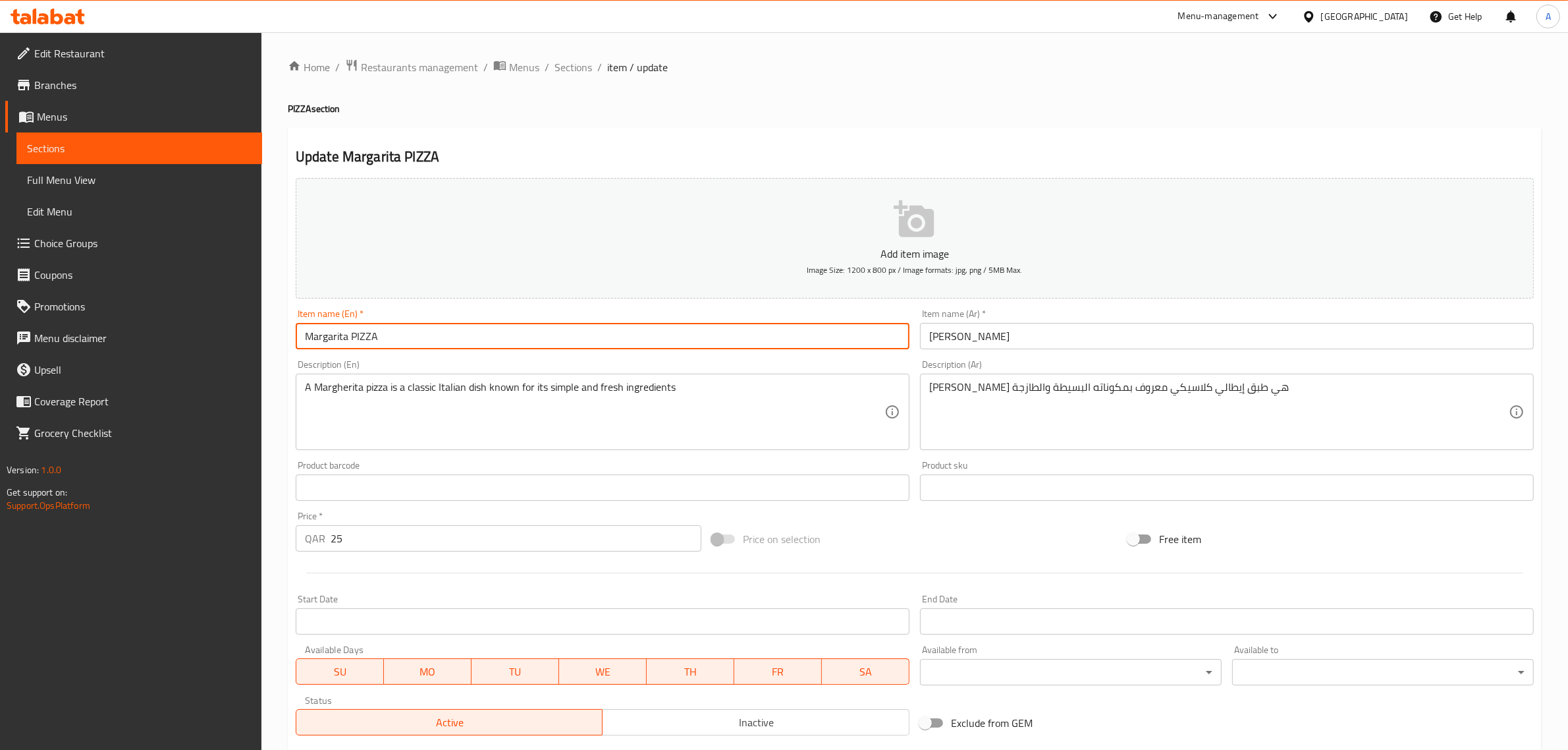
click at [339, 330] on input "Margarita PIZZA" at bounding box center [603, 336] width 614 height 27
paste input "herita Pizza"
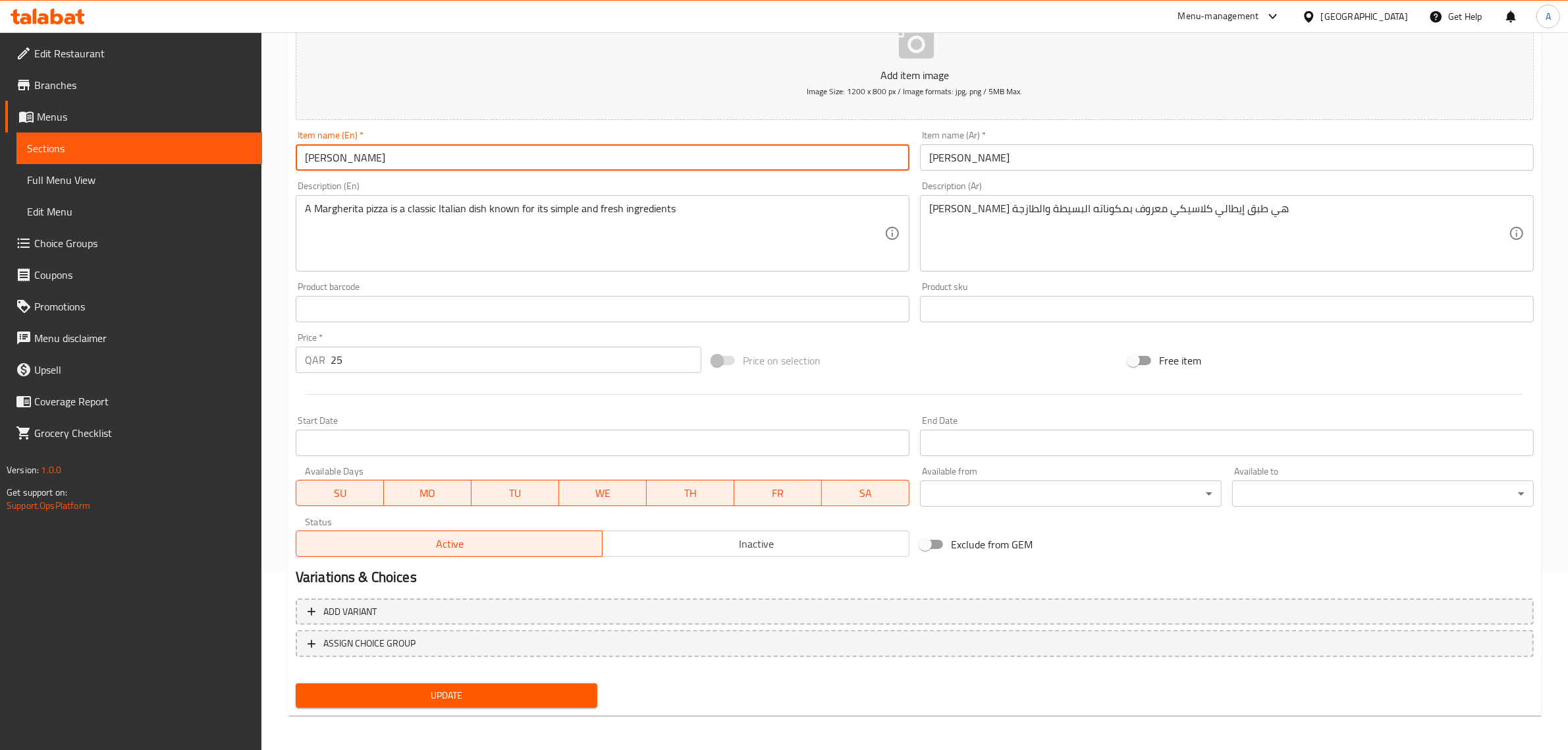
type input "[PERSON_NAME]"
click at [453, 687] on span "Update" at bounding box center [446, 695] width 280 height 17
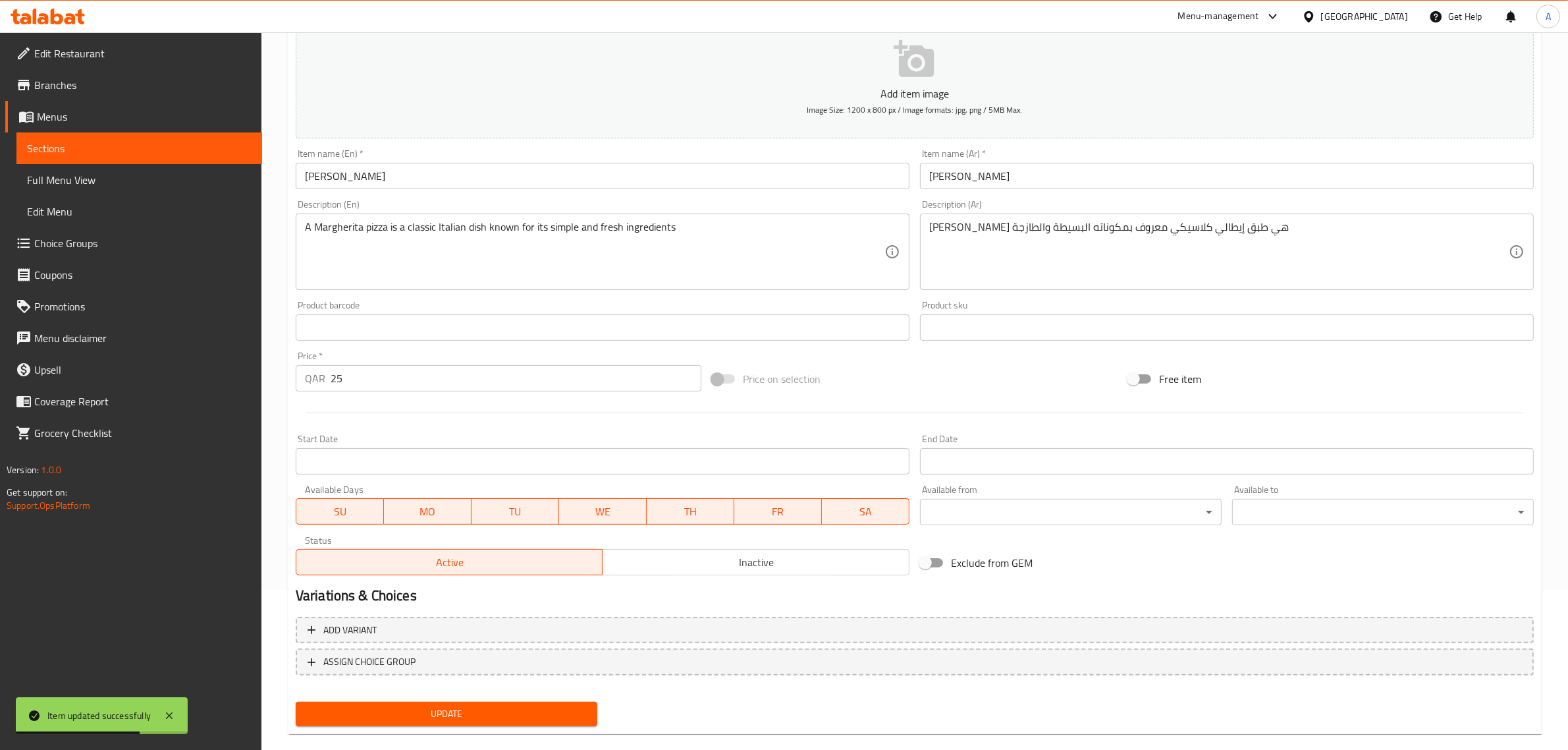
scroll to position [0, 0]
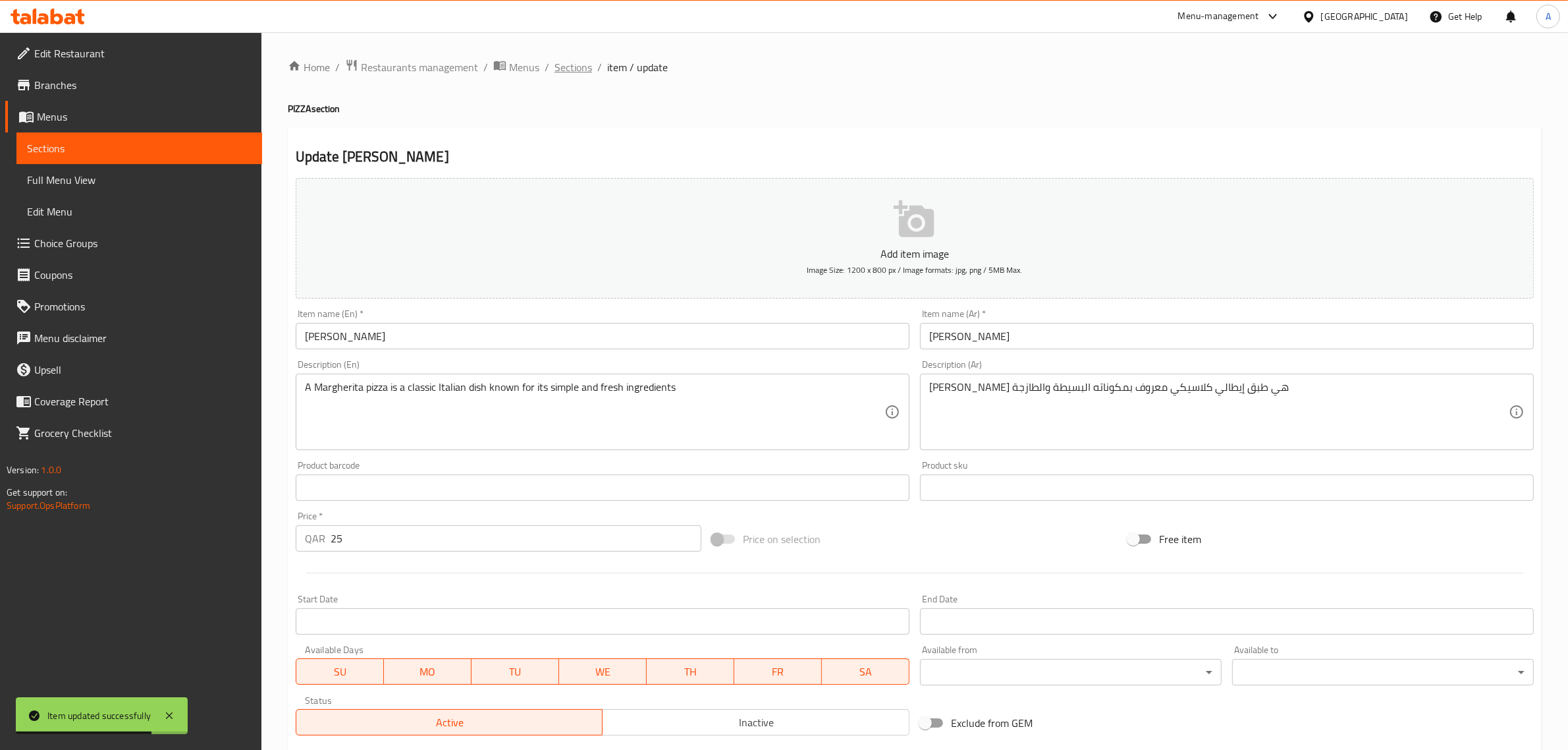
click at [578, 59] on span "Sections" at bounding box center [573, 66] width 37 height 16
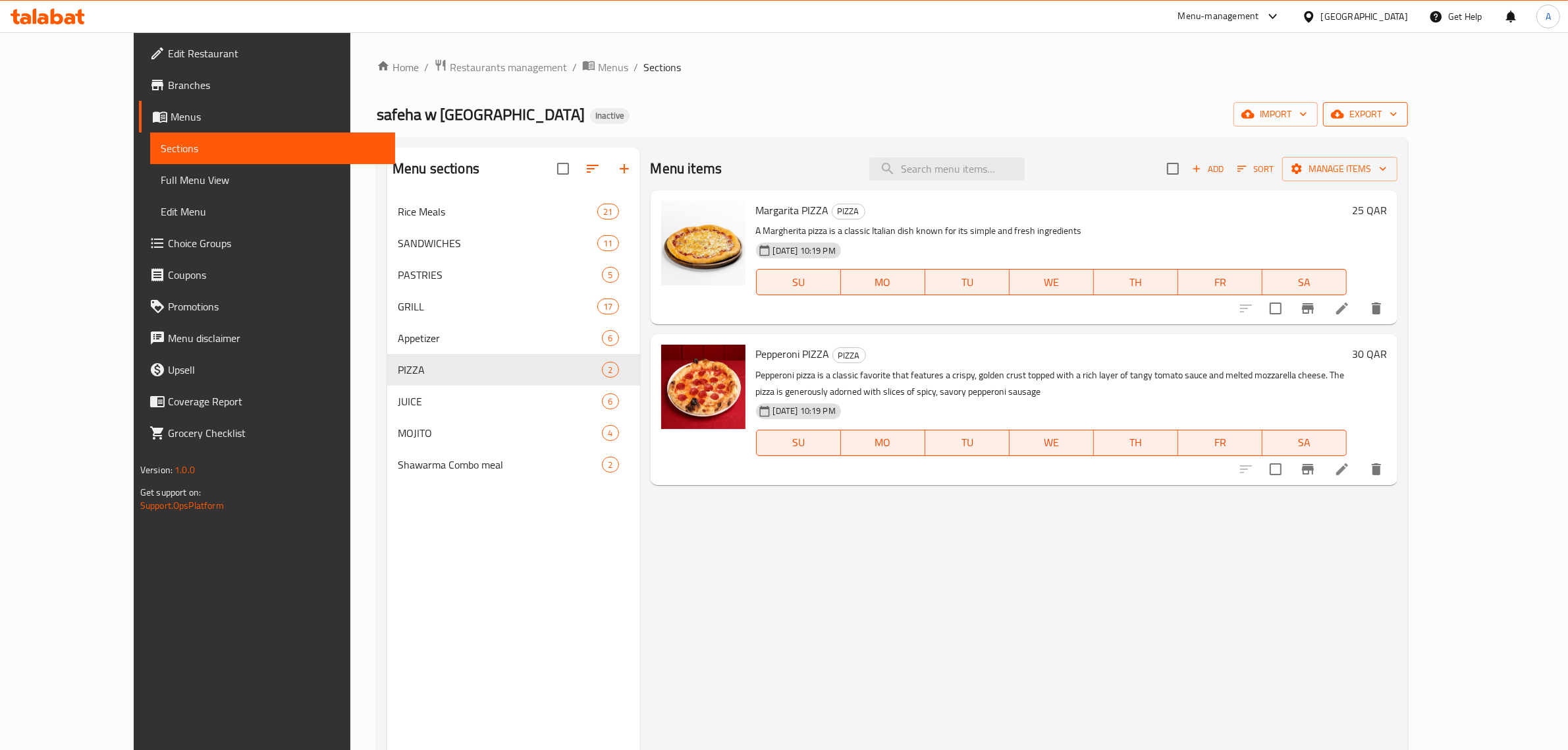
click at [1398, 115] on span "export" at bounding box center [1365, 114] width 64 height 17
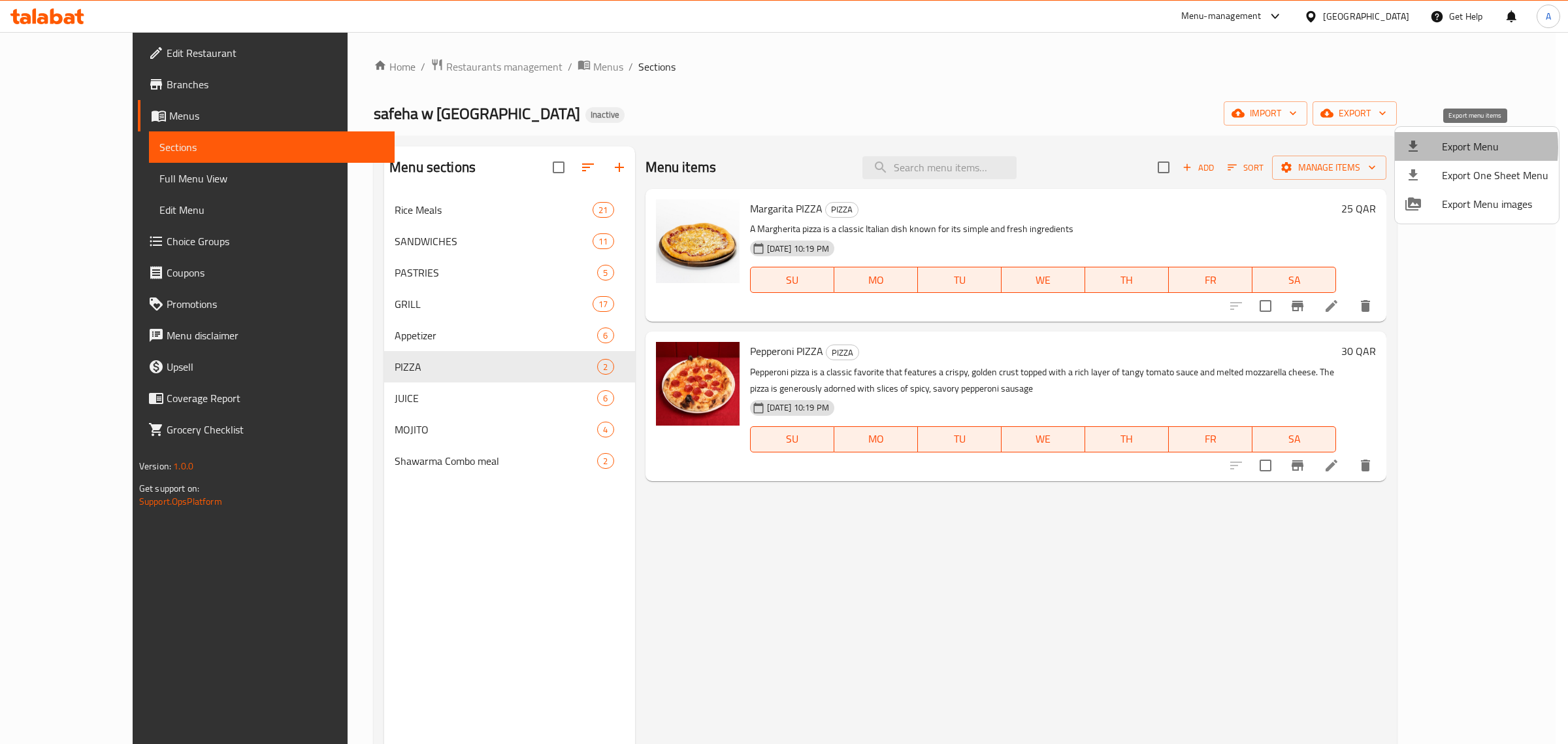
click at [1433, 147] on div at bounding box center [1424, 146] width 36 height 16
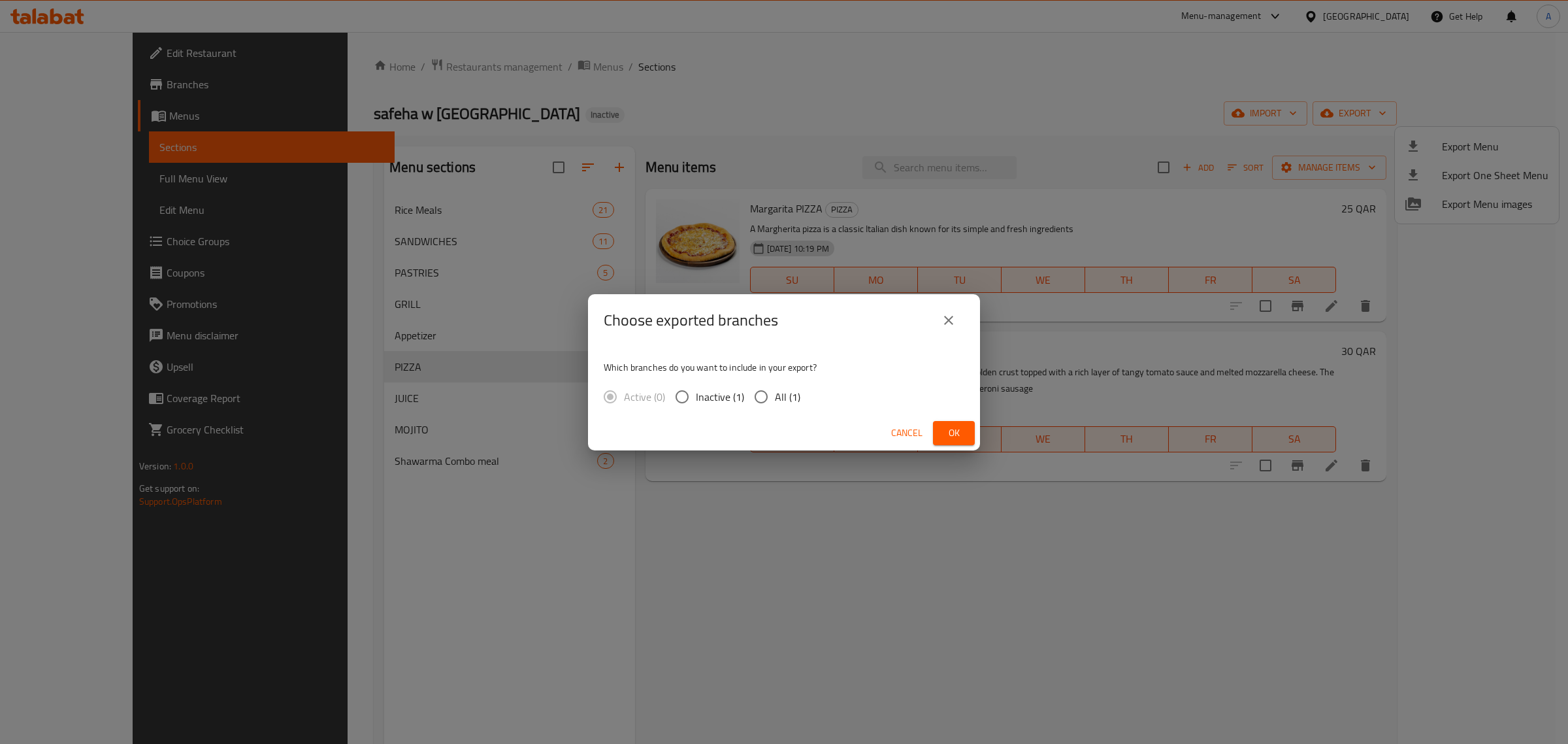
click at [786, 399] on span "All (1)" at bounding box center [787, 397] width 26 height 16
click at [775, 399] on input "All (1)" at bounding box center [761, 396] width 27 height 27
radio input "true"
click at [956, 432] on span "Ok" at bounding box center [953, 433] width 21 height 16
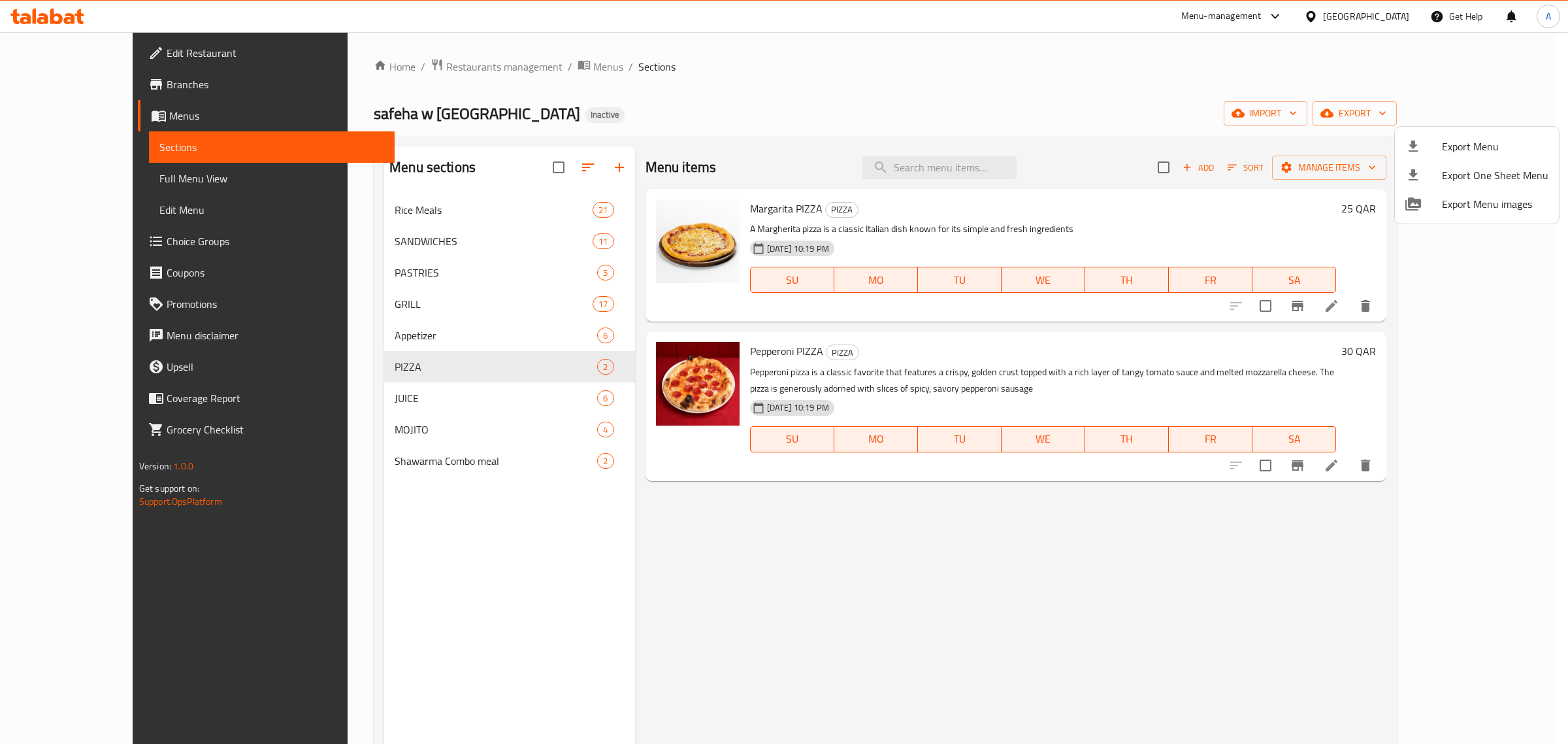
click at [67, 86] on div at bounding box center [784, 372] width 1568 height 744
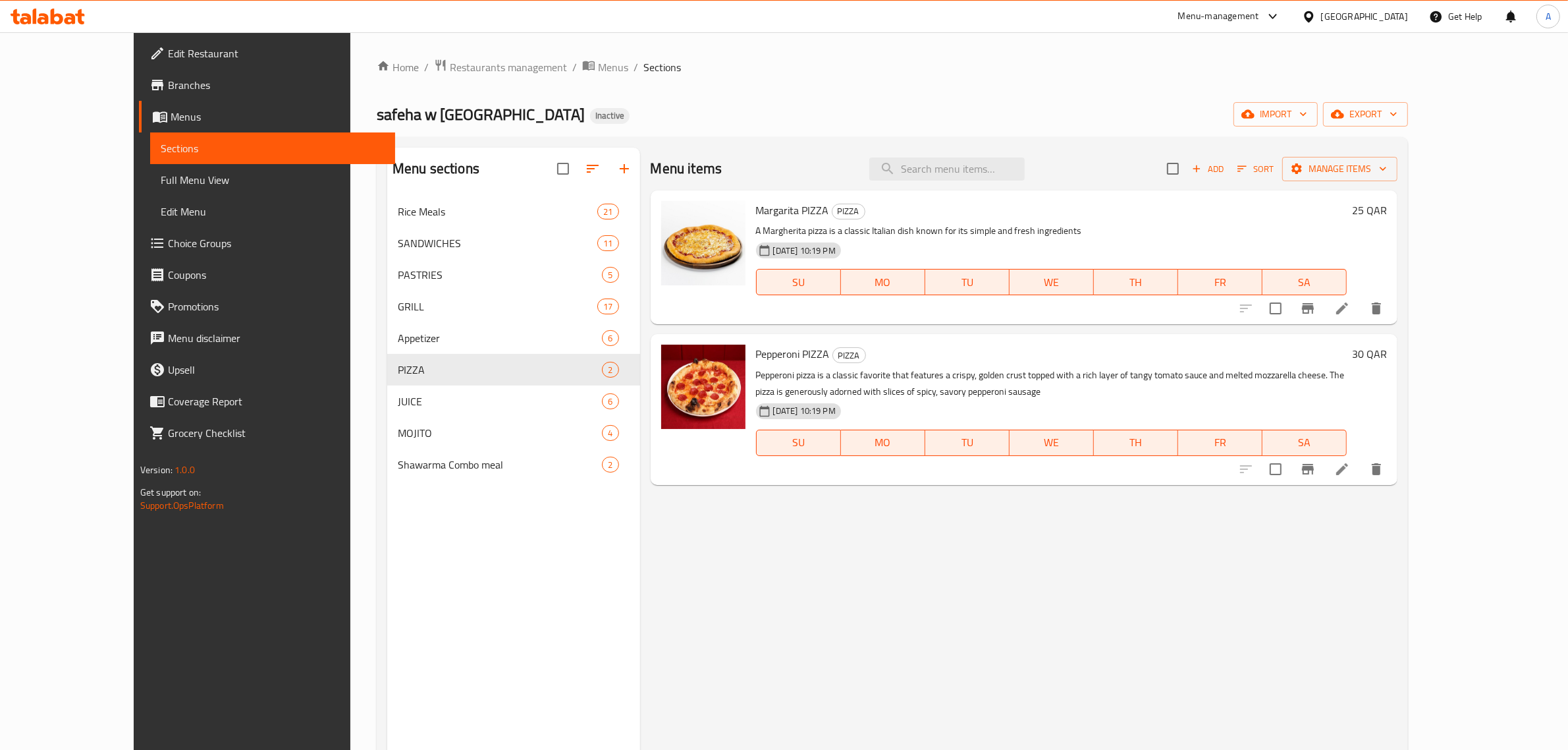
click at [168, 86] on span "Branches" at bounding box center [277, 85] width 217 height 16
